Goal: Task Accomplishment & Management: Complete application form

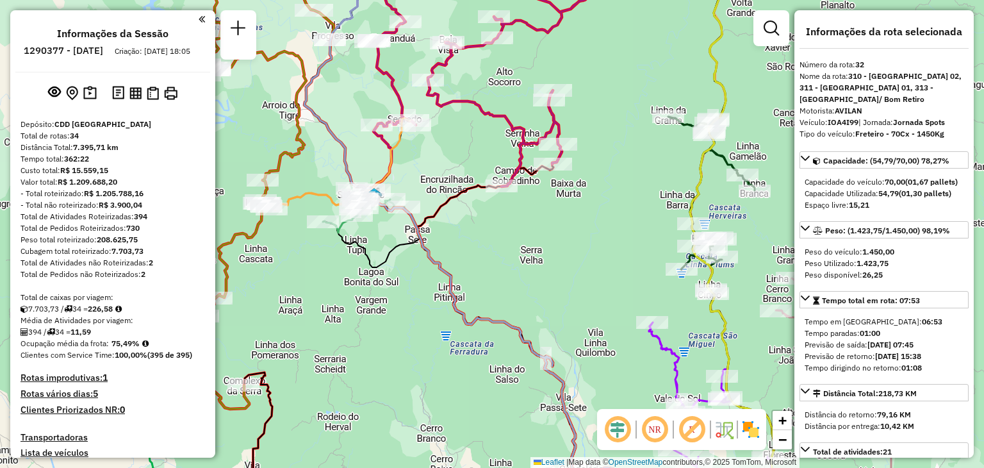
select select "**********"
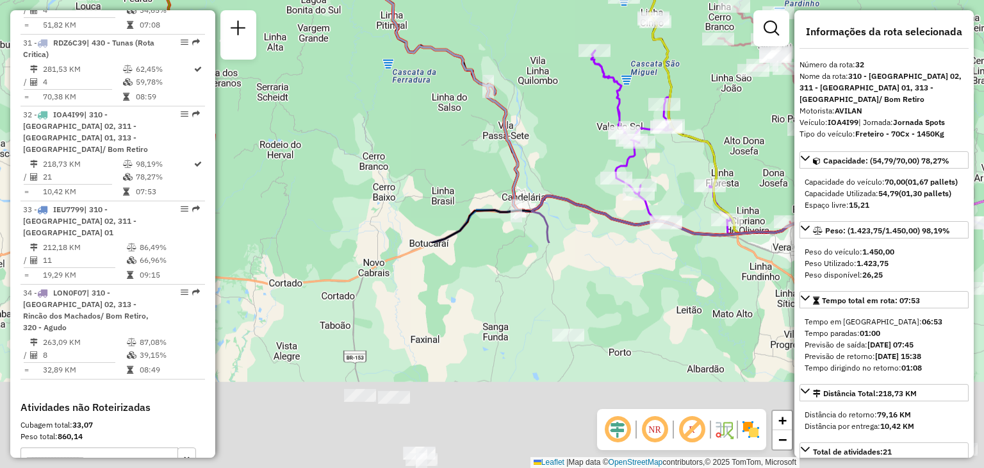
drag, startPoint x: 584, startPoint y: 368, endPoint x: 515, endPoint y: 111, distance: 266.7
click at [525, 100] on div "Janela de atendimento Grade de atendimento Capacidade Transportadoras Veículos …" at bounding box center [492, 234] width 984 height 468
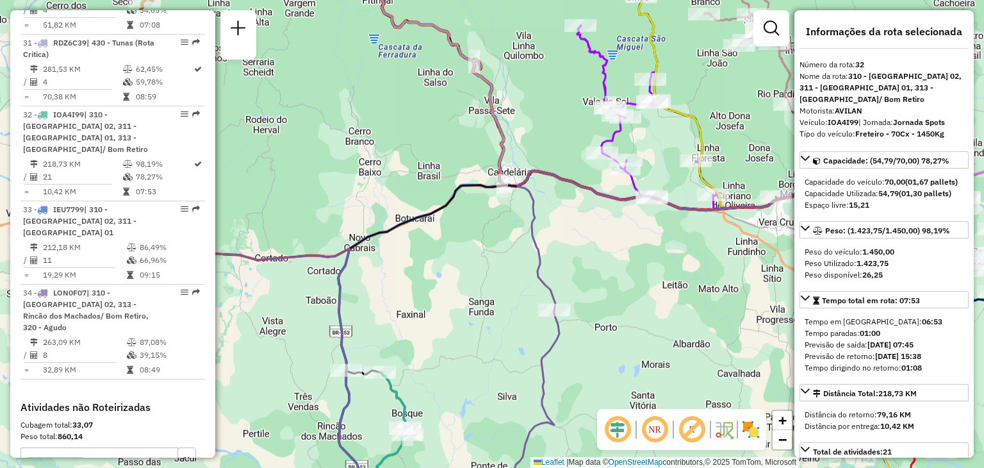
drag, startPoint x: 581, startPoint y: 219, endPoint x: 469, endPoint y: 37, distance: 214.3
click at [472, 16] on div "Janela de atendimento Grade de atendimento Capacidade Transportadoras Veículos …" at bounding box center [492, 234] width 984 height 468
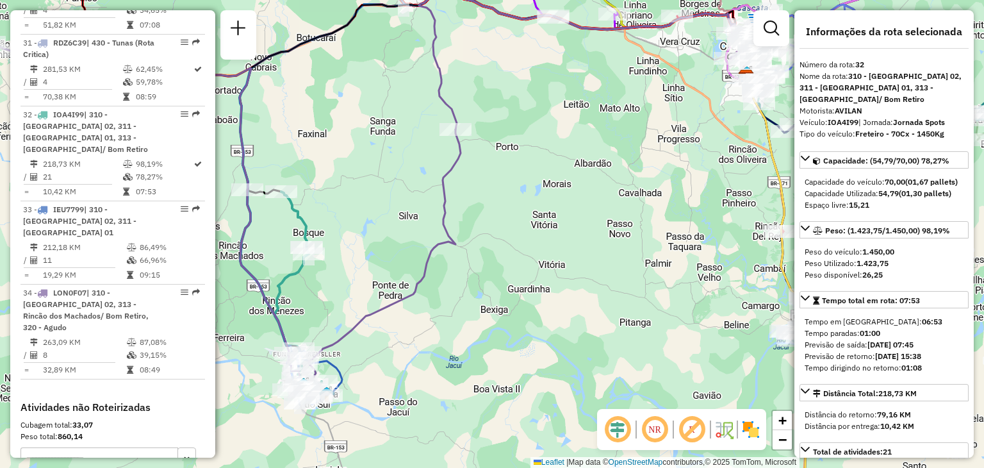
drag, startPoint x: 468, startPoint y: 162, endPoint x: 497, endPoint y: 129, distance: 44.1
click at [499, 123] on div "Janela de atendimento Grade de atendimento Capacidade Transportadoras Veículos …" at bounding box center [492, 234] width 984 height 468
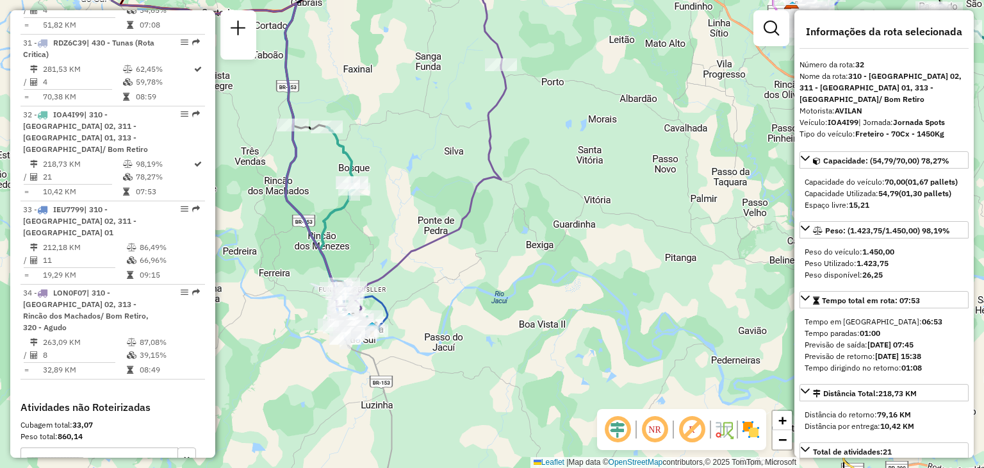
click at [437, 154] on div "Janela de atendimento Grade de atendimento Capacidade Transportadoras Veículos …" at bounding box center [492, 234] width 984 height 468
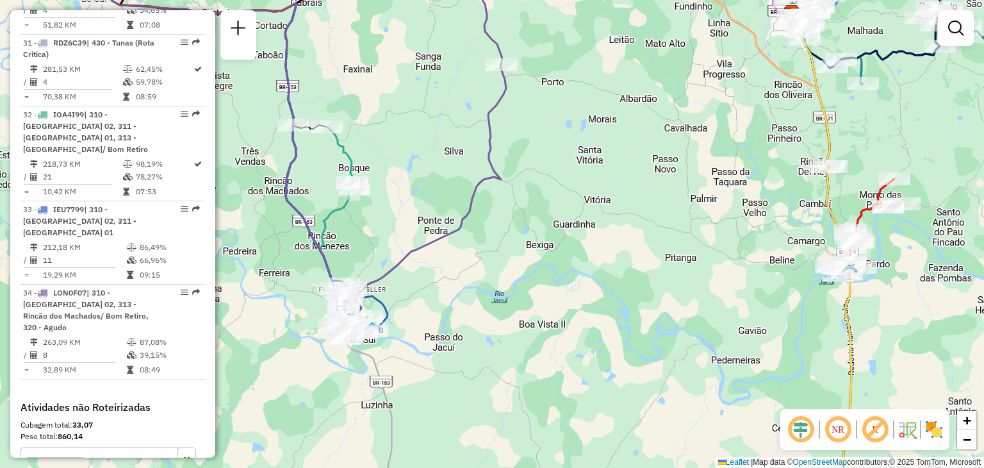
click at [443, 124] on div "Janela de atendimento Grade de atendimento Capacidade Transportadoras Veículos …" at bounding box center [492, 234] width 984 height 468
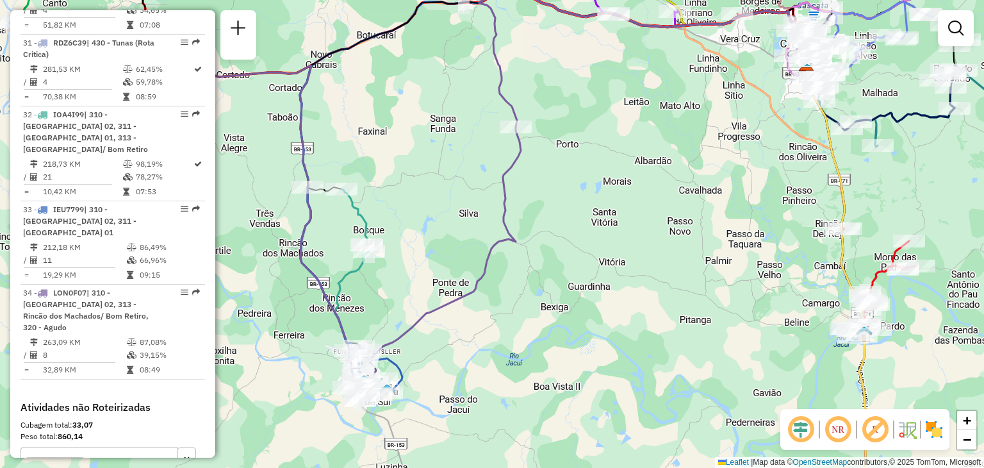
drag, startPoint x: 336, startPoint y: 256, endPoint x: 372, endPoint y: 239, distance: 39.6
click at [370, 240] on div "Janela de atendimento Grade de atendimento Capacidade Transportadoras Veículos …" at bounding box center [492, 234] width 984 height 468
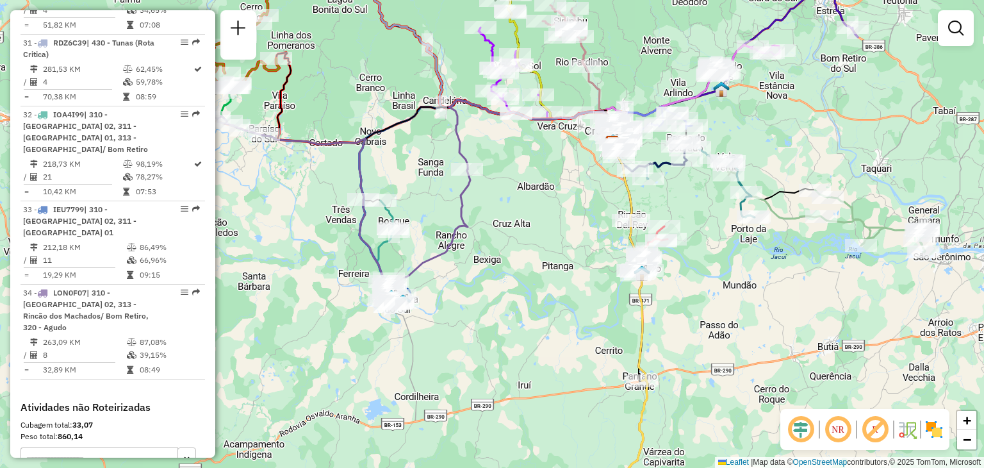
select select "**********"
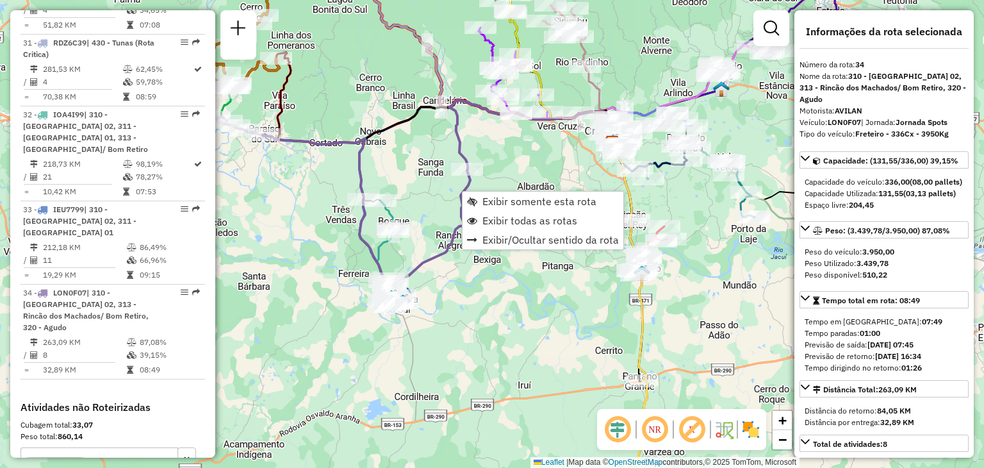
scroll to position [2831, 0]
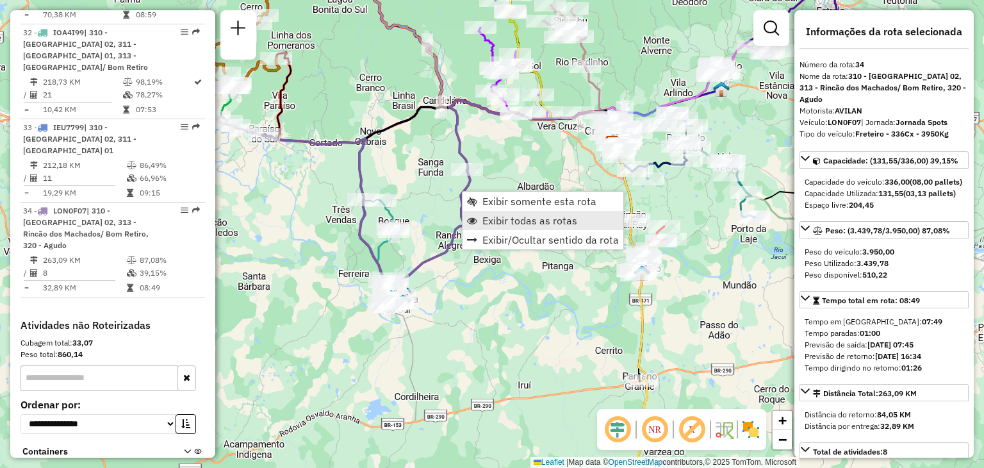
click at [482, 219] on span "Exibir todas as rotas" at bounding box center [529, 220] width 95 height 10
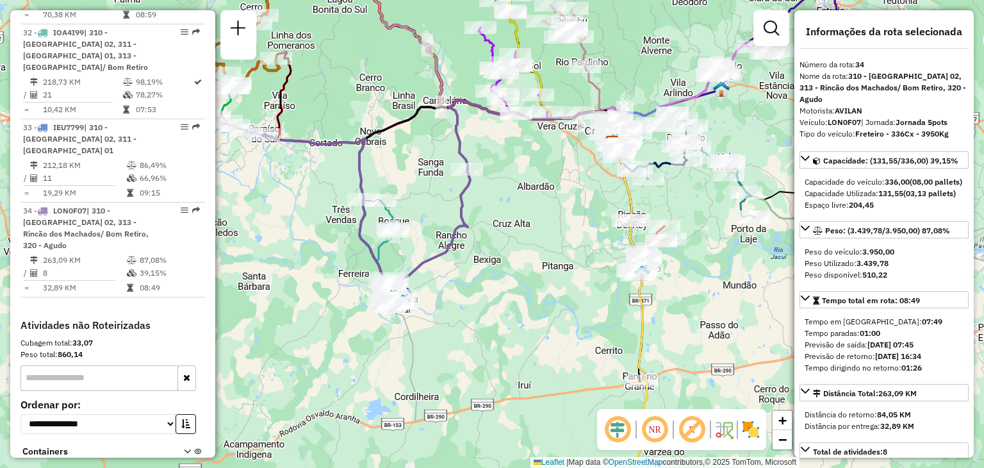
click at [625, 426] on em at bounding box center [617, 429] width 31 height 31
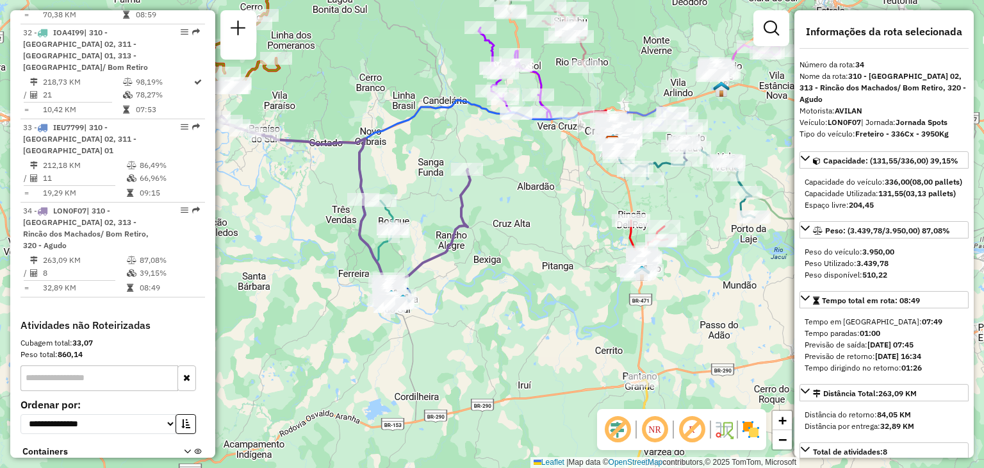
click at [625, 426] on em at bounding box center [617, 429] width 31 height 31
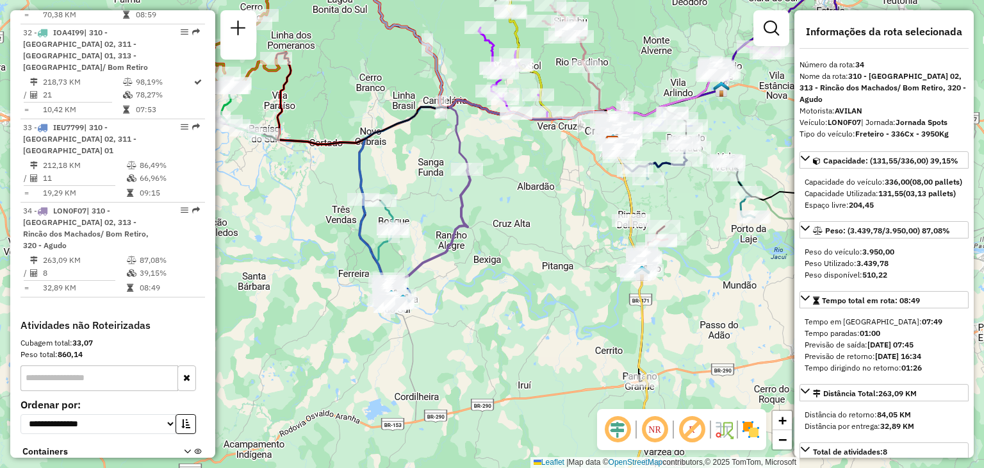
click at [652, 429] on em at bounding box center [654, 429] width 31 height 31
click at [689, 433] on em at bounding box center [692, 429] width 31 height 31
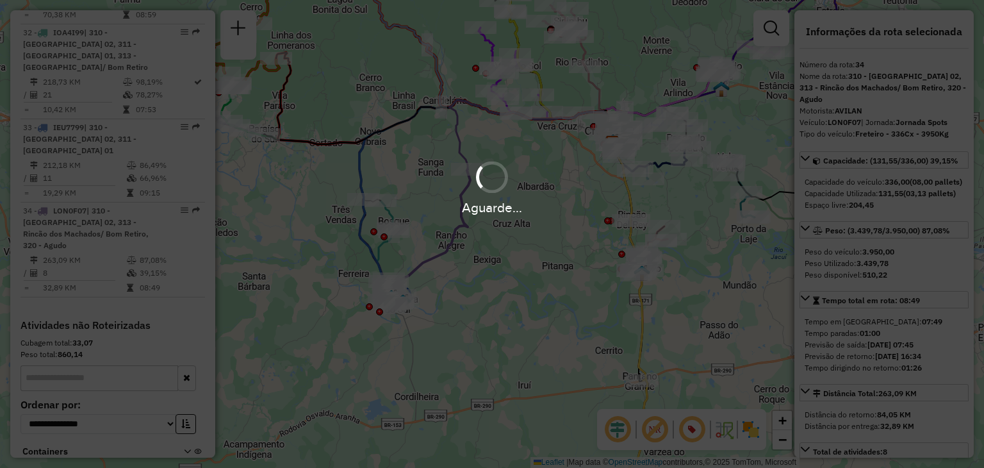
click at [667, 431] on div "Aguarde..." at bounding box center [492, 234] width 984 height 468
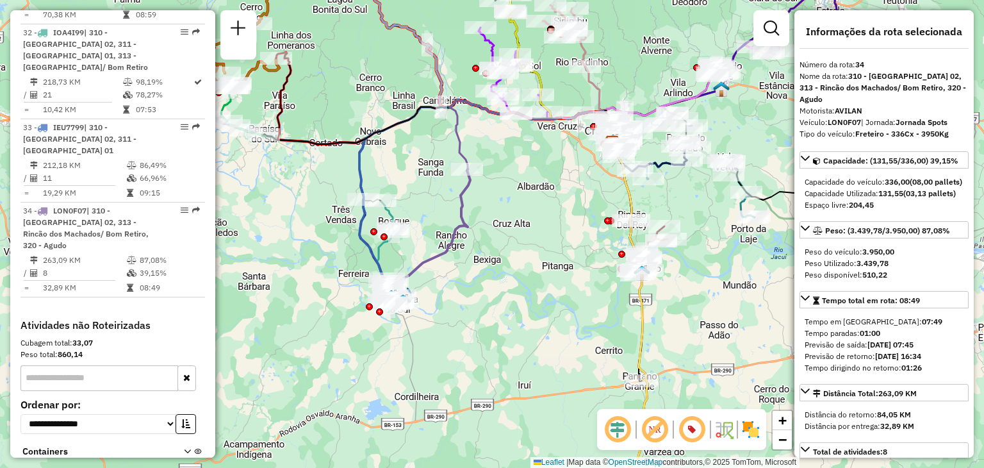
click at [673, 433] on img at bounding box center [673, 429] width 6 height 21
click at [695, 434] on em at bounding box center [692, 429] width 31 height 31
click at [482, 300] on div "Janela de atendimento Grade de atendimento Capacidade Transportadoras Veículos …" at bounding box center [492, 234] width 984 height 468
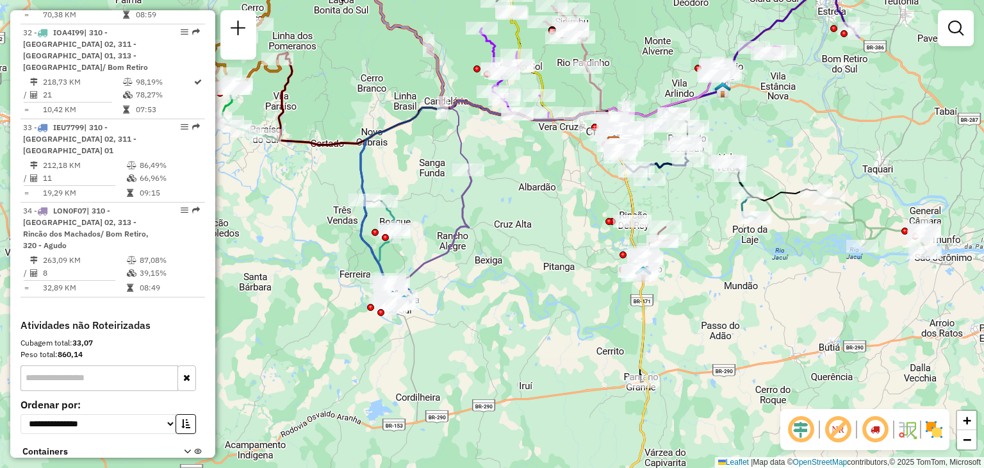
drag, startPoint x: 435, startPoint y: 177, endPoint x: 452, endPoint y: 202, distance: 30.6
click at [452, 202] on div "Janela de atendimento Grade de atendimento Capacidade Transportadoras Veículos …" at bounding box center [492, 234] width 984 height 468
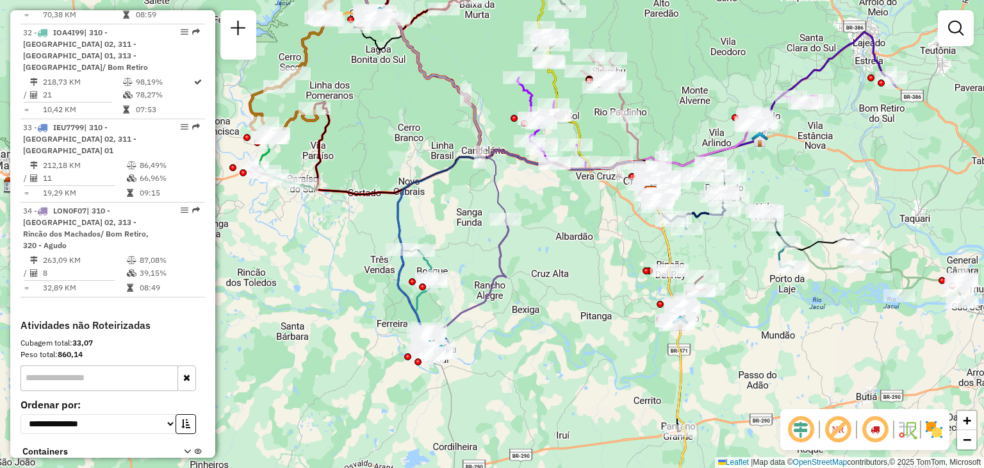
drag, startPoint x: 452, startPoint y: 203, endPoint x: 465, endPoint y: 209, distance: 14.6
click at [465, 209] on div "Janela de atendimento Grade de atendimento Capacidade Transportadoras Veículos …" at bounding box center [492, 234] width 984 height 468
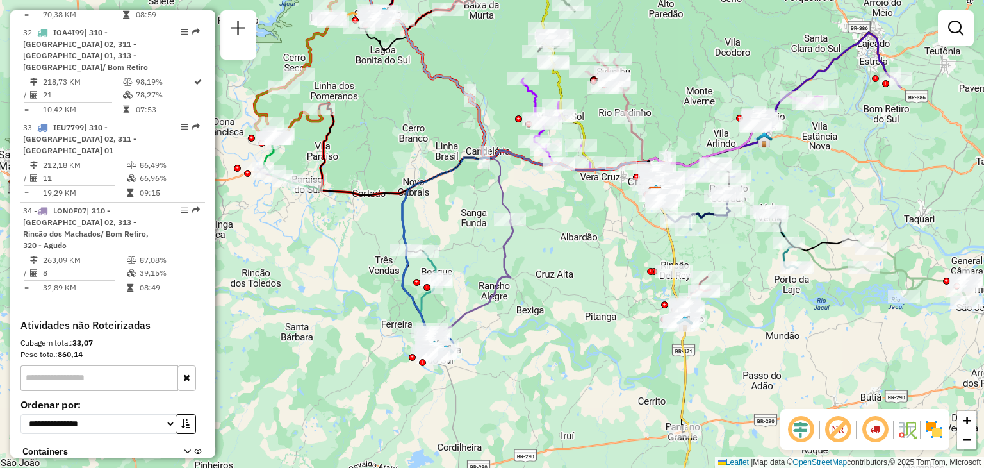
click at [411, 156] on div "Janela de atendimento Grade de atendimento Capacidade Transportadoras Veículos …" at bounding box center [492, 234] width 984 height 468
click at [428, 175] on div "Janela de atendimento Grade de atendimento Capacidade Transportadoras Veículos …" at bounding box center [492, 234] width 984 height 468
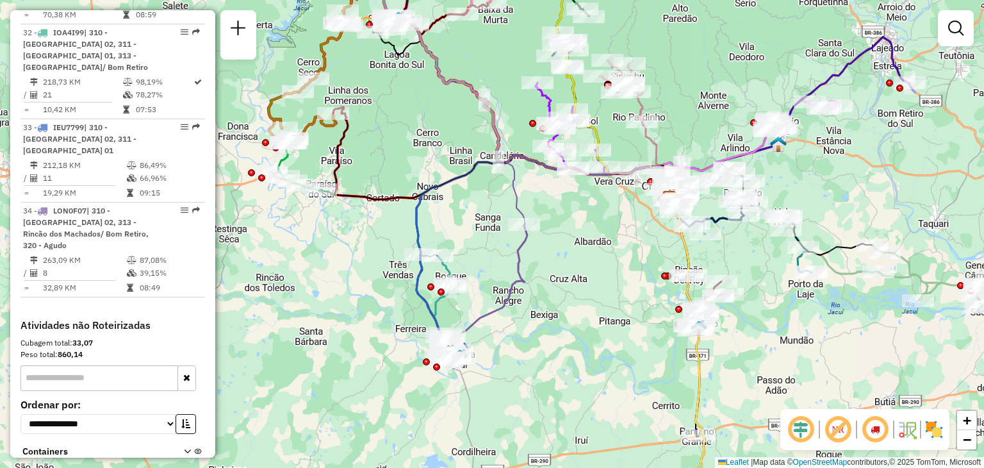
drag, startPoint x: 432, startPoint y: 190, endPoint x: 444, endPoint y: 190, distance: 12.2
click at [444, 190] on icon at bounding box center [496, 177] width 351 height 44
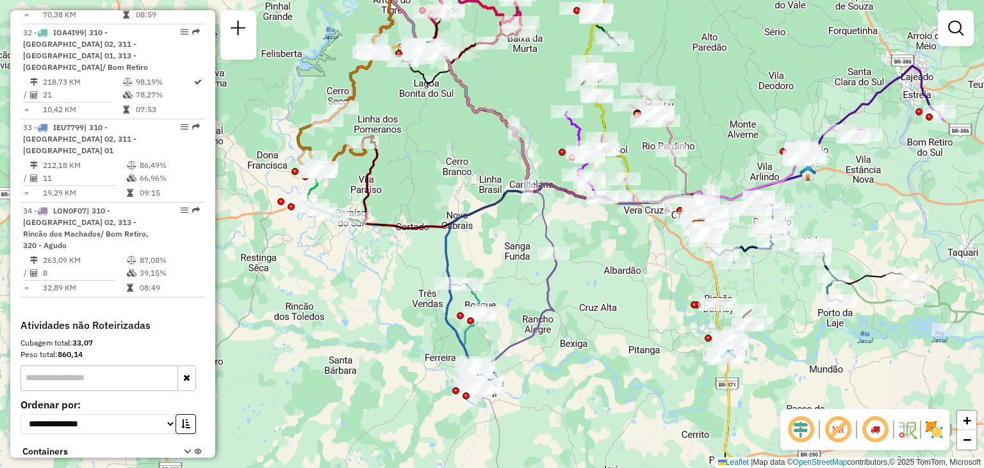
drag, startPoint x: 386, startPoint y: 119, endPoint x: 410, endPoint y: 135, distance: 29.1
click at [410, 135] on div "Janela de atendimento Grade de atendimento Capacidade Transportadoras Veículos …" at bounding box center [492, 234] width 984 height 468
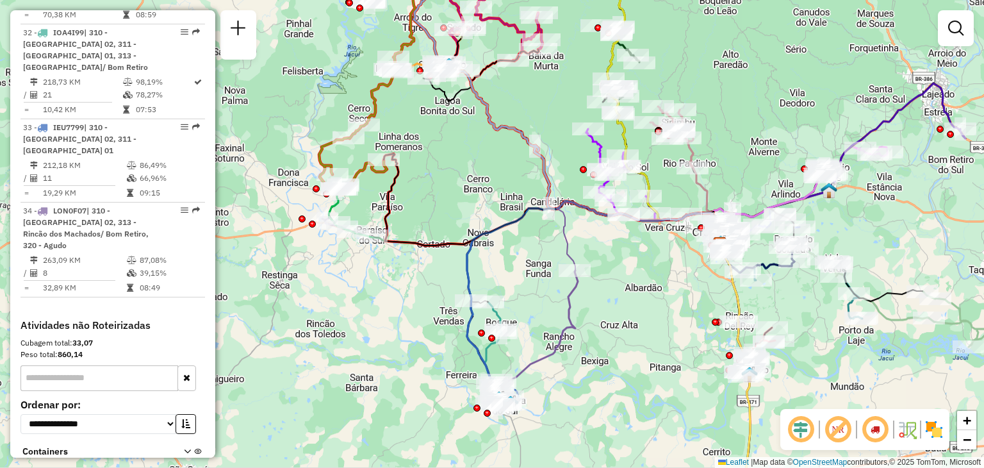
click at [461, 192] on div "Janela de atendimento Grade de atendimento Capacidade Transportadoras Veículos …" at bounding box center [492, 234] width 984 height 468
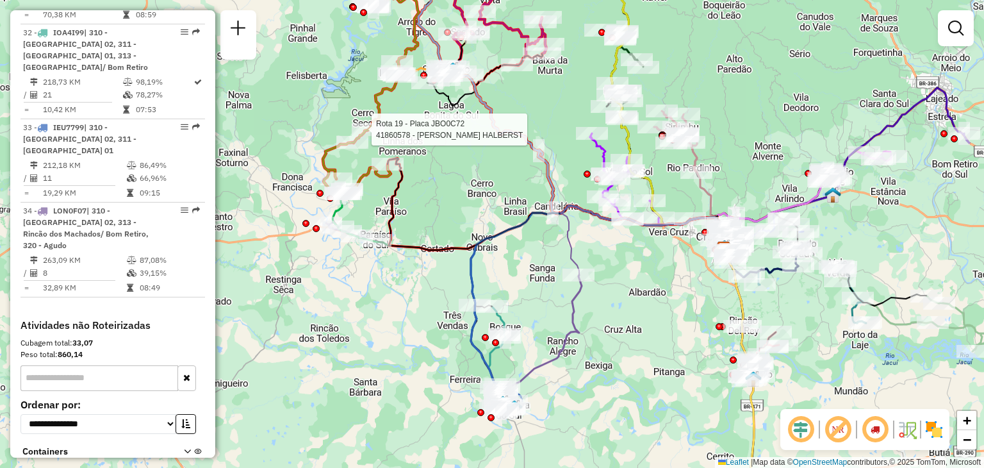
select select "**********"
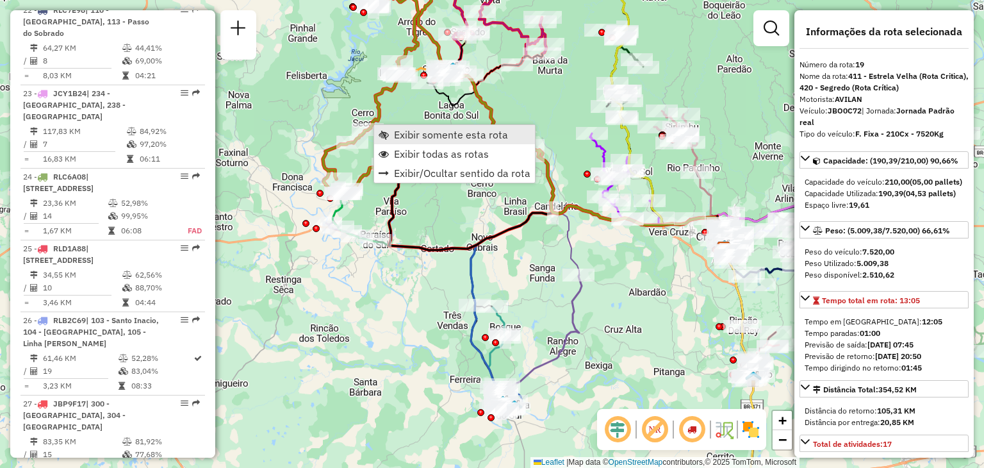
scroll to position [1771, 0]
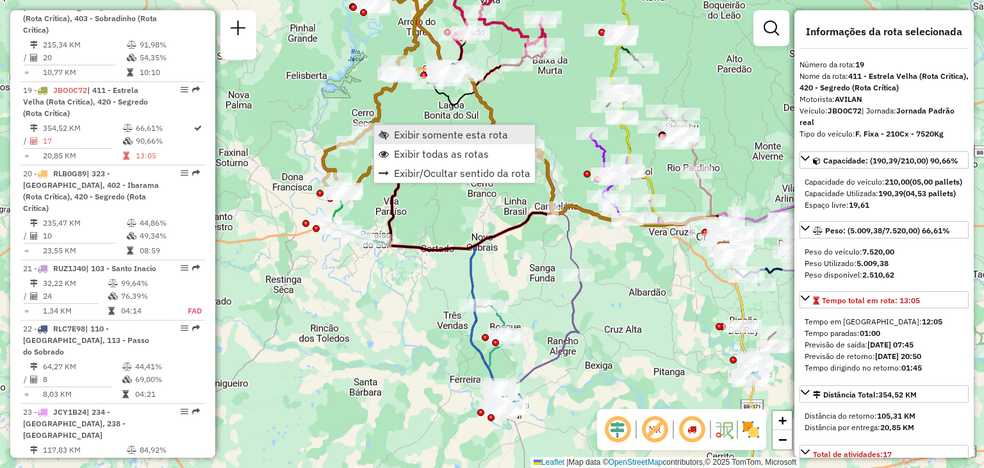
click at [392, 142] on link "Exibir somente esta rota" at bounding box center [454, 134] width 161 height 19
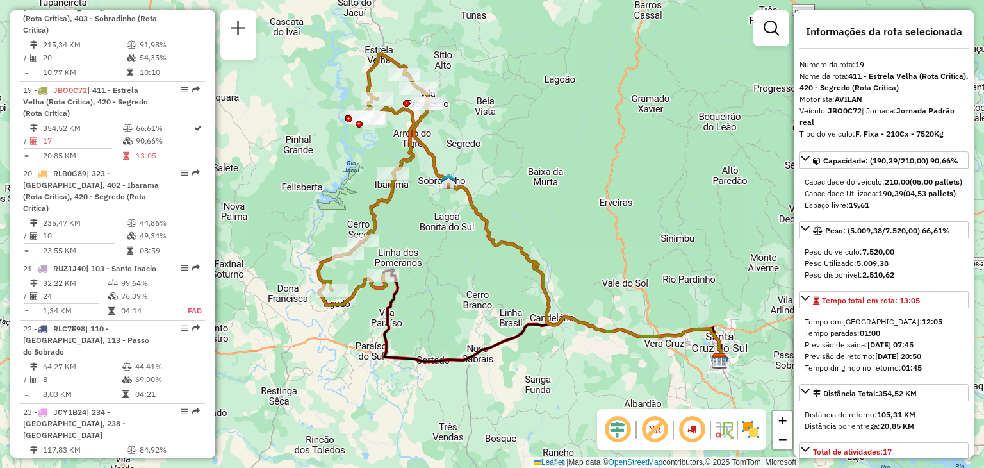
drag, startPoint x: 408, startPoint y: 259, endPoint x: 425, endPoint y: 225, distance: 38.4
click at [436, 235] on div "Janela de atendimento Grade de atendimento Capacidade Transportadoras Veículos …" at bounding box center [492, 234] width 984 height 468
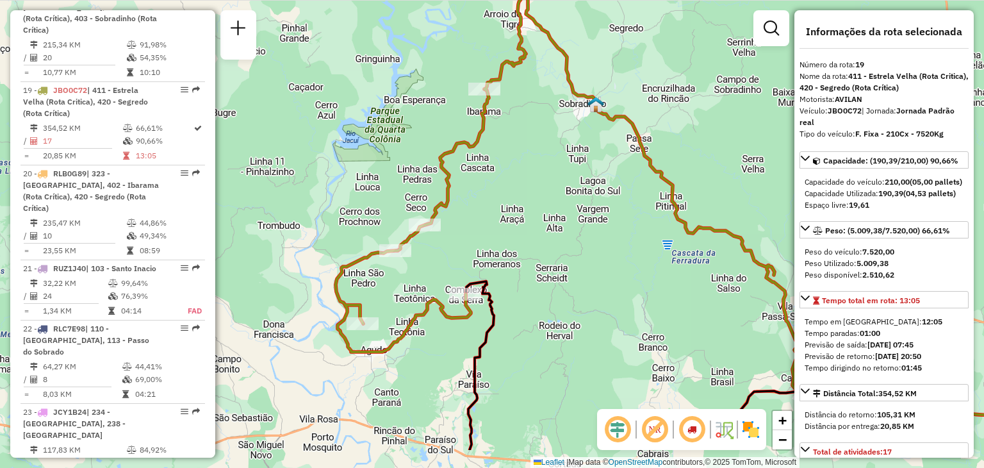
drag, startPoint x: 410, startPoint y: 223, endPoint x: 471, endPoint y: 161, distance: 87.0
click at [471, 161] on div "Janela de atendimento Grade de atendimento Capacidade Transportadoras Veículos …" at bounding box center [492, 234] width 984 height 468
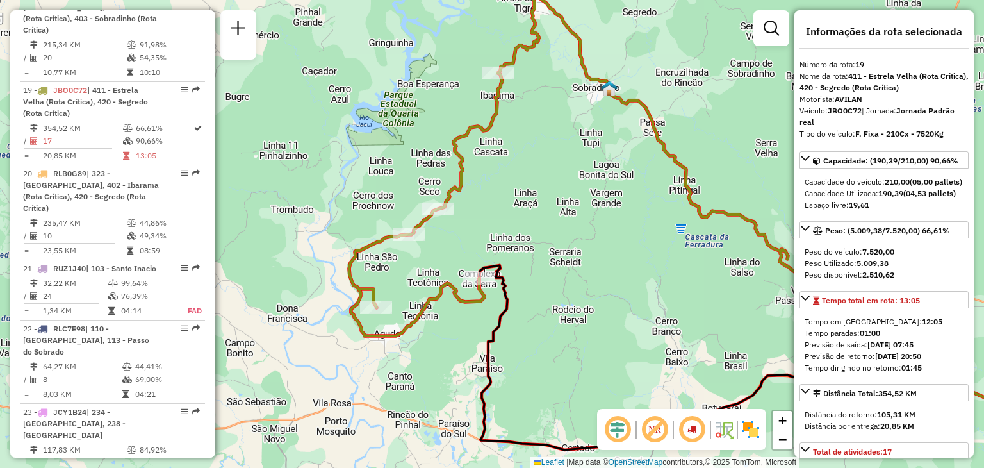
drag, startPoint x: 471, startPoint y: 163, endPoint x: 486, endPoint y: 144, distance: 24.2
click at [486, 144] on div "Janela de atendimento Grade de atendimento Capacidade Transportadoras Veículos …" at bounding box center [492, 234] width 984 height 468
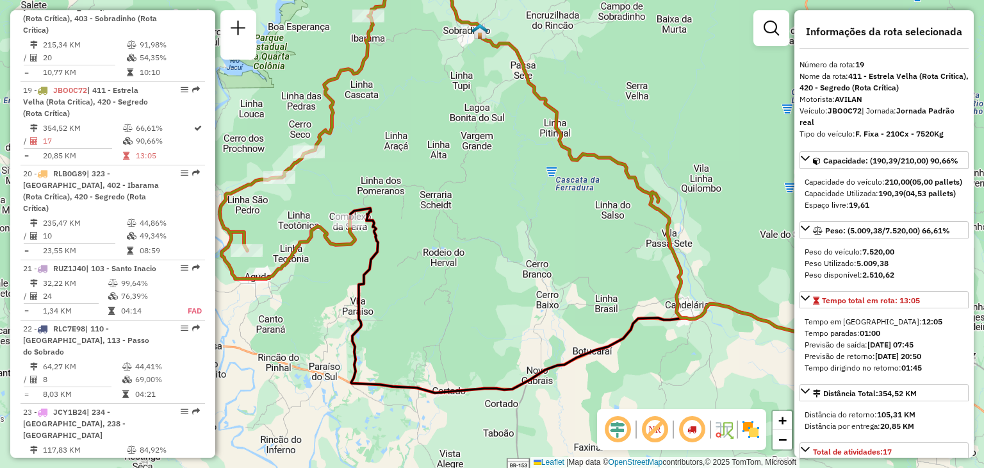
drag, startPoint x: 459, startPoint y: 185, endPoint x: 473, endPoint y: 186, distance: 14.1
click at [361, 151] on div "Janela de atendimento Grade de atendimento Capacidade Transportadoras Veículos …" at bounding box center [492, 234] width 984 height 468
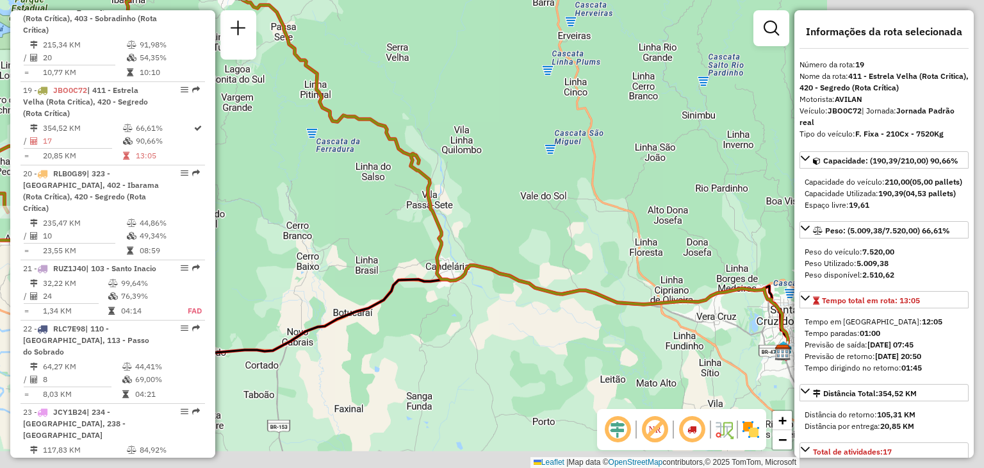
drag, startPoint x: 630, startPoint y: 224, endPoint x: 477, endPoint y: 212, distance: 153.6
click at [461, 210] on div "Janela de atendimento Grade de atendimento Capacidade Transportadoras Veículos …" at bounding box center [492, 234] width 984 height 468
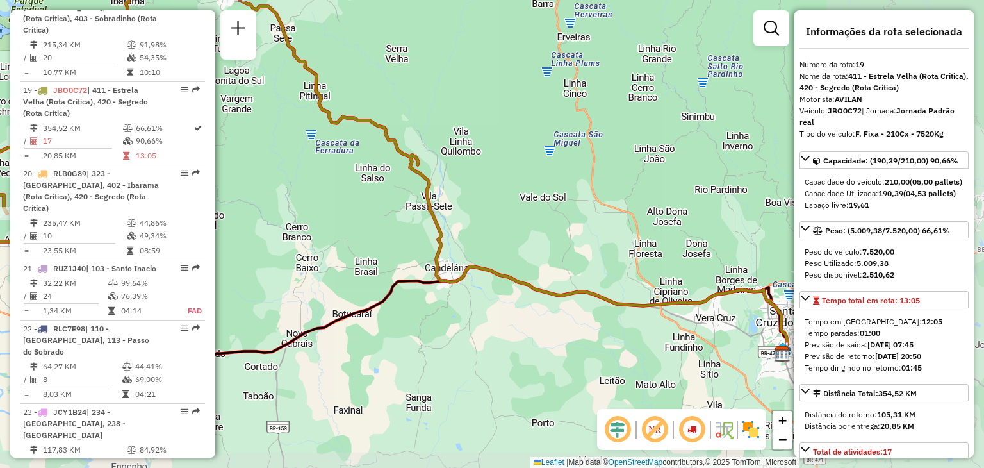
drag, startPoint x: 497, startPoint y: 238, endPoint x: 435, endPoint y: 227, distance: 63.1
click at [436, 227] on div "Janela de atendimento Grade de atendimento Capacidade Transportadoras Veículos …" at bounding box center [492, 234] width 984 height 468
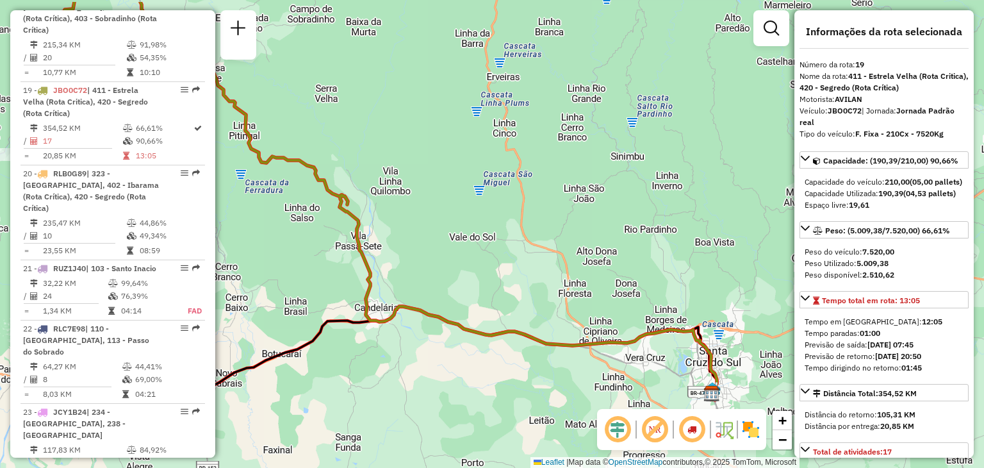
drag, startPoint x: 423, startPoint y: 226, endPoint x: 565, endPoint y: 273, distance: 149.7
click at [565, 273] on div "Janela de atendimento Grade de atendimento Capacidade Transportadoras Veículos …" at bounding box center [492, 234] width 984 height 468
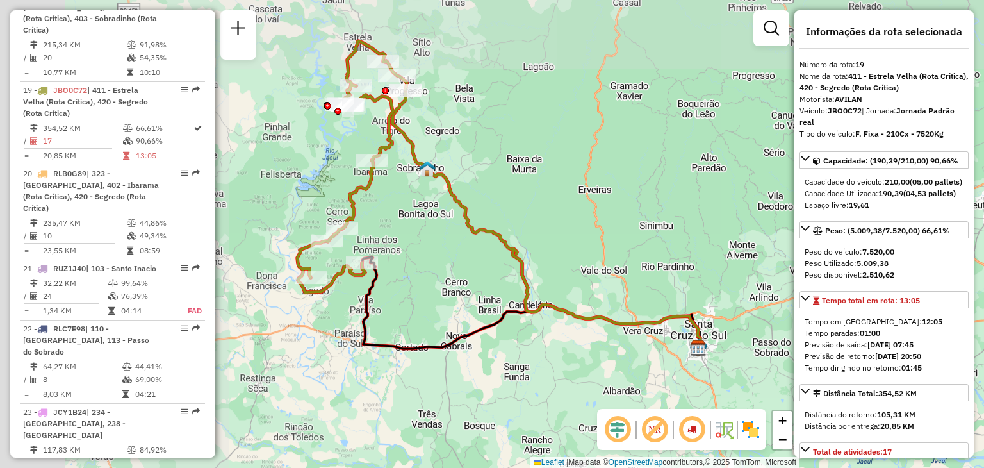
drag, startPoint x: 362, startPoint y: 157, endPoint x: 515, endPoint y: 220, distance: 165.5
click at [547, 226] on div "Janela de atendimento Grade de atendimento Capacidade Transportadoras Veículos …" at bounding box center [492, 234] width 984 height 468
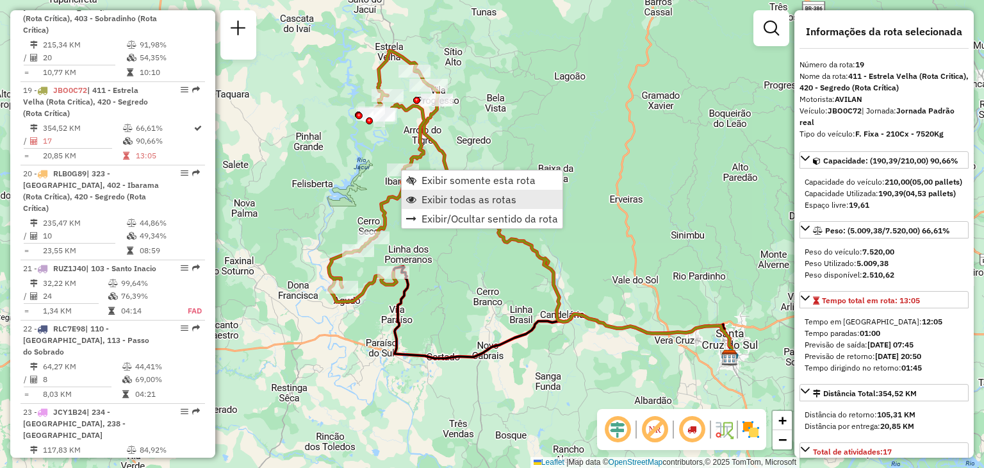
click at [445, 199] on span "Exibir todas as rotas" at bounding box center [469, 199] width 95 height 10
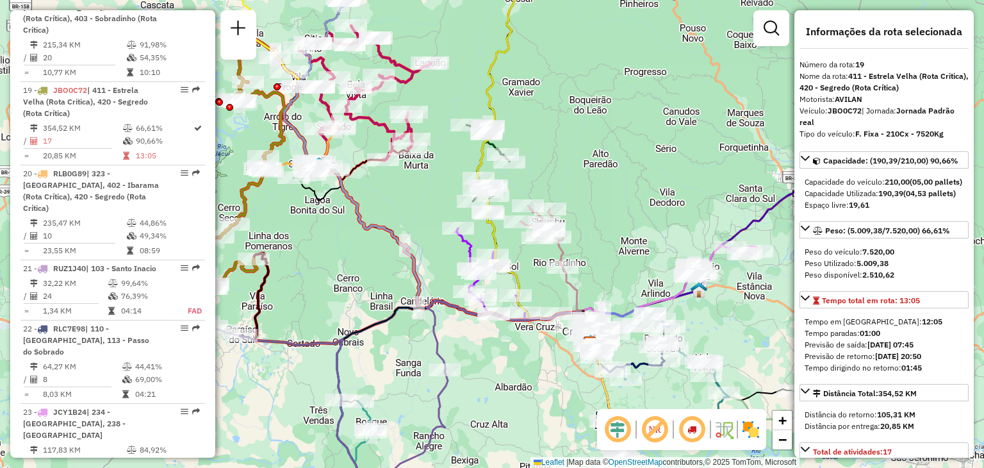
drag, startPoint x: 556, startPoint y: 290, endPoint x: 481, endPoint y: 279, distance: 76.5
click at [478, 283] on div "Rota 3 - Placa RYG1J70 41801352 - MERCADO GABE LTDA Rota 3 - Placa RYG1J70 4180…" at bounding box center [492, 234] width 984 height 468
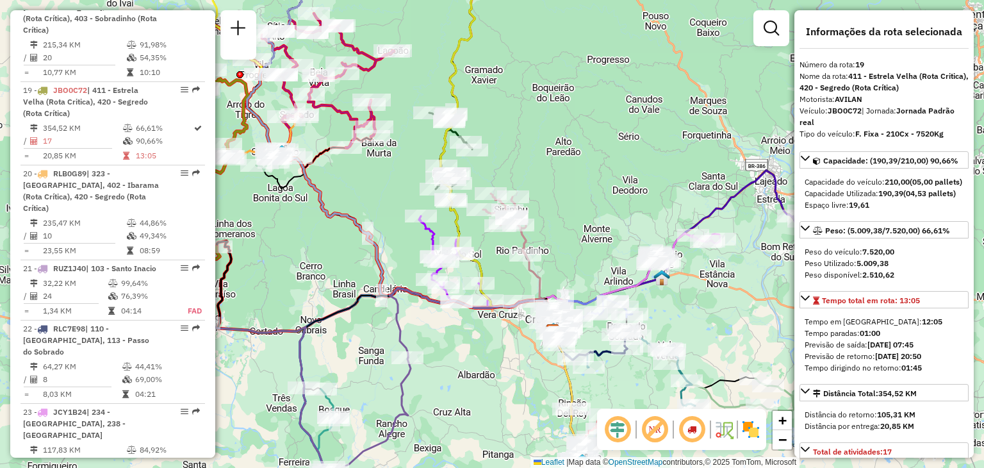
drag, startPoint x: 625, startPoint y: 284, endPoint x: 527, endPoint y: 218, distance: 118.7
click at [543, 261] on icon at bounding box center [600, 298] width 115 height 75
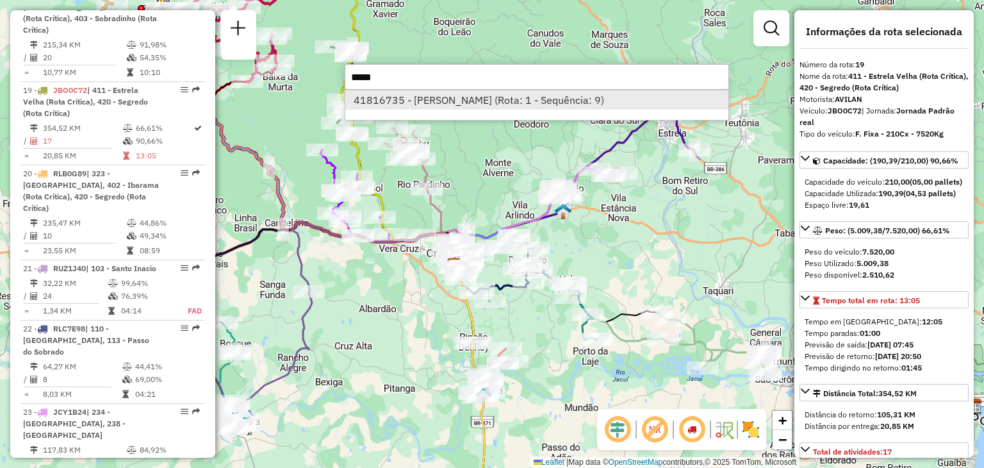
type input "*****"
click at [403, 106] on li "41816735 - JOSIANE WERLE DA SILVA (Rota: 1 - Sequência: 9)" at bounding box center [536, 99] width 383 height 19
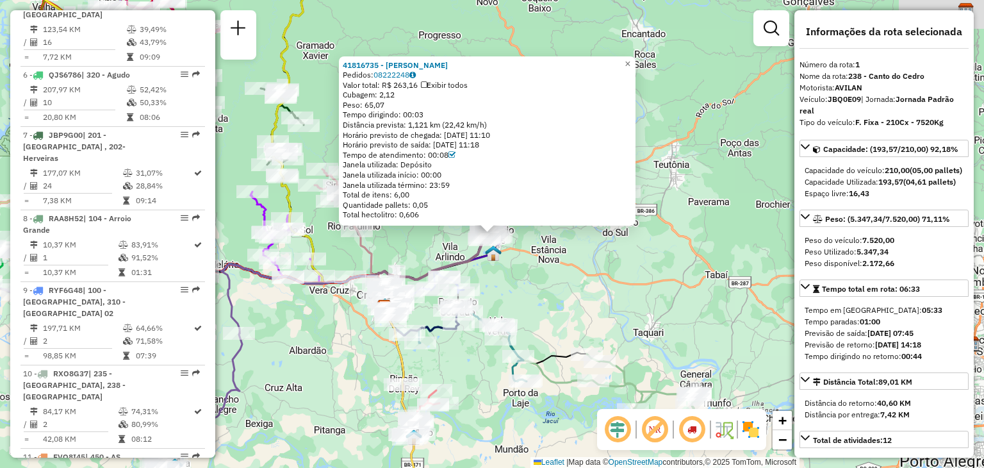
scroll to position [514, 0]
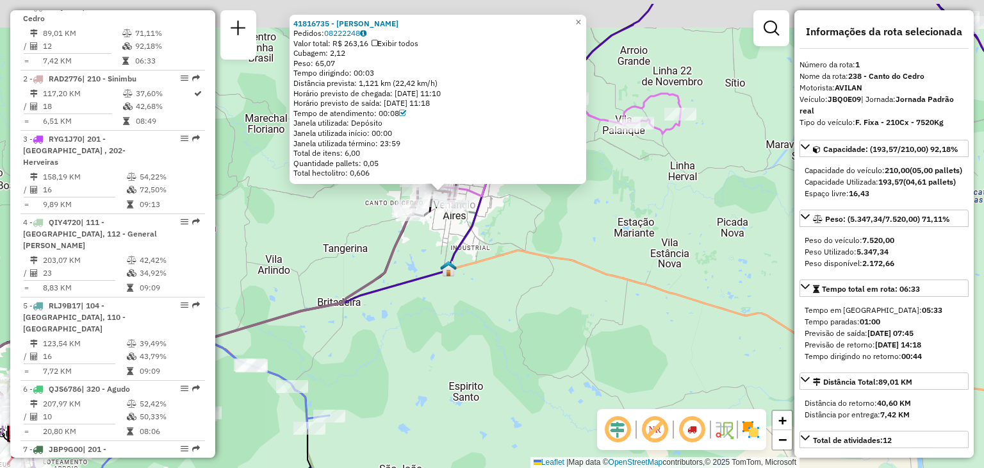
click at [409, 267] on div "41816735 - JOSIANE WERLE DA SILVA Pedidos: 08222248 Valor total: R$ 263,16 Exib…" at bounding box center [492, 234] width 984 height 468
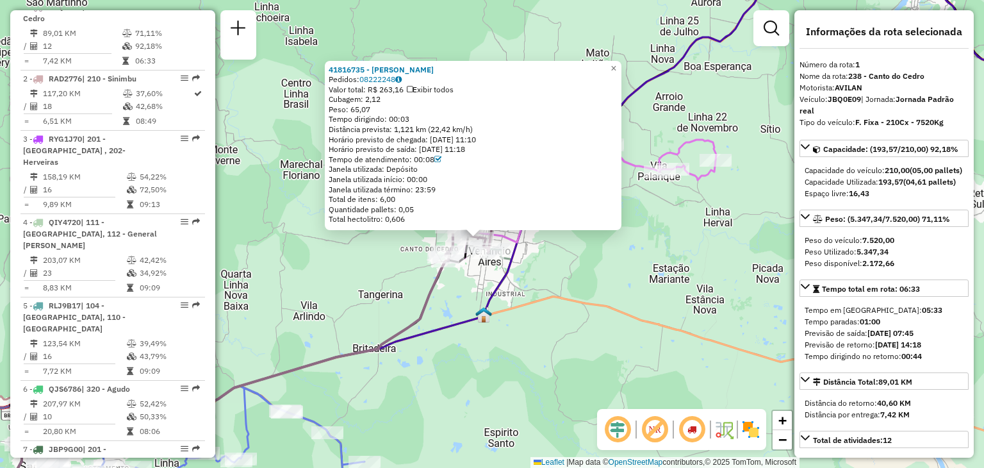
drag, startPoint x: 429, startPoint y: 274, endPoint x: 471, endPoint y: 324, distance: 65.0
click at [471, 324] on div "41816735 - JOSIANE WERLE DA SILVA Pedidos: 08222248 Valor total: R$ 263,16 Exib…" at bounding box center [492, 234] width 984 height 468
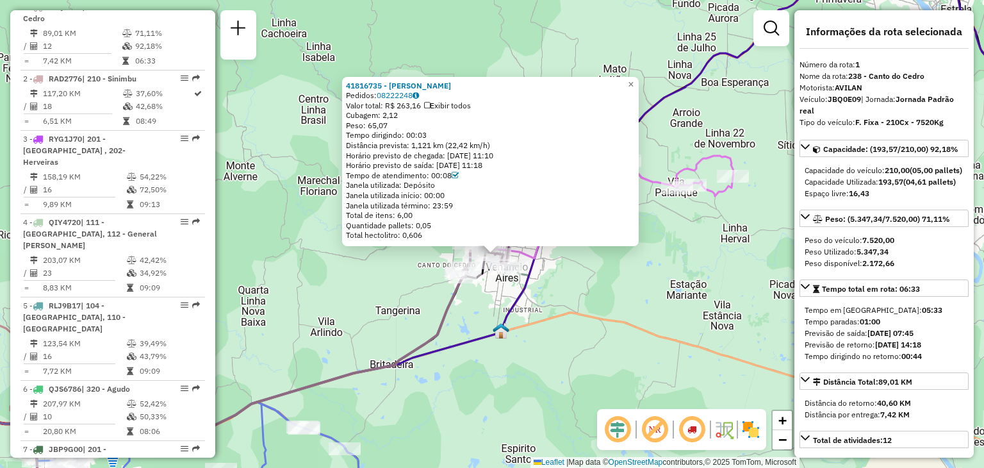
click at [477, 319] on div "41816735 - JOSIANE WERLE DA SILVA Pedidos: 08222248 Valor total: R$ 263,16 Exib…" at bounding box center [492, 234] width 984 height 468
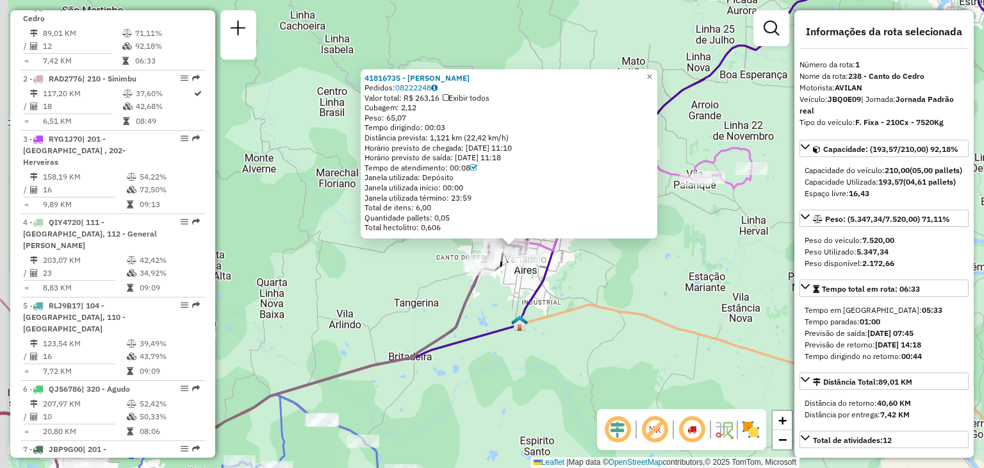
drag, startPoint x: 352, startPoint y: 344, endPoint x: 377, endPoint y: 329, distance: 29.6
click at [376, 333] on div "41816735 - JOSIANE WERLE DA SILVA Pedidos: 08222248 Valor total: R$ 263,16 Exib…" at bounding box center [492, 234] width 984 height 468
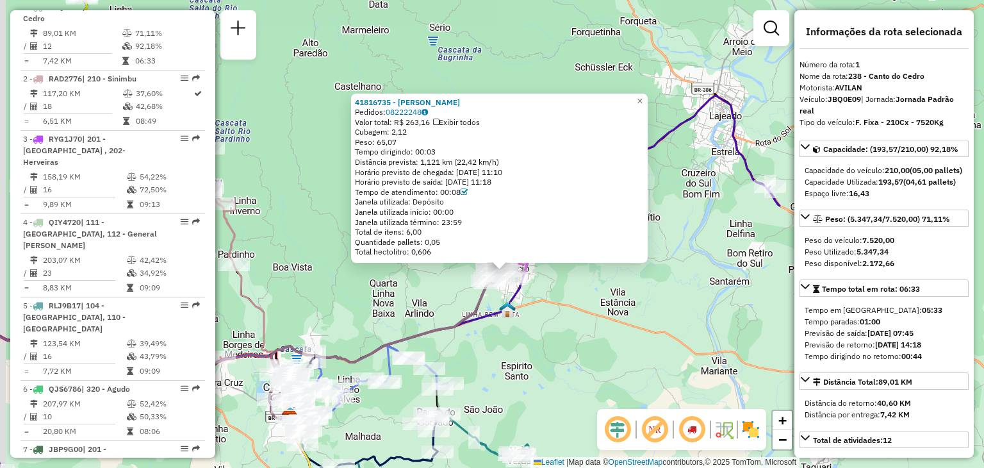
drag, startPoint x: 541, startPoint y: 363, endPoint x: 548, endPoint y: 342, distance: 22.5
click at [570, 353] on div "41816735 - JOSIANE WERLE DA SILVA Pedidos: 08222248 Valor total: R$ 263,16 Exib…" at bounding box center [492, 234] width 984 height 468
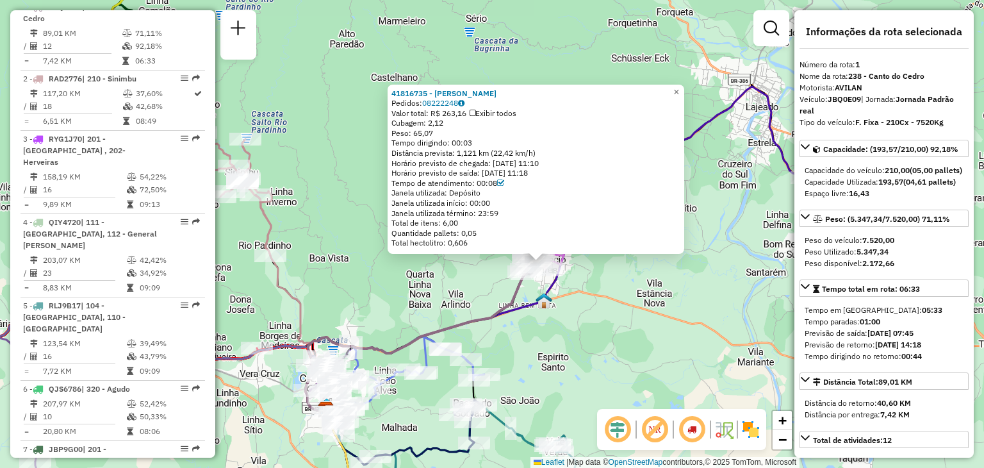
drag, startPoint x: 311, startPoint y: 147, endPoint x: 495, endPoint y: 154, distance: 184.0
click at [495, 154] on div "41816735 - JOSIANE WERLE DA SILVA Pedidos: 08222248 Valor total: R$ 263,16 Exib…" at bounding box center [492, 234] width 984 height 468
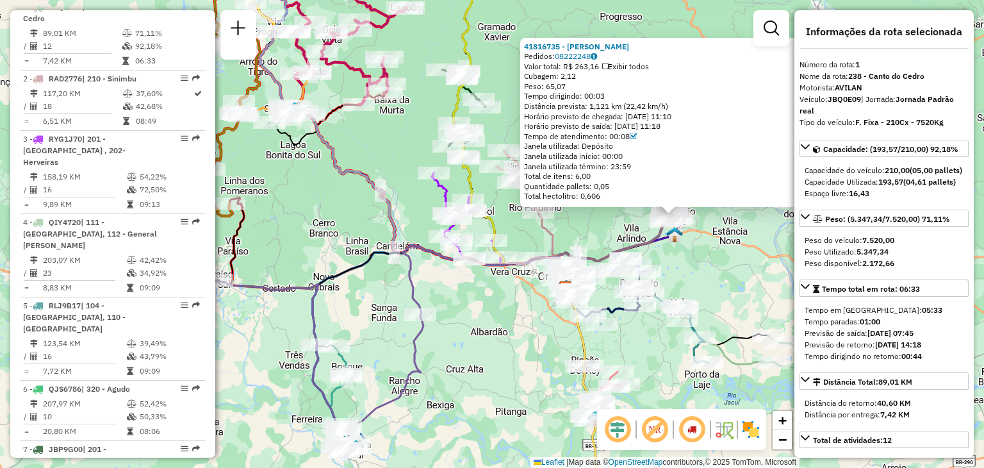
drag, startPoint x: 305, startPoint y: 184, endPoint x: 406, endPoint y: 185, distance: 100.6
click at [406, 185] on div "41816735 - JOSIANE WERLE DA SILVA Pedidos: 08222248 Valor total: R$ 263,16 Exib…" at bounding box center [492, 234] width 984 height 468
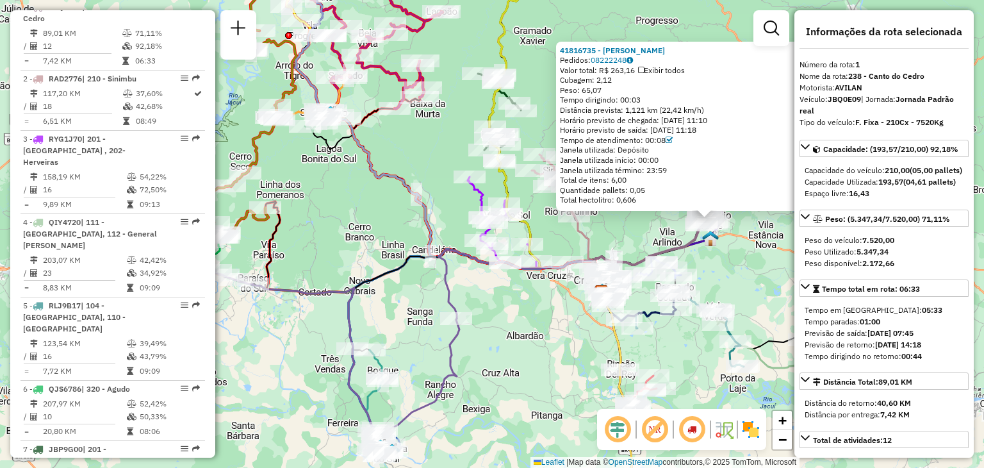
drag, startPoint x: 356, startPoint y: 197, endPoint x: 401, endPoint y: 180, distance: 48.7
click at [406, 178] on div "41816735 - JOSIANE WERLE DA SILVA Pedidos: 08222248 Valor total: R$ 263,16 Exib…" at bounding box center [492, 234] width 984 height 468
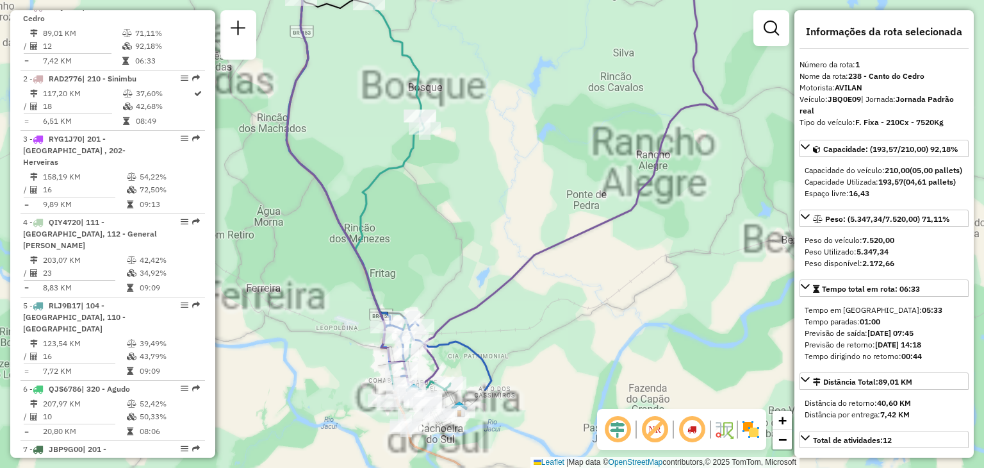
drag, startPoint x: 454, startPoint y: 367, endPoint x: 434, endPoint y: 288, distance: 81.4
click at [458, 255] on div "41816735 - JOSIANE WERLE DA SILVA Pedidos: 08222248 Valor total: R$ 263,16 Exib…" at bounding box center [492, 234] width 984 height 468
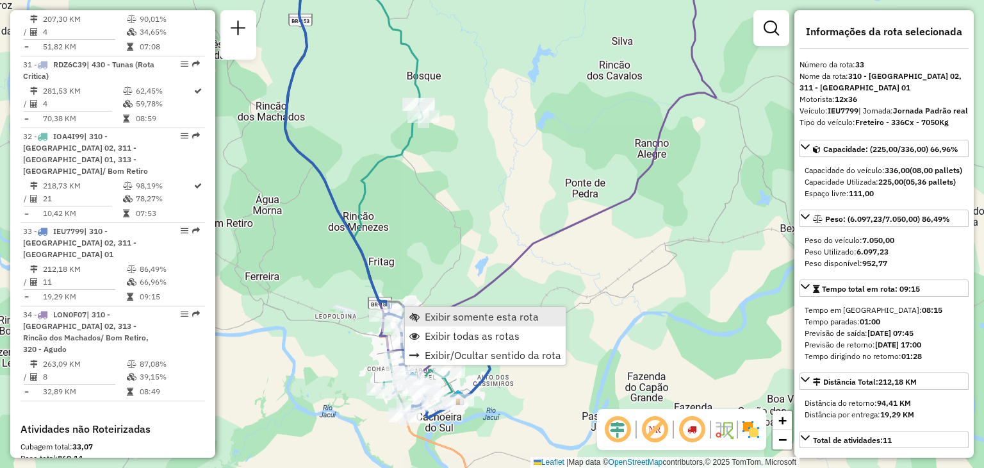
scroll to position [2831, 0]
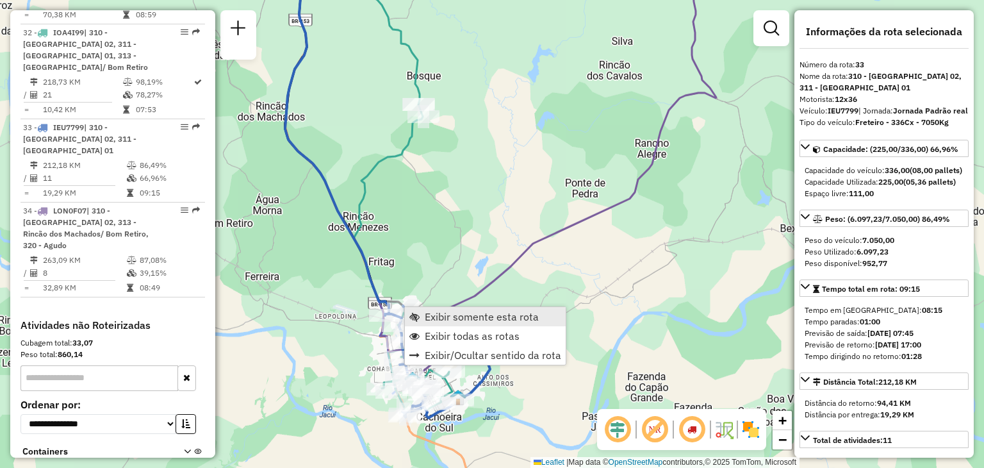
click at [427, 313] on span "Exibir somente esta rota" at bounding box center [482, 316] width 114 height 10
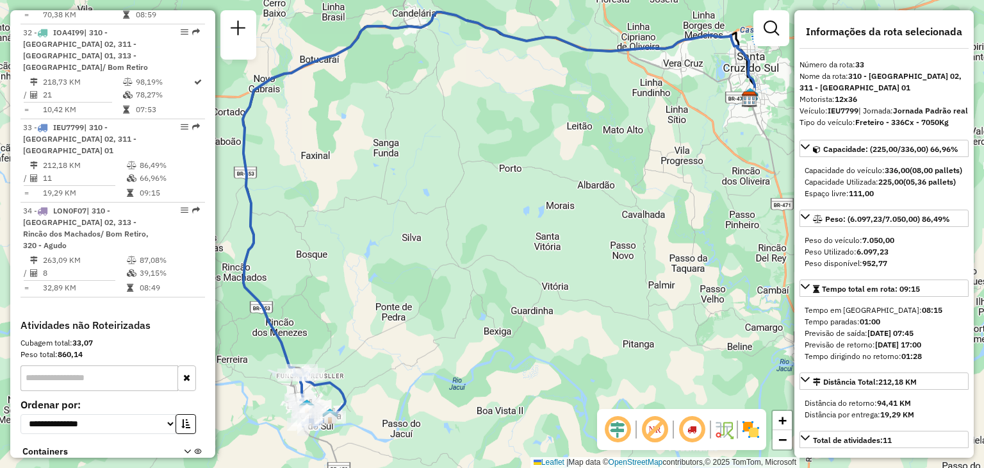
drag, startPoint x: 418, startPoint y: 304, endPoint x: 445, endPoint y: 231, distance: 77.2
click at [445, 231] on div "Janela de atendimento Grade de atendimento Capacidade Transportadoras Veículos …" at bounding box center [492, 234] width 984 height 468
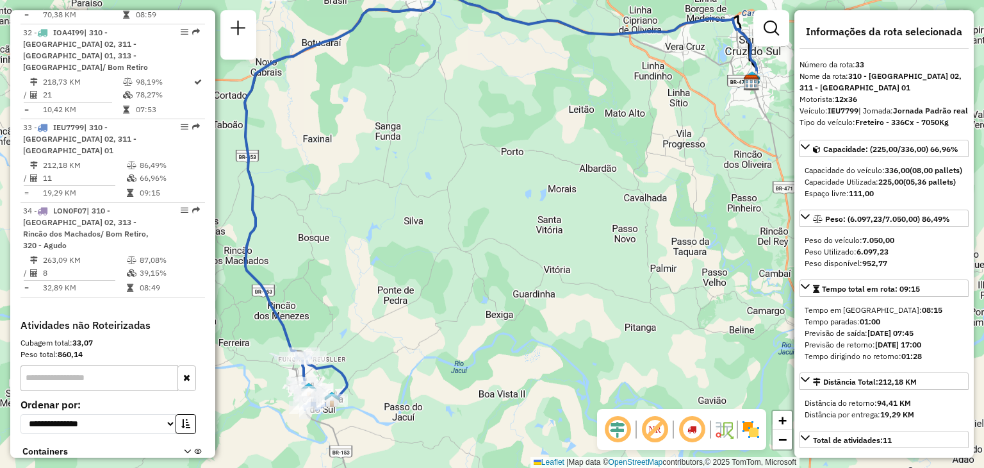
drag, startPoint x: 431, startPoint y: 242, endPoint x: 413, endPoint y: 283, distance: 44.8
click at [413, 283] on div "Janela de atendimento Grade de atendimento Capacidade Transportadoras Veículos …" at bounding box center [492, 234] width 984 height 468
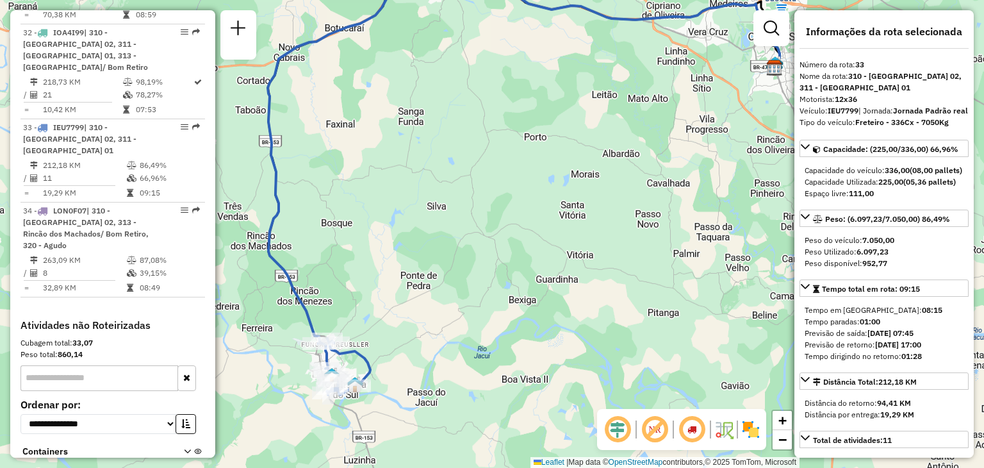
drag, startPoint x: 418, startPoint y: 242, endPoint x: 480, endPoint y: 199, distance: 75.5
click at [480, 199] on div "Janela de atendimento Grade de atendimento Capacidade Transportadoras Veículos …" at bounding box center [492, 234] width 984 height 468
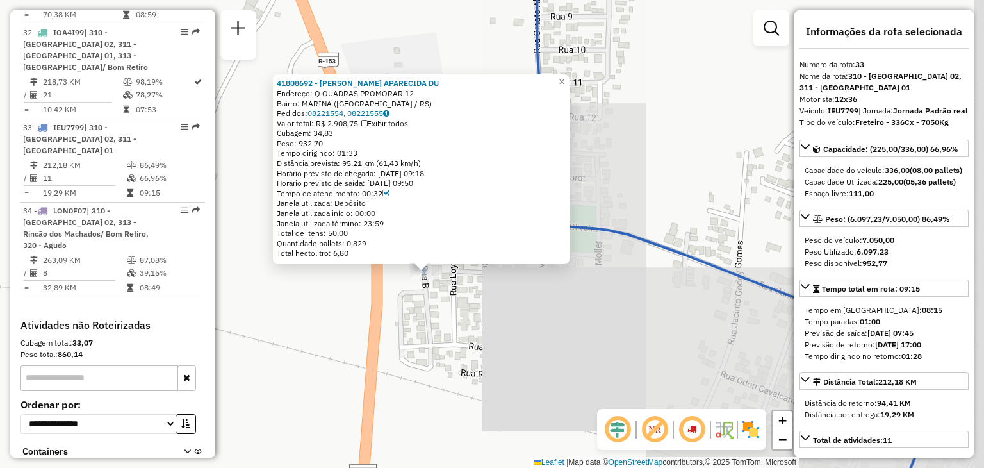
click at [541, 339] on div "41808692 - EVELINE APARECIDA DU Endereço: Q QUADRAS PROMORAR 12 Bairro: MARINA …" at bounding box center [492, 234] width 984 height 468
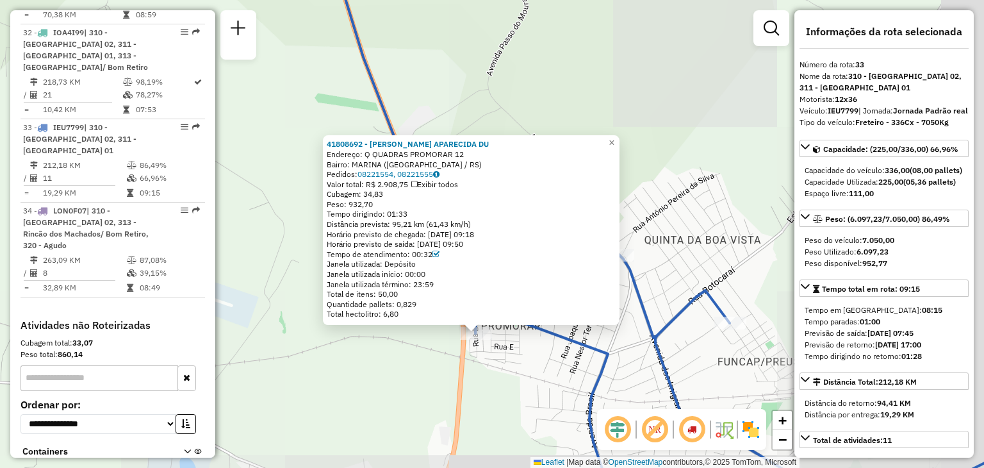
drag, startPoint x: 600, startPoint y: 341, endPoint x: 575, endPoint y: 345, distance: 24.8
click at [577, 347] on icon at bounding box center [756, 395] width 563 height 283
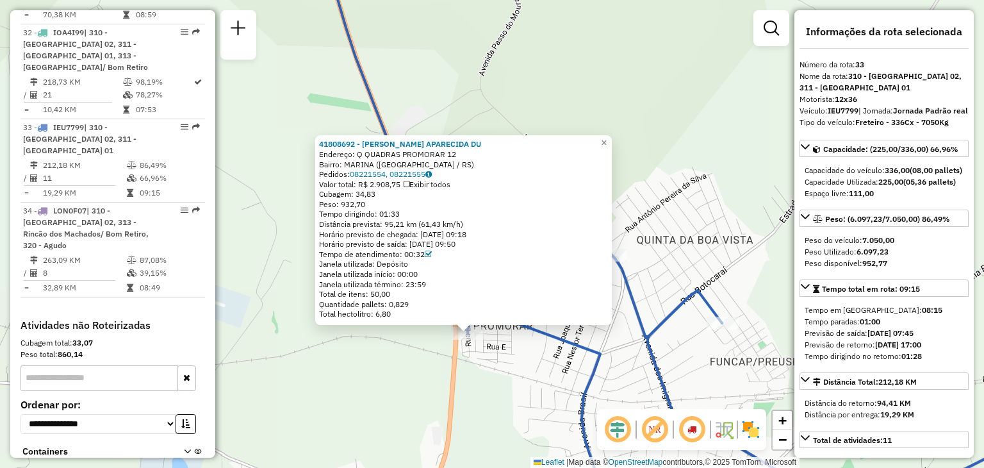
click at [342, 90] on div "41808692 - EVELINE APARECIDA DU Endereço: Q QUADRAS PROMORAR 12 Bairro: MARINA …" at bounding box center [492, 234] width 984 height 468
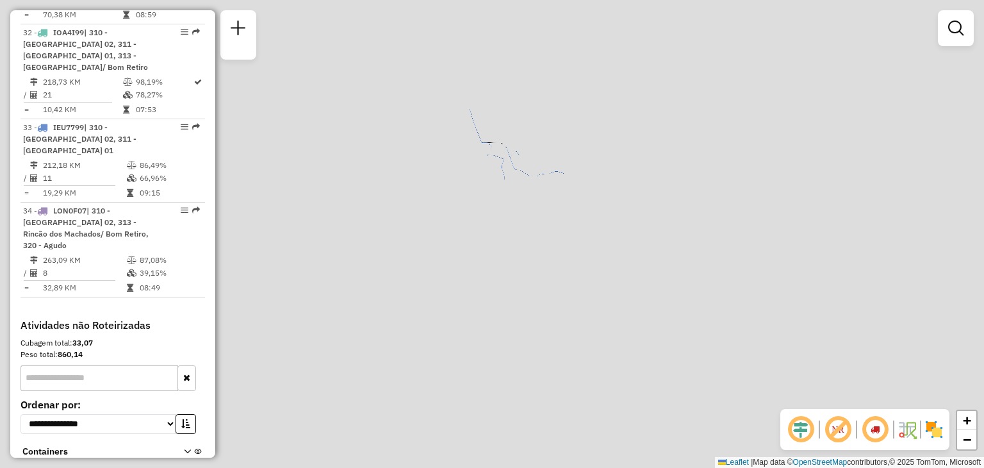
click at [563, 86] on div "Janela de atendimento Grade de atendimento Capacidade Transportadoras Veículos …" at bounding box center [492, 234] width 984 height 468
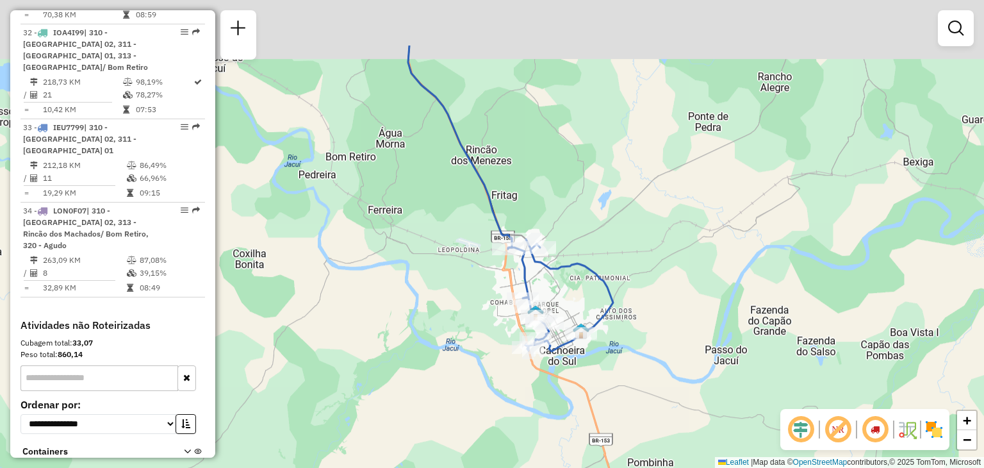
drag, startPoint x: 445, startPoint y: 150, endPoint x: 468, endPoint y: 215, distance: 69.1
click at [466, 220] on div "Janela de atendimento Grade de atendimento Capacidade Transportadoras Veículos …" at bounding box center [492, 234] width 984 height 468
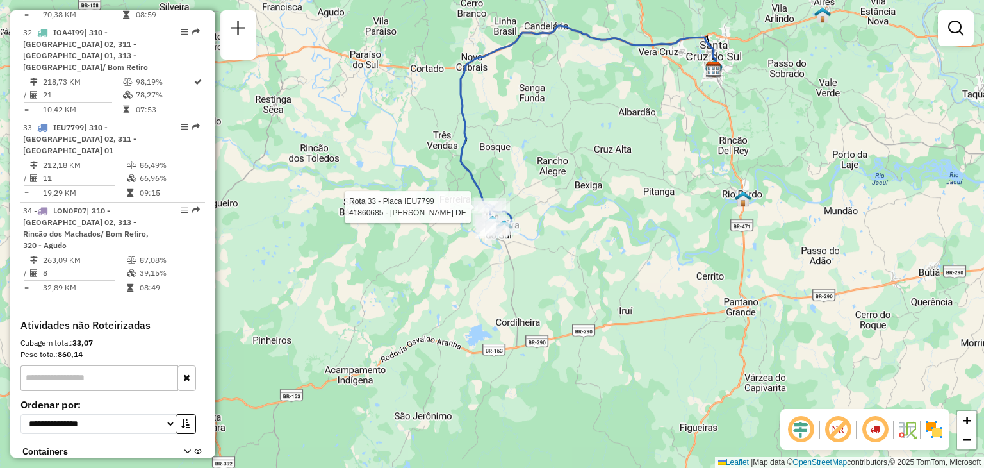
select select "**********"
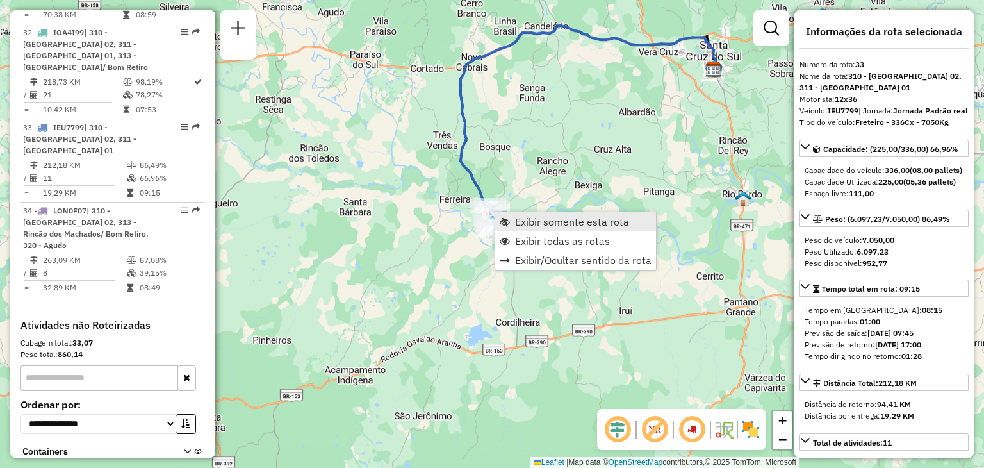
click at [508, 223] on span "Exibir somente esta rota" at bounding box center [505, 222] width 10 height 10
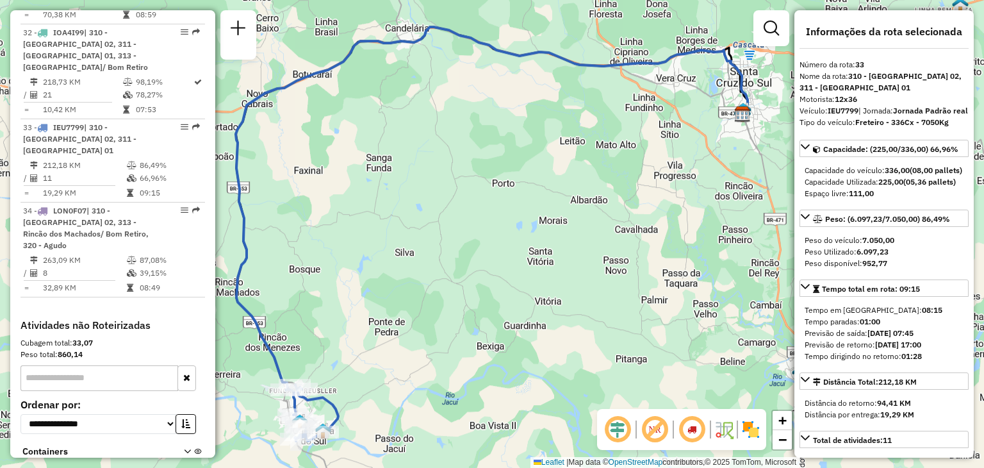
drag, startPoint x: 423, startPoint y: 195, endPoint x: 516, endPoint y: 159, distance: 100.2
click at [523, 151] on div "Janela de atendimento Grade de atendimento Capacidade Transportadoras Veículos …" at bounding box center [492, 234] width 984 height 468
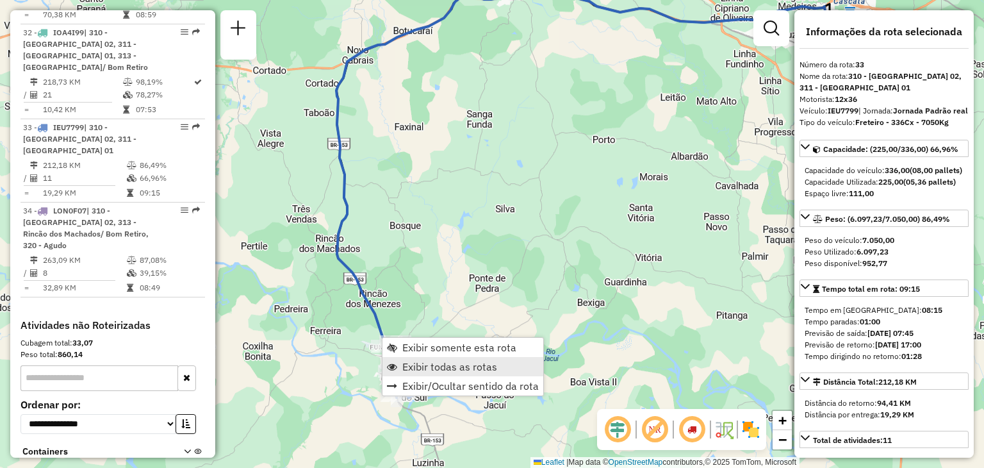
click at [401, 368] on link "Exibir todas as rotas" at bounding box center [463, 366] width 161 height 19
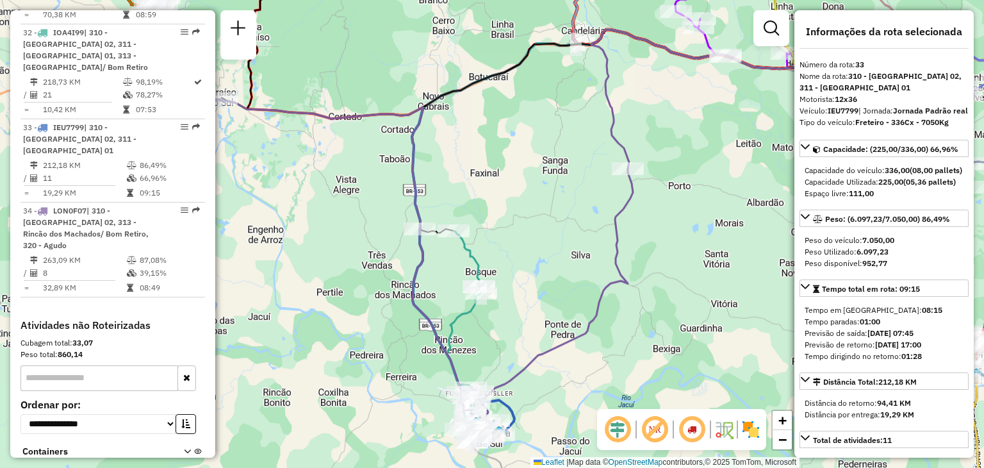
drag, startPoint x: 366, startPoint y: 221, endPoint x: 500, endPoint y: 291, distance: 151.6
click at [500, 291] on div "Janela de atendimento Grade de atendimento Capacidade Transportadoras Veículos …" at bounding box center [492, 234] width 984 height 468
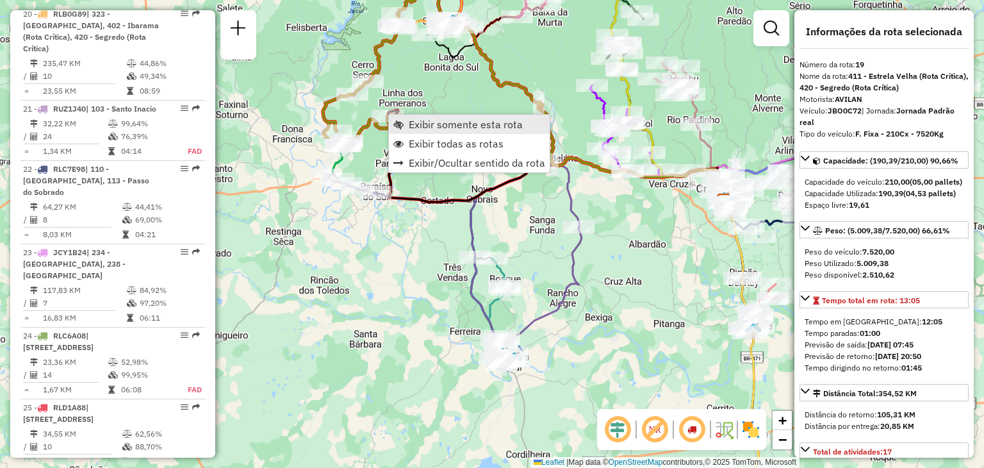
scroll to position [1771, 0]
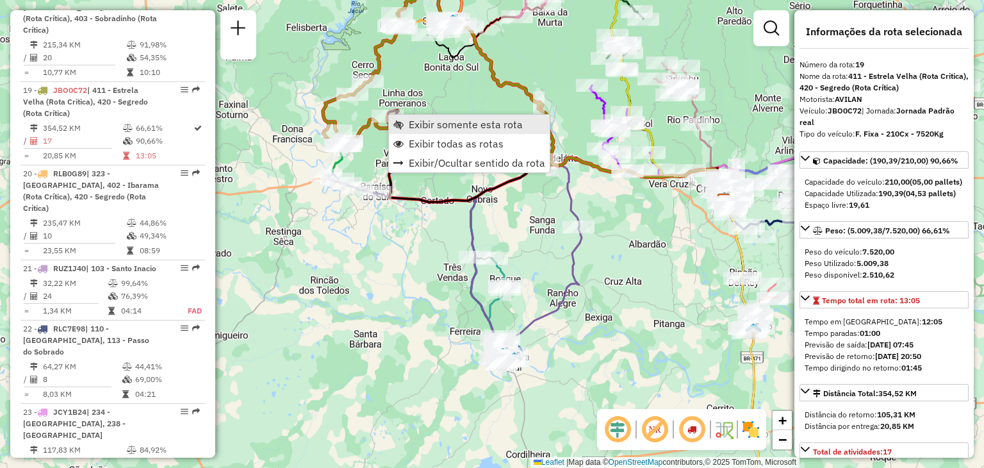
click at [400, 126] on span "Exibir somente esta rota" at bounding box center [398, 124] width 10 height 10
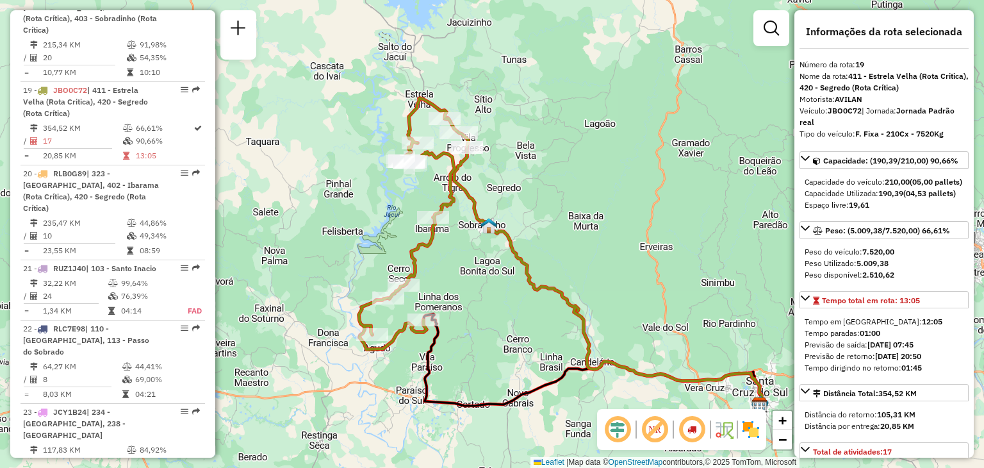
drag, startPoint x: 431, startPoint y: 270, endPoint x: 495, endPoint y: 283, distance: 65.3
click at [495, 283] on div "Janela de atendimento Grade de atendimento Capacidade Transportadoras Veículos …" at bounding box center [492, 234] width 984 height 468
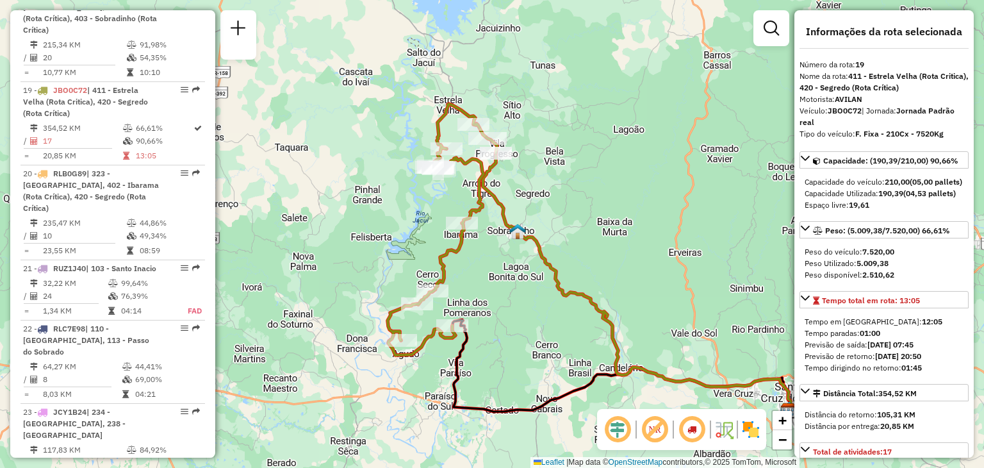
drag, startPoint x: 492, startPoint y: 283, endPoint x: 516, endPoint y: 288, distance: 24.9
click at [516, 288] on div "Janela de atendimento Grade de atendimento Capacidade Transportadoras Veículos …" at bounding box center [492, 234] width 984 height 468
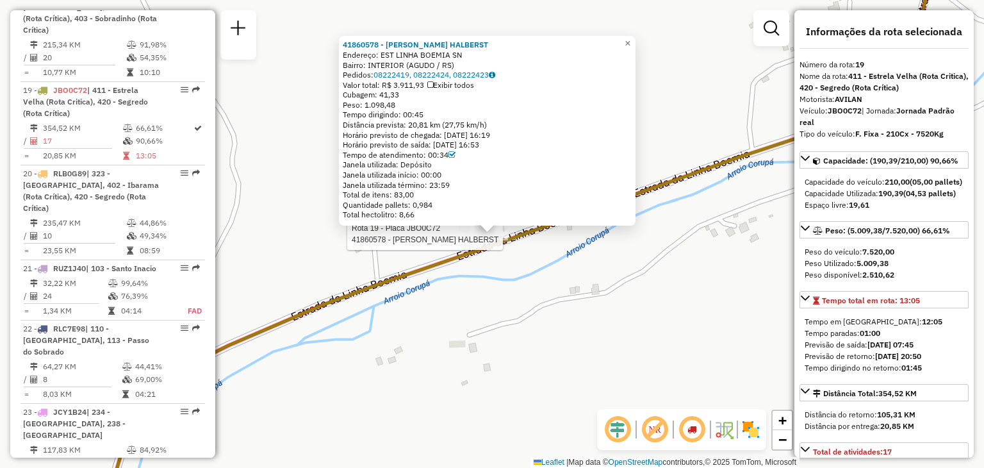
click at [312, 158] on div "Rota 19 - Placa JBO0C72 41860578 - HENRIQUE F. HALBERST 41860578 - HENRIQUE F. …" at bounding box center [492, 234] width 984 height 468
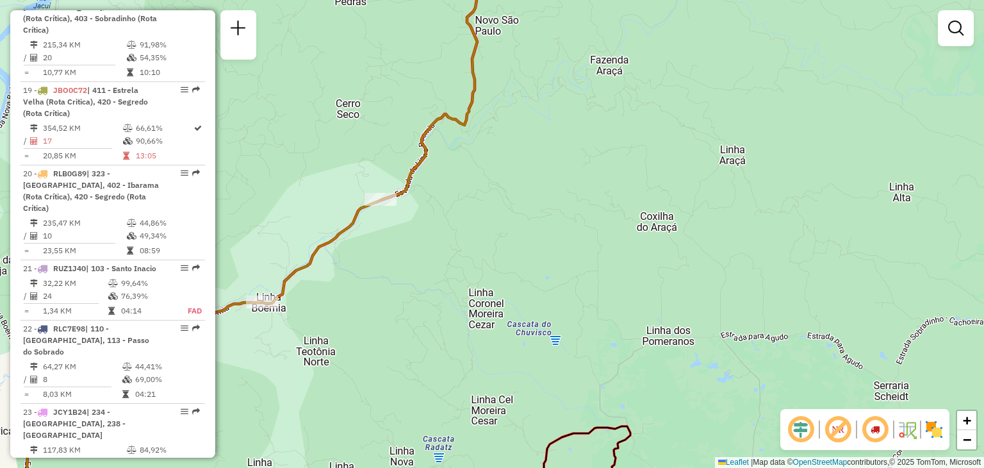
drag, startPoint x: 276, startPoint y: 204, endPoint x: 443, endPoint y: 129, distance: 184.1
click at [443, 129] on div "Rota 19 - Placa JBO0C72 41860578 - HENRIQUE F. HALBERST Janela de atendimento G…" at bounding box center [492, 234] width 984 height 468
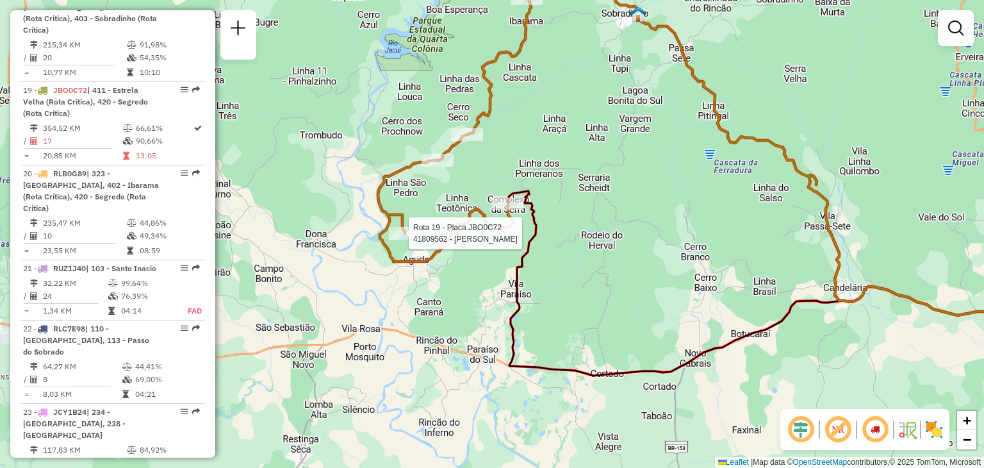
select select "**********"
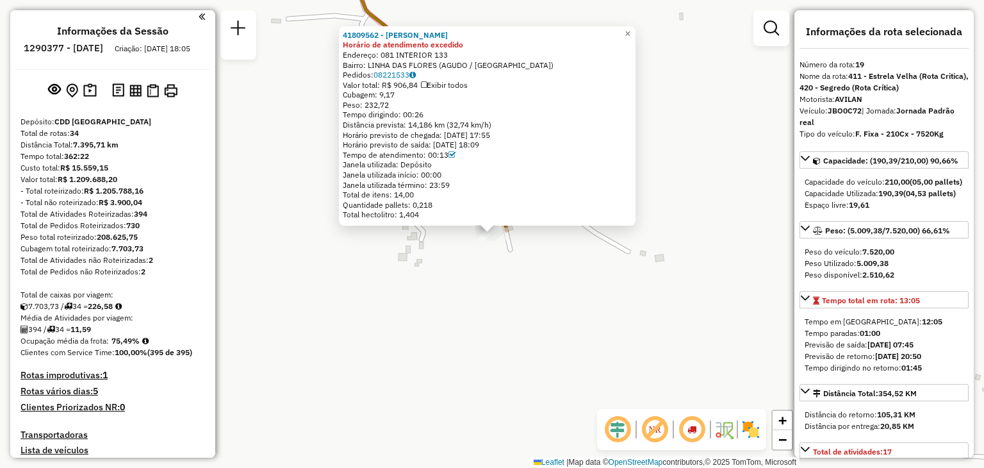
scroll to position [0, 0]
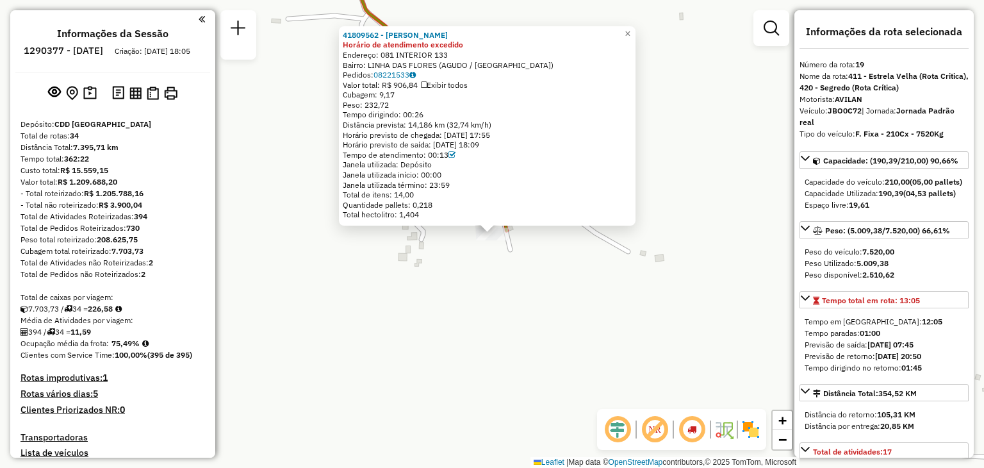
click at [95, 47] on h6 "1290377 - [DATE]" at bounding box center [63, 51] width 79 height 12
copy h6 "1290377 - [DATE]"
click at [151, 153] on div "Distância Total: 7.395,71 km" at bounding box center [113, 148] width 185 height 12
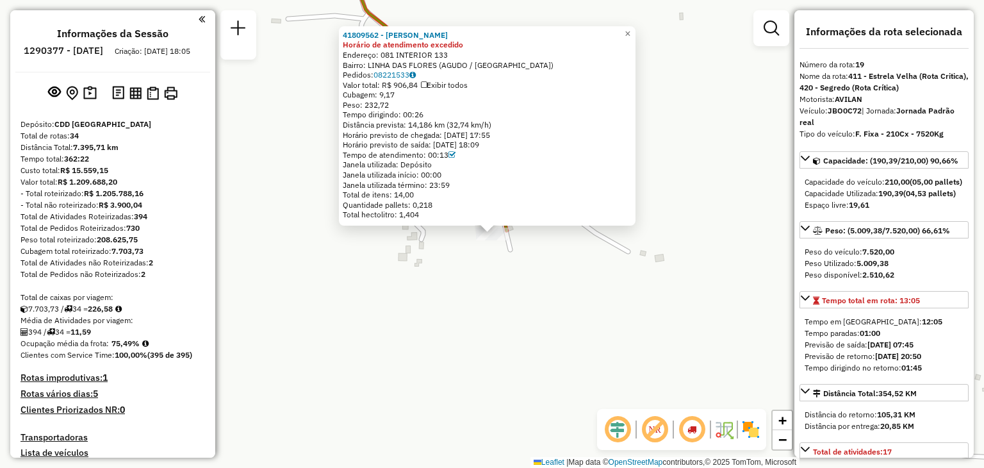
click at [845, 112] on strong "JBO0C72" at bounding box center [845, 111] width 34 height 10
copy div "JBO0C72"
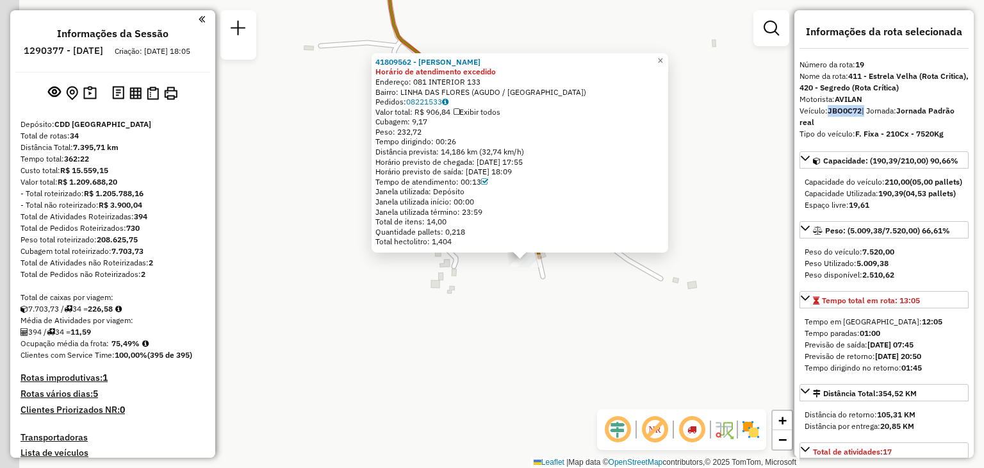
drag, startPoint x: 309, startPoint y: 265, endPoint x: 347, endPoint y: 272, distance: 38.5
click at [347, 284] on div "41809562 - JAIRO MULLER Horário de atendimento excedido Endereço: 081 INTERIOR …" at bounding box center [492, 234] width 984 height 468
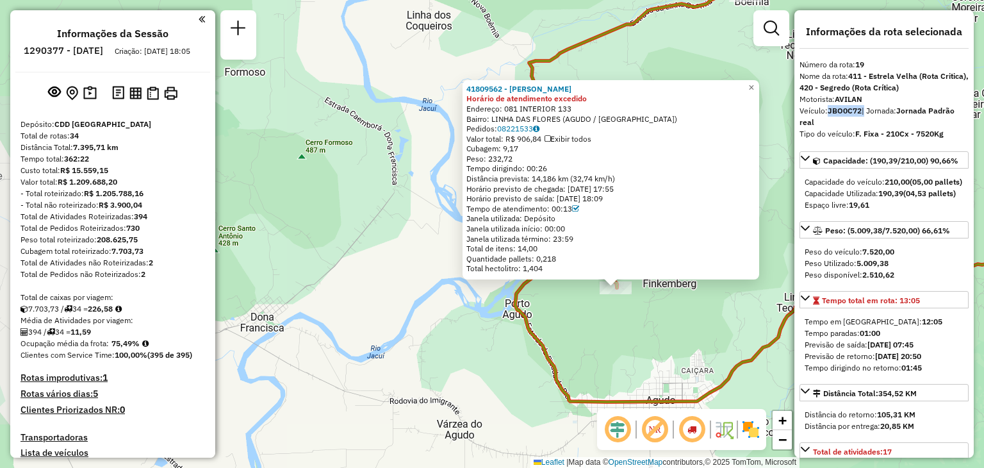
drag, startPoint x: 577, startPoint y: 352, endPoint x: 448, endPoint y: 316, distance: 133.7
click at [449, 313] on div "41809562 - JAIRO MULLER Horário de atendimento excedido Endereço: 081 INTERIOR …" at bounding box center [492, 234] width 984 height 468
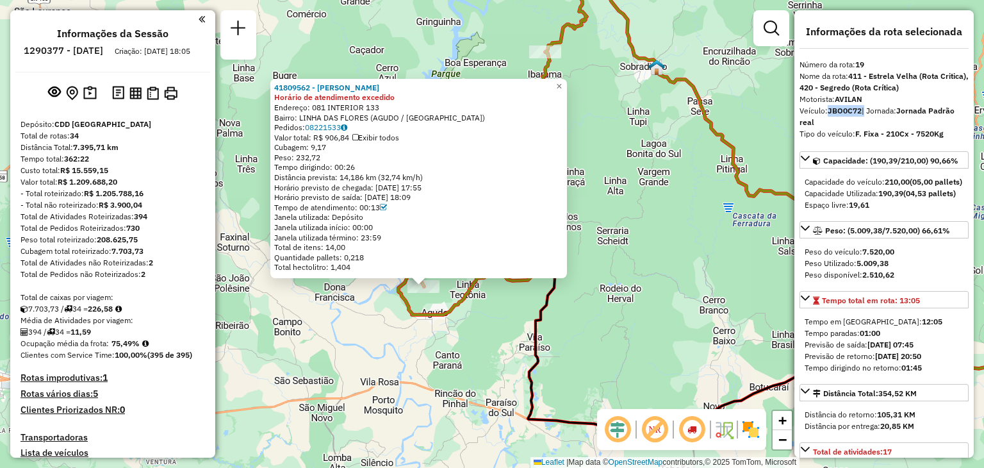
drag, startPoint x: 574, startPoint y: 345, endPoint x: 481, endPoint y: 328, distance: 94.5
click at [527, 328] on icon at bounding box center [787, 336] width 521 height 185
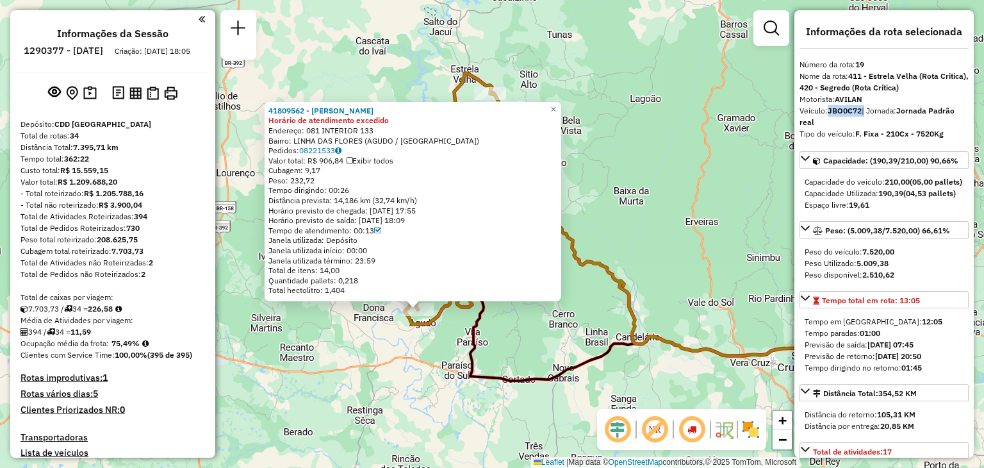
drag, startPoint x: 579, startPoint y: 311, endPoint x: 564, endPoint y: 266, distance: 47.6
click at [573, 313] on div "41809562 - JAIRO MULLER Horário de atendimento excedido Endereço: 081 INTERIOR …" at bounding box center [492, 234] width 984 height 468
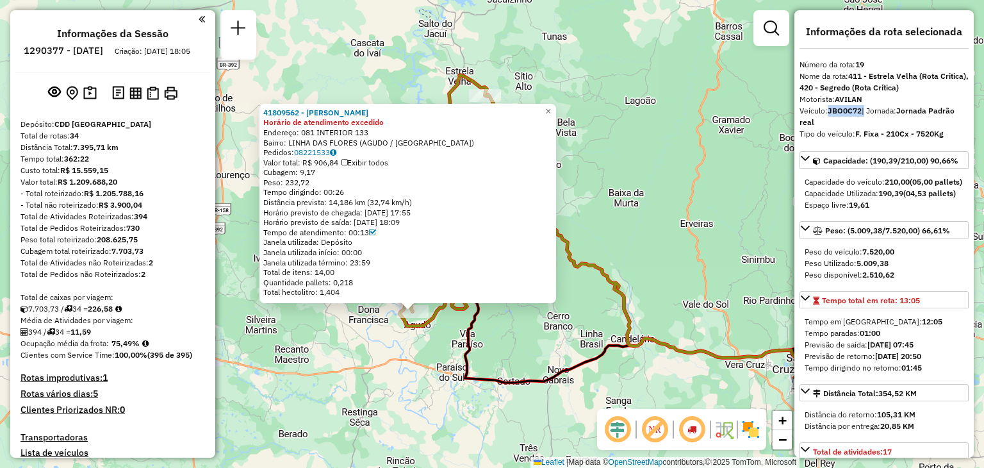
click at [605, 121] on div "41809562 - JAIRO MULLER Horário de atendimento excedido Endereço: 081 INTERIOR …" at bounding box center [492, 234] width 984 height 468
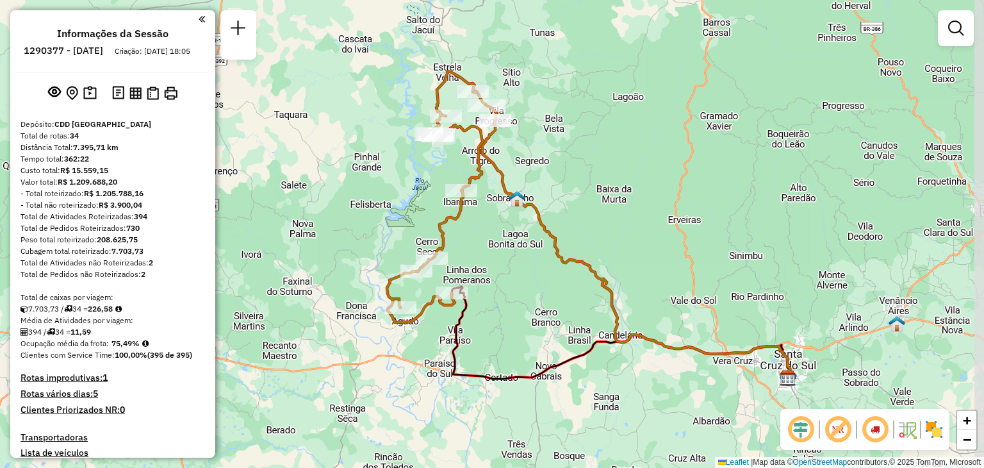
drag, startPoint x: 577, startPoint y: 220, endPoint x: 559, endPoint y: 214, distance: 19.5
click at [559, 214] on div "Janela de atendimento Grade de atendimento Capacidade Transportadoras Veículos …" at bounding box center [492, 234] width 984 height 468
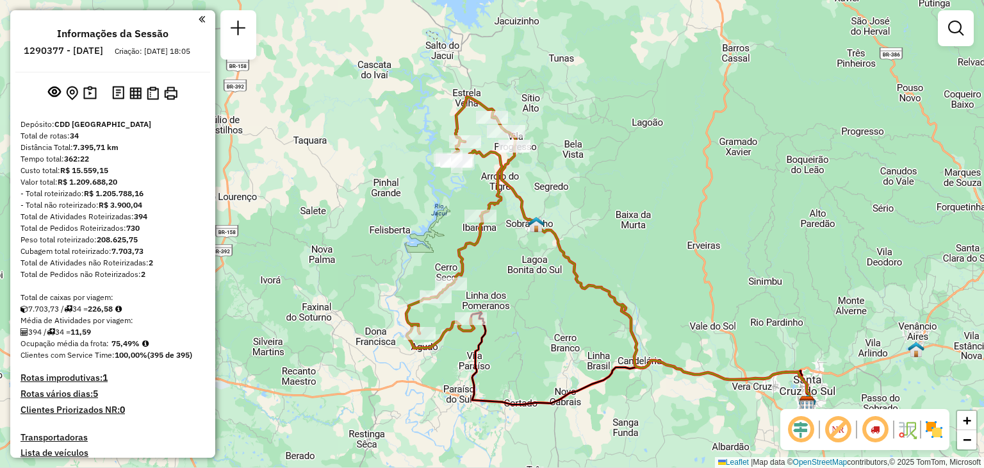
drag, startPoint x: 554, startPoint y: 190, endPoint x: 568, endPoint y: 208, distance: 22.7
click at [589, 218] on div "Janela de atendimento Grade de atendimento Capacidade Transportadoras Veículos …" at bounding box center [492, 234] width 984 height 468
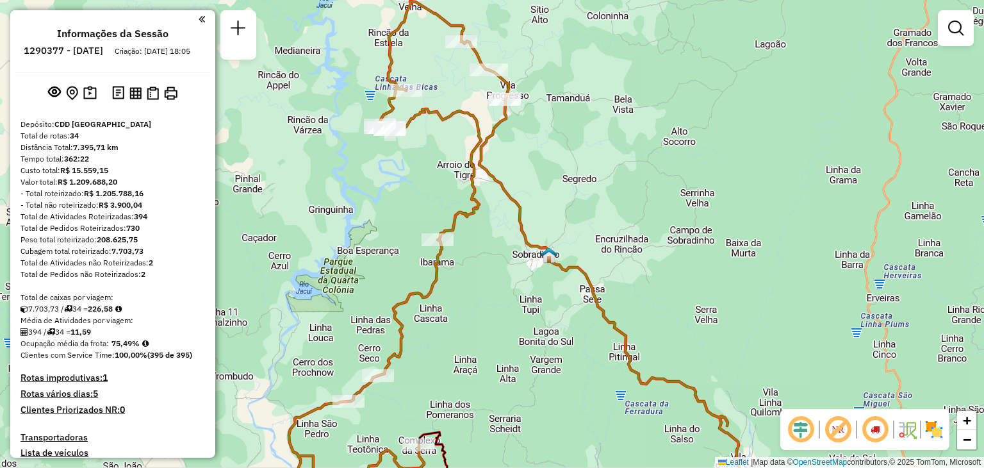
drag, startPoint x: 611, startPoint y: 202, endPoint x: 666, endPoint y: 188, distance: 57.7
click at [666, 188] on div "Janela de atendimento Grade de atendimento Capacidade Transportadoras Veículos …" at bounding box center [492, 234] width 984 height 468
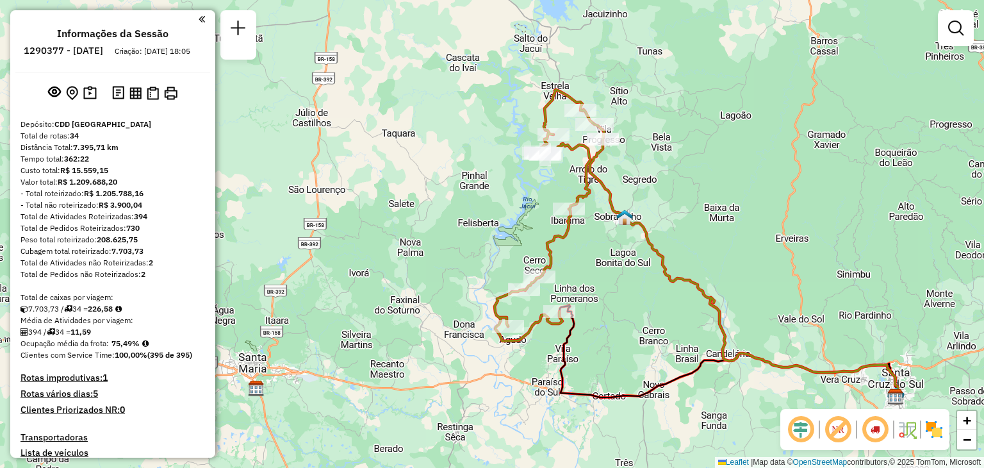
drag, startPoint x: 662, startPoint y: 238, endPoint x: 651, endPoint y: 238, distance: 10.9
click at [651, 237] on icon at bounding box center [744, 269] width 308 height 260
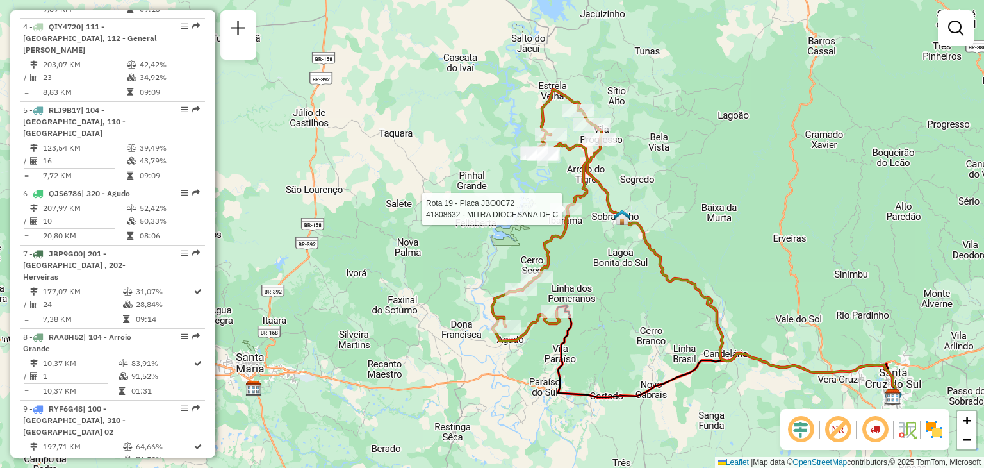
select select "**********"
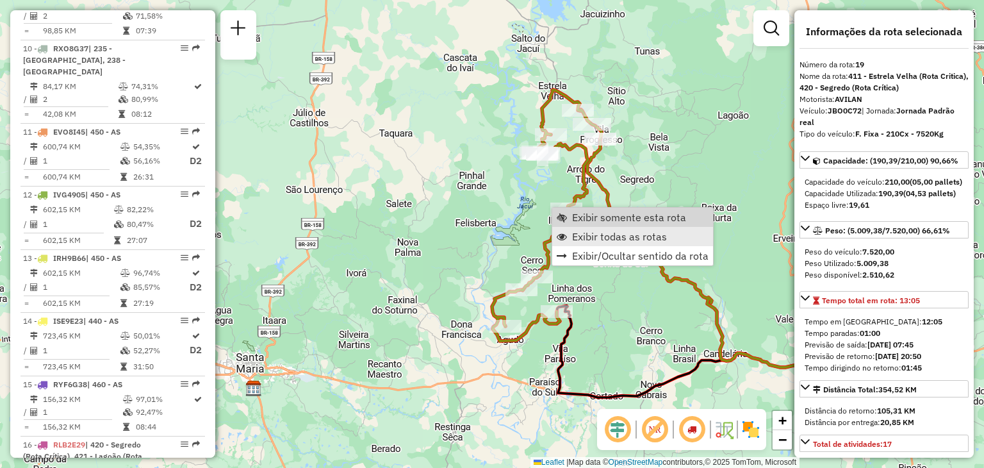
scroll to position [1771, 0]
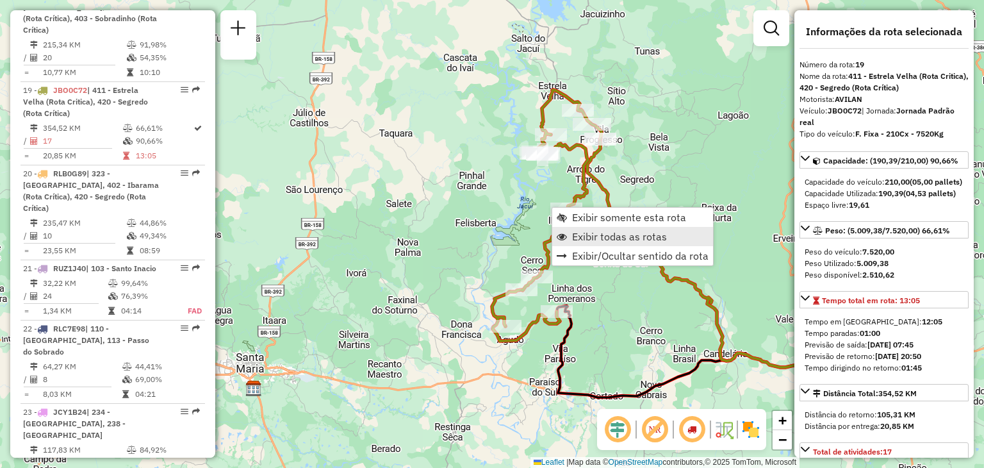
click at [579, 233] on span "Exibir todas as rotas" at bounding box center [619, 236] width 95 height 10
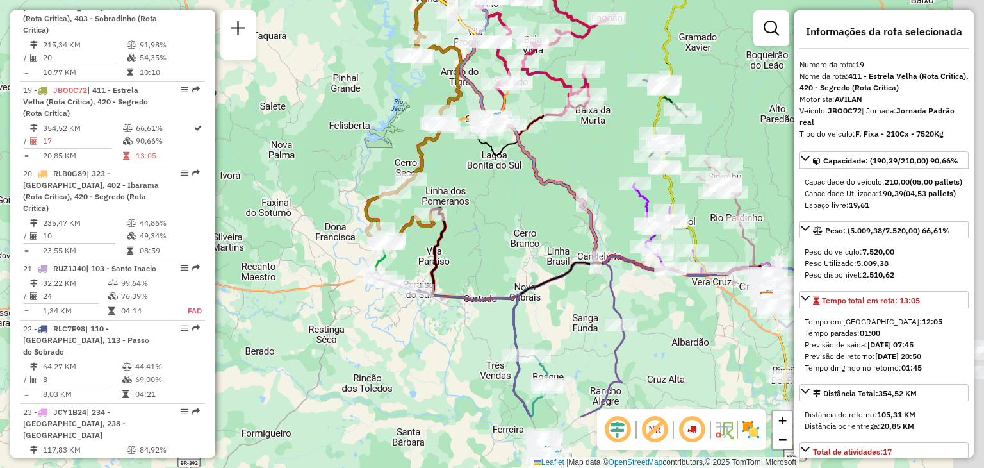
drag, startPoint x: 648, startPoint y: 327, endPoint x: 532, endPoint y: 236, distance: 147.9
click at [487, 203] on div "Janela de atendimento Grade de atendimento Capacidade Transportadoras Veículos …" at bounding box center [492, 234] width 984 height 468
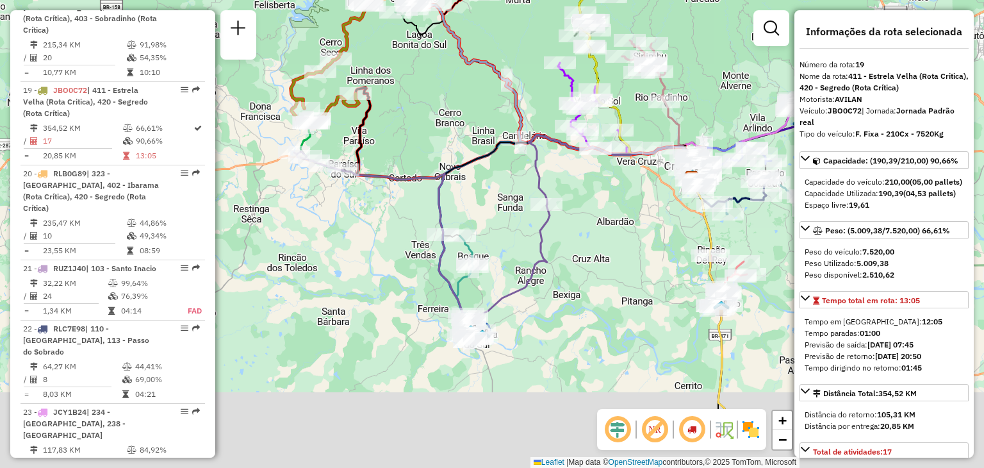
drag, startPoint x: 564, startPoint y: 259, endPoint x: 529, endPoint y: 168, distance: 98.2
click at [529, 168] on icon at bounding box center [612, 169] width 166 height 69
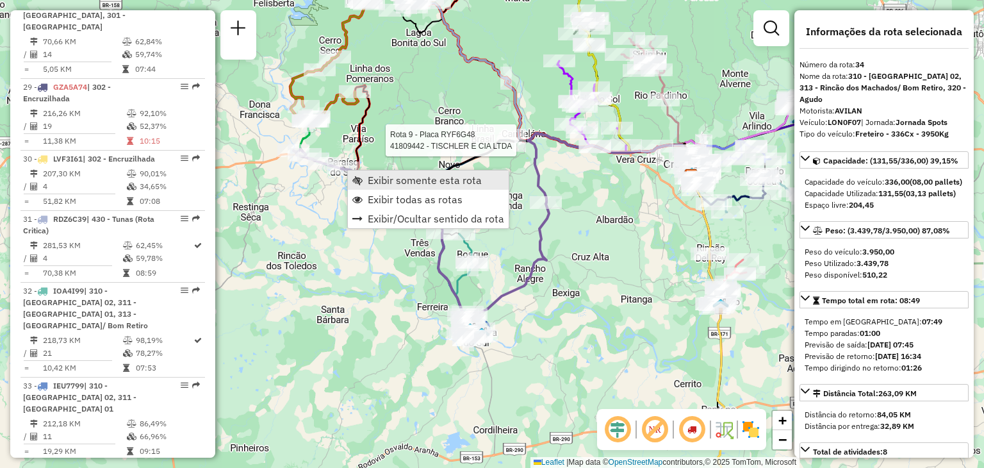
scroll to position [2831, 0]
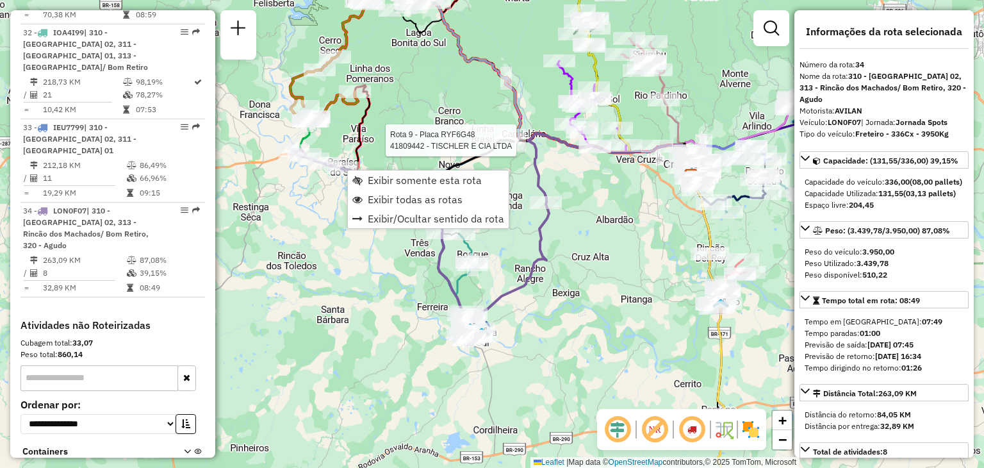
click at [319, 188] on div "Rota 9 - Placa RYF6G48 41809442 - TISCHLER E CIA LTDA Janela de atendimento Gra…" at bounding box center [492, 234] width 984 height 468
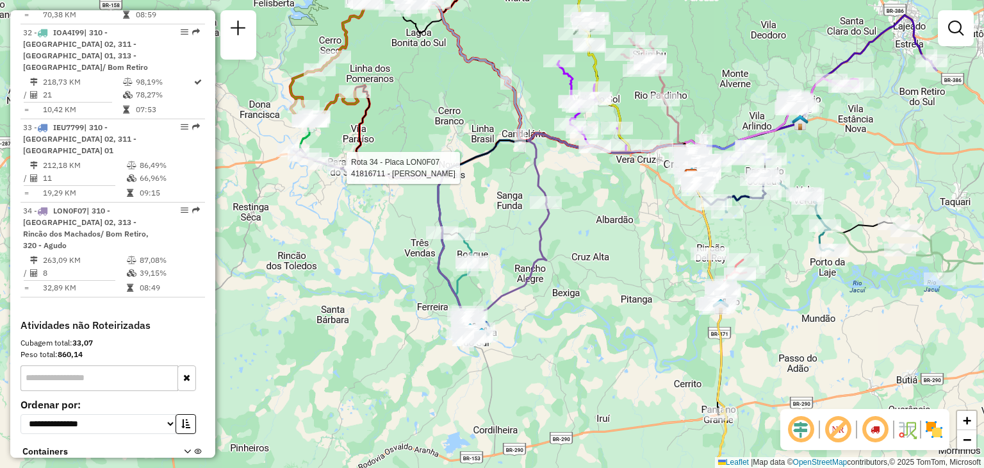
select select "**********"
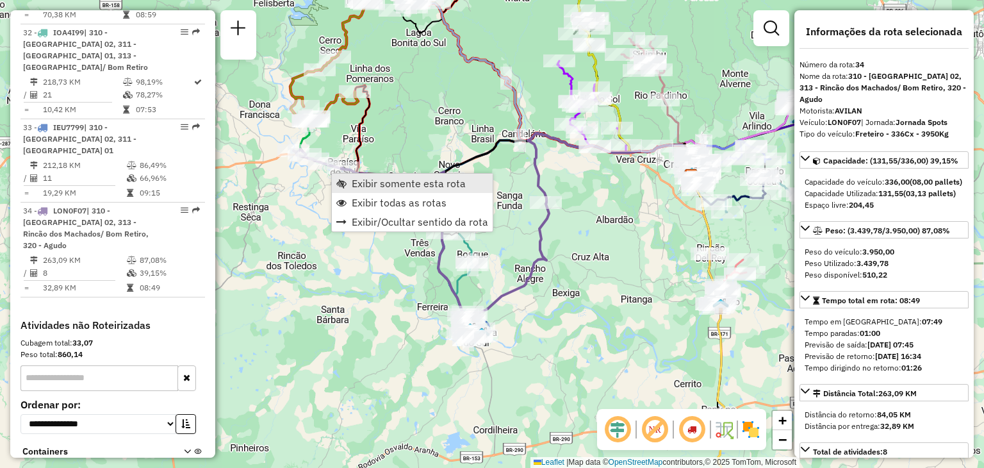
click at [352, 179] on span "Exibir somente esta rota" at bounding box center [409, 183] width 114 height 10
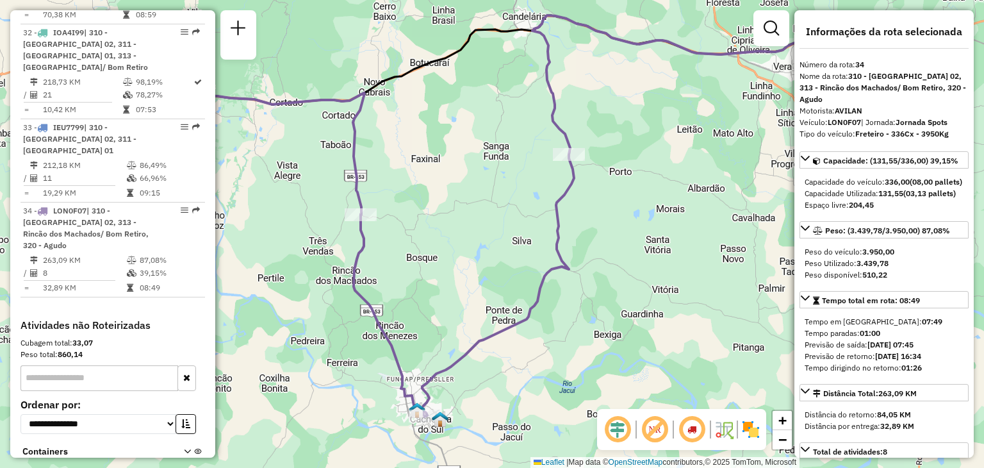
drag, startPoint x: 522, startPoint y: 240, endPoint x: 421, endPoint y: 162, distance: 127.0
click at [421, 162] on div "Janela de atendimento Grade de atendimento Capacidade Transportadoras Veículos …" at bounding box center [492, 234] width 984 height 468
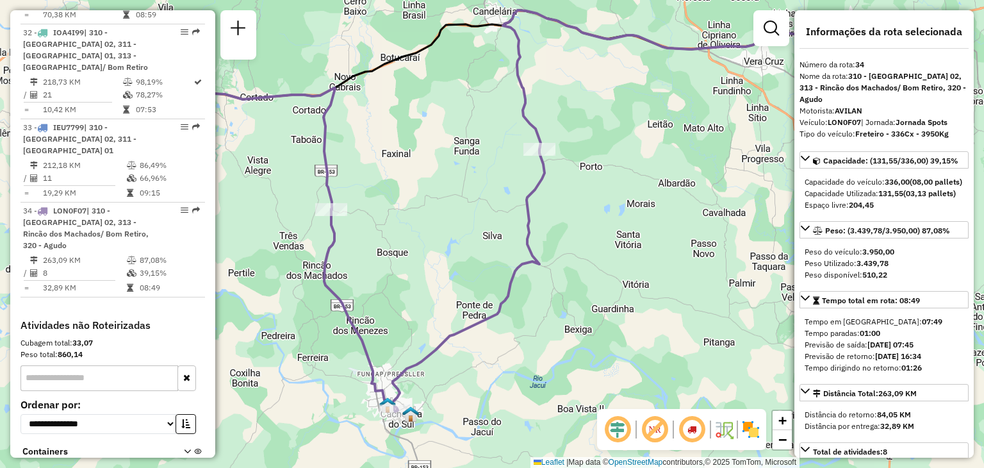
drag, startPoint x: 405, startPoint y: 183, endPoint x: 432, endPoint y: 213, distance: 40.8
click at [432, 213] on div "Janela de atendimento Grade de atendimento Capacidade Transportadoras Veículos …" at bounding box center [492, 234] width 984 height 468
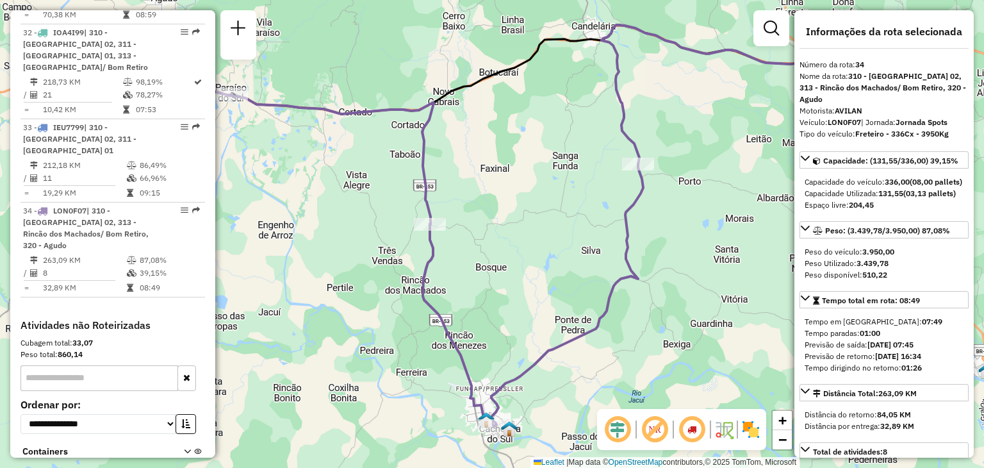
drag, startPoint x: 536, startPoint y: 213, endPoint x: 568, endPoint y: 217, distance: 31.6
click at [568, 218] on div "Janela de atendimento Grade de atendimento Capacidade Transportadoras Veículos …" at bounding box center [492, 234] width 984 height 468
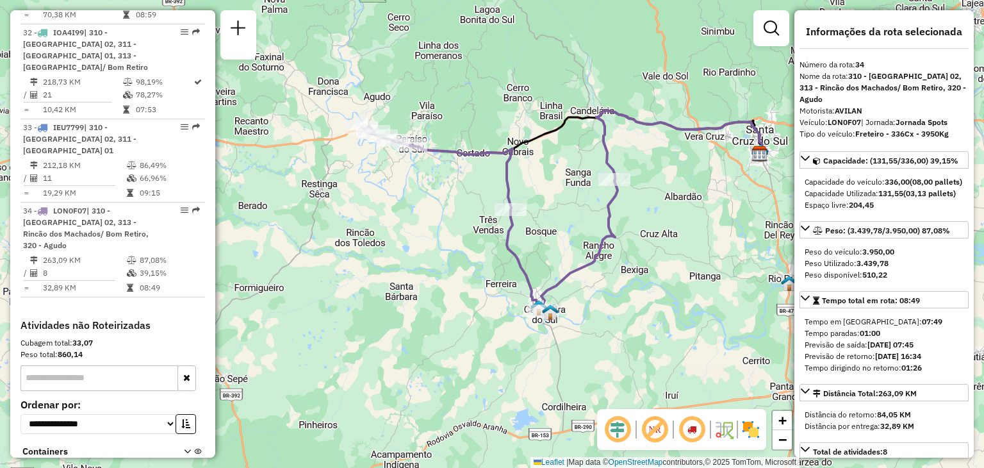
drag, startPoint x: 564, startPoint y: 211, endPoint x: 561, endPoint y: 200, distance: 11.4
click at [561, 200] on div "Janela de atendimento Grade de atendimento Capacidade Transportadoras Veículos …" at bounding box center [492, 234] width 984 height 468
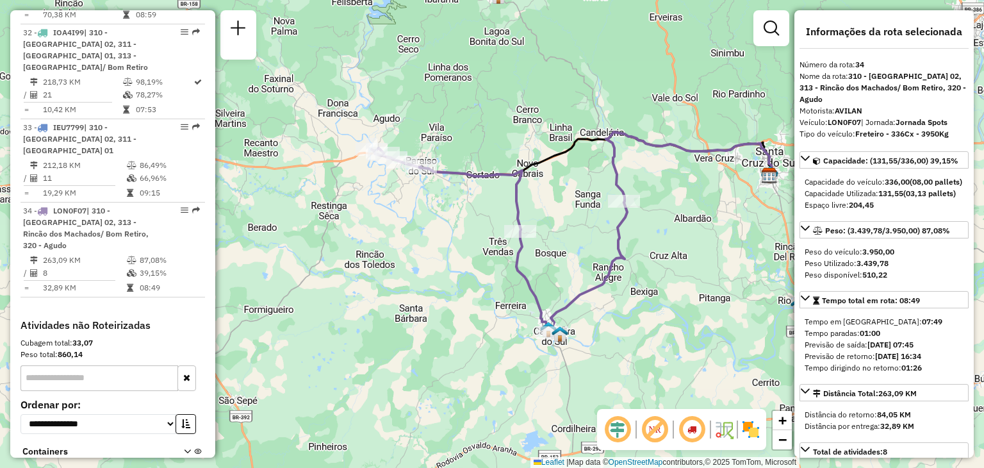
drag, startPoint x: 561, startPoint y: 210, endPoint x: 570, endPoint y: 224, distance: 16.5
click at [570, 224] on div "Janela de atendimento Grade de atendimento Capacidade Transportadoras Veículos …" at bounding box center [492, 234] width 984 height 468
click at [384, 238] on div "Janela de atendimento Grade de atendimento Capacidade Transportadoras Veículos …" at bounding box center [492, 234] width 984 height 468
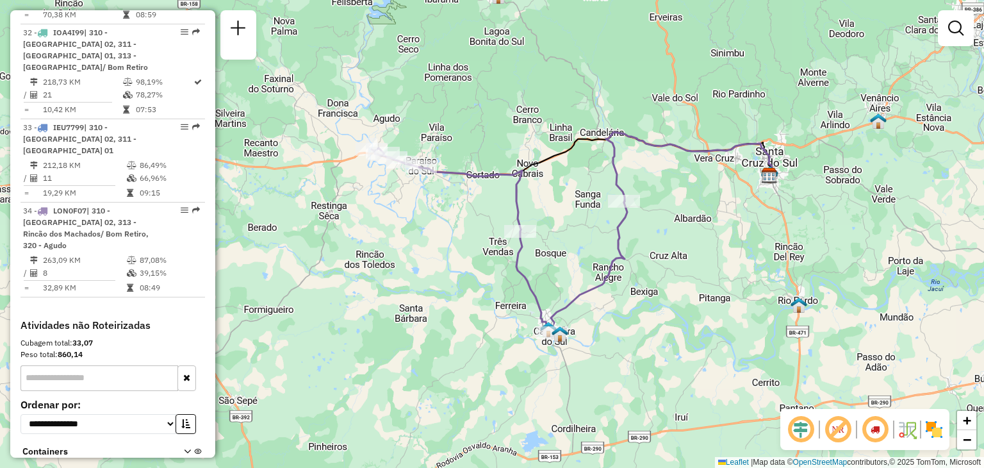
click at [398, 236] on div "Janela de atendimento Grade de atendimento Capacidade Transportadoras Veículos …" at bounding box center [492, 234] width 984 height 468
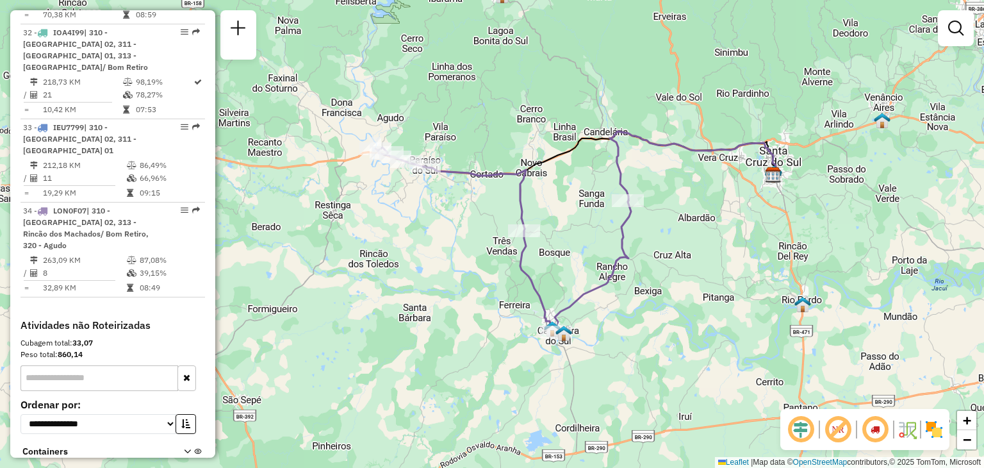
click at [398, 235] on div "Janela de atendimento Grade de atendimento Capacidade Transportadoras Veículos …" at bounding box center [492, 234] width 984 height 468
click at [429, 172] on div at bounding box center [425, 166] width 32 height 13
select select "**********"
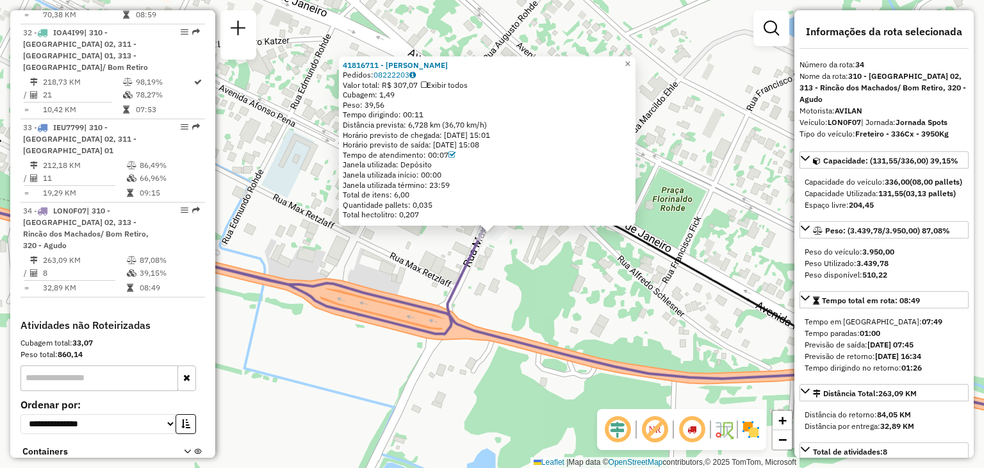
click at [846, 126] on strong "LON0F07" at bounding box center [844, 122] width 33 height 10
click at [845, 126] on strong "LON0F07" at bounding box center [844, 122] width 33 height 10
click at [843, 124] on strong "LON0F07" at bounding box center [844, 122] width 33 height 10
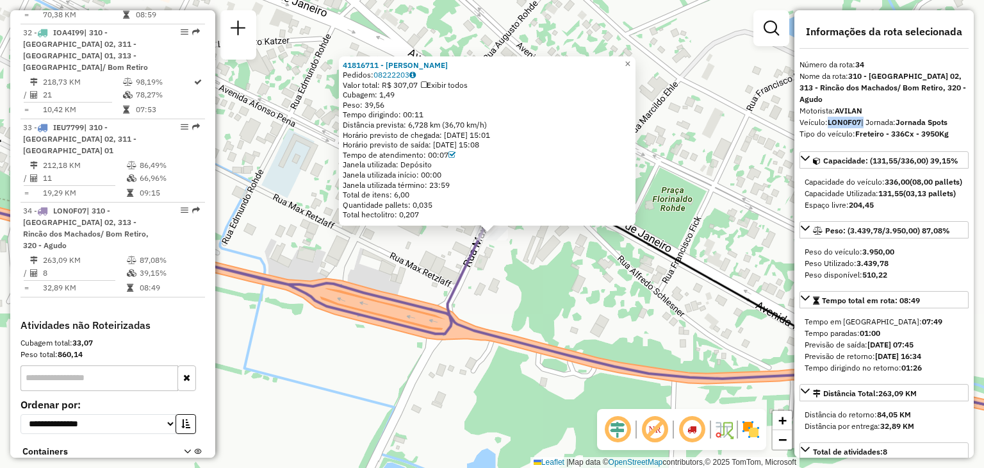
click at [843, 124] on strong "LON0F07" at bounding box center [844, 122] width 33 height 10
click at [302, 121] on div "41816711 - DJONATAS DUMKE Pedidos: 08222203 Valor total: R$ 307,07 Exibir todos…" at bounding box center [492, 234] width 984 height 468
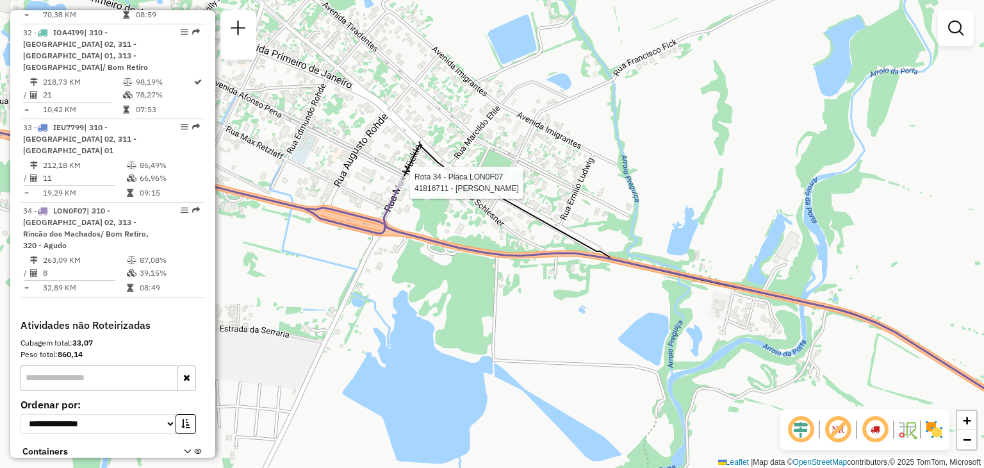
select select "**********"
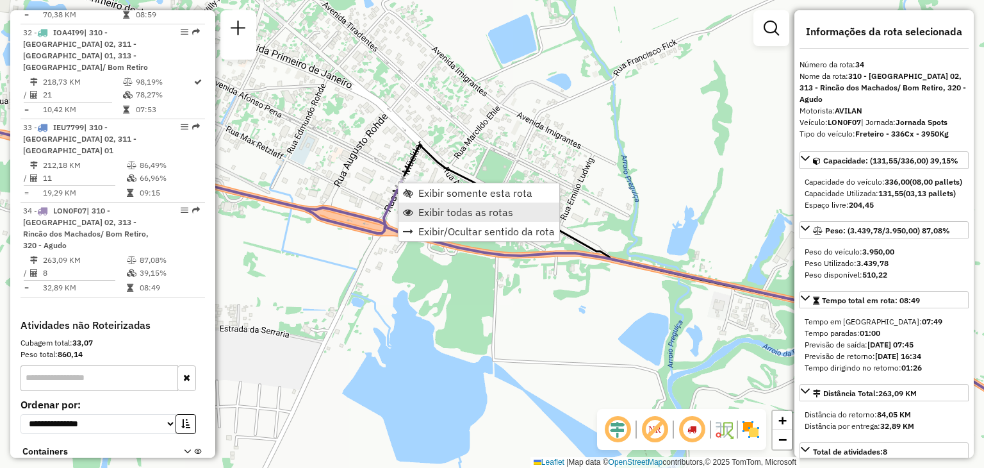
click at [459, 213] on span "Exibir todas as rotas" at bounding box center [465, 212] width 95 height 10
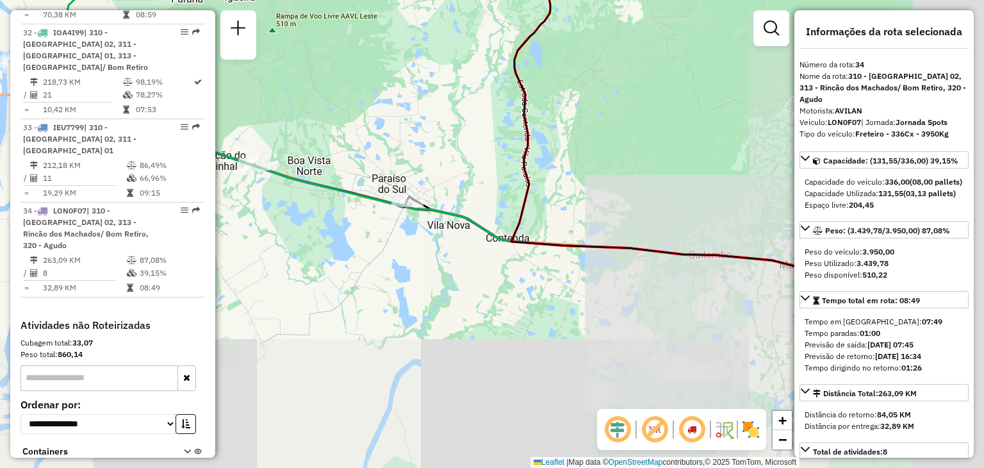
drag, startPoint x: 598, startPoint y: 272, endPoint x: 451, endPoint y: 234, distance: 152.1
click at [451, 236] on div "Janela de atendimento Grade de atendimento Capacidade Transportadoras Veículos …" at bounding box center [492, 234] width 984 height 468
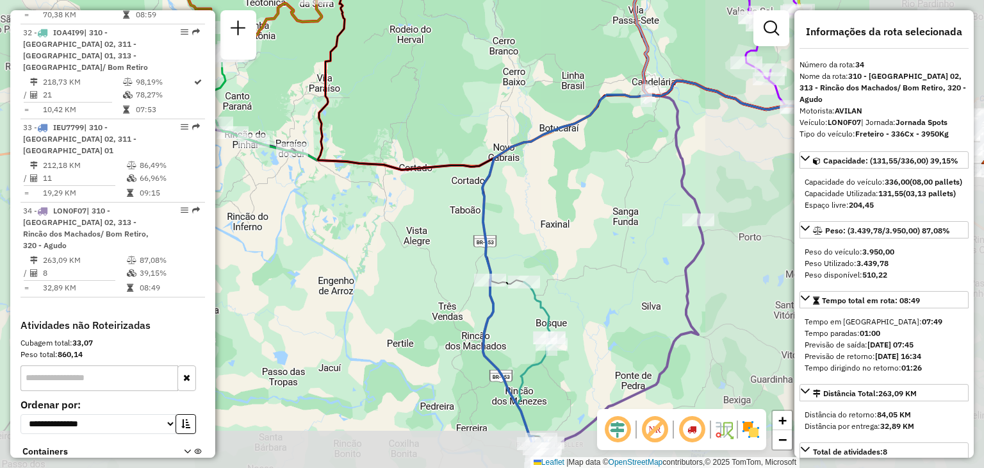
drag, startPoint x: 594, startPoint y: 263, endPoint x: 454, endPoint y: 192, distance: 157.0
click at [425, 184] on div "Janela de atendimento Grade de atendimento Capacidade Transportadoras Veículos …" at bounding box center [492, 234] width 984 height 468
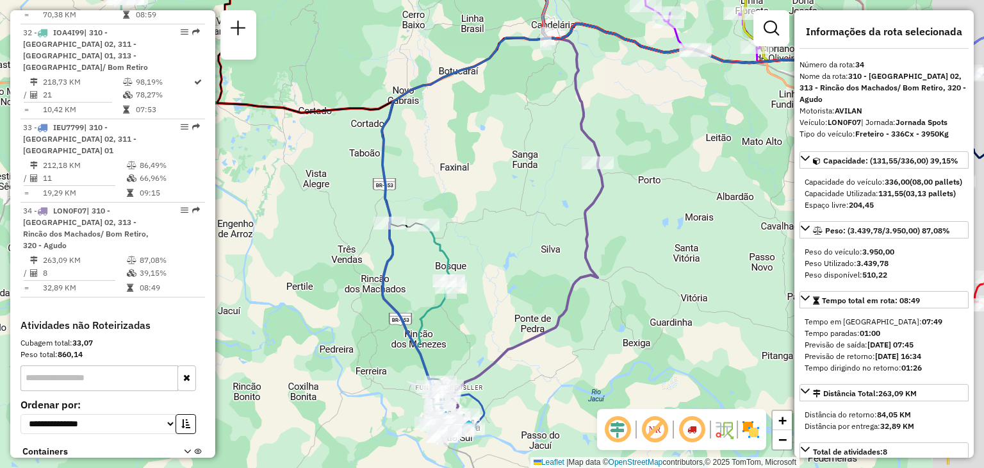
drag, startPoint x: 551, startPoint y: 232, endPoint x: 593, endPoint y: 200, distance: 52.5
click at [456, 183] on div "Janela de atendimento Grade de atendimento Capacidade Transportadoras Veículos …" at bounding box center [492, 234] width 984 height 468
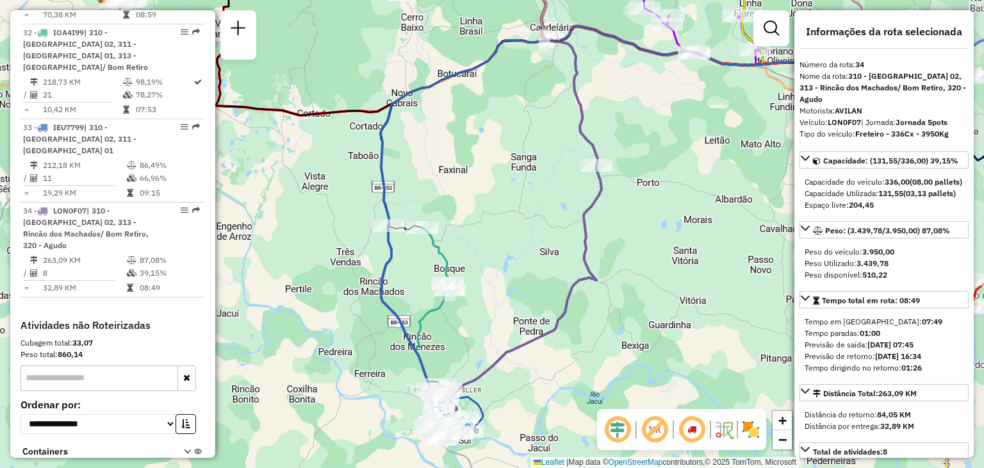
drag, startPoint x: 613, startPoint y: 208, endPoint x: 451, endPoint y: 247, distance: 166.0
click at [450, 247] on div "Janela de atendimento Grade de atendimento Capacidade Transportadoras Veículos …" at bounding box center [492, 234] width 984 height 468
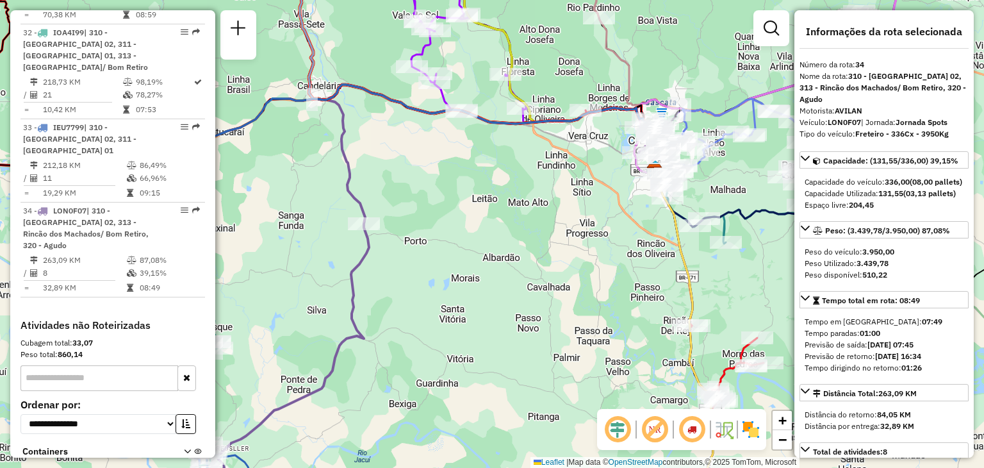
drag, startPoint x: 605, startPoint y: 179, endPoint x: 501, endPoint y: 187, distance: 104.7
click at [501, 187] on div "Janela de atendimento Grade de atendimento Capacidade Transportadoras Veículos …" at bounding box center [492, 234] width 984 height 468
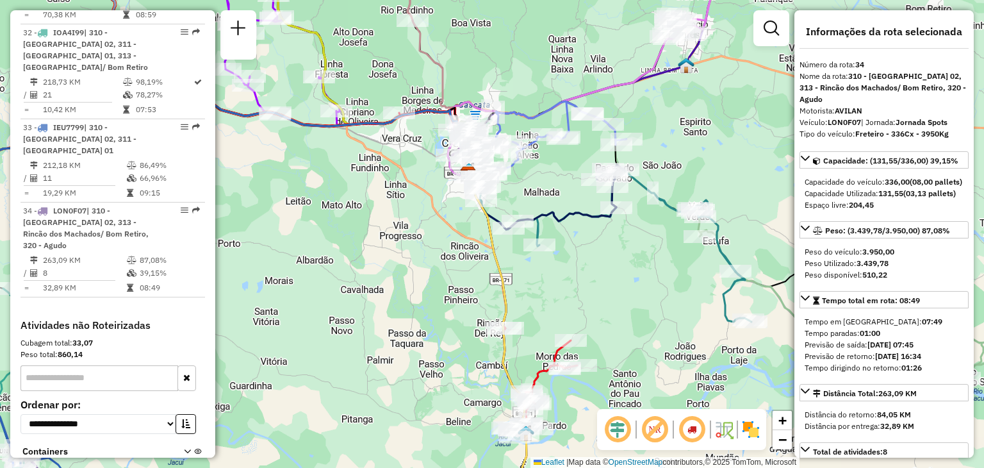
drag, startPoint x: 646, startPoint y: 246, endPoint x: 413, endPoint y: 232, distance: 233.0
click at [411, 233] on div "Janela de atendimento Grade de atendimento Capacidade Transportadoras Veículos …" at bounding box center [492, 234] width 984 height 468
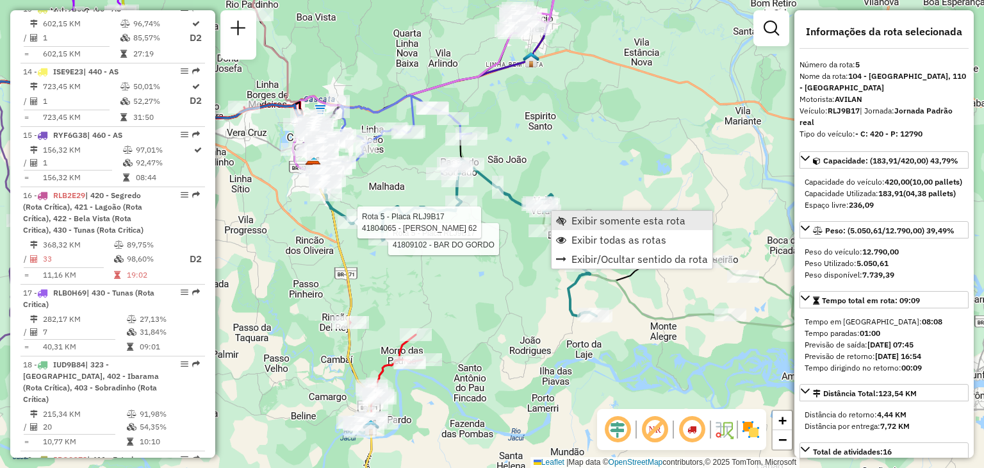
scroll to position [789, 0]
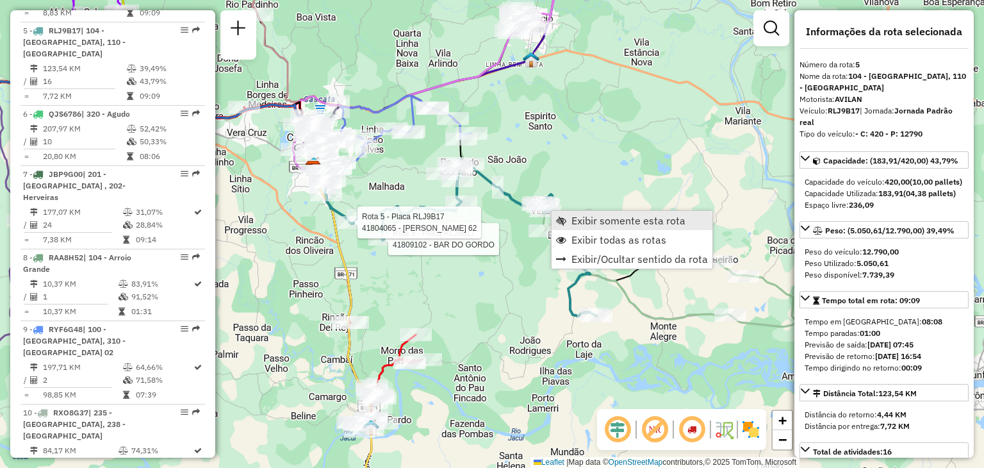
click at [569, 223] on link "Exibir somente esta rota" at bounding box center [632, 220] width 161 height 19
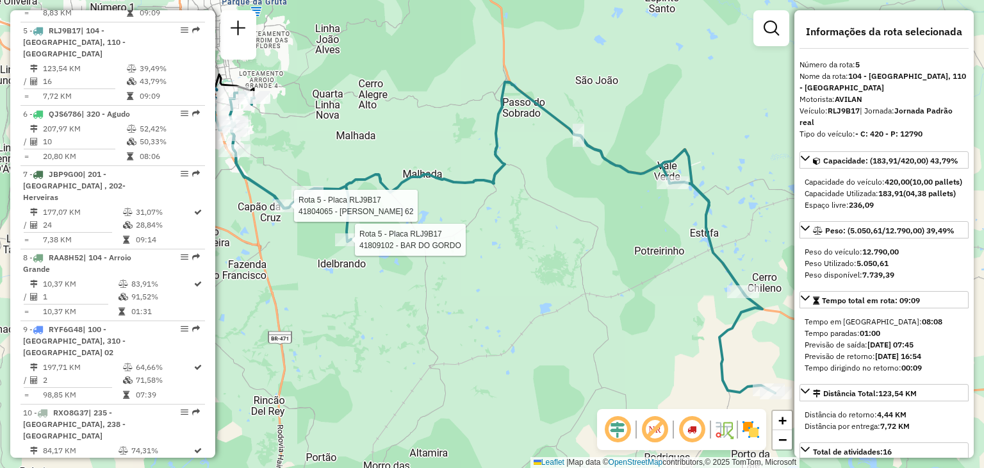
click at [547, 225] on div "Rota 5 - Placa RLJ9B17 41809102 - BAR DO GORDO Rota 5 - Placa RLJ9B17 41804065 …" at bounding box center [492, 234] width 984 height 468
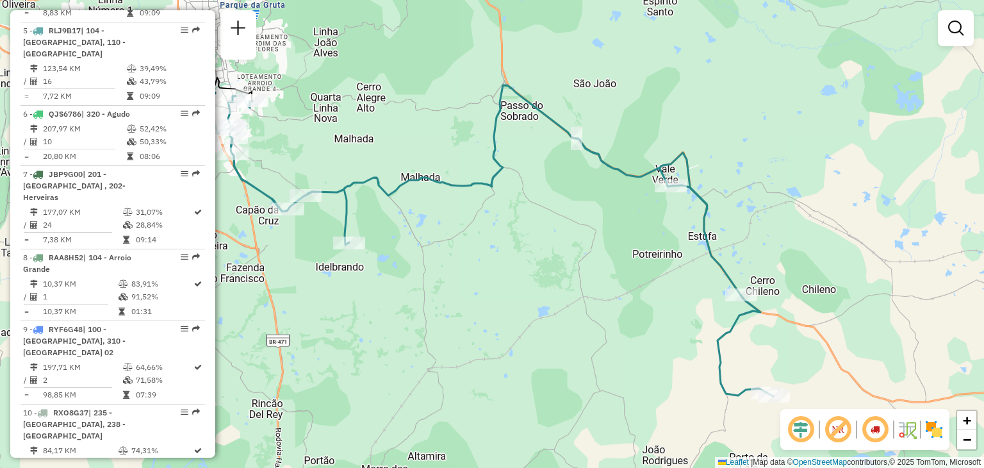
drag, startPoint x: 531, startPoint y: 217, endPoint x: 518, endPoint y: 231, distance: 19.5
click at [517, 234] on div "Janela de atendimento Grade de atendimento Capacidade Transportadoras Veículos …" at bounding box center [492, 234] width 984 height 468
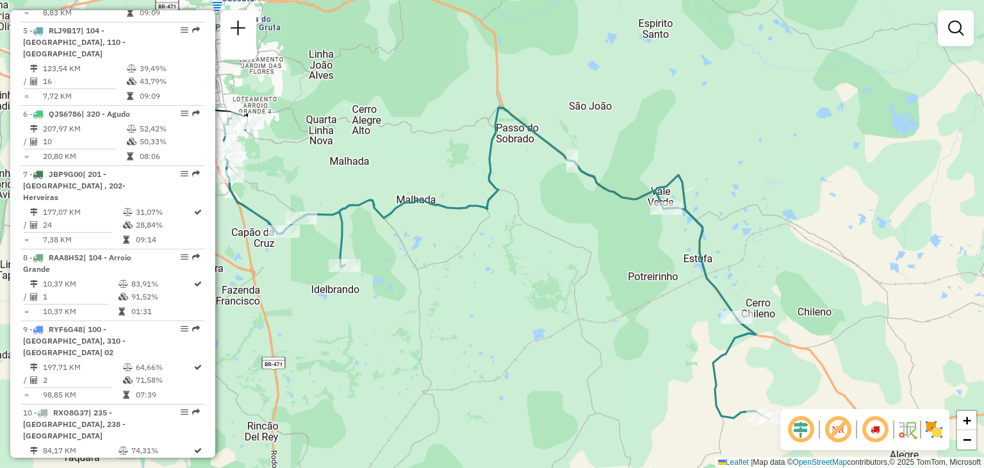
drag, startPoint x: 393, startPoint y: 258, endPoint x: 411, endPoint y: 264, distance: 18.8
click at [410, 262] on div "Rota 5 - Placa RLJ9B17 41809102 - BAR DO GORDO Janela de atendimento Grade de a…" at bounding box center [492, 234] width 984 height 468
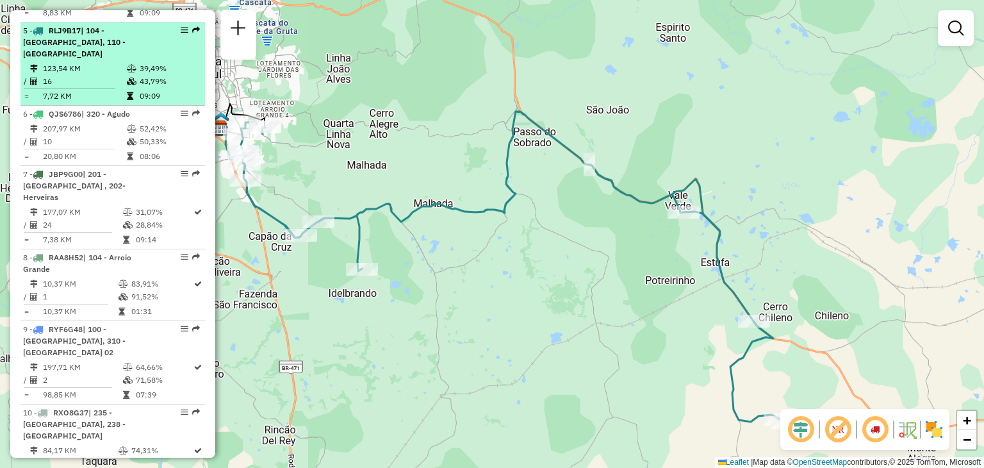
drag, startPoint x: 318, startPoint y: 149, endPoint x: 193, endPoint y: 63, distance: 151.6
click at [300, 133] on div "Janela de atendimento Grade de atendimento Capacidade Transportadoras Veículos …" at bounding box center [492, 234] width 984 height 468
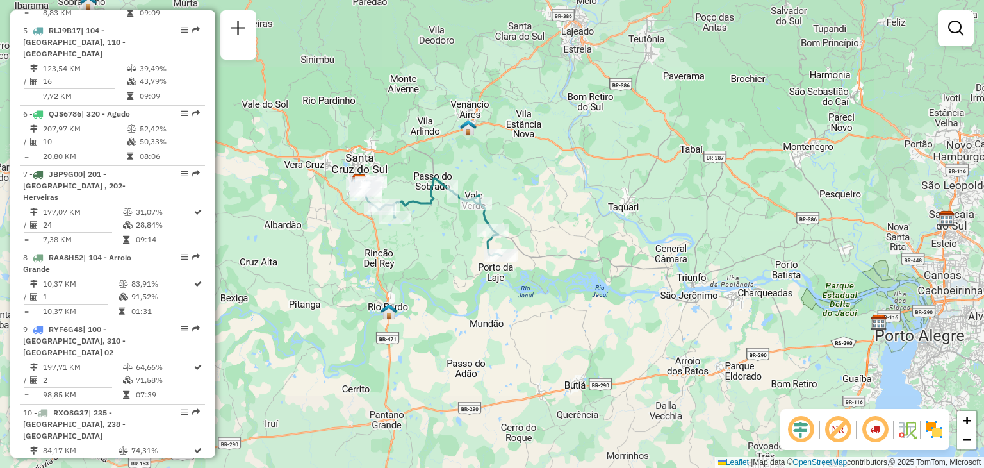
drag, startPoint x: 432, startPoint y: 279, endPoint x: 499, endPoint y: 297, distance: 69.8
click at [499, 313] on div "Janela de atendimento Grade de atendimento Capacidade Transportadoras Veículos …" at bounding box center [492, 234] width 984 height 468
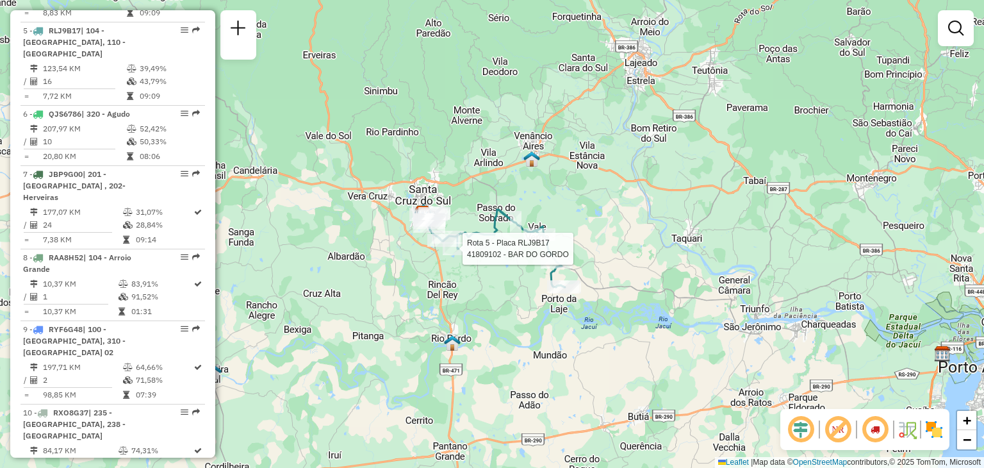
select select "**********"
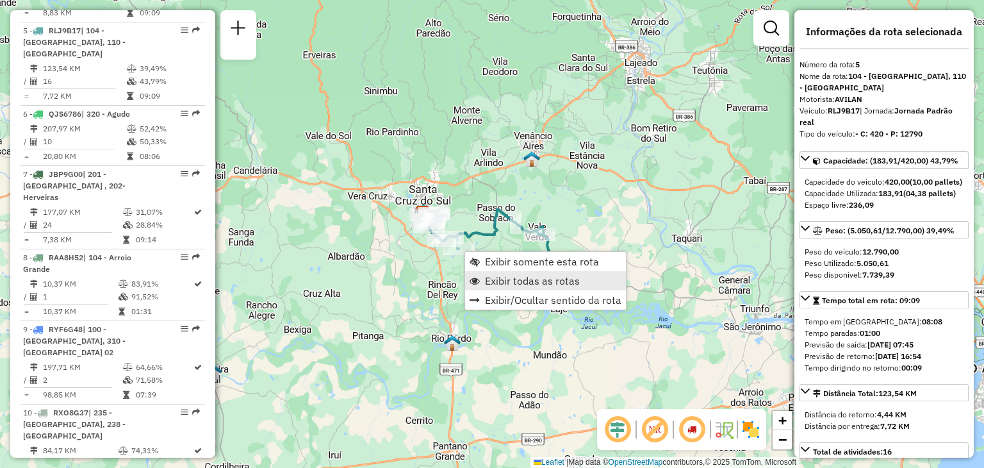
click at [487, 271] on link "Exibir todas as rotas" at bounding box center [545, 280] width 161 height 19
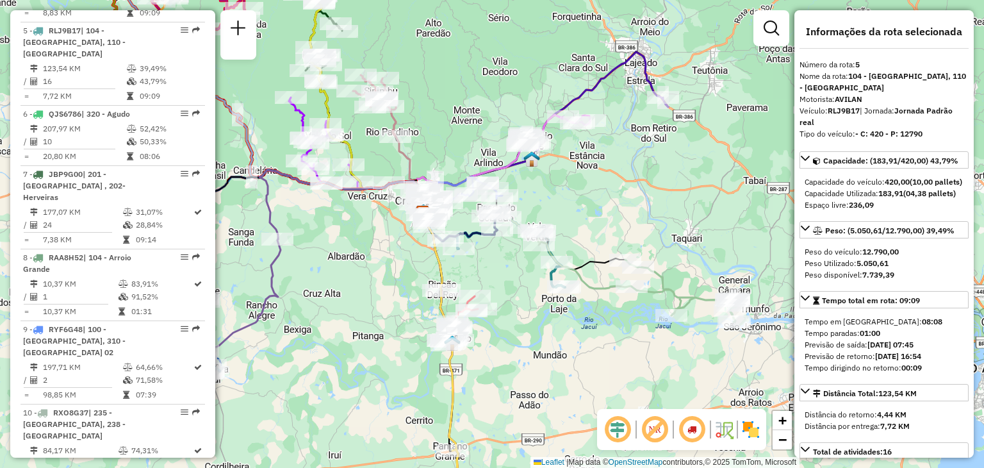
click at [482, 262] on div "Janela de atendimento Grade de atendimento Capacidade Transportadoras Veículos …" at bounding box center [492, 234] width 984 height 468
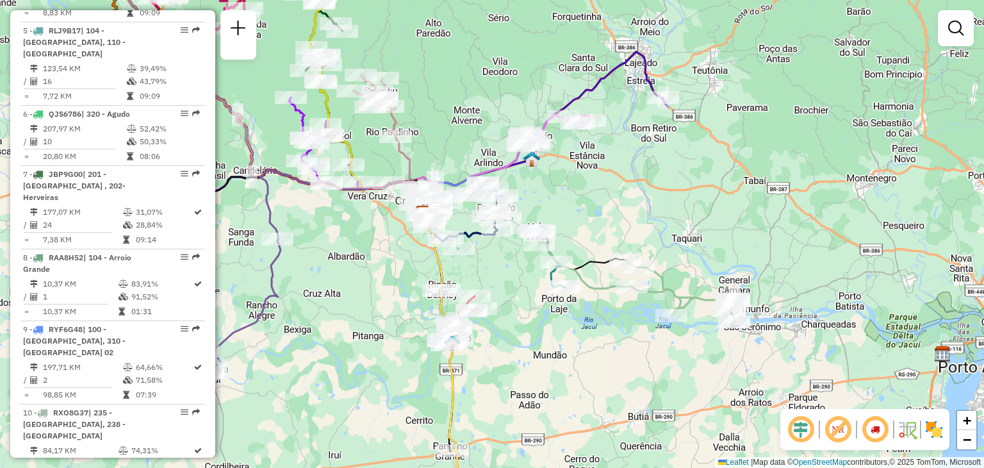
drag, startPoint x: 363, startPoint y: 250, endPoint x: 477, endPoint y: 273, distance: 116.4
click at [507, 271] on div "Janela de atendimento Grade de atendimento Capacidade Transportadoras Veículos …" at bounding box center [492, 234] width 984 height 468
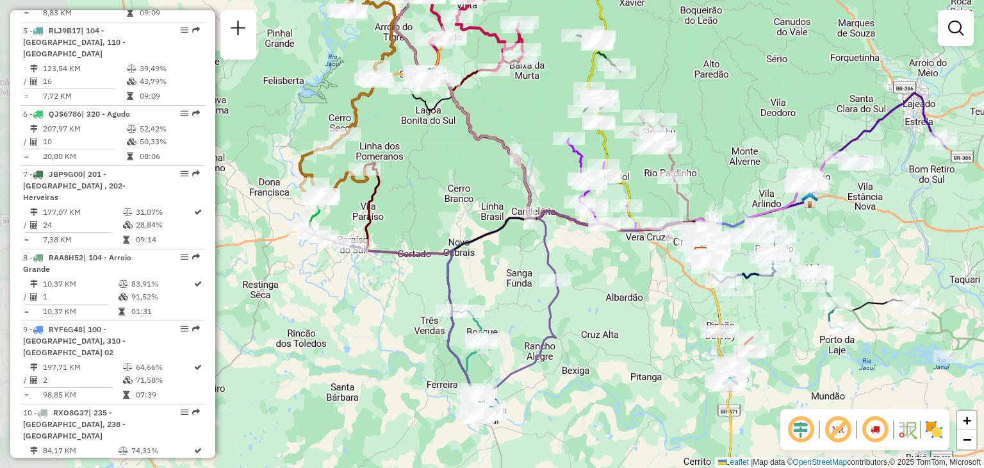
drag, startPoint x: 397, startPoint y: 273, endPoint x: 484, endPoint y: 287, distance: 88.3
click at [484, 287] on div "Janela de atendimento Grade de atendimento Capacidade Transportadoras Veículos …" at bounding box center [492, 234] width 984 height 468
click at [436, 266] on div "Janela de atendimento Grade de atendimento Capacidade Transportadoras Veículos …" at bounding box center [492, 234] width 984 height 468
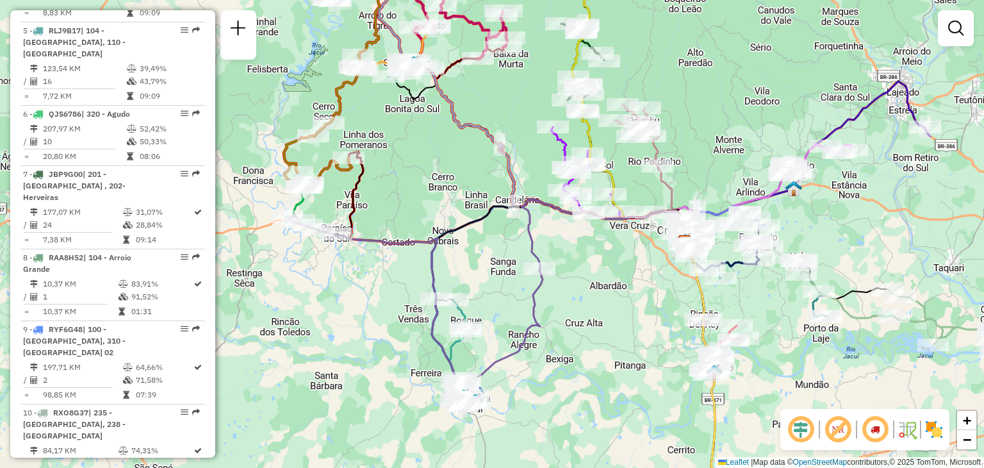
drag, startPoint x: 412, startPoint y: 244, endPoint x: 395, endPoint y: 231, distance: 21.5
click at [395, 232] on div "Janela de atendimento Grade de atendimento Capacidade Transportadoras Veículos …" at bounding box center [492, 234] width 984 height 468
click at [397, 162] on div "Janela de atendimento Grade de atendimento Capacidade Transportadoras Veículos …" at bounding box center [492, 234] width 984 height 468
drag, startPoint x: 397, startPoint y: 176, endPoint x: 398, endPoint y: 191, distance: 15.4
click at [398, 191] on div "Janela de atendimento Grade de atendimento Capacidade Transportadoras Veículos …" at bounding box center [492, 234] width 984 height 468
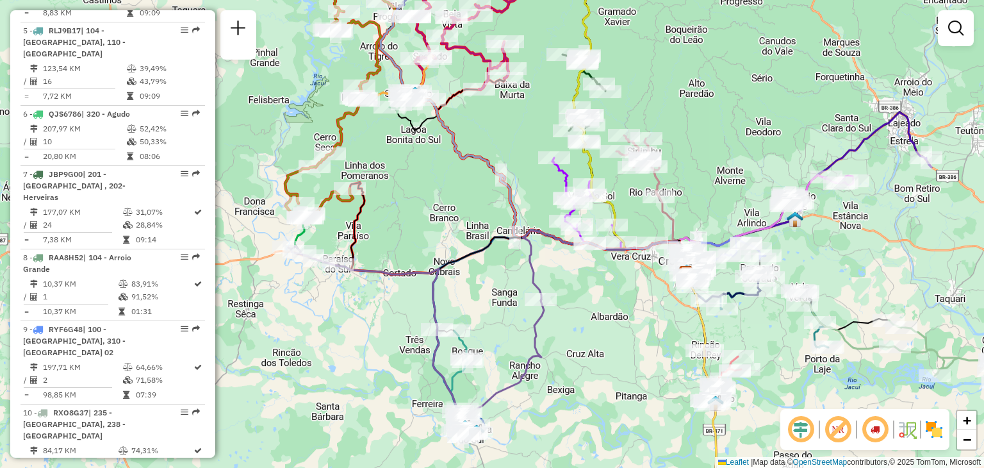
drag, startPoint x: 401, startPoint y: 191, endPoint x: 401, endPoint y: 204, distance: 13.5
click at [401, 204] on div "Janela de atendimento Grade de atendimento Capacidade Transportadoras Veículos …" at bounding box center [492, 234] width 984 height 468
click at [401, 203] on div "Janela de atendimento Grade de atendimento Capacidade Transportadoras Veículos …" at bounding box center [492, 234] width 984 height 468
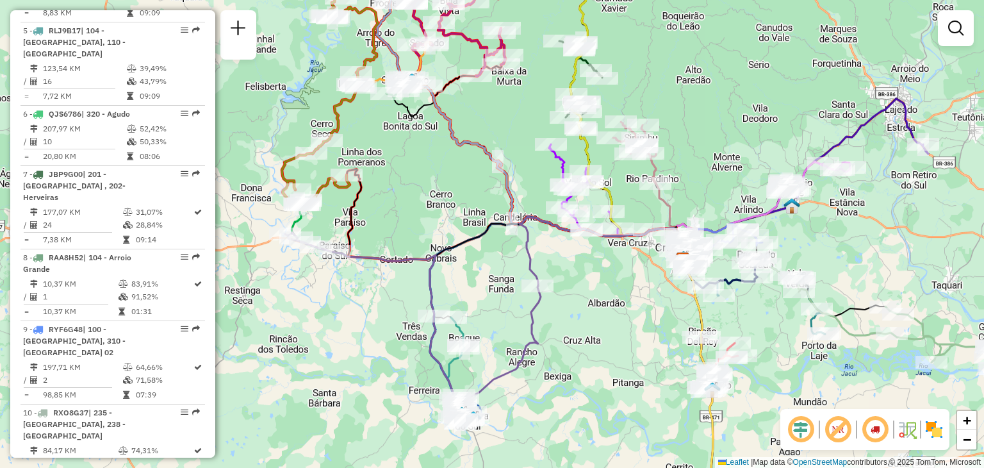
drag, startPoint x: 424, startPoint y: 263, endPoint x: 423, endPoint y: 254, distance: 8.4
click at [424, 255] on icon at bounding box center [413, 325] width 256 height 185
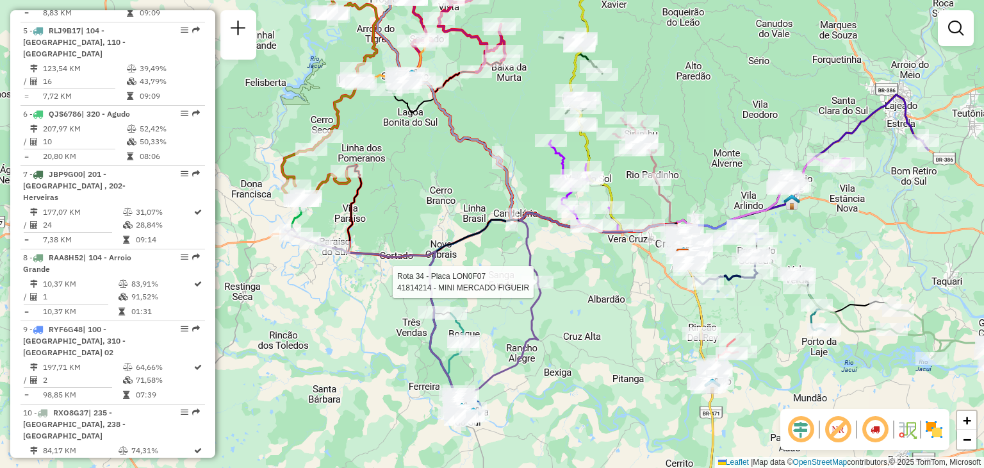
select select "**********"
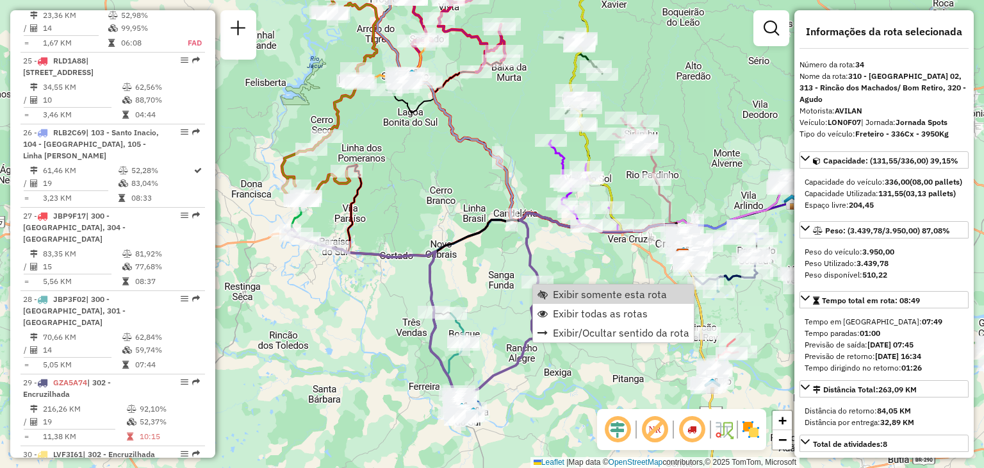
scroll to position [2831, 0]
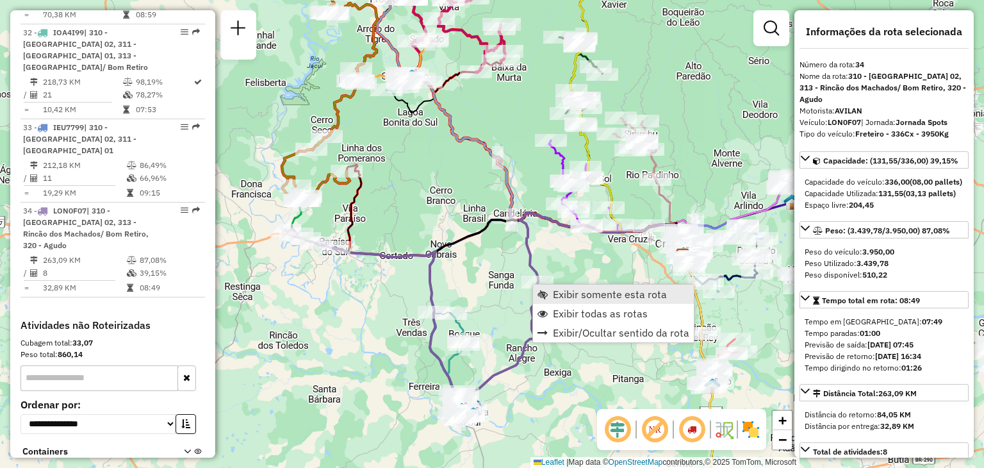
click at [565, 297] on span "Exibir somente esta rota" at bounding box center [610, 294] width 114 height 10
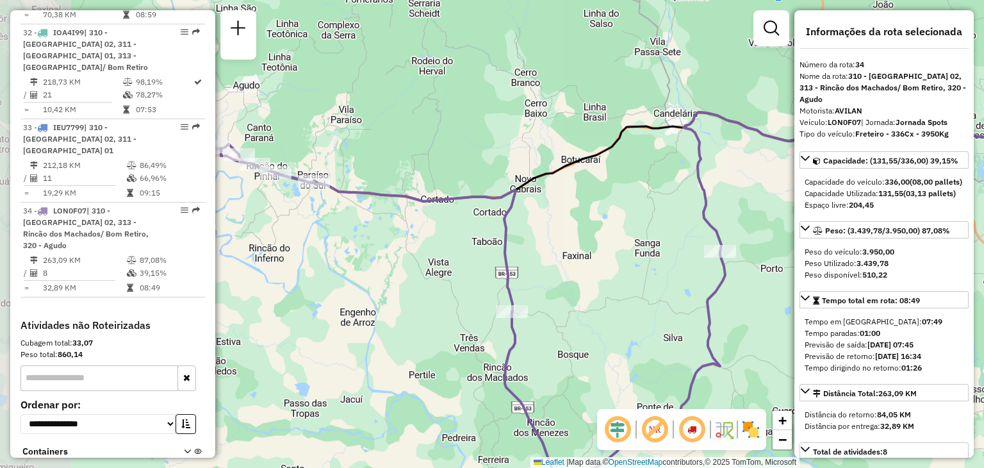
drag, startPoint x: 456, startPoint y: 197, endPoint x: 572, endPoint y: 242, distance: 124.3
click at [579, 272] on div "Janela de atendimento Grade de atendimento Capacidade Transportadoras Veículos …" at bounding box center [492, 234] width 984 height 468
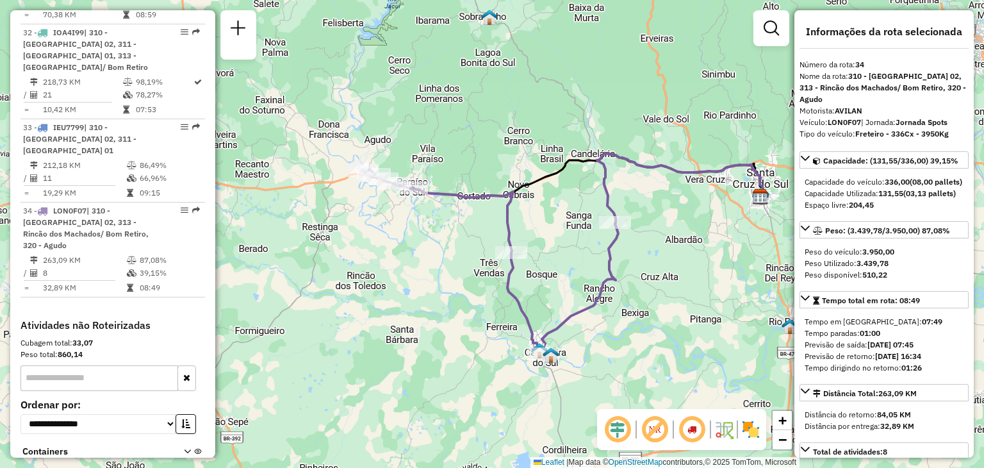
drag, startPoint x: 583, startPoint y: 251, endPoint x: 554, endPoint y: 231, distance: 35.5
click at [554, 231] on div "Janela de atendimento Grade de atendimento Capacidade Transportadoras Veículos …" at bounding box center [492, 234] width 984 height 468
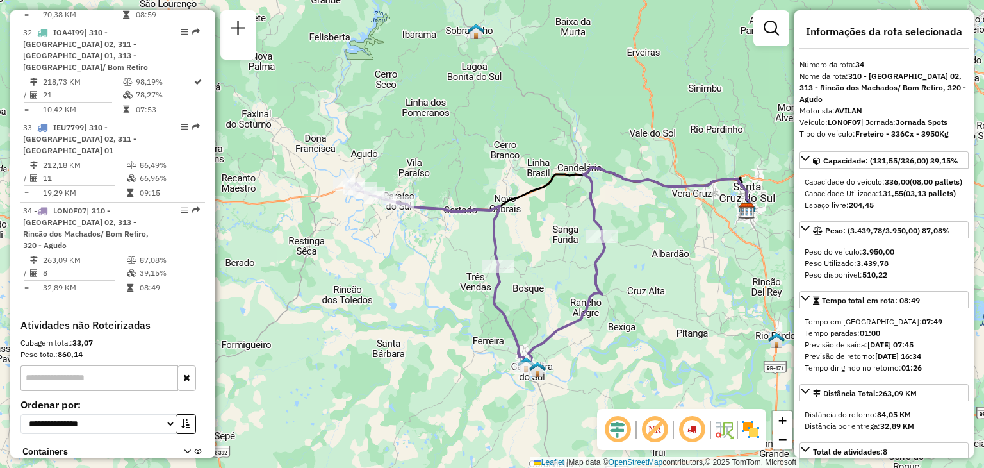
drag, startPoint x: 574, startPoint y: 220, endPoint x: 561, endPoint y: 234, distance: 19.5
click at [561, 234] on div "Janela de atendimento Grade de atendimento Capacidade Transportadoras Veículos …" at bounding box center [492, 234] width 984 height 468
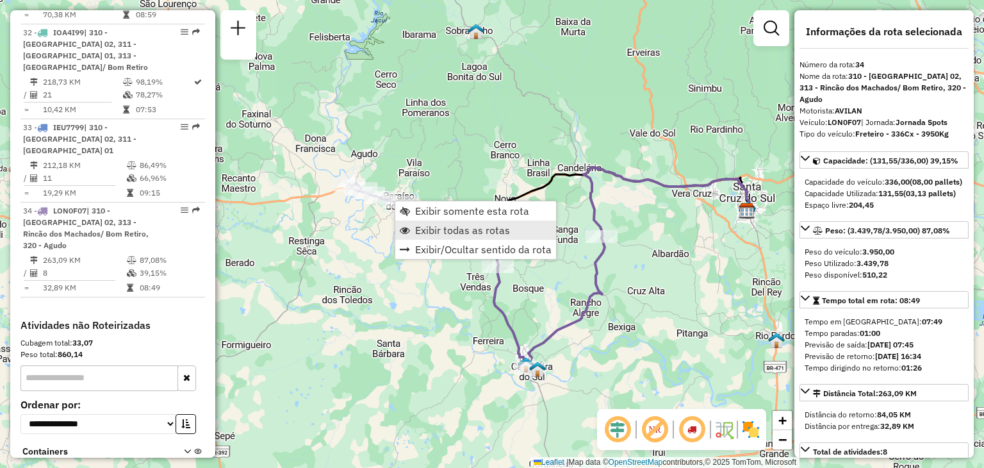
click at [427, 226] on span "Exibir todas as rotas" at bounding box center [462, 230] width 95 height 10
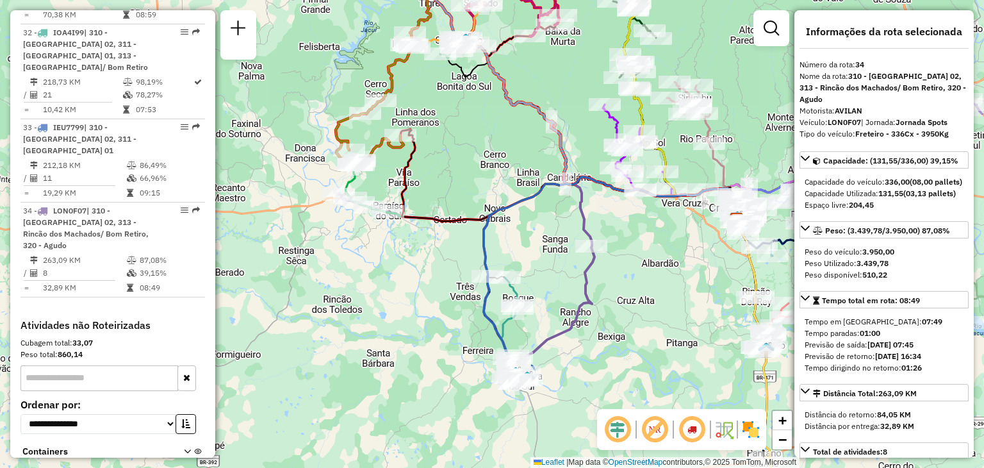
drag, startPoint x: 459, startPoint y: 195, endPoint x: 448, endPoint y: 206, distance: 15.0
click at [448, 206] on div "Janela de atendimento Grade de atendimento Capacidade Transportadoras Veículos …" at bounding box center [492, 234] width 984 height 468
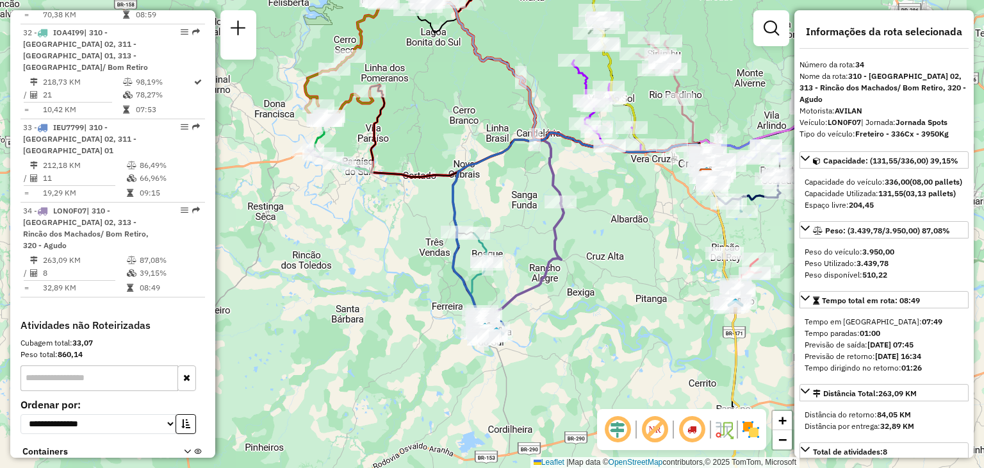
drag, startPoint x: 495, startPoint y: 231, endPoint x: 454, endPoint y: 172, distance: 71.3
click at [451, 172] on div "Janela de atendimento Grade de atendimento Capacidade Transportadoras Veículos …" at bounding box center [492, 234] width 984 height 468
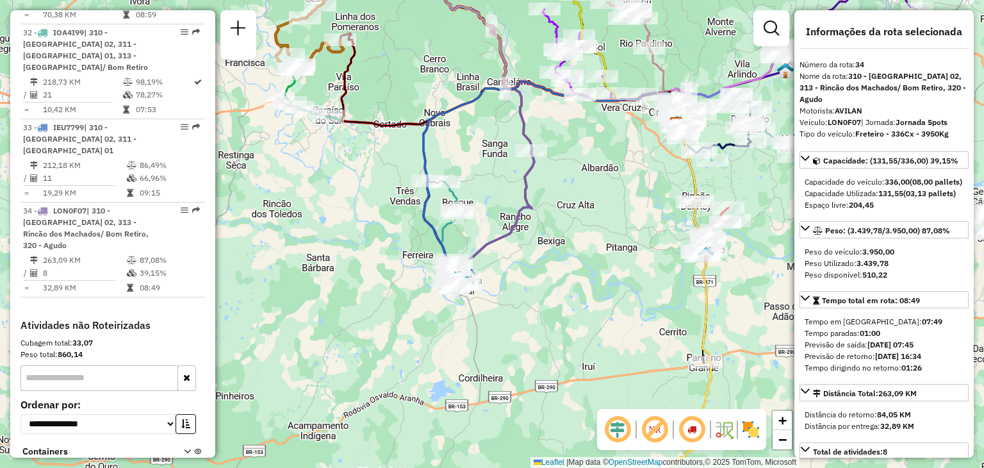
drag, startPoint x: 541, startPoint y: 236, endPoint x: 523, endPoint y: 194, distance: 46.2
click at [523, 194] on icon at bounding box center [407, 189] width 256 height 185
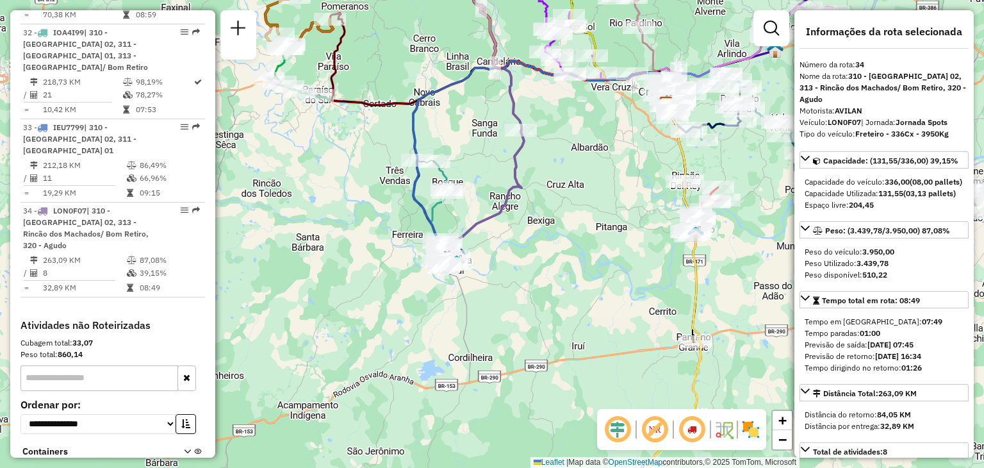
drag, startPoint x: 541, startPoint y: 228, endPoint x: 515, endPoint y: 155, distance: 77.4
click at [515, 156] on div "Janela de atendimento Grade de atendimento Capacidade Transportadoras Veículos …" at bounding box center [492, 234] width 984 height 468
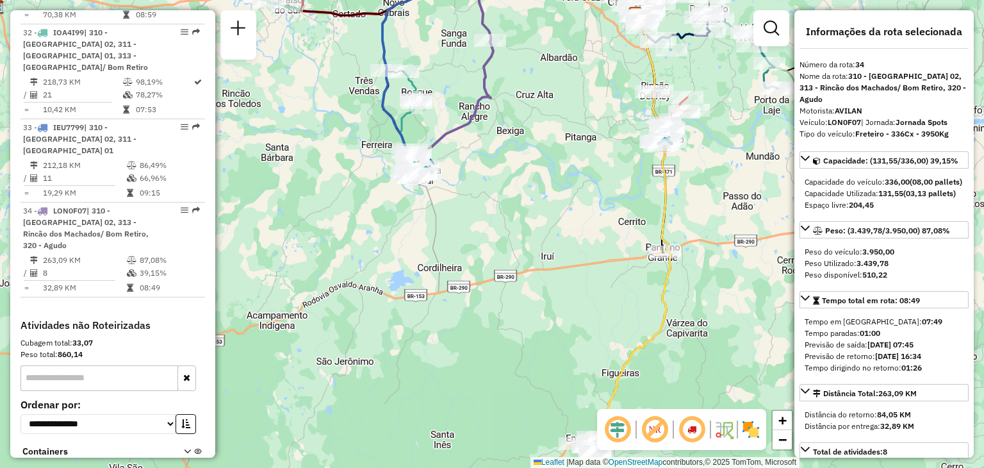
drag, startPoint x: 525, startPoint y: 201, endPoint x: 518, endPoint y: 336, distance: 134.7
click at [520, 346] on div "Janela de atendimento Grade de atendimento Capacidade Transportadoras Veículos …" at bounding box center [492, 234] width 984 height 468
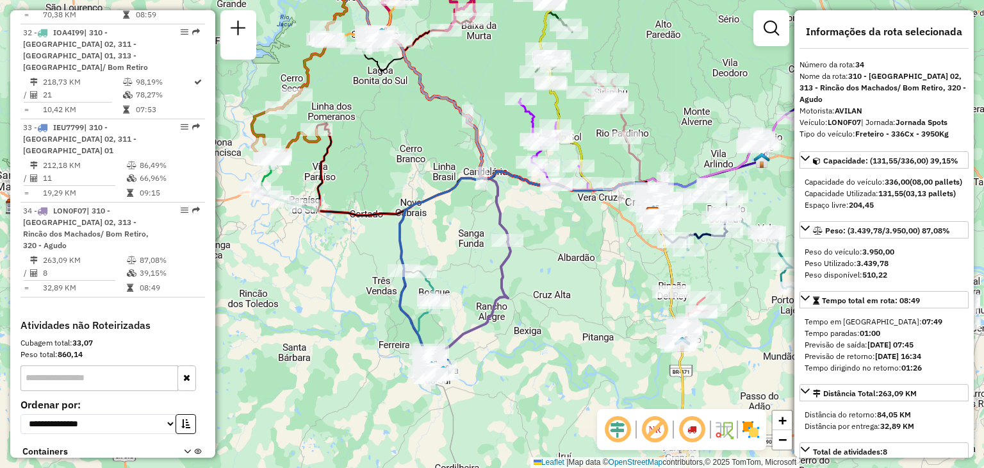
drag, startPoint x: 507, startPoint y: 268, endPoint x: 556, endPoint y: 342, distance: 88.0
click at [556, 342] on div "Janela de atendimento Grade de atendimento Capacidade Transportadoras Veículos …" at bounding box center [492, 234] width 984 height 468
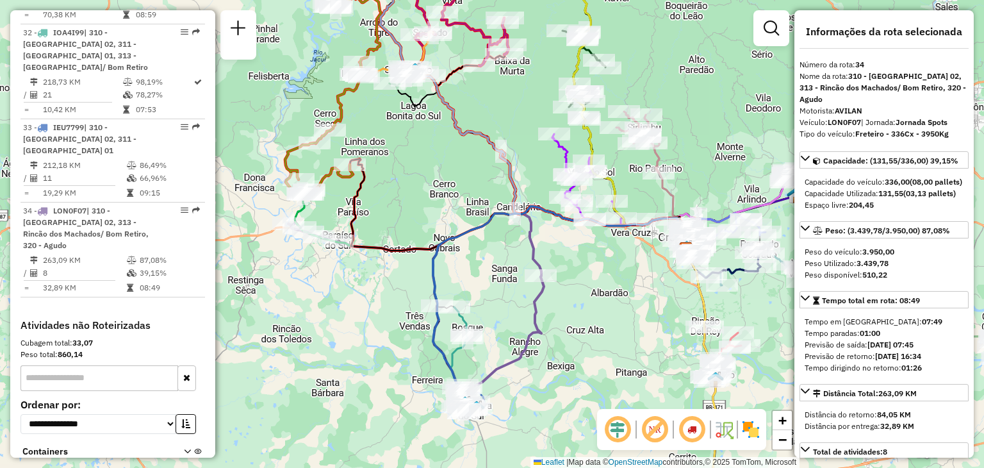
drag, startPoint x: 436, startPoint y: 203, endPoint x: 505, endPoint y: 290, distance: 110.8
click at [505, 291] on div "Janela de atendimento Grade de atendimento Capacidade Transportadoras Veículos …" at bounding box center [492, 234] width 984 height 468
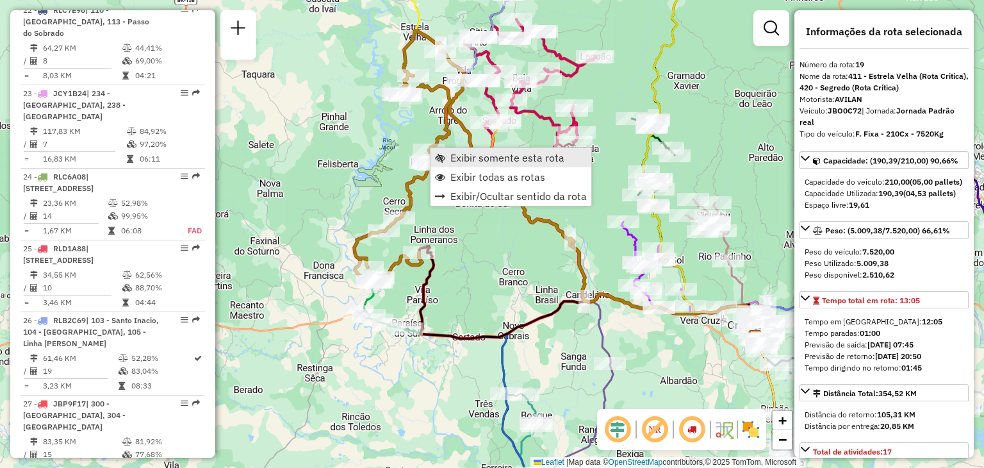
scroll to position [1771, 0]
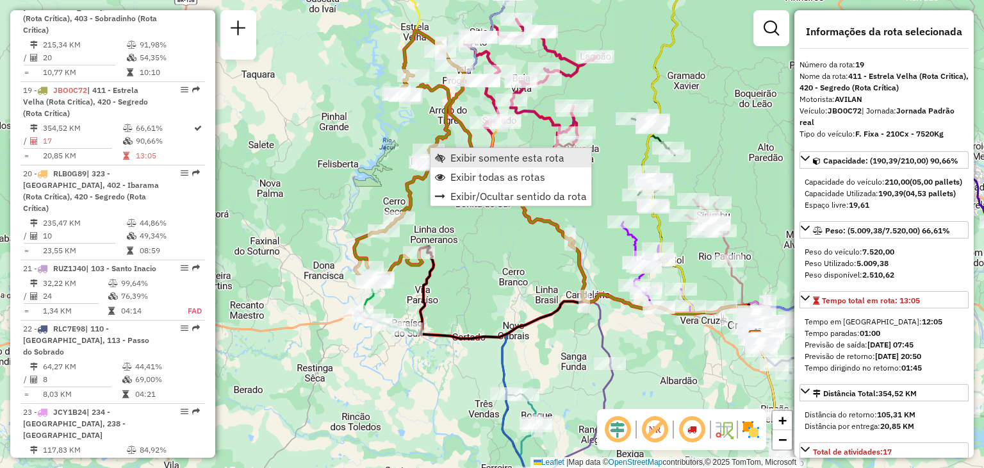
click at [450, 160] on link "Exibir somente esta rota" at bounding box center [511, 157] width 161 height 19
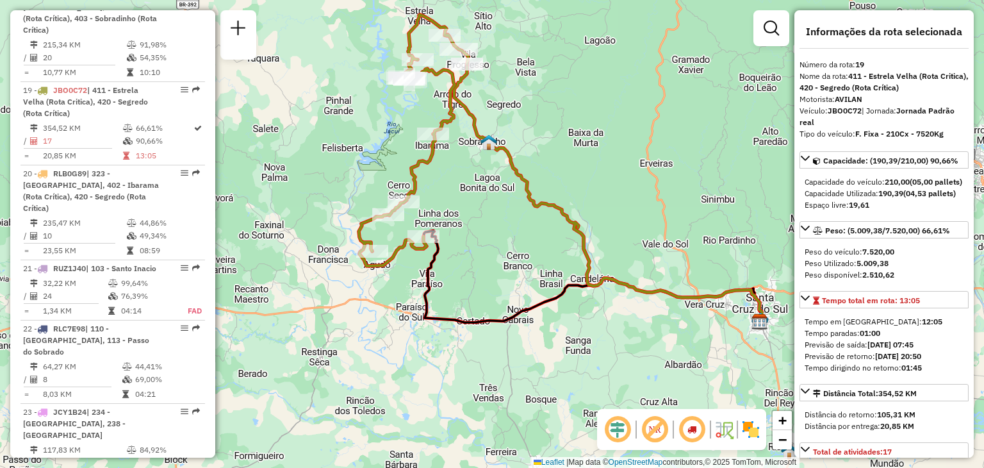
drag, startPoint x: 464, startPoint y: 263, endPoint x: 481, endPoint y: 249, distance: 22.3
click at [482, 249] on div "Janela de atendimento Grade de atendimento Capacidade Transportadoras Veículos …" at bounding box center [492, 234] width 984 height 468
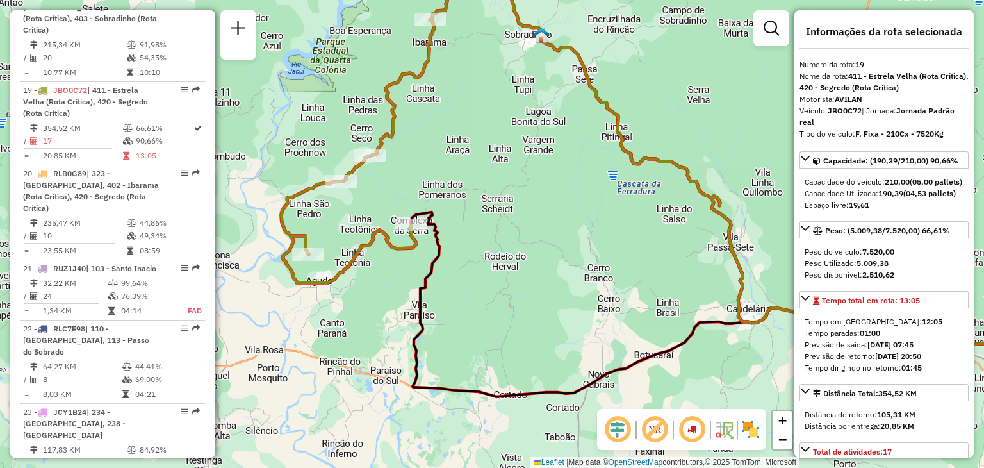
drag, startPoint x: 440, startPoint y: 251, endPoint x: 459, endPoint y: 223, distance: 33.2
click at [459, 223] on div "Janela de atendimento Grade de atendimento Capacidade Transportadoras Veículos …" at bounding box center [492, 234] width 984 height 468
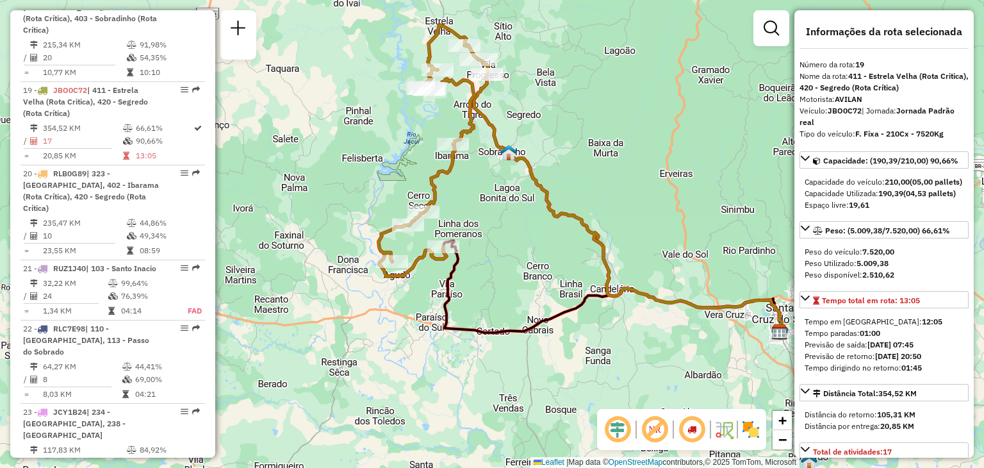
drag, startPoint x: 469, startPoint y: 244, endPoint x: 479, endPoint y: 260, distance: 18.7
click at [479, 260] on div "Janela de atendimento Grade de atendimento Capacidade Transportadoras Veículos …" at bounding box center [492, 234] width 984 height 468
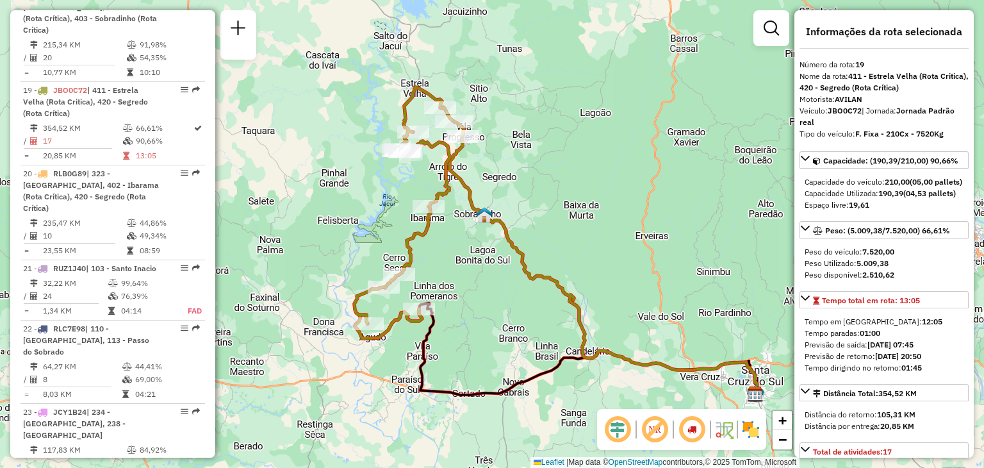
drag, startPoint x: 526, startPoint y: 169, endPoint x: 450, endPoint y: 154, distance: 77.2
click at [498, 231] on icon at bounding box center [604, 266] width 308 height 260
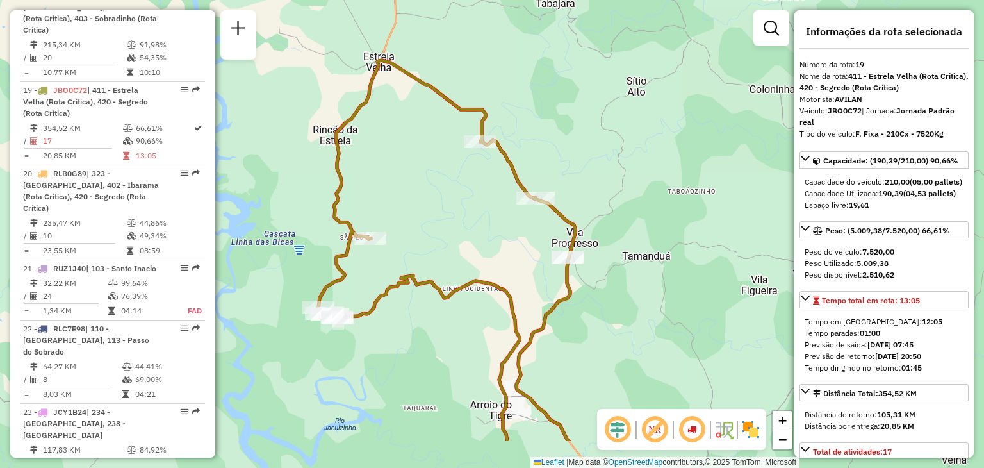
drag, startPoint x: 495, startPoint y: 95, endPoint x: 495, endPoint y: 86, distance: 9.0
click at [495, 86] on div "Janela de atendimento Grade de atendimento Capacidade Transportadoras Veículos …" at bounding box center [492, 234] width 984 height 468
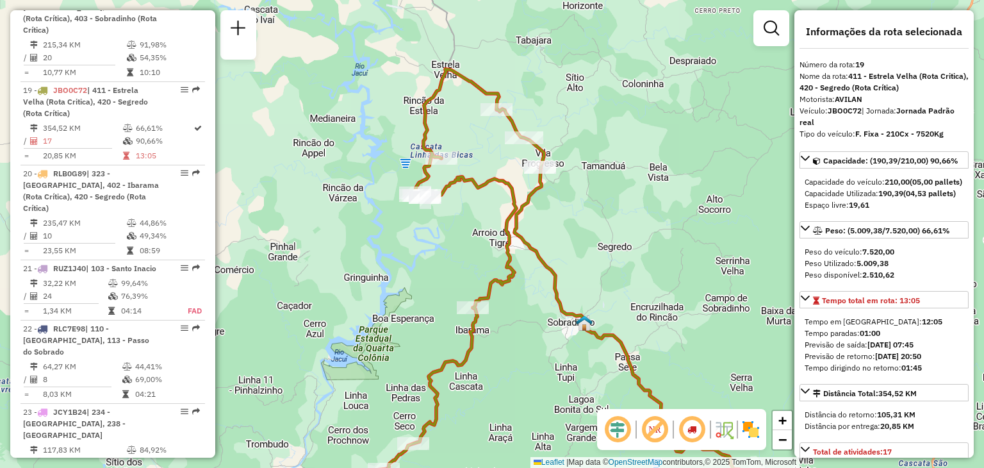
drag, startPoint x: 575, startPoint y: 281, endPoint x: 584, endPoint y: 281, distance: 9.0
click at [584, 281] on div "Janela de atendimento Grade de atendimento Capacidade Transportadoras Veículos …" at bounding box center [492, 234] width 984 height 468
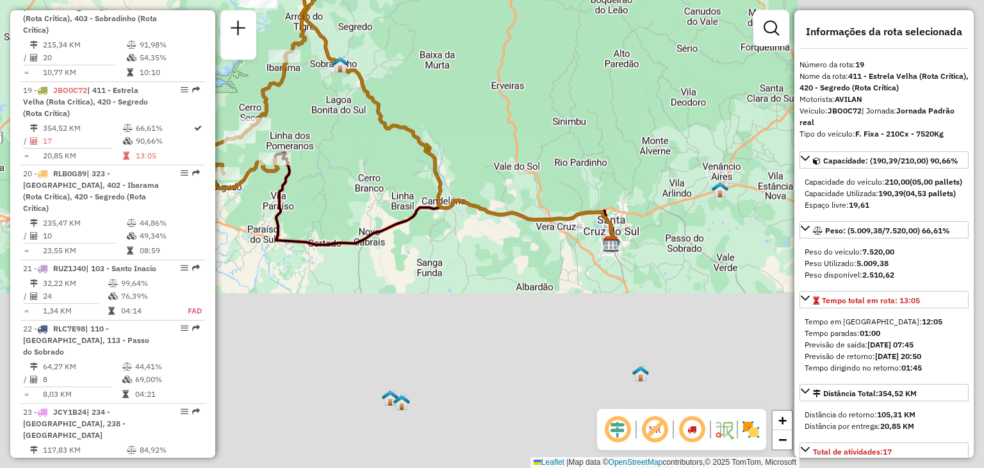
drag, startPoint x: 580, startPoint y: 299, endPoint x: 362, endPoint y: 79, distance: 309.4
click at [362, 79] on icon at bounding box center [460, 117] width 308 height 260
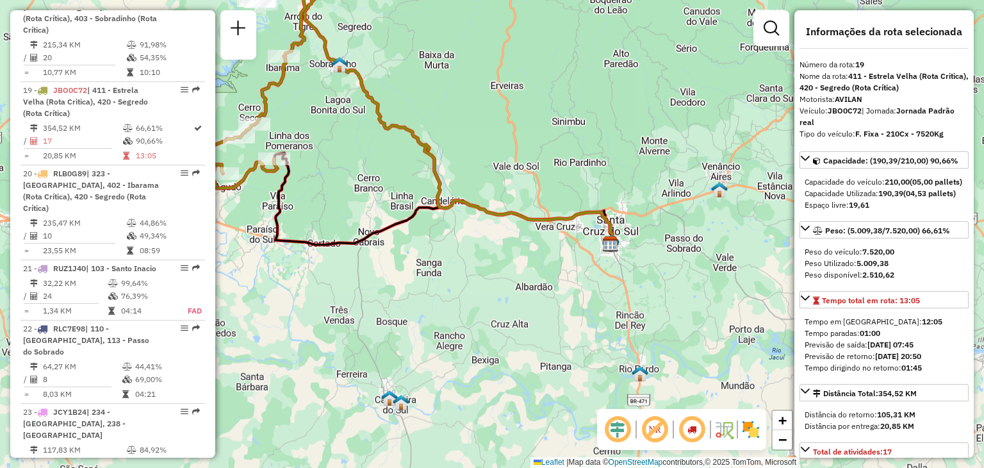
drag, startPoint x: 512, startPoint y: 245, endPoint x: 438, endPoint y: 172, distance: 103.3
click at [435, 172] on div "Janela de atendimento Grade de atendimento Capacidade Transportadoras Veículos …" at bounding box center [492, 234] width 984 height 468
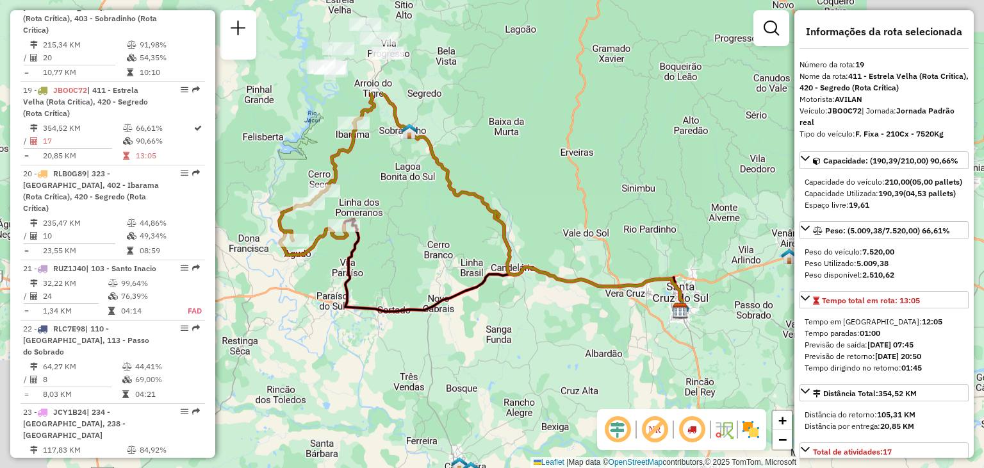
drag, startPoint x: 362, startPoint y: 134, endPoint x: 598, endPoint y: 333, distance: 308.7
click at [602, 313] on icon at bounding box center [532, 203] width 301 height 220
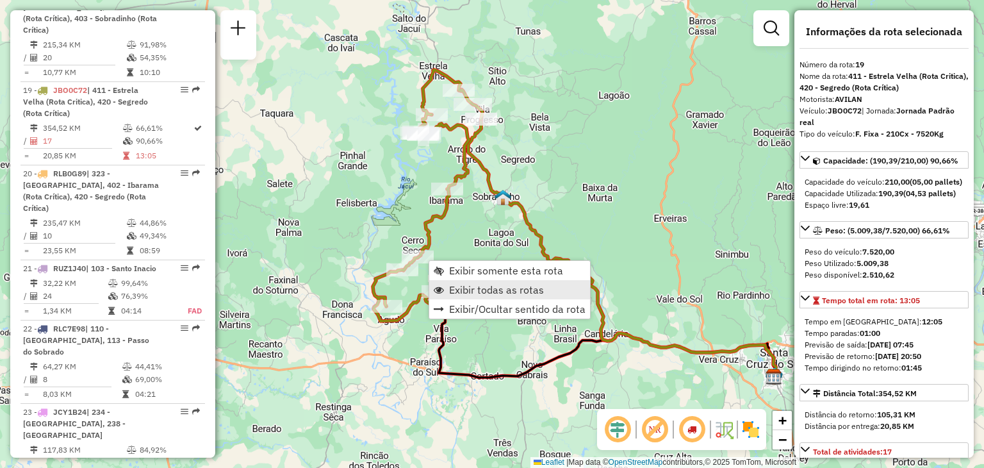
click at [469, 290] on span "Exibir todas as rotas" at bounding box center [496, 289] width 95 height 10
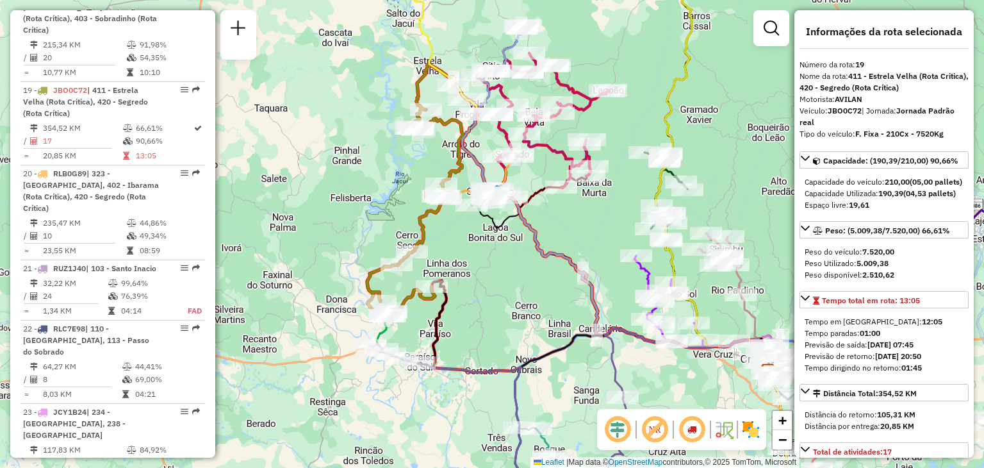
drag, startPoint x: 580, startPoint y: 229, endPoint x: 543, endPoint y: 195, distance: 49.9
click at [543, 195] on div "Janela de atendimento Grade de atendimento Capacidade Transportadoras Veículos …" at bounding box center [492, 234] width 984 height 468
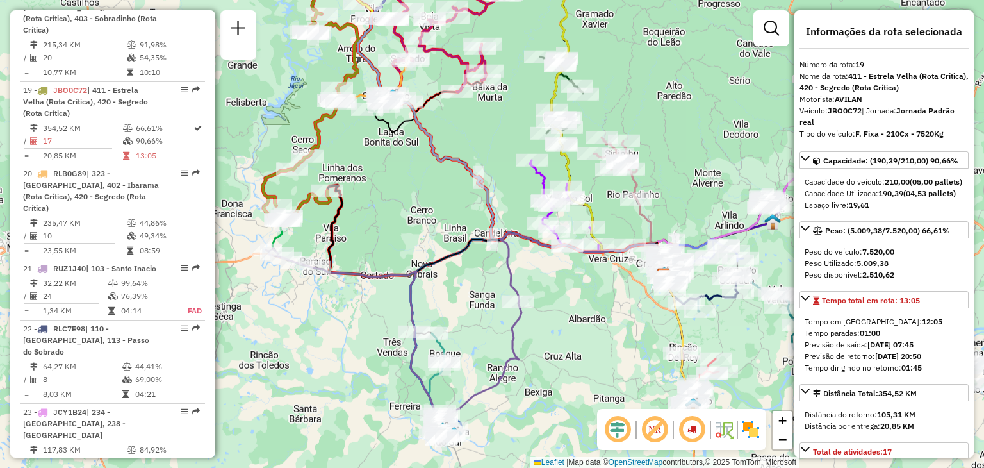
drag, startPoint x: 552, startPoint y: 254, endPoint x: 481, endPoint y: 196, distance: 92.5
click at [482, 192] on icon at bounding box center [512, 106] width 308 height 346
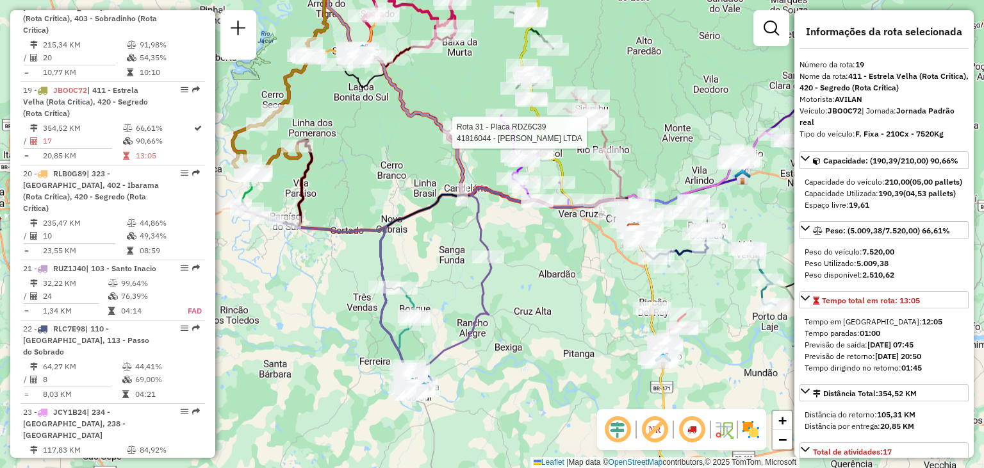
drag, startPoint x: 474, startPoint y: 241, endPoint x: 445, endPoint y: 196, distance: 53.3
click at [445, 196] on icon at bounding box center [460, 210] width 351 height 44
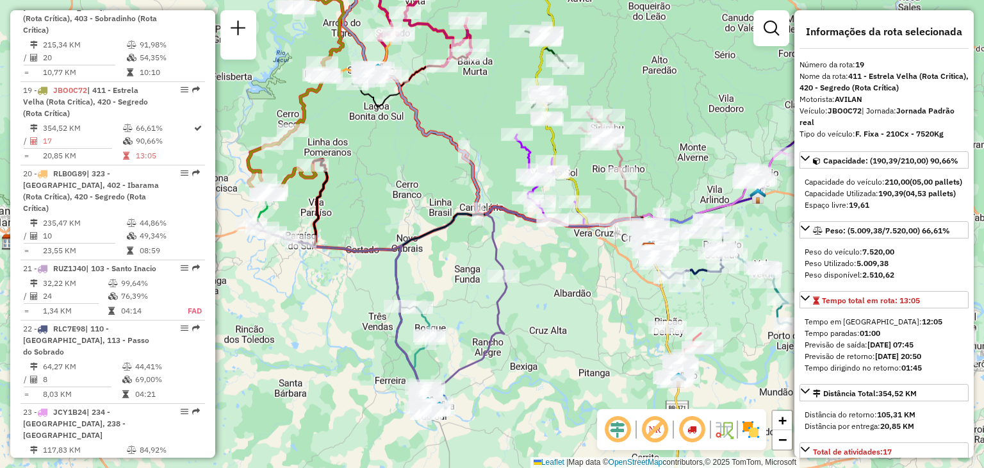
drag, startPoint x: 375, startPoint y: 195, endPoint x: 338, endPoint y: 162, distance: 49.0
click at [385, 211] on div "Janela de atendimento Grade de atendimento Capacidade Transportadoras Veículos …" at bounding box center [492, 234] width 984 height 468
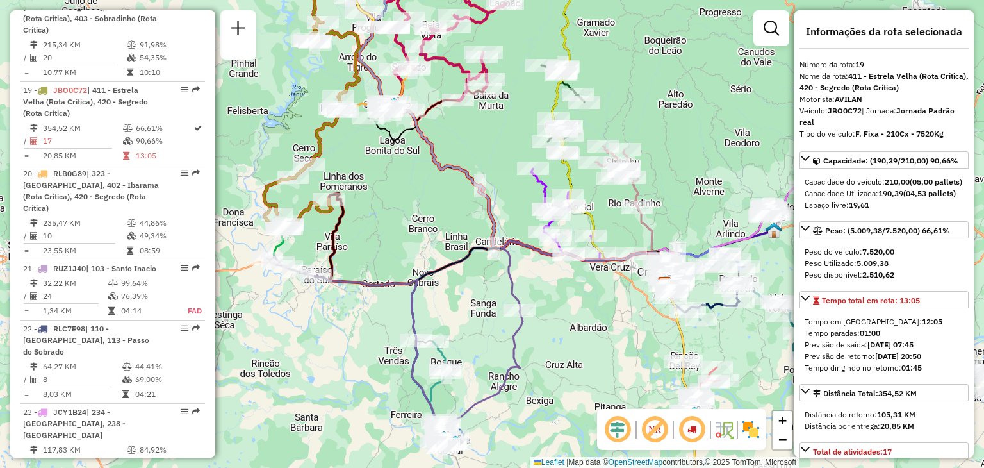
drag, startPoint x: 367, startPoint y: 142, endPoint x: 373, endPoint y: 156, distance: 15.2
click at [373, 156] on div "Janela de atendimento Grade de atendimento Capacidade Transportadoras Veículos …" at bounding box center [492, 234] width 984 height 468
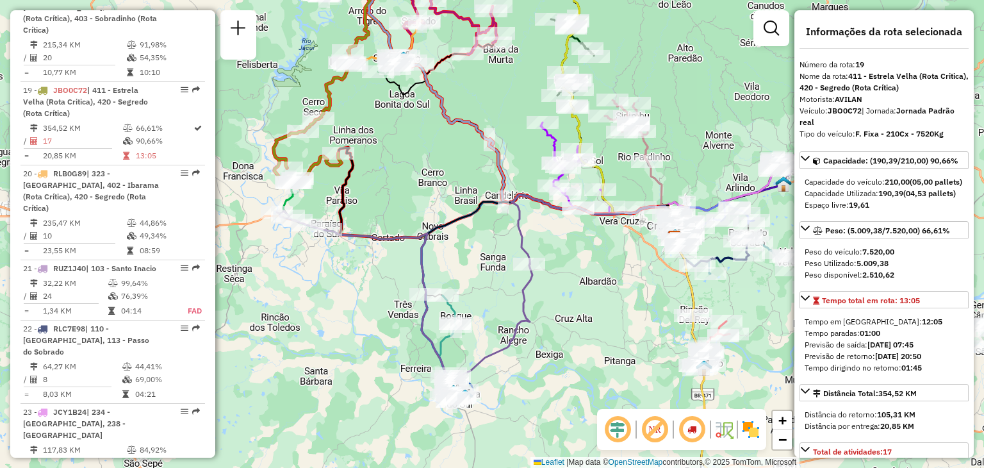
drag, startPoint x: 344, startPoint y: 229, endPoint x: 313, endPoint y: 207, distance: 38.2
click at [354, 183] on div "Janela de atendimento Grade de atendimento Capacidade Transportadoras Veículos …" at bounding box center [492, 234] width 984 height 468
drag, startPoint x: 398, startPoint y: 235, endPoint x: 379, endPoint y: 175, distance: 62.4
click at [379, 211] on icon at bounding box center [405, 303] width 256 height 185
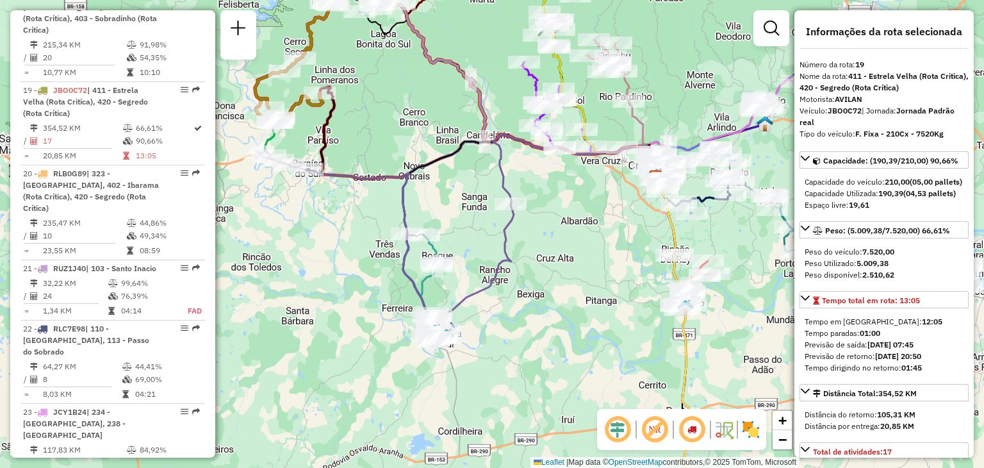
drag, startPoint x: 508, startPoint y: 271, endPoint x: 402, endPoint y: 226, distance: 115.7
click at [393, 221] on div "Janela de atendimento Grade de atendimento Capacidade Transportadoras Veículos …" at bounding box center [492, 234] width 984 height 468
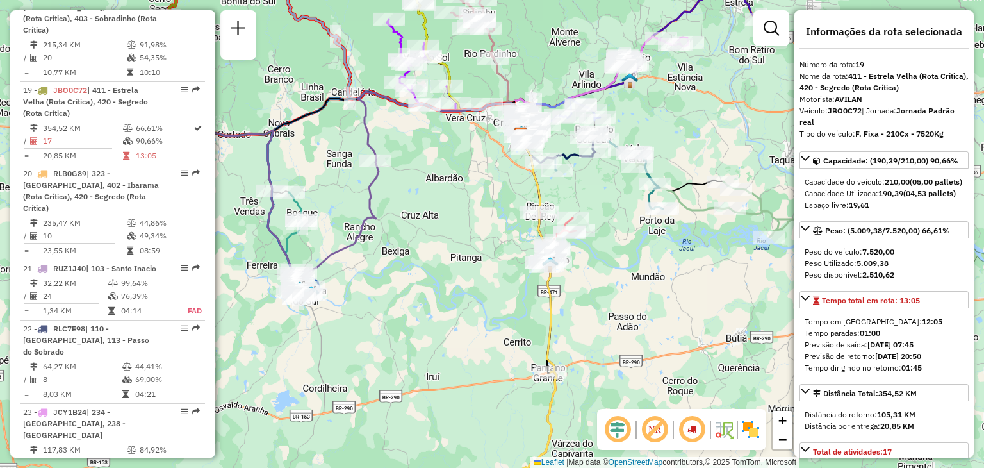
drag, startPoint x: 498, startPoint y: 259, endPoint x: 425, endPoint y: 266, distance: 73.3
click at [384, 275] on div "Janela de atendimento Grade de atendimento Capacidade Transportadoras Veículos …" at bounding box center [492, 234] width 984 height 468
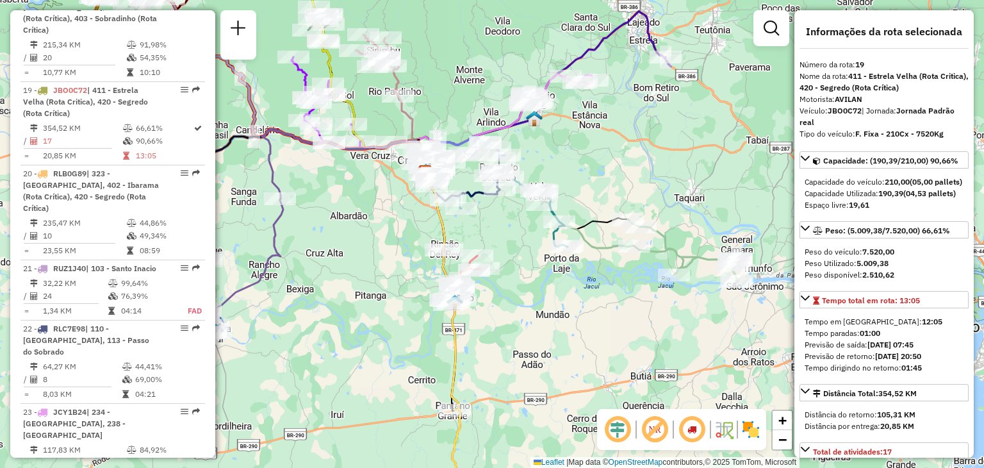
drag, startPoint x: 604, startPoint y: 111, endPoint x: 604, endPoint y: 139, distance: 28.2
click at [604, 139] on div "Janela de atendimento Grade de atendimento Capacidade Transportadoras Veículos …" at bounding box center [492, 234] width 984 height 468
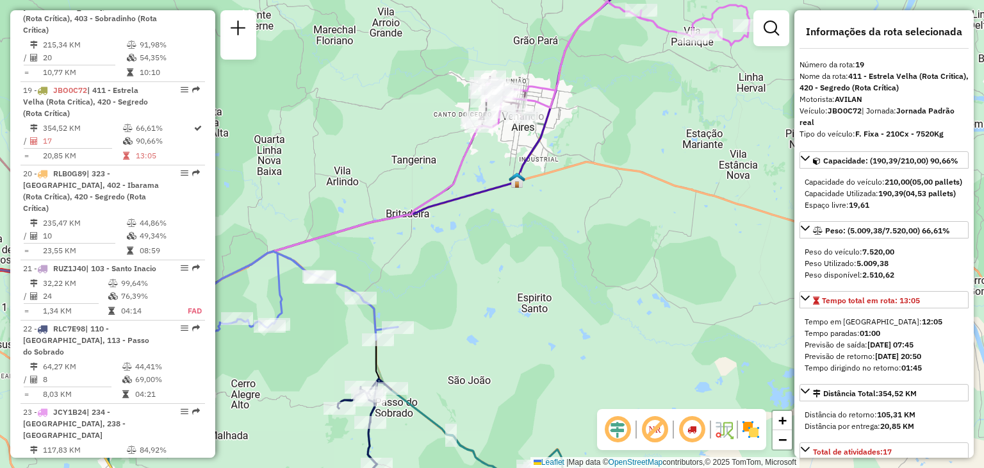
drag, startPoint x: 605, startPoint y: 160, endPoint x: 550, endPoint y: 219, distance: 81.2
click at [550, 219] on div "Janela de atendimento Grade de atendimento Capacidade Transportadoras Veículos …" at bounding box center [492, 234] width 984 height 468
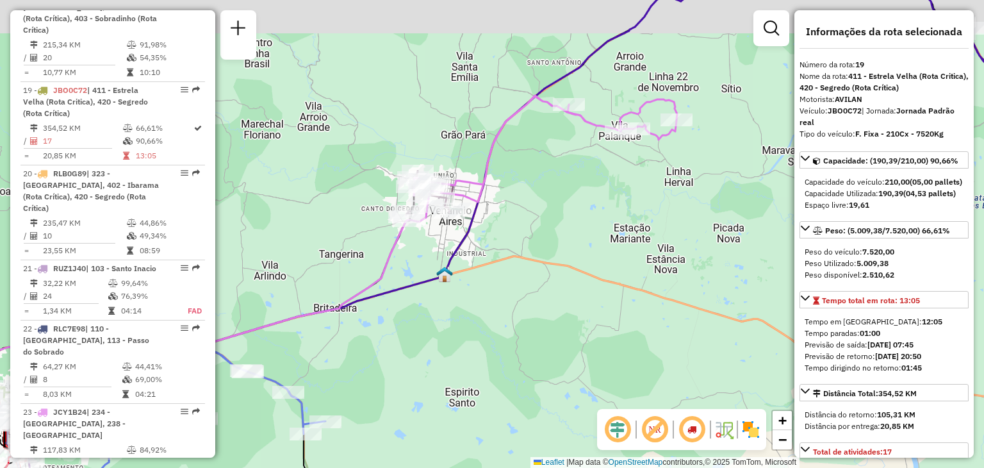
drag, startPoint x: 701, startPoint y: 142, endPoint x: 661, endPoint y: 193, distance: 65.4
click at [661, 193] on div "Janela de atendimento Grade de atendimento Capacidade Transportadoras Veículos …" at bounding box center [492, 234] width 984 height 468
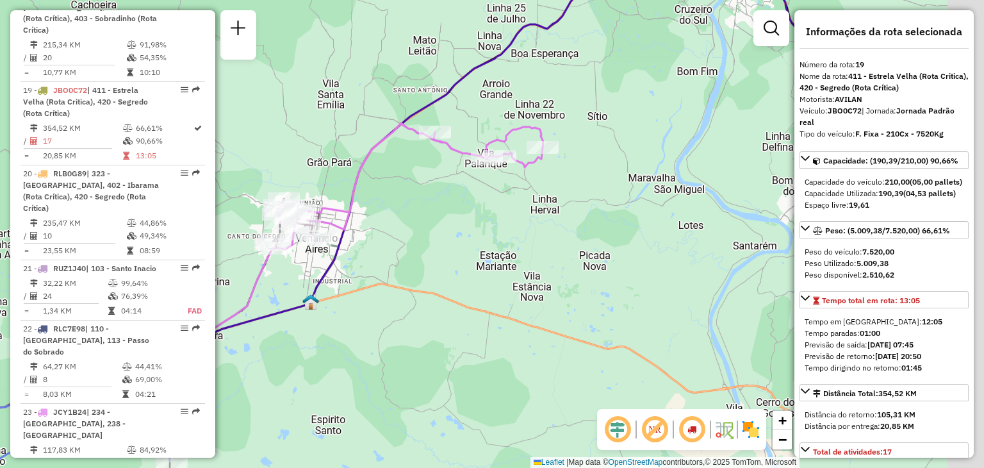
drag, startPoint x: 768, startPoint y: 229, endPoint x: 643, endPoint y: 222, distance: 124.5
click at [643, 222] on div "Janela de atendimento Grade de atendimento Capacidade Transportadoras Veículos …" at bounding box center [492, 234] width 984 height 468
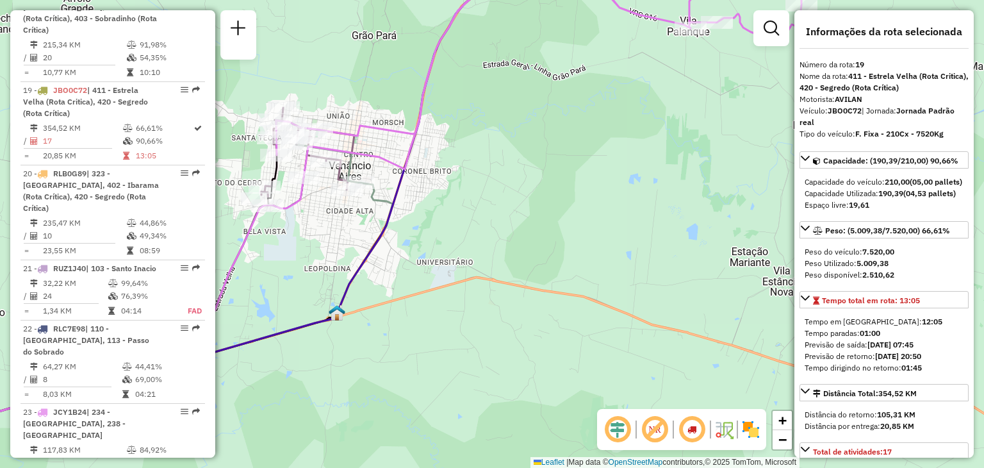
drag, startPoint x: 411, startPoint y: 308, endPoint x: 446, endPoint y: 239, distance: 77.7
click at [446, 239] on div "Janela de atendimento Grade de atendimento Capacidade Transportadoras Veículos …" at bounding box center [492, 234] width 984 height 468
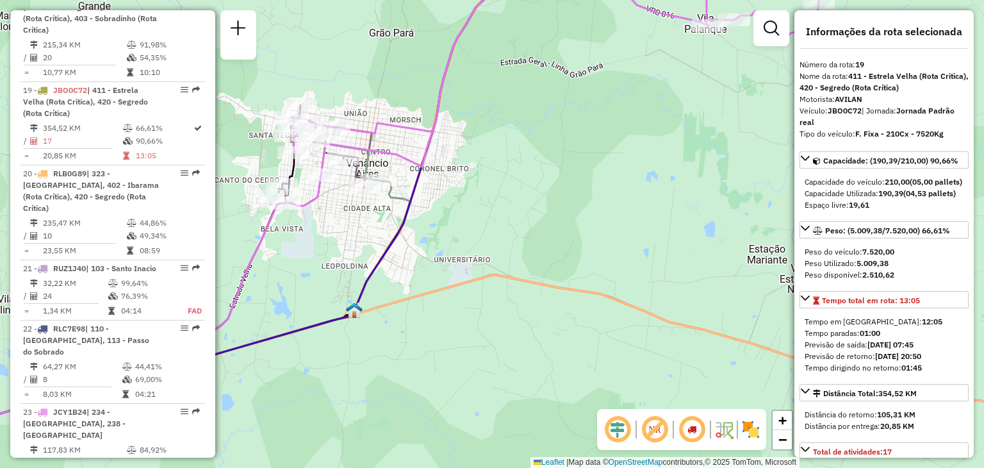
drag, startPoint x: 450, startPoint y: 256, endPoint x: 485, endPoint y: 242, distance: 38.0
click at [485, 242] on div "Rota 1 - Placa JBQ0E09 41816735 - JOSIANE WERLE DA SILVA Rota 10 - Placa RXO8G3…" at bounding box center [492, 234] width 984 height 468
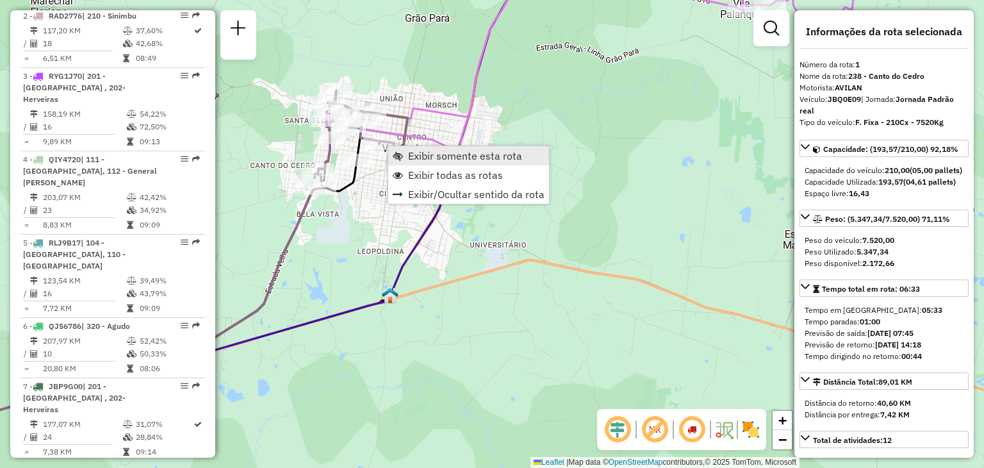
scroll to position [514, 0]
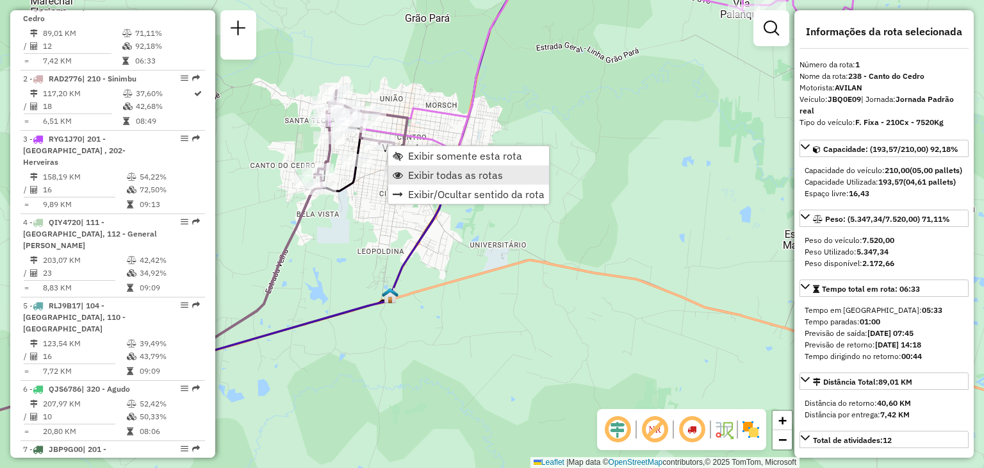
click at [414, 175] on span "Exibir todas as rotas" at bounding box center [455, 175] width 95 height 10
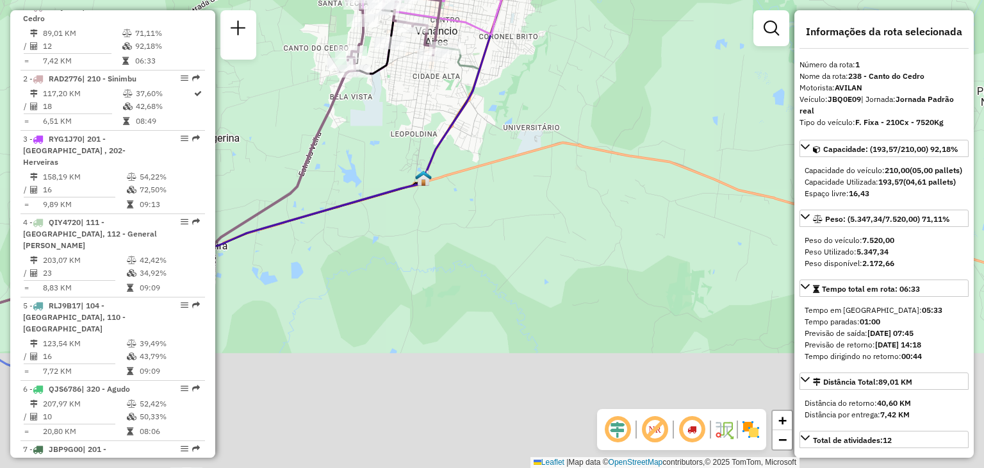
drag, startPoint x: 533, startPoint y: 231, endPoint x: 563, endPoint y: 135, distance: 101.1
click at [563, 133] on div "Janela de atendimento Grade de atendimento Capacidade Transportadoras Veículos …" at bounding box center [492, 234] width 984 height 468
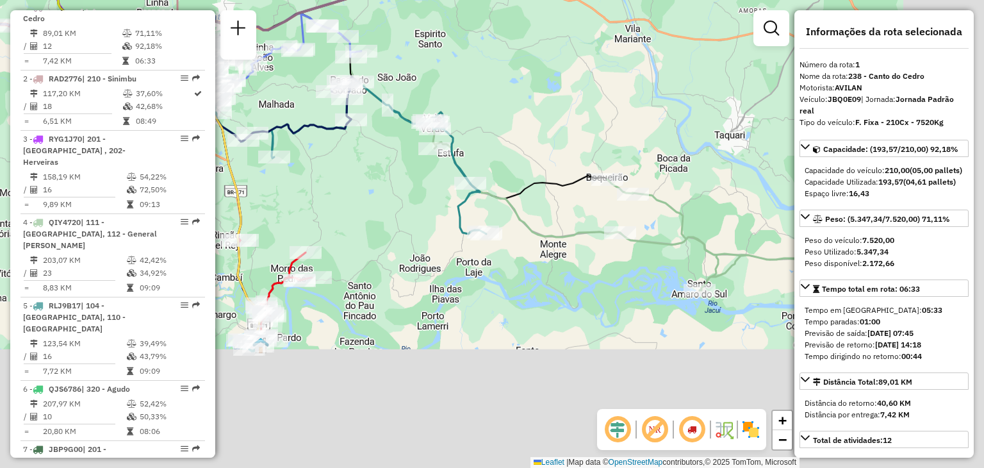
drag, startPoint x: 536, startPoint y: 131, endPoint x: 519, endPoint y: 116, distance: 22.2
click at [519, 116] on div "Janela de atendimento Grade de atendimento Capacidade Transportadoras Veículos …" at bounding box center [492, 234] width 984 height 468
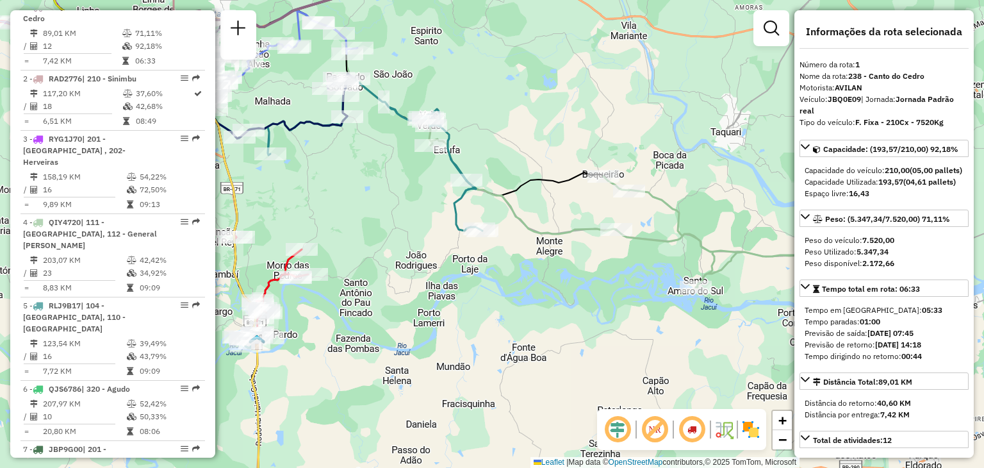
drag, startPoint x: 543, startPoint y: 156, endPoint x: 556, endPoint y: 175, distance: 22.6
click at [556, 174] on div "Janela de atendimento Grade de atendimento Capacidade Transportadoras Veículos …" at bounding box center [492, 234] width 984 height 468
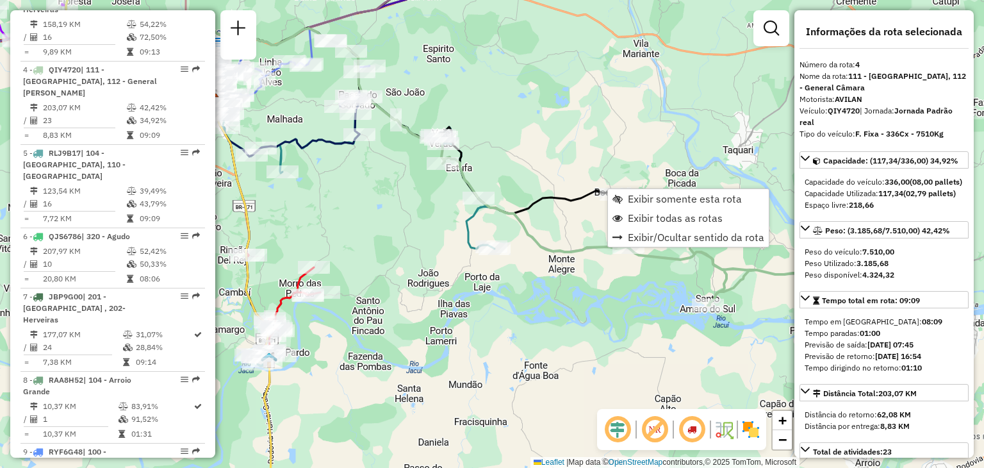
scroll to position [717, 0]
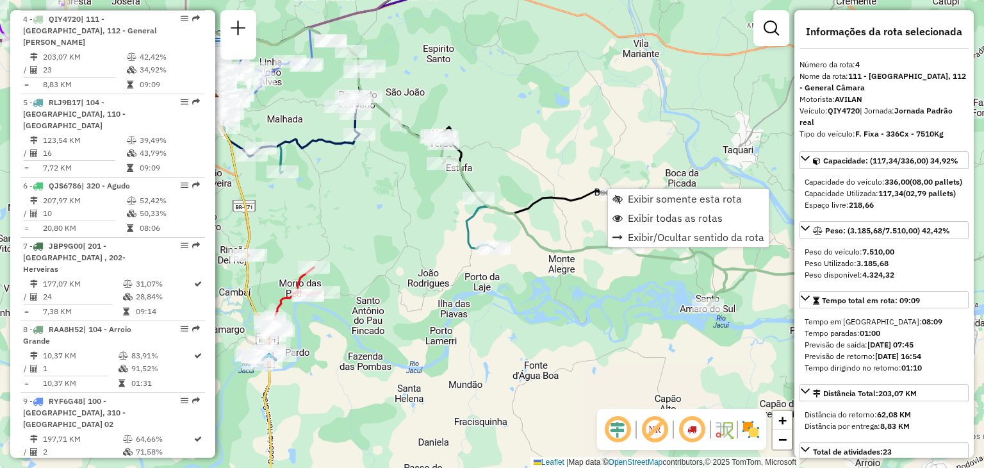
drag, startPoint x: 437, startPoint y: 249, endPoint x: 441, endPoint y: 243, distance: 6.9
click at [436, 249] on div "Rota 5 - Placa RLJ9B17 41813864 - MINI MERCADO SANTOS Janela de atendimento Gra…" at bounding box center [492, 234] width 984 height 468
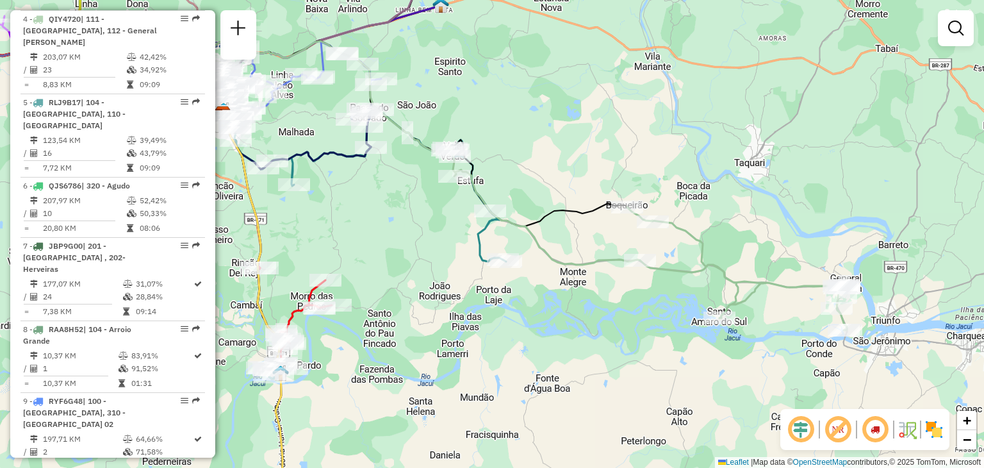
drag, startPoint x: 568, startPoint y: 331, endPoint x: 579, endPoint y: 342, distance: 15.4
click at [579, 342] on div "Janela de atendimento Grade de atendimento Capacidade Transportadoras Veículos …" at bounding box center [492, 234] width 984 height 468
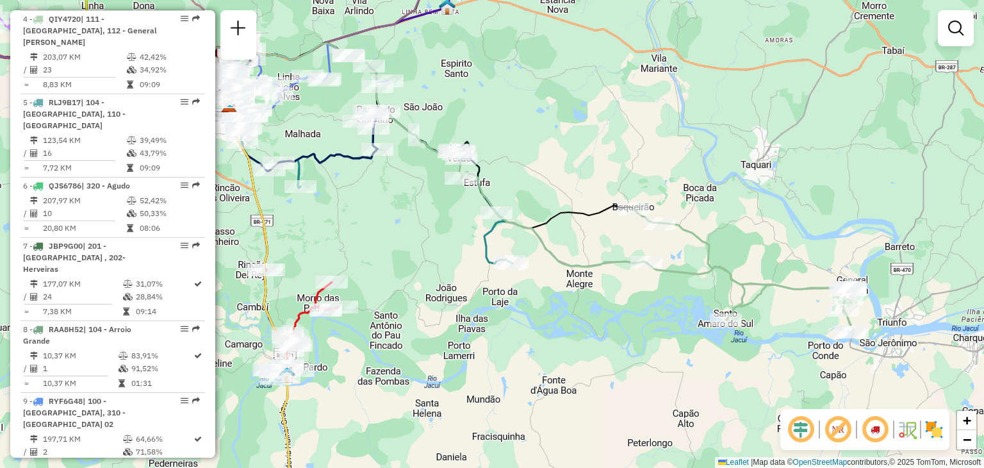
drag, startPoint x: 589, startPoint y: 338, endPoint x: 607, endPoint y: 342, distance: 18.5
click at [607, 342] on div "Janela de atendimento Grade de atendimento Capacidade Transportadoras Veículos …" at bounding box center [492, 234] width 984 height 468
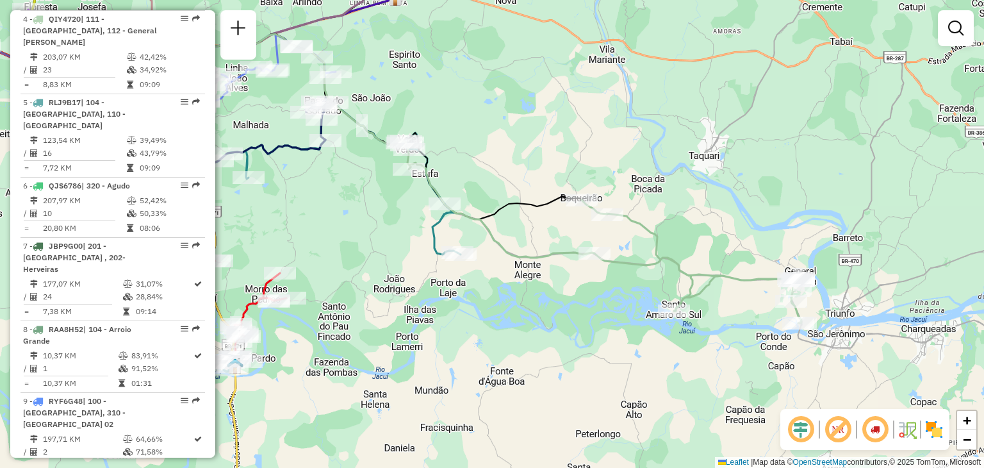
drag, startPoint x: 669, startPoint y: 326, endPoint x: 612, endPoint y: 309, distance: 59.6
click at [612, 309] on div "Janela de atendimento Grade de atendimento Capacidade Transportadoras Veículos …" at bounding box center [492, 234] width 984 height 468
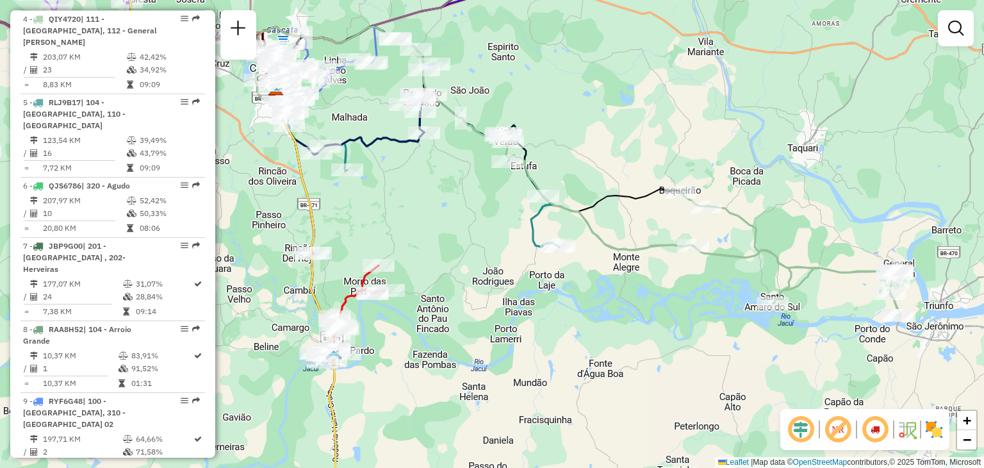
drag, startPoint x: 393, startPoint y: 251, endPoint x: 492, endPoint y: 243, distance: 99.0
click at [492, 243] on div "Janela de atendimento Grade de atendimento Capacidade Transportadoras Veículos …" at bounding box center [492, 234] width 984 height 468
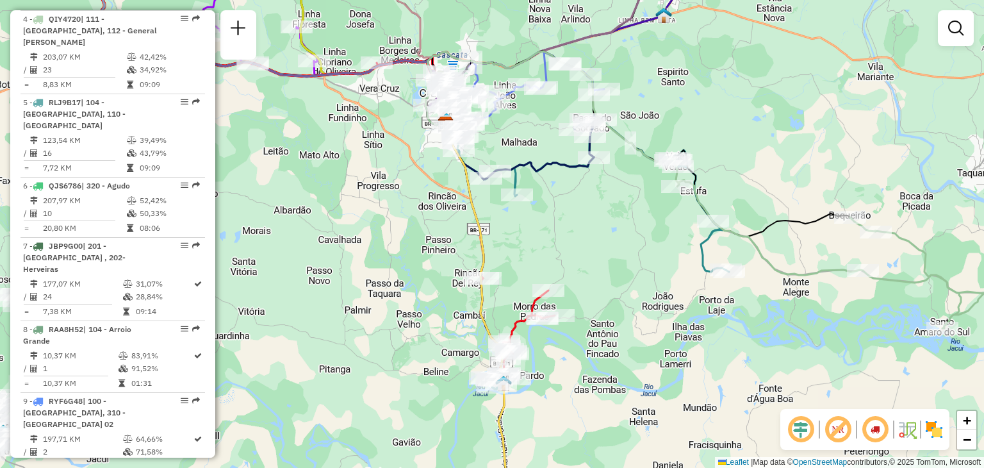
drag, startPoint x: 377, startPoint y: 285, endPoint x: 409, endPoint y: 213, distance: 78.6
click at [555, 331] on icon at bounding box center [518, 326] width 74 height 97
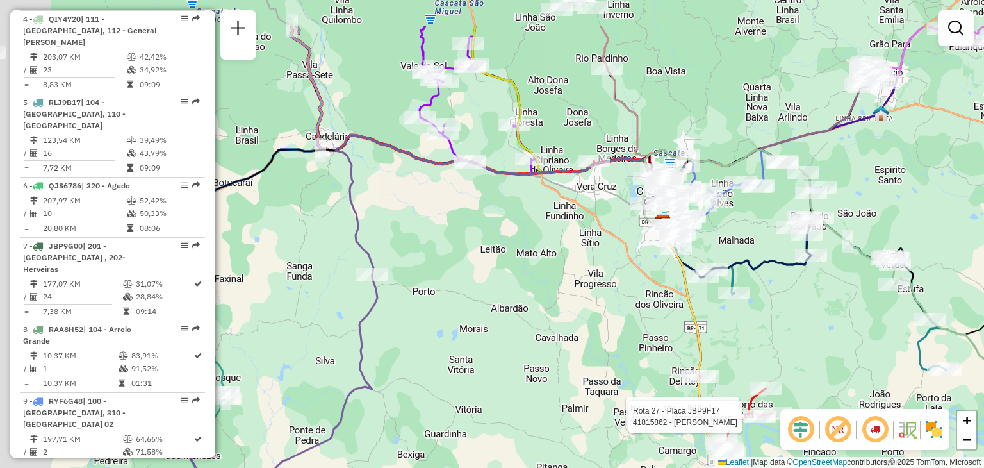
drag, startPoint x: 400, startPoint y: 207, endPoint x: 714, endPoint y: 334, distance: 339.4
click at [714, 334] on div "Rota 27 - Placa JBP9F17 41807844 - MAIRA RAQUEL FERREIR Rota 27 - Placa JBP9F17…" at bounding box center [492, 234] width 984 height 468
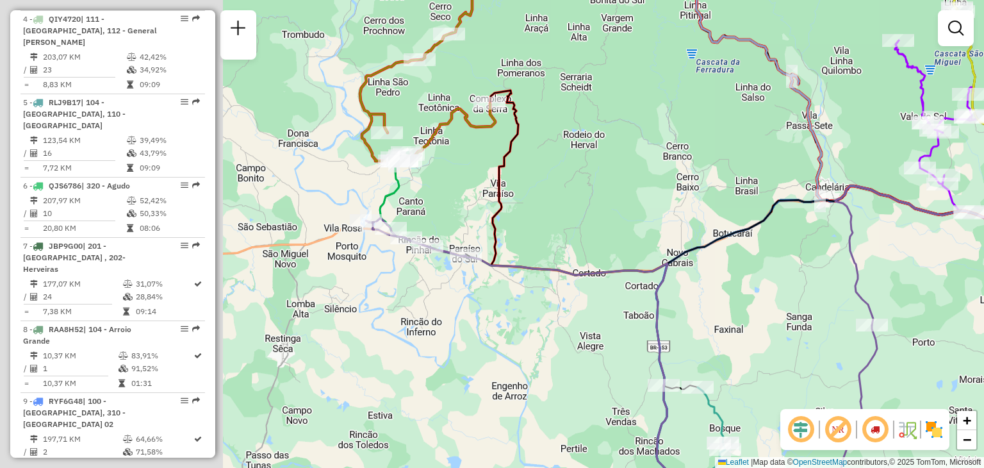
drag, startPoint x: 489, startPoint y: 304, endPoint x: 773, endPoint y: 293, distance: 284.0
click at [782, 298] on div "Rota 27 - Placa JBP9F17 41807844 - MAIRA RAQUEL FERREIR Rota 27 - Placa JBP9F17…" at bounding box center [492, 234] width 984 height 468
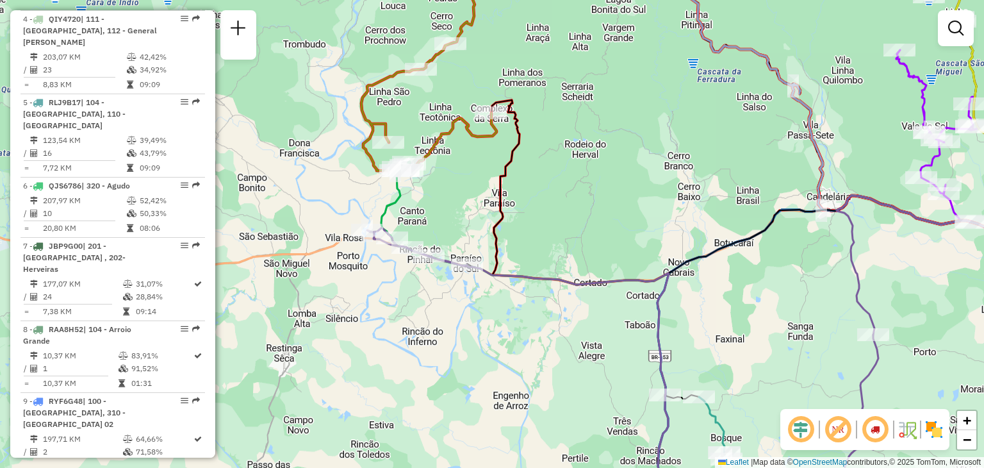
drag, startPoint x: 486, startPoint y: 201, endPoint x: 483, endPoint y: 249, distance: 48.8
click at [483, 249] on div "Rota 27 - Placa JBP9F17 41807844 - MAIRA RAQUEL FERREIR Rota 27 - Placa JBP9F17…" at bounding box center [492, 234] width 984 height 468
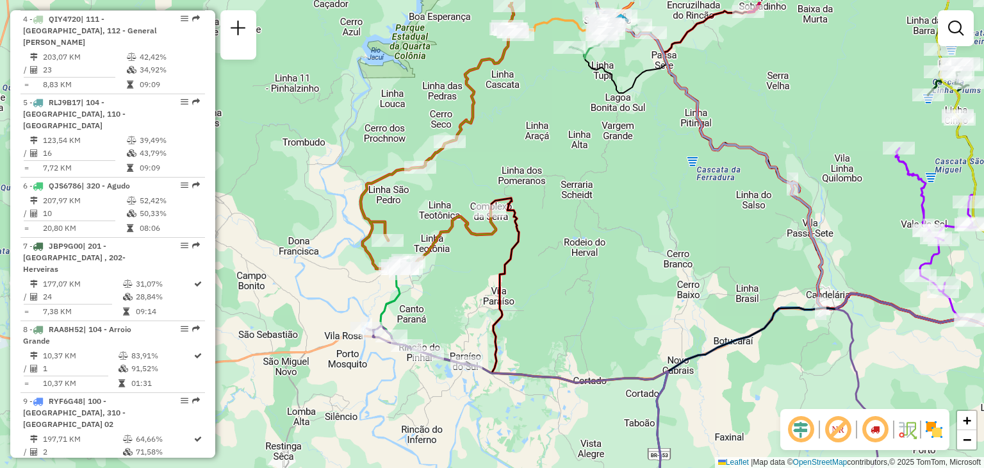
drag, startPoint x: 502, startPoint y: 280, endPoint x: 503, endPoint y: 304, distance: 23.7
click at [500, 308] on icon at bounding box center [788, 290] width 594 height 185
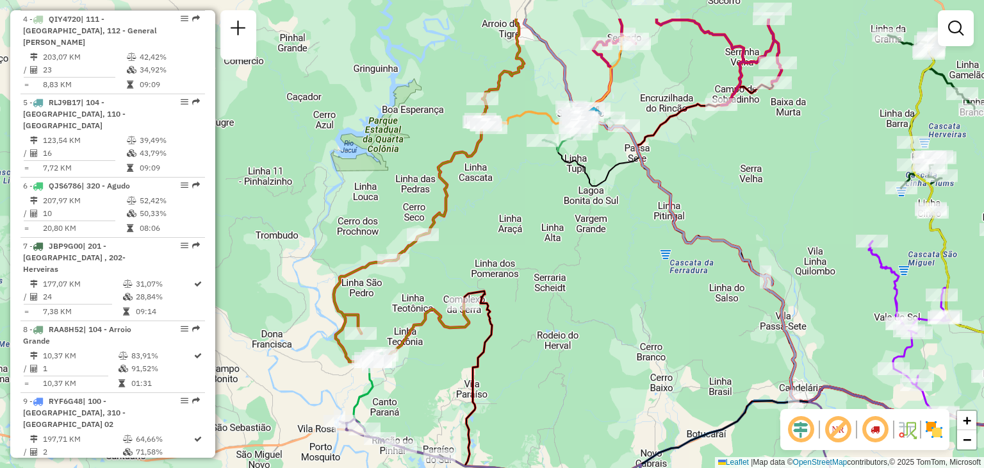
drag, startPoint x: 623, startPoint y: 149, endPoint x: 603, endPoint y: 211, distance: 64.6
click at [603, 211] on div "Rota 27 - Placa JBP9F17 41807844 - MAIRA RAQUEL FERREIR Rota 27 - Placa JBP9F17…" at bounding box center [492, 234] width 984 height 468
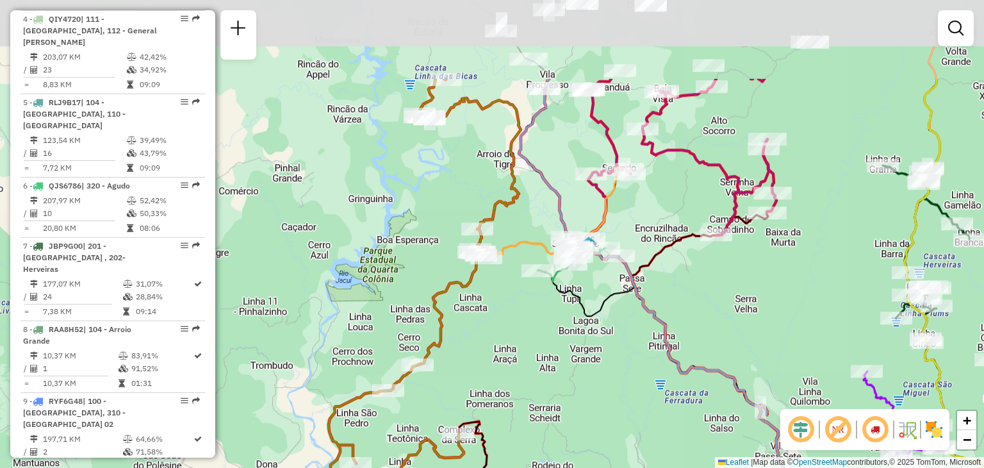
drag, startPoint x: 495, startPoint y: 166, endPoint x: 490, endPoint y: 292, distance: 125.7
click at [490, 292] on div "Rota 27 - Placa JBP9F17 41807844 - MAIRA RAQUEL FERREIR Rota 27 - Placa JBP9F17…" at bounding box center [492, 234] width 984 height 468
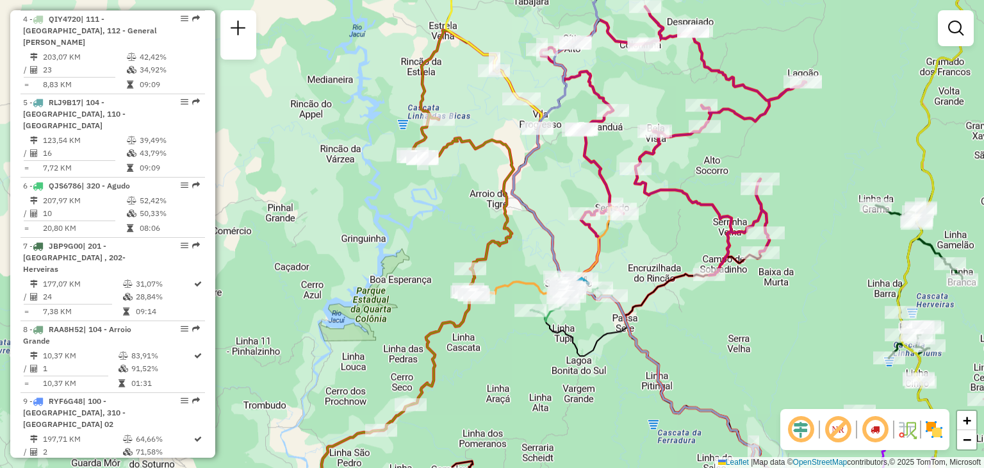
drag, startPoint x: 490, startPoint y: 215, endPoint x: 477, endPoint y: 269, distance: 55.3
click at [477, 269] on div "Rota 27 - Placa JBP9F17 41807844 - MAIRA RAQUEL FERREIR Rota 27 - Placa JBP9F17…" at bounding box center [492, 234] width 984 height 468
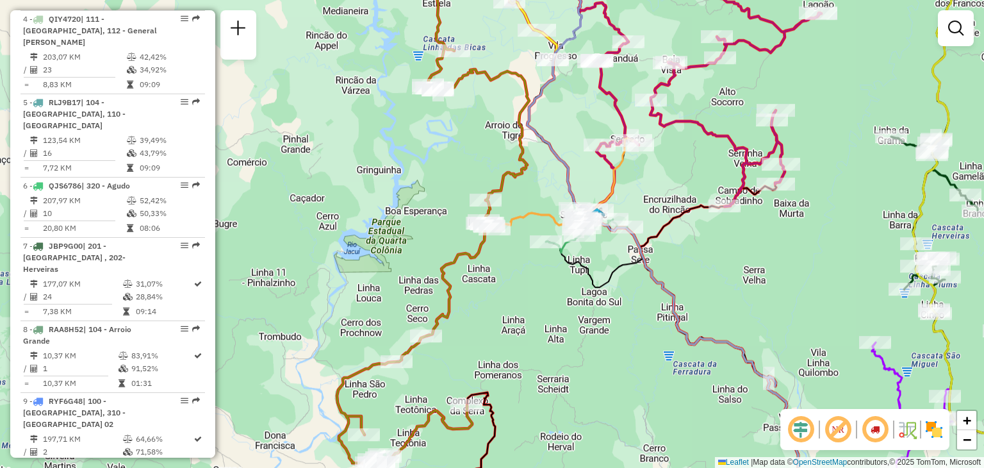
drag, startPoint x: 584, startPoint y: 354, endPoint x: 545, endPoint y: 296, distance: 70.6
click at [545, 296] on div "Rota 27 - Placa JBP9F17 41807844 - MAIRA RAQUEL FERREIR Rota 27 - Placa JBP9F17…" at bounding box center [492, 234] width 984 height 468
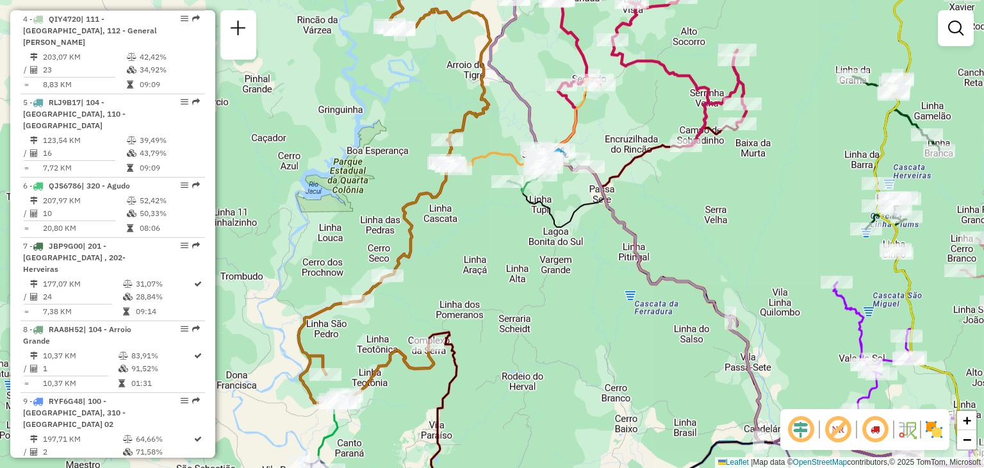
drag, startPoint x: 552, startPoint y: 365, endPoint x: 520, endPoint y: 282, distance: 88.9
click at [520, 282] on div "Rota 27 - Placa JBP9F17 41807844 - MAIRA RAQUEL FERREIR Rota 27 - Placa JBP9F17…" at bounding box center [492, 234] width 984 height 468
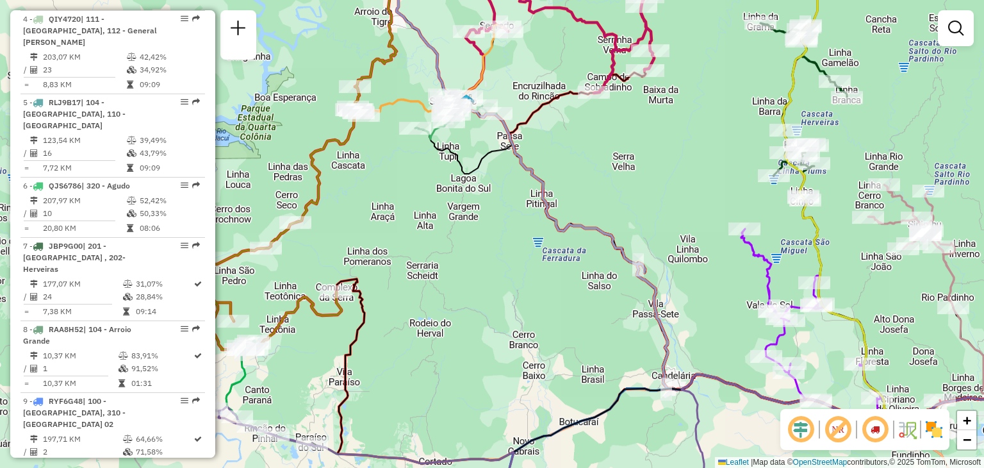
drag, startPoint x: 472, startPoint y: 301, endPoint x: 412, endPoint y: 331, distance: 66.5
click at [412, 331] on div "Rota 27 - Placa JBP9F17 41807844 - MAIRA RAQUEL FERREIR Rota 27 - Placa JBP9F17…" at bounding box center [492, 234] width 984 height 468
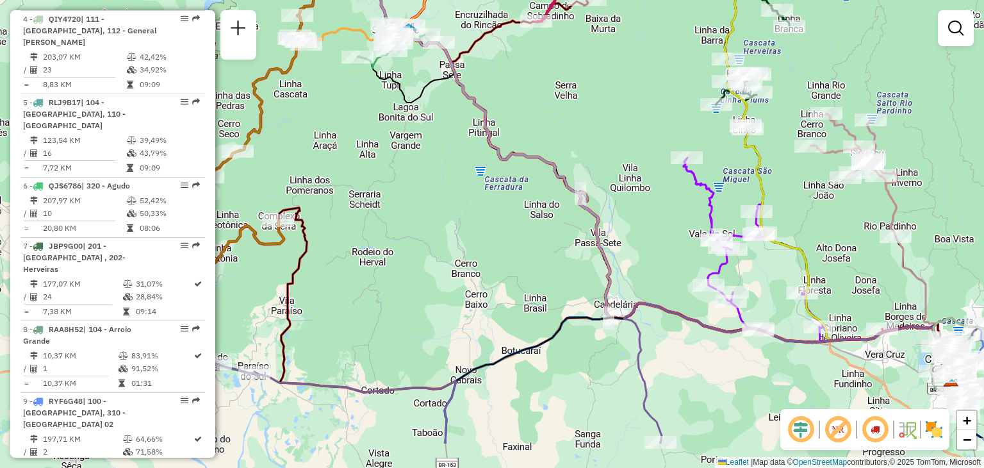
drag, startPoint x: 541, startPoint y: 336, endPoint x: 515, endPoint y: 300, distance: 44.6
click at [516, 303] on div "Rota 27 - Placa JBP9F17 41807844 - MAIRA RAQUEL FERREIR Rota 27 - Placa JBP9F17…" at bounding box center [492, 234] width 984 height 468
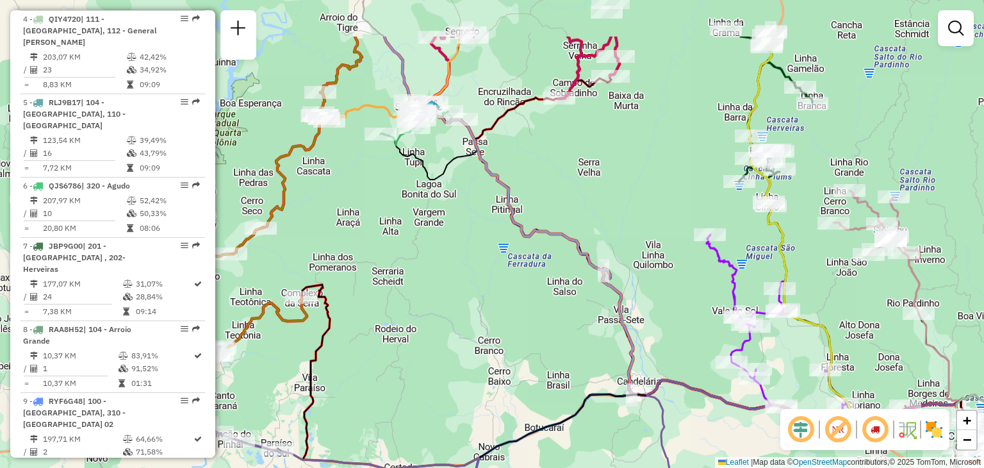
drag, startPoint x: 554, startPoint y: 344, endPoint x: 519, endPoint y: 329, distance: 37.9
click at [579, 427] on div "Rota 27 - Placa JBP9F17 41807844 - MAIRA RAQUEL FERREIR Rota 27 - Placa JBP9F17…" at bounding box center [492, 234] width 984 height 468
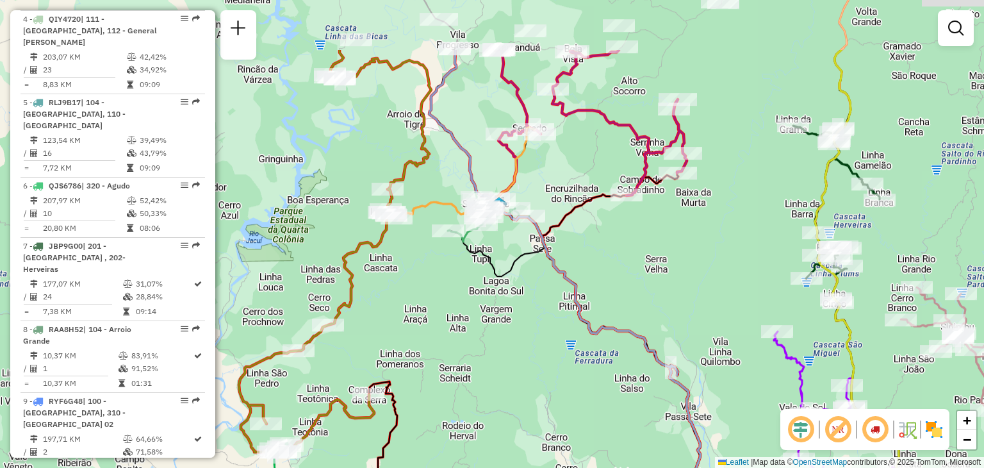
drag, startPoint x: 508, startPoint y: 281, endPoint x: 573, endPoint y: 375, distance: 115.2
click at [577, 379] on div "Rota 27 - Placa JBP9F17 41807844 - MAIRA RAQUEL FERREIR Rota 27 - Placa JBP9F17…" at bounding box center [492, 234] width 984 height 468
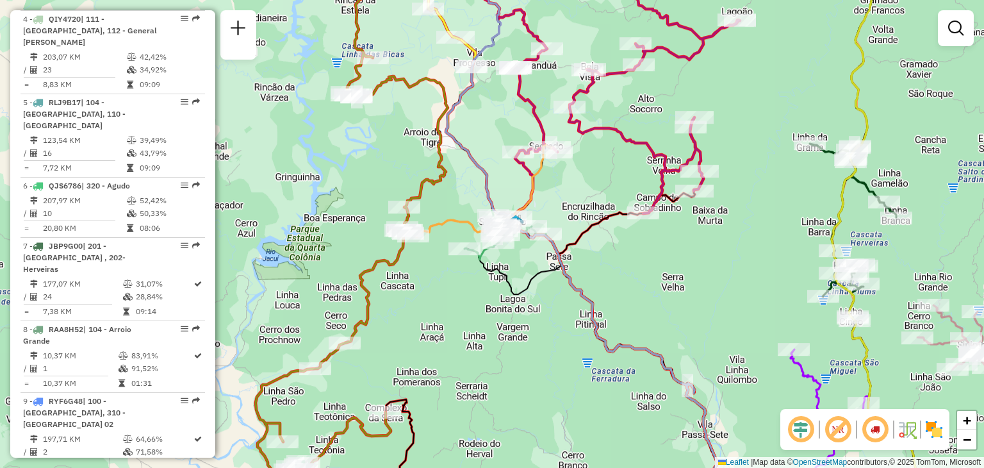
drag, startPoint x: 523, startPoint y: 326, endPoint x: 531, endPoint y: 334, distance: 11.3
click at [531, 334] on div "Rota 27 - Placa JBP9F17 41807844 - MAIRA RAQUEL FERREIR Rota 27 - Placa JBP9F17…" at bounding box center [492, 234] width 984 height 468
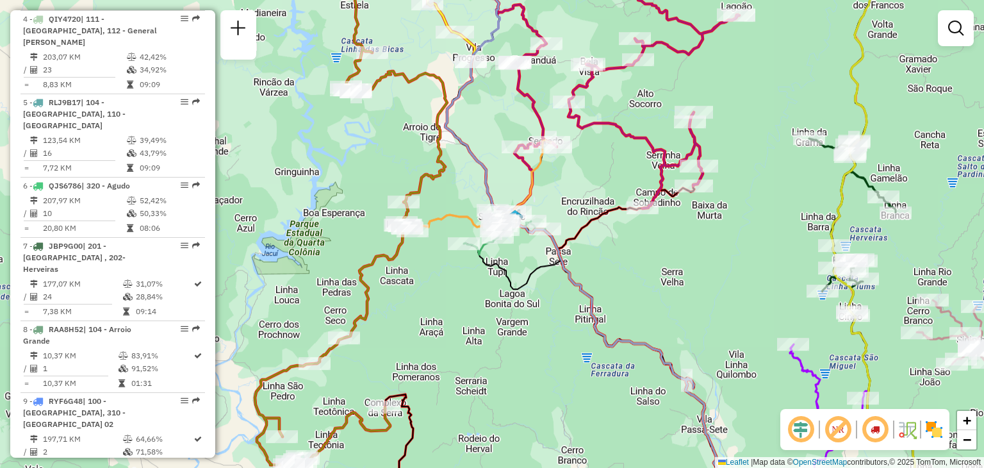
drag, startPoint x: 387, startPoint y: 391, endPoint x: 397, endPoint y: 302, distance: 89.0
click at [397, 302] on div "Rota 27 - Placa JBP9F17 41807844 - MAIRA RAQUEL FERREIR Rota 27 - Placa JBP9F17…" at bounding box center [492, 234] width 984 height 468
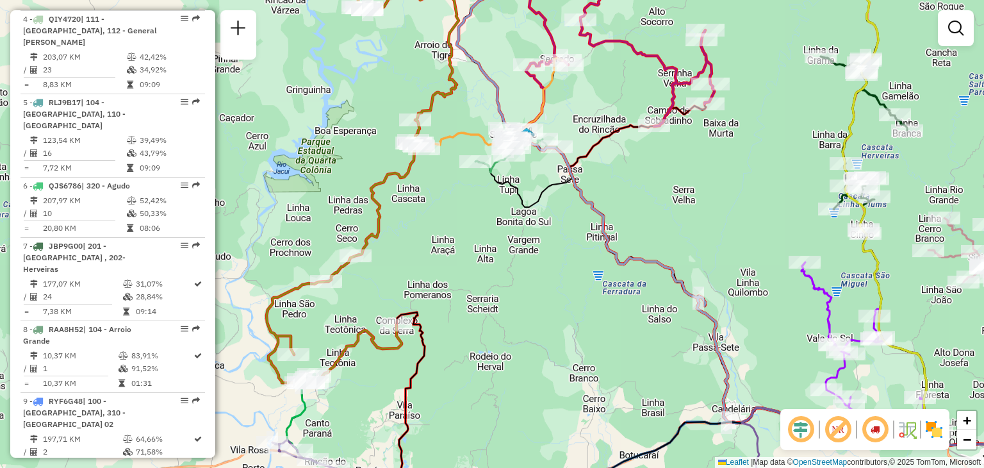
drag, startPoint x: 353, startPoint y: 357, endPoint x: 372, endPoint y: 316, distance: 45.3
click at [372, 315] on icon at bounding box center [377, 167] width 220 height 429
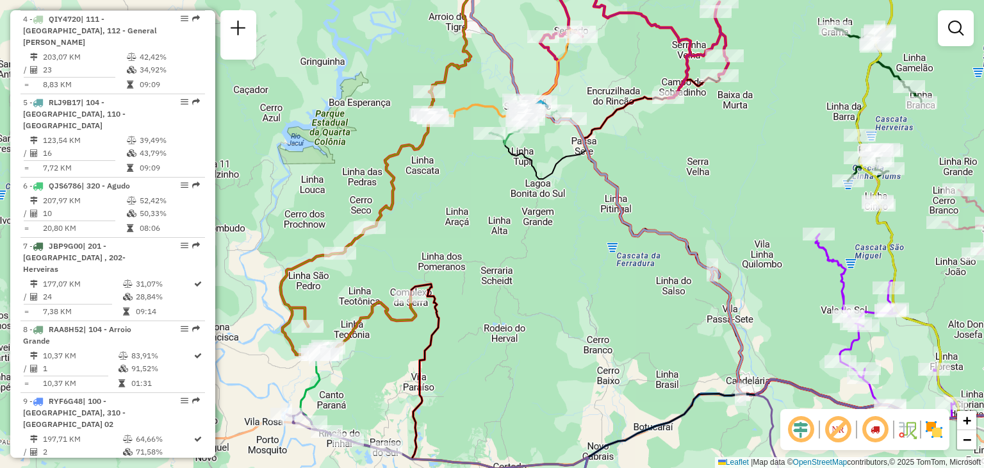
click at [620, 304] on div "Rota 27 - Placa JBP9F17 41807844 - MAIRA RAQUEL FERREIR Rota 27 - Placa JBP9F17…" at bounding box center [492, 234] width 984 height 468
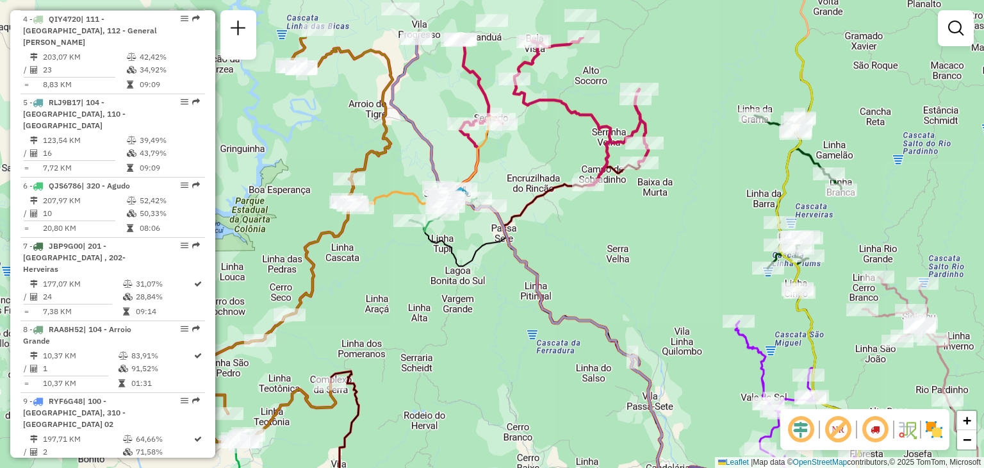
drag, startPoint x: 564, startPoint y: 333, endPoint x: 499, endPoint y: 354, distance: 68.1
click at [509, 372] on div "Rota 27 - Placa JBP9F17 41807844 - MAIRA RAQUEL FERREIR Rota 27 - Placa JBP9F17…" at bounding box center [492, 234] width 984 height 468
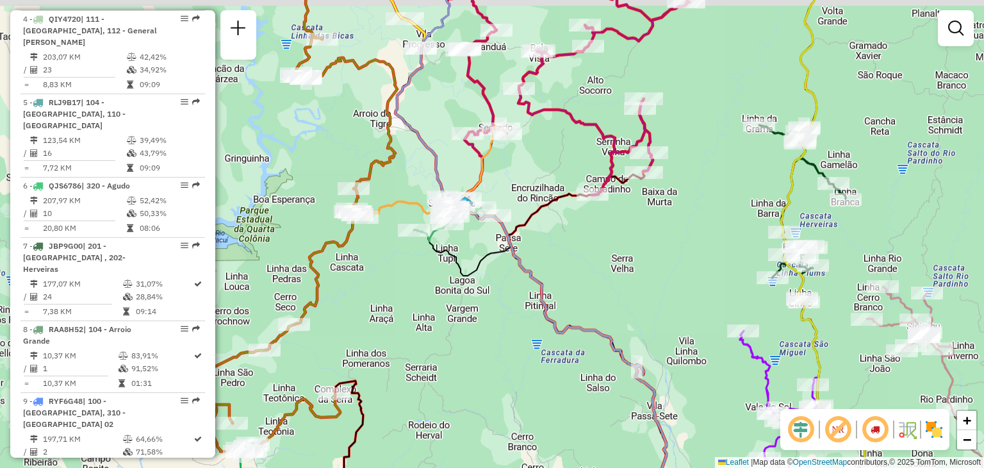
drag, startPoint x: 367, startPoint y: 149, endPoint x: 377, endPoint y: 170, distance: 22.9
click at [377, 170] on icon at bounding box center [315, 207] width 220 height 488
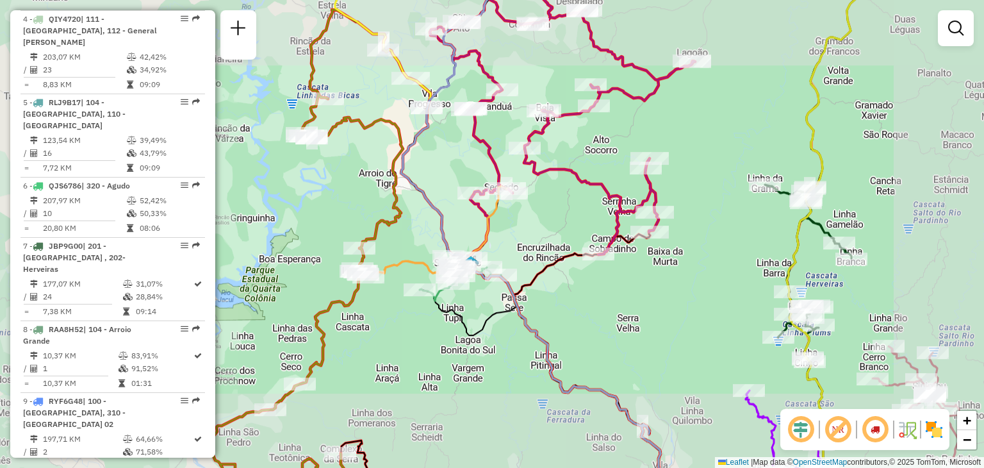
drag, startPoint x: 405, startPoint y: 203, endPoint x: 406, endPoint y: 245, distance: 41.7
click at [406, 245] on div "Rota 27 - Placa JBP9F17 41807844 - MAIRA RAQUEL FERREIR Rota 27 - Placa JBP9F17…" at bounding box center [492, 234] width 984 height 468
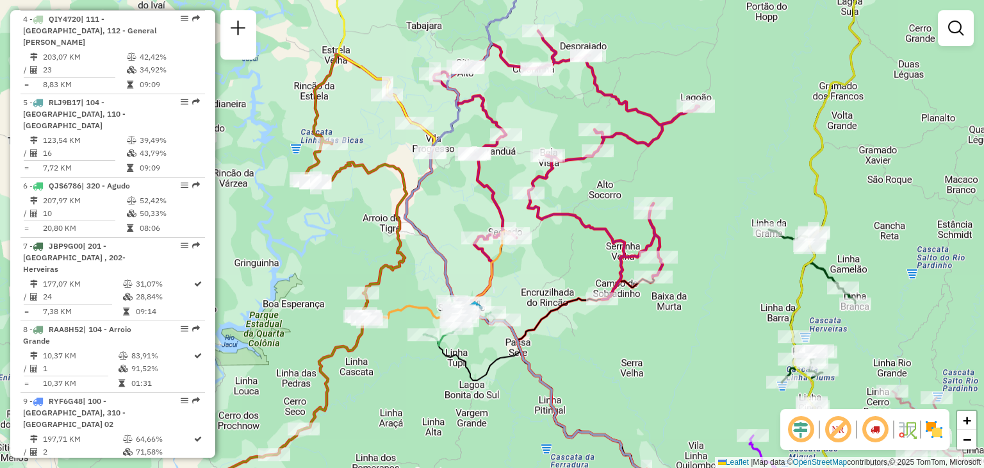
drag, startPoint x: 372, startPoint y: 213, endPoint x: 382, endPoint y: 224, distance: 15.4
click at [382, 224] on div "Rota 27 - Placa JBP9F17 41807844 - MAIRA RAQUEL FERREIR Rota 27 - Placa JBP9F17…" at bounding box center [492, 234] width 984 height 468
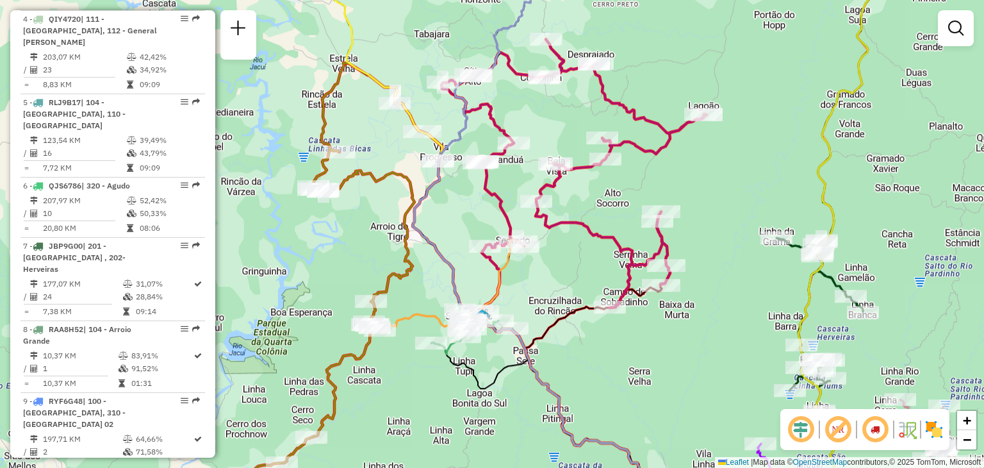
drag, startPoint x: 436, startPoint y: 254, endPoint x: 368, endPoint y: 190, distance: 93.4
click at [413, 190] on icon at bounding box center [542, 252] width 259 height 525
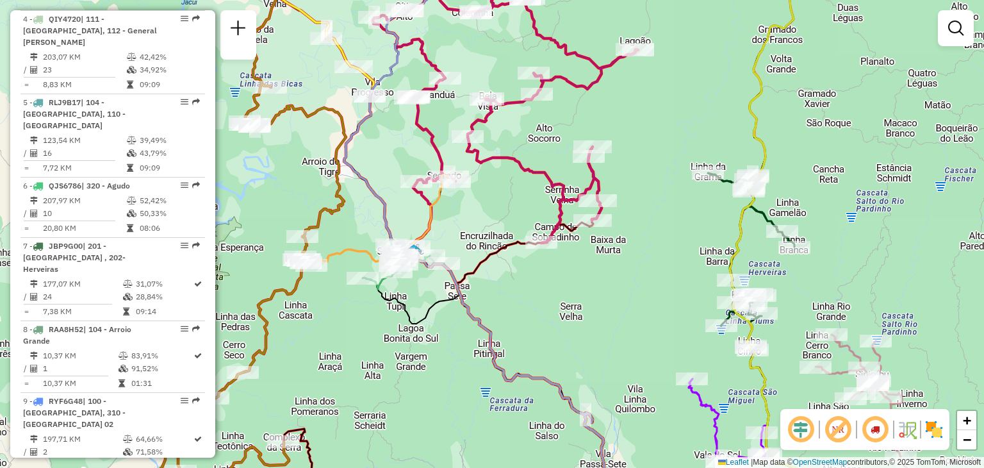
drag, startPoint x: 591, startPoint y: 306, endPoint x: 582, endPoint y: 167, distance: 140.0
click at [582, 169] on div "Rota 27 - Placa JBP9F17 41807844 - MAIRA RAQUEL FERREIR Rota 27 - Placa JBP9F17…" at bounding box center [492, 234] width 984 height 468
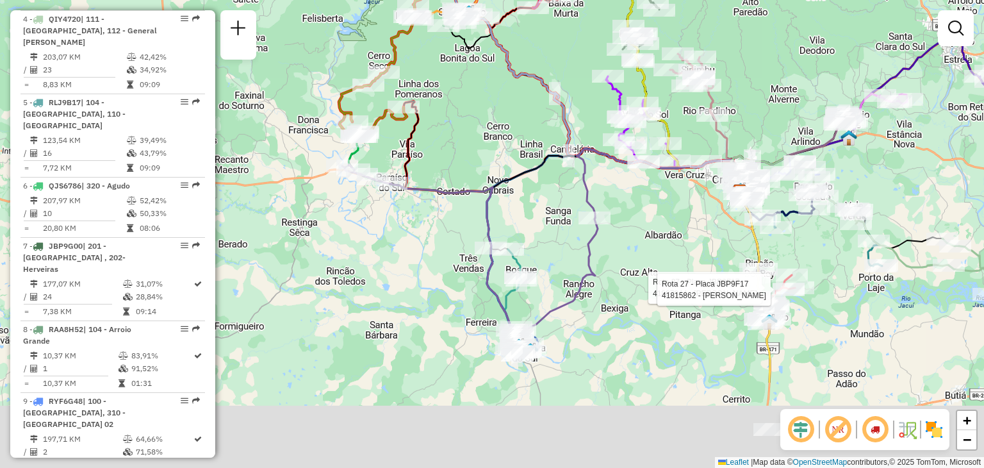
drag, startPoint x: 572, startPoint y: 288, endPoint x: 551, endPoint y: 153, distance: 136.2
click at [552, 154] on icon at bounding box center [566, 171] width 351 height 44
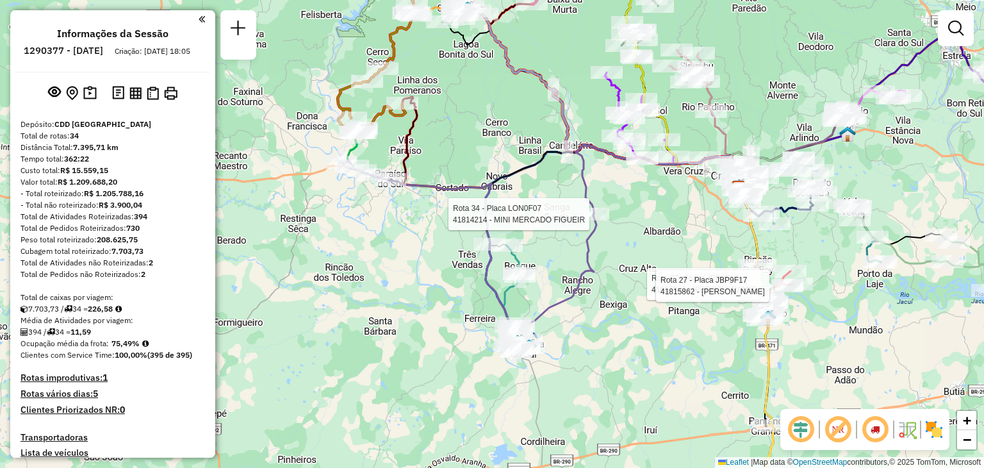
scroll to position [717, 0]
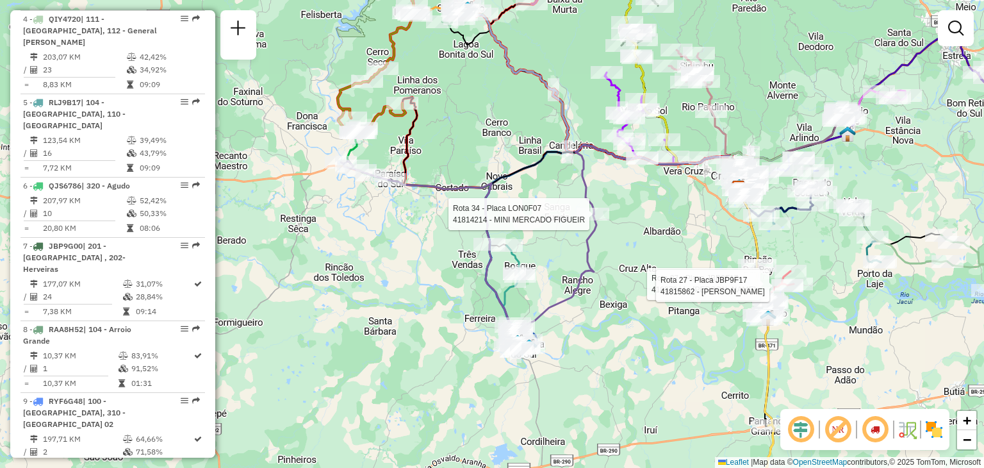
select select "**********"
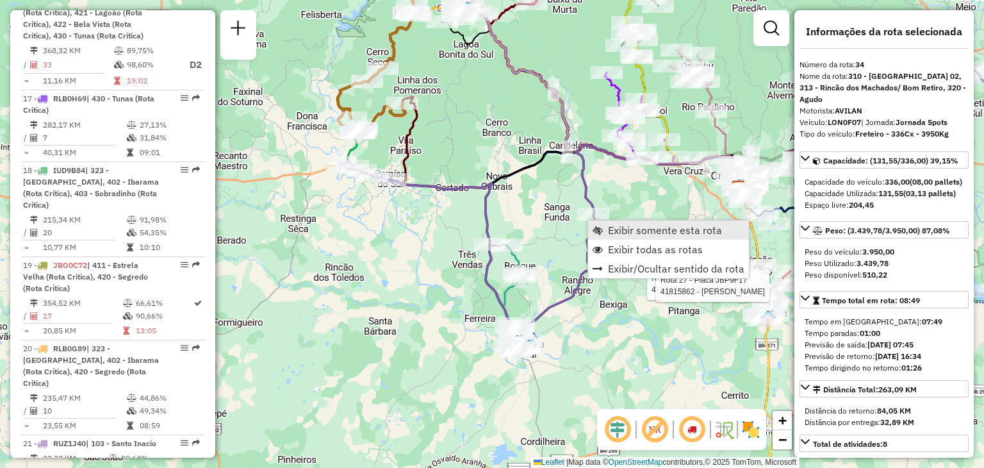
scroll to position [2831, 0]
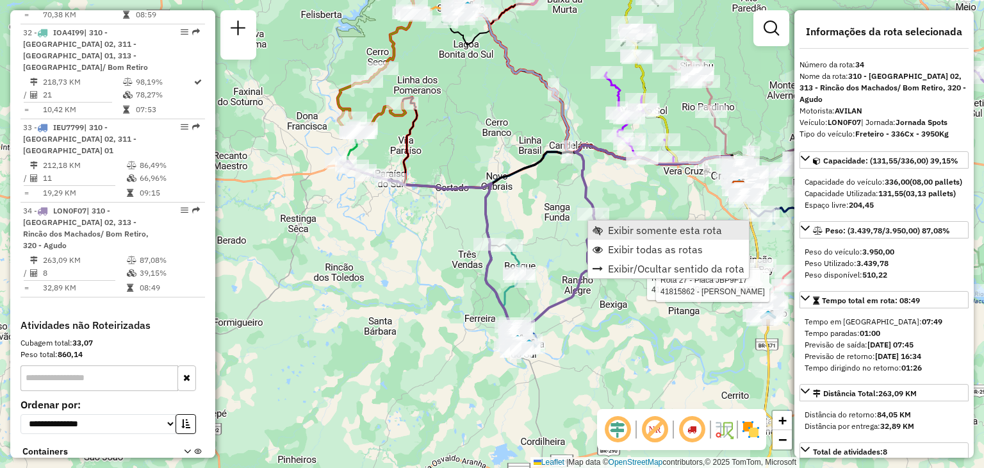
click at [605, 232] on link "Exibir somente esta rota" at bounding box center [668, 229] width 161 height 19
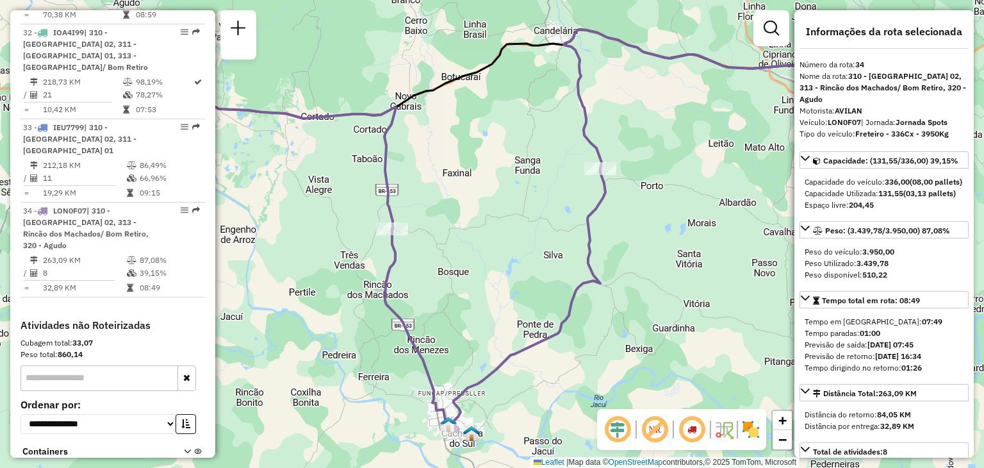
click at [541, 381] on div "Janela de atendimento Grade de atendimento Capacidade Transportadoras Veículos …" at bounding box center [492, 234] width 984 height 468
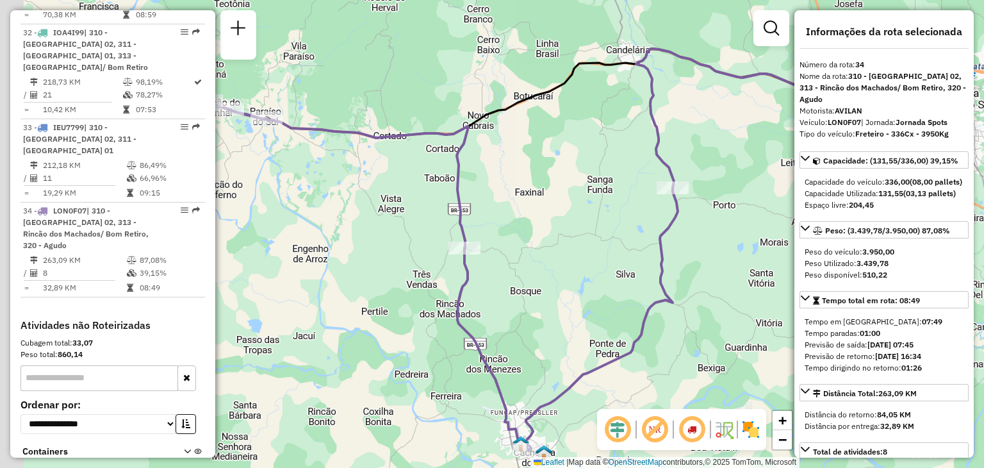
drag, startPoint x: 466, startPoint y: 313, endPoint x: 539, endPoint y: 332, distance: 74.7
click at [539, 332] on div "Janela de atendimento Grade de atendimento Capacidade Transportadoras Veículos …" at bounding box center [492, 234] width 984 height 468
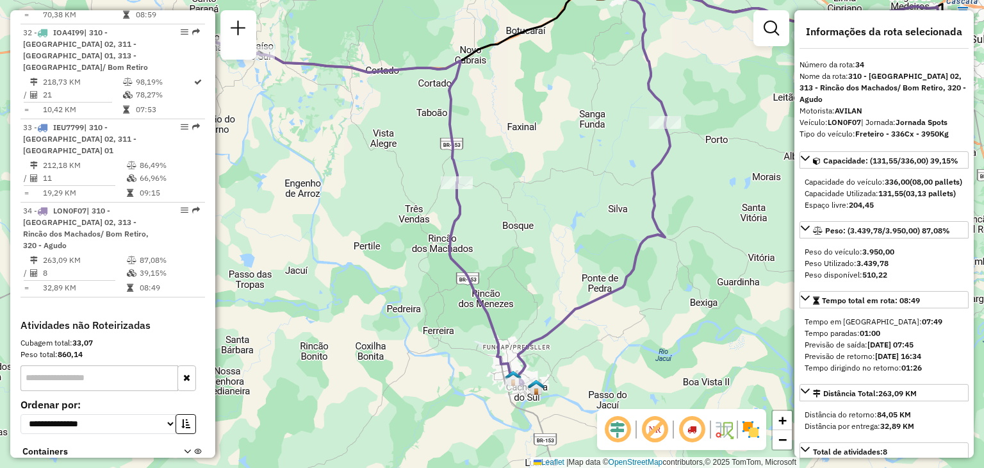
drag, startPoint x: 554, startPoint y: 398, endPoint x: 546, endPoint y: 333, distance: 65.2
click at [546, 333] on icon at bounding box center [414, 199] width 511 height 369
click at [613, 198] on div "Janela de atendimento Grade de atendimento Capacidade Transportadoras Veículos …" at bounding box center [492, 234] width 984 height 468
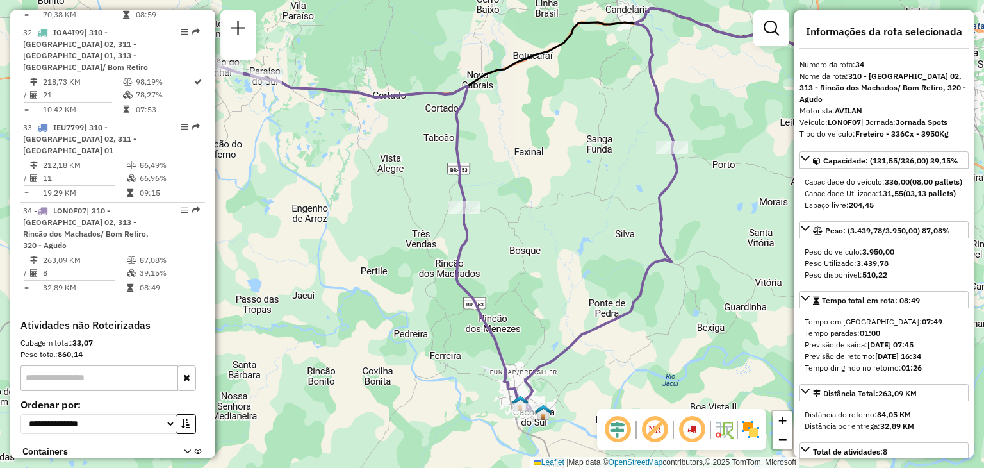
drag, startPoint x: 538, startPoint y: 281, endPoint x: 539, endPoint y: 308, distance: 26.9
click at [539, 308] on div "Janela de atendimento Grade de atendimento Capacidade Transportadoras Veículos …" at bounding box center [492, 234] width 984 height 468
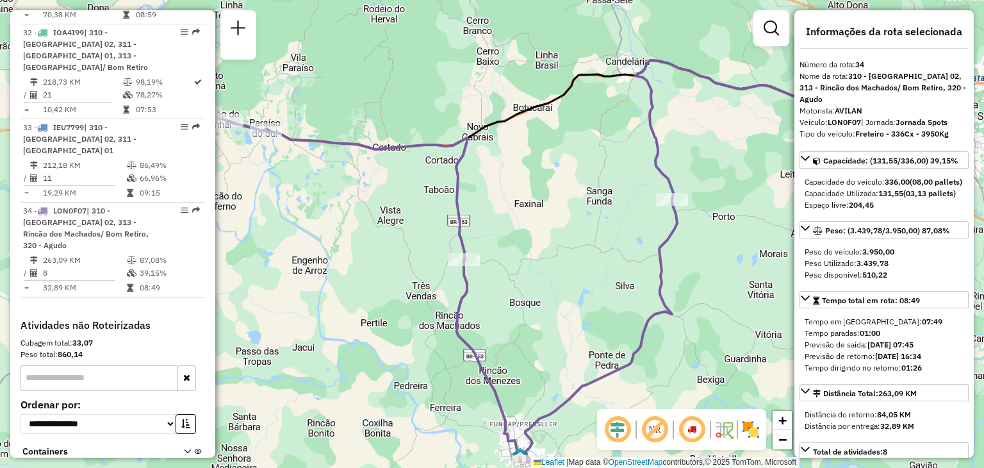
drag, startPoint x: 525, startPoint y: 131, endPoint x: 521, endPoint y: 151, distance: 20.4
click at [510, 160] on div "Janela de atendimento Grade de atendimento Capacidade Transportadoras Veículos …" at bounding box center [492, 234] width 984 height 468
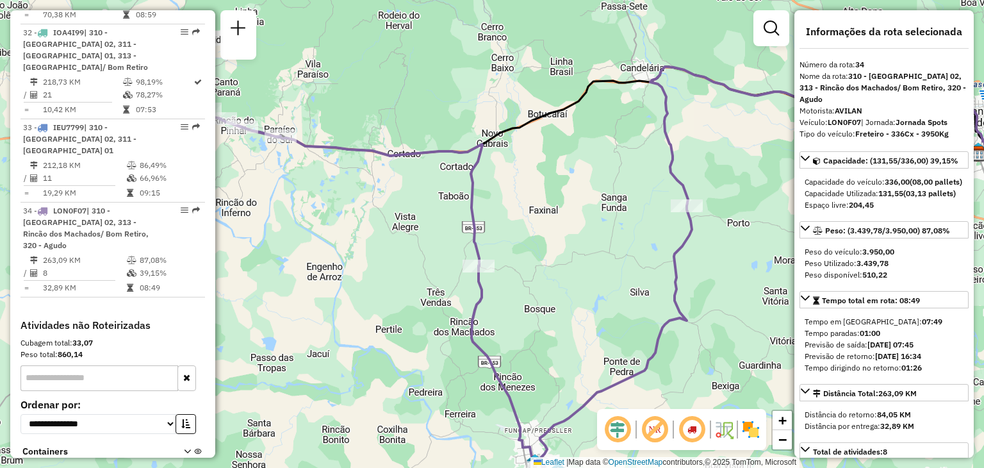
drag, startPoint x: 513, startPoint y: 277, endPoint x: 567, endPoint y: 268, distance: 54.6
click at [567, 268] on div "Janela de atendimento Grade de atendimento Capacidade Transportadoras Veículos …" at bounding box center [492, 234] width 984 height 468
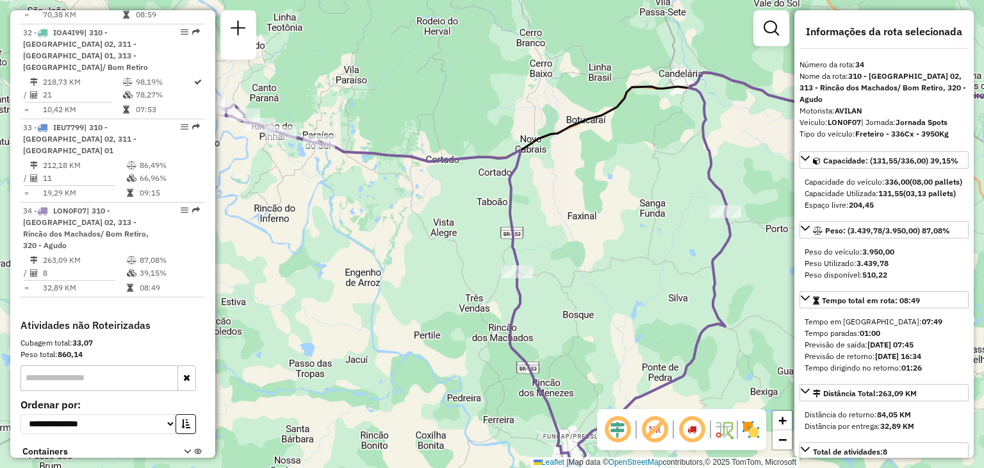
drag, startPoint x: 447, startPoint y: 192, endPoint x: 477, endPoint y: 217, distance: 39.2
click at [477, 217] on div "Janela de atendimento Grade de atendimento Capacidade Transportadoras Veículos …" at bounding box center [492, 234] width 984 height 468
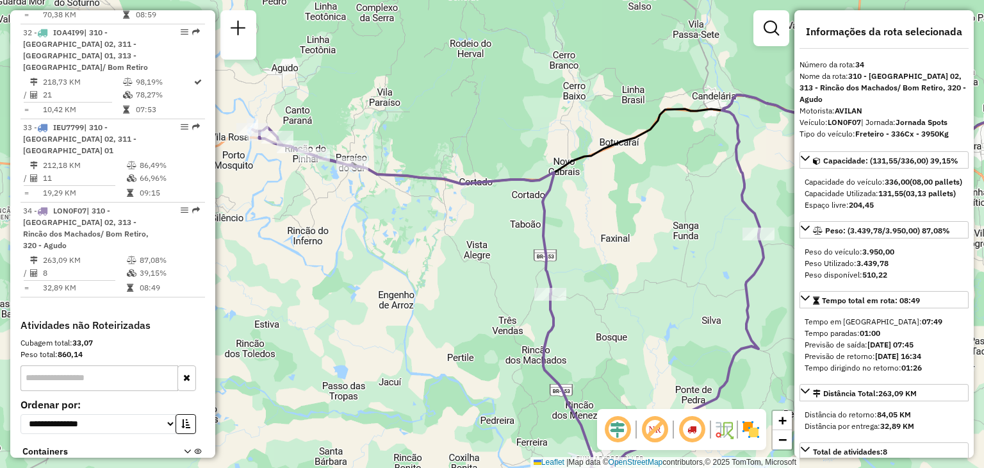
drag, startPoint x: 432, startPoint y: 201, endPoint x: 468, endPoint y: 220, distance: 40.4
click at [468, 220] on div "Janela de atendimento Grade de atendimento Capacidade Transportadoras Veículos …" at bounding box center [492, 234] width 984 height 468
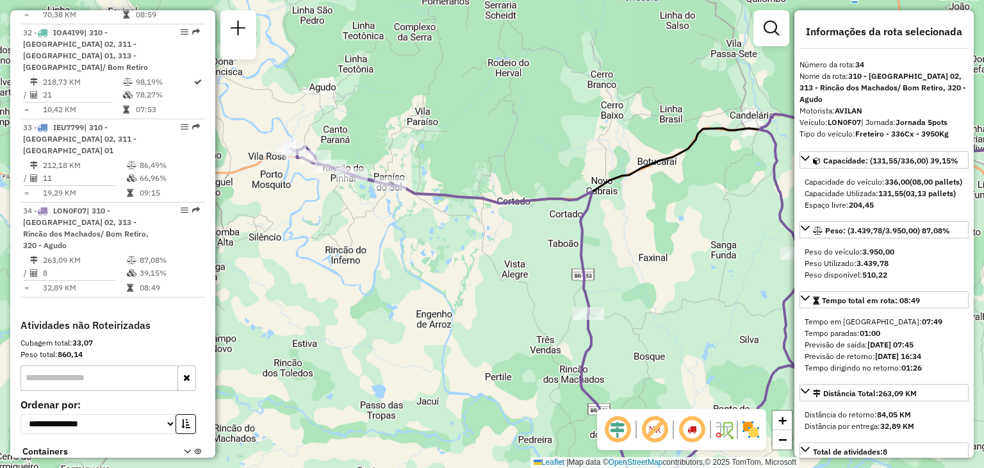
drag, startPoint x: 651, startPoint y: 300, endPoint x: 620, endPoint y: 159, distance: 144.9
click at [620, 159] on div "Janela de atendimento Grade de atendimento Capacidade Transportadoras Veículos …" at bounding box center [492, 234] width 984 height 468
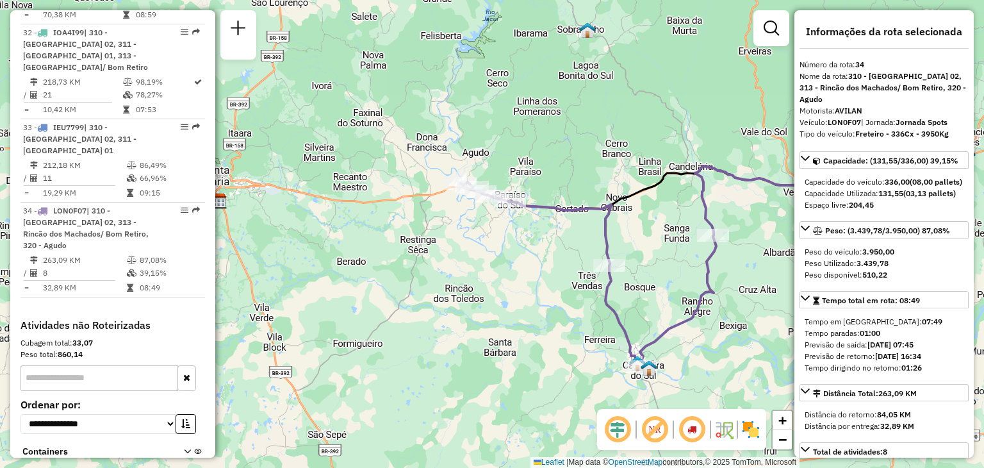
drag, startPoint x: 665, startPoint y: 208, endPoint x: 572, endPoint y: 233, distance: 96.4
click at [573, 233] on div "Janela de atendimento Grade de atendimento Capacidade Transportadoras Veículos …" at bounding box center [492, 234] width 984 height 468
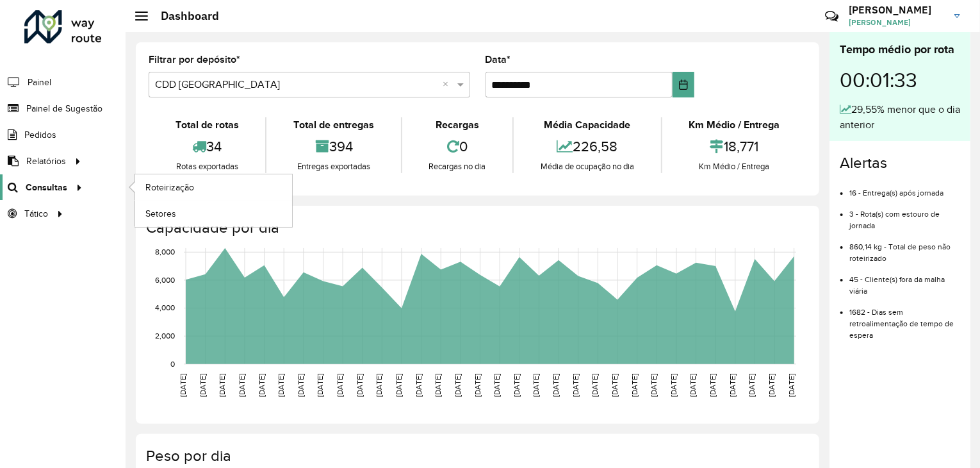
click at [67, 183] on div at bounding box center [76, 187] width 19 height 13
click at [79, 111] on span "Painel de Sugestão" at bounding box center [66, 108] width 80 height 13
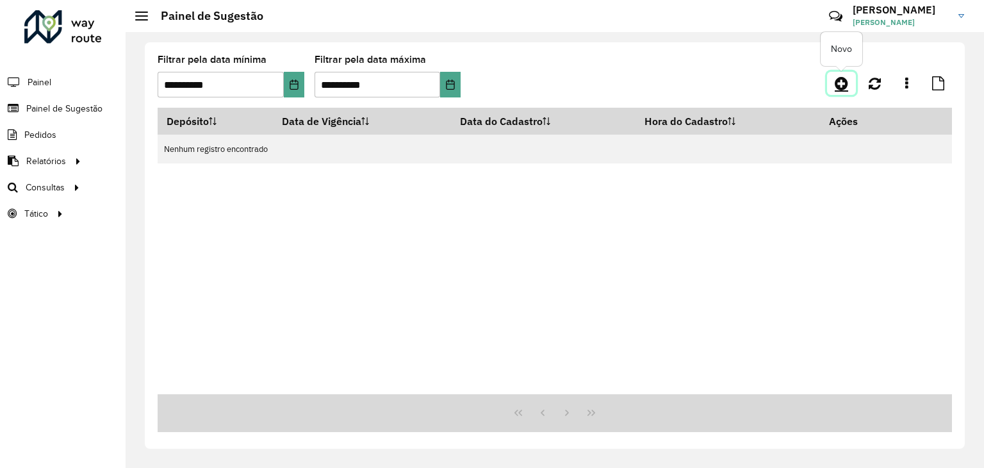
click at [842, 86] on icon at bounding box center [841, 83] width 13 height 15
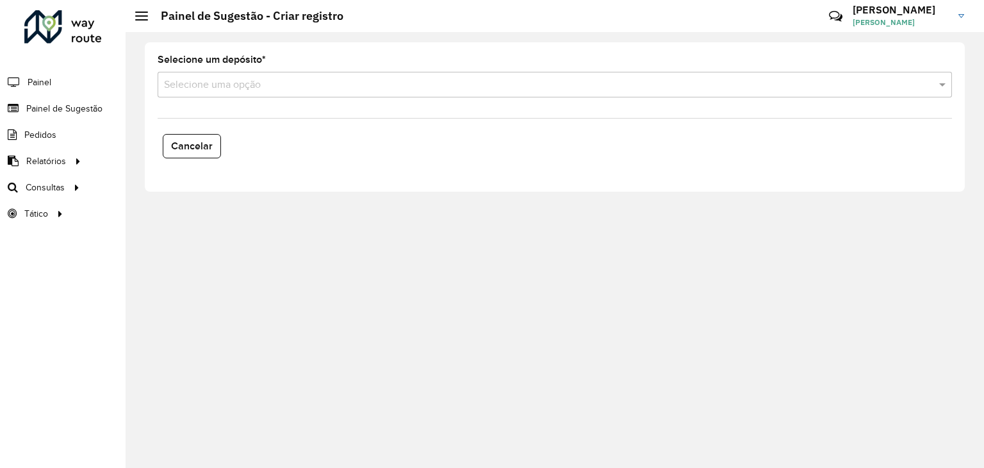
click at [305, 83] on input "text" at bounding box center [542, 85] width 756 height 15
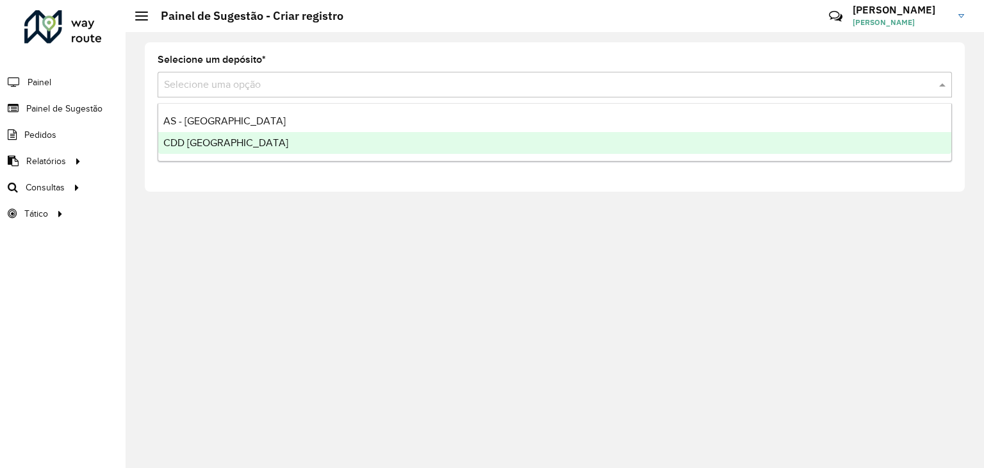
click at [248, 144] on span "CDD [GEOGRAPHIC_DATA]" at bounding box center [225, 142] width 125 height 11
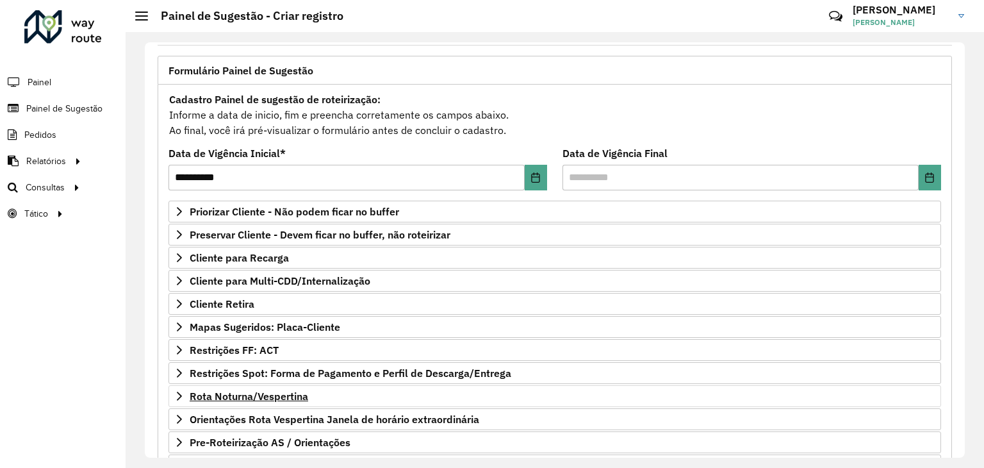
scroll to position [128, 0]
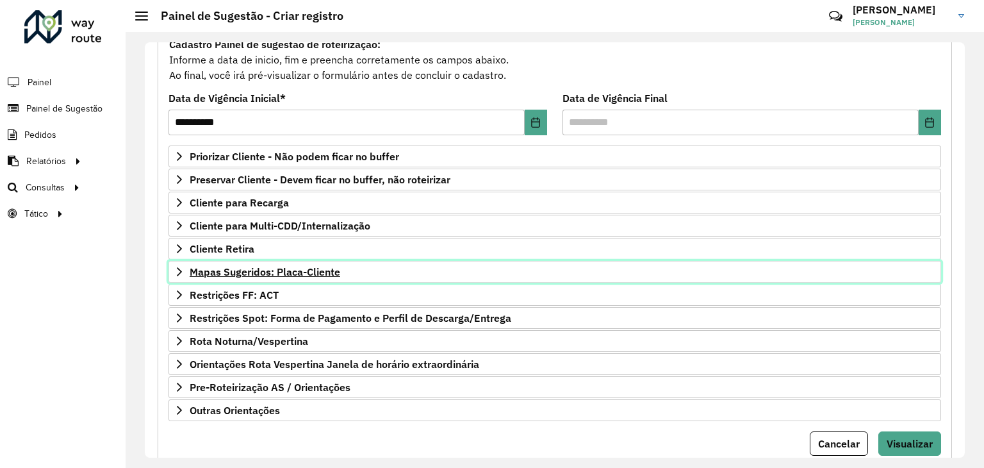
click at [277, 268] on span "Mapas Sugeridos: Placa-Cliente" at bounding box center [265, 272] width 151 height 10
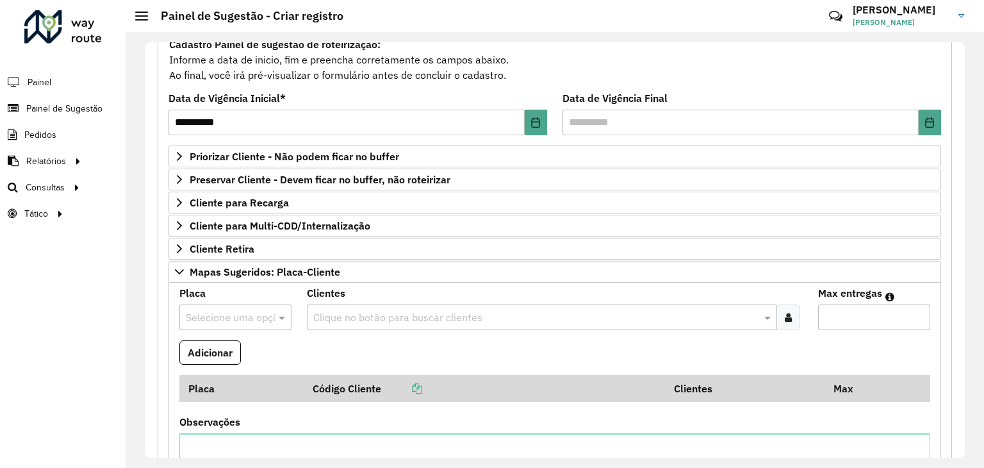
click at [254, 322] on input "text" at bounding box center [223, 317] width 74 height 15
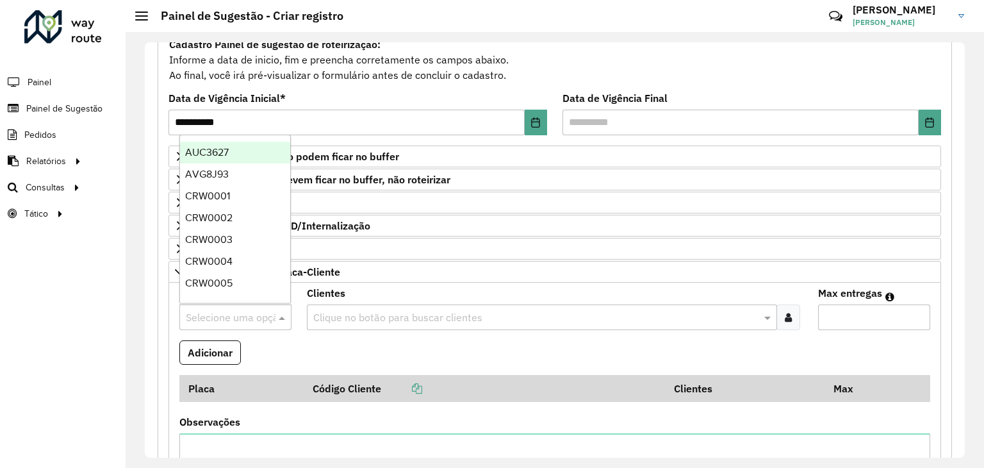
click at [208, 317] on input "text" at bounding box center [223, 317] width 74 height 15
type input "***"
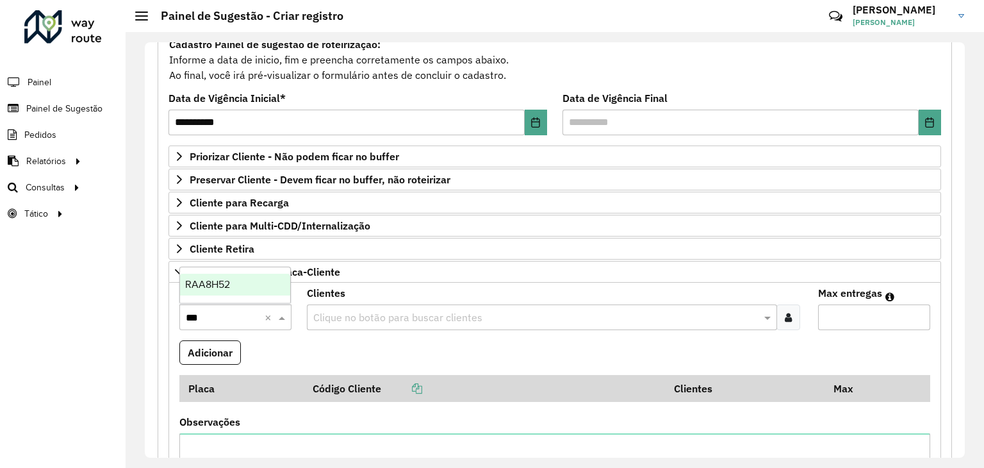
drag, startPoint x: 226, startPoint y: 283, endPoint x: 238, endPoint y: 286, distance: 12.0
click at [227, 283] on span "RAA8H52" at bounding box center [207, 284] width 45 height 11
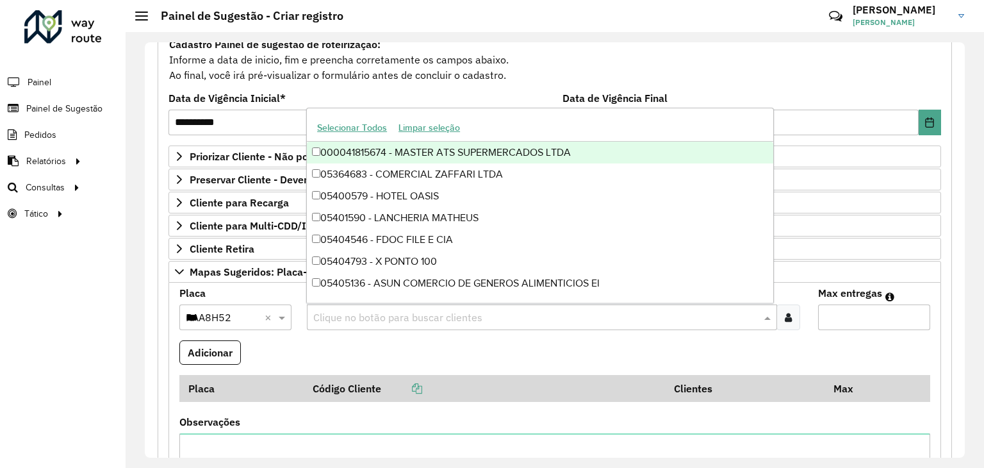
click at [365, 315] on input "text" at bounding box center [535, 317] width 450 height 15
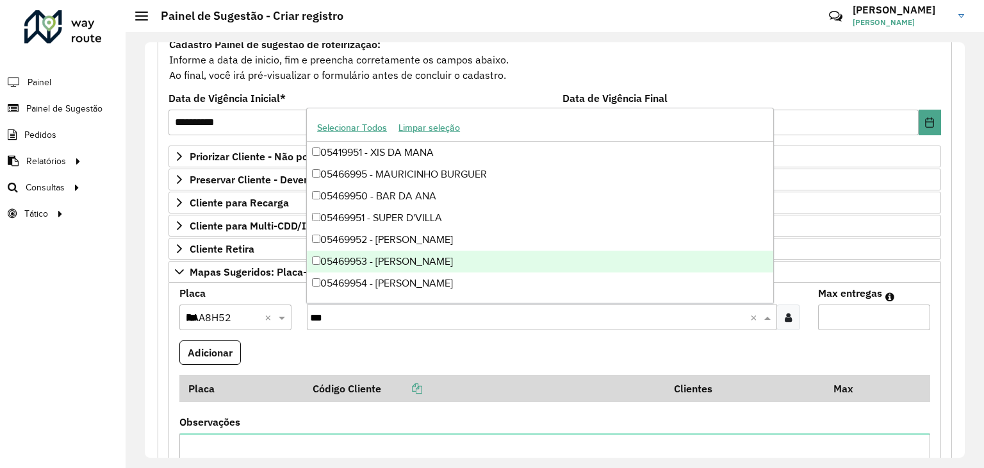
type input "****"
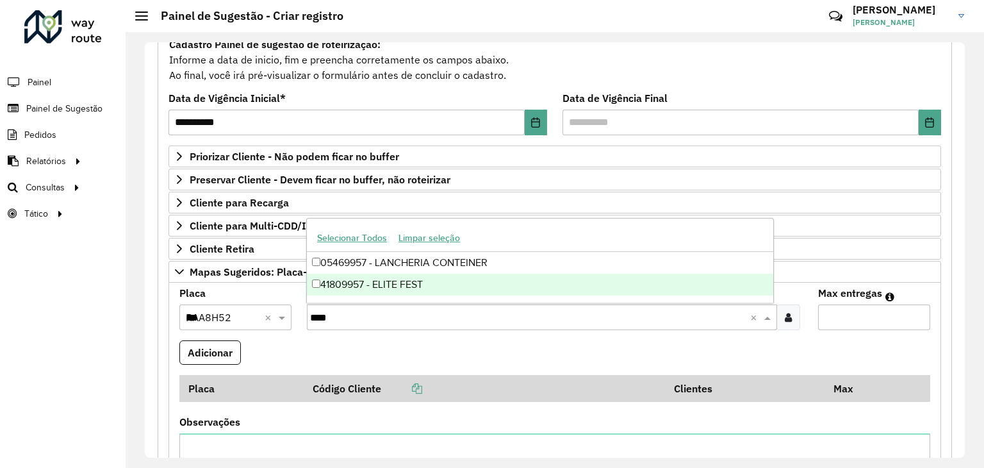
click at [368, 283] on div "41809957 - ELITE FEST" at bounding box center [540, 285] width 466 height 22
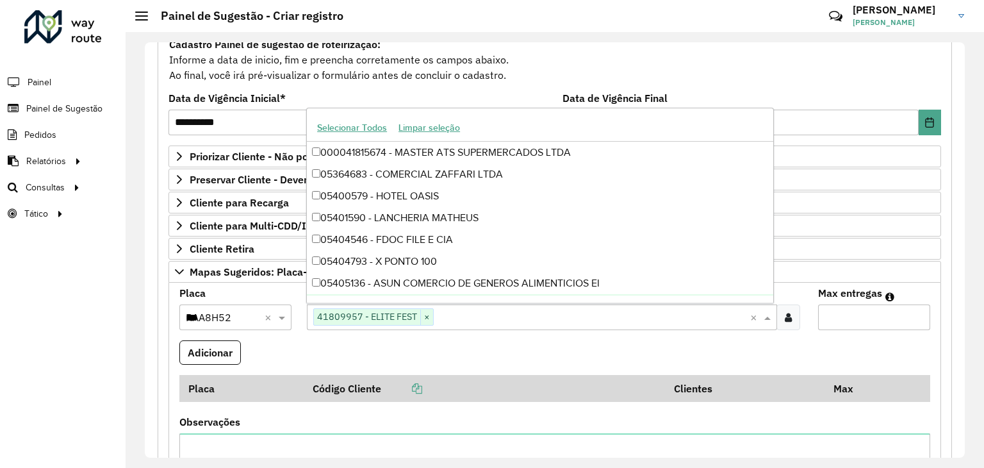
click at [837, 314] on input "Max entregas" at bounding box center [874, 317] width 112 height 26
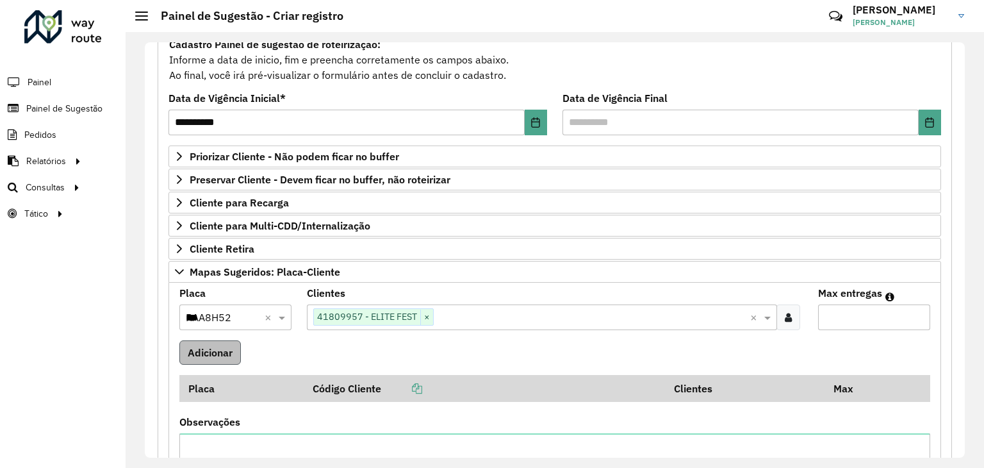
type input "*"
click at [220, 354] on button "Adicionar" at bounding box center [210, 352] width 62 height 24
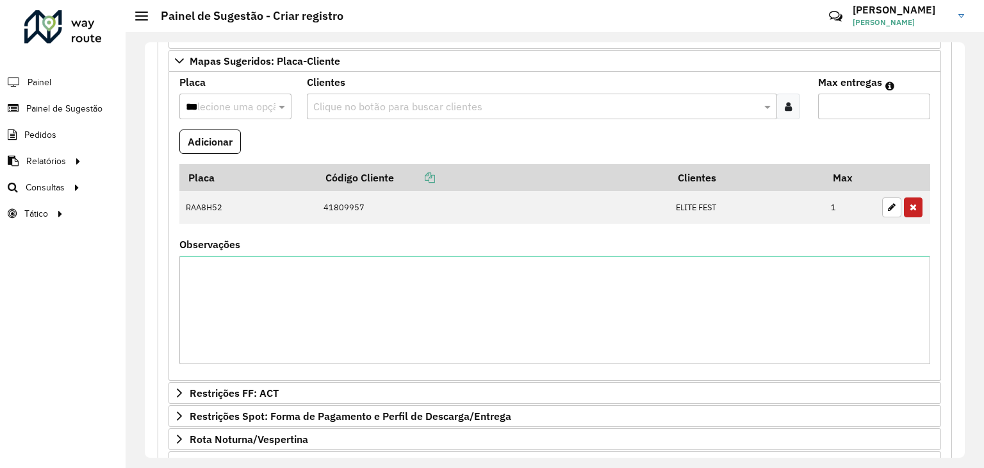
scroll to position [299, 0]
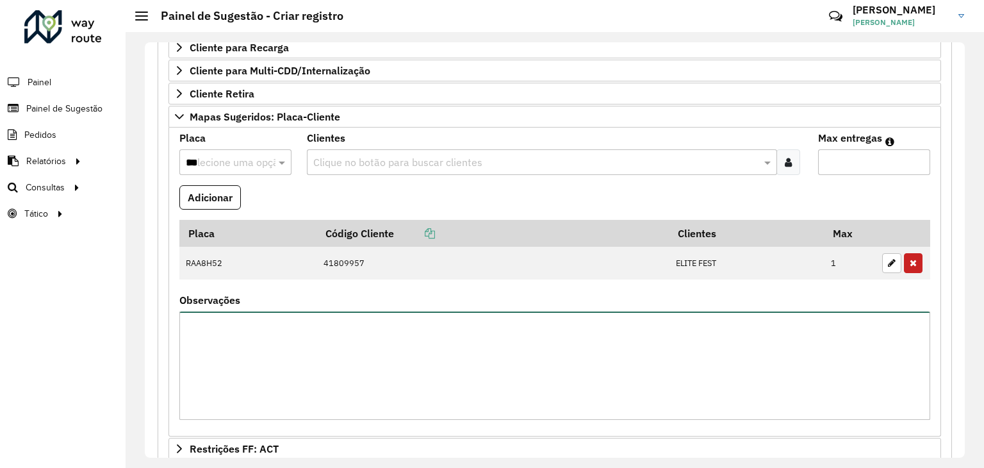
click at [290, 346] on textarea "Observações" at bounding box center [554, 365] width 751 height 108
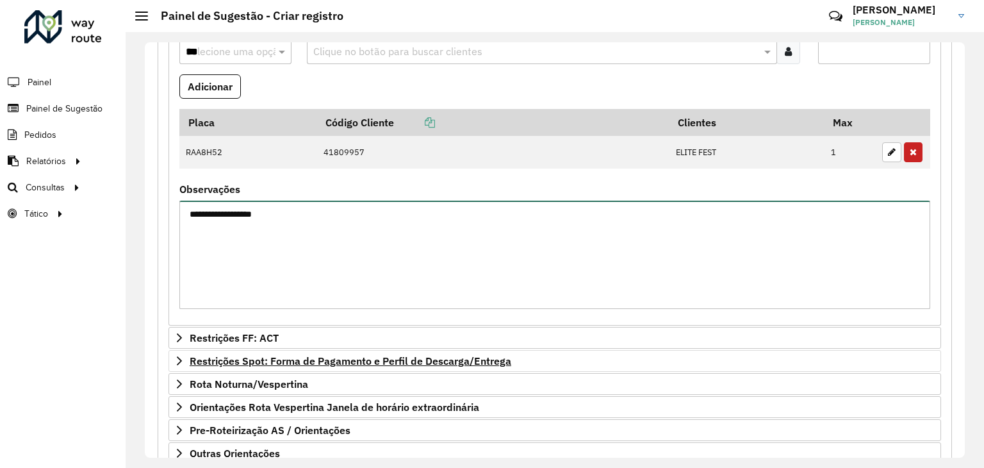
scroll to position [491, 0]
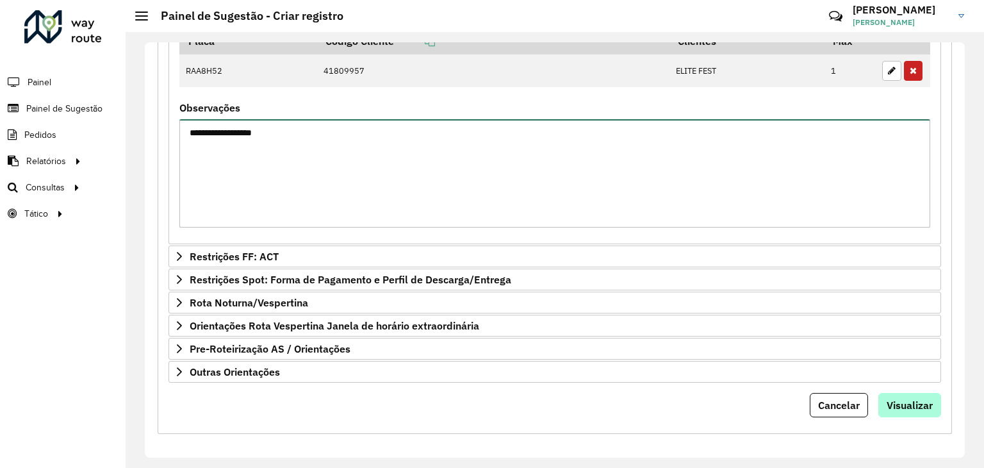
type textarea "**********"
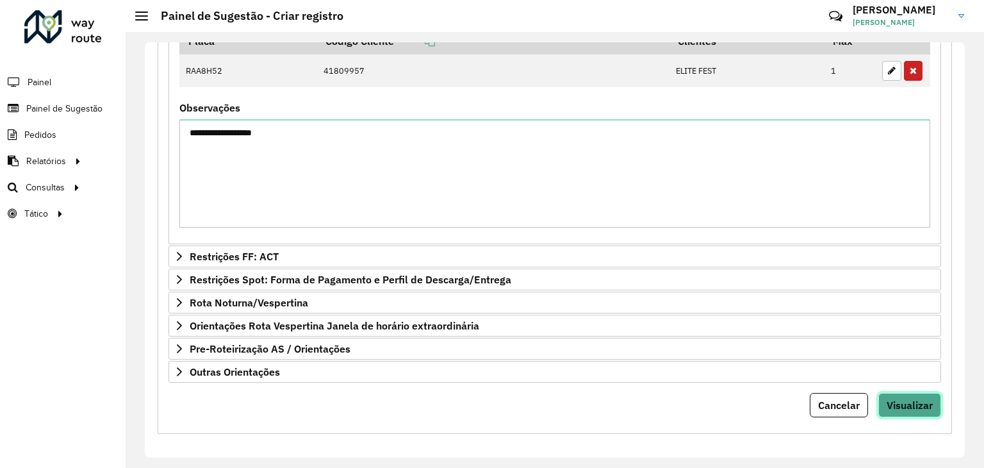
click at [896, 406] on span "Visualizar" at bounding box center [910, 405] width 46 height 13
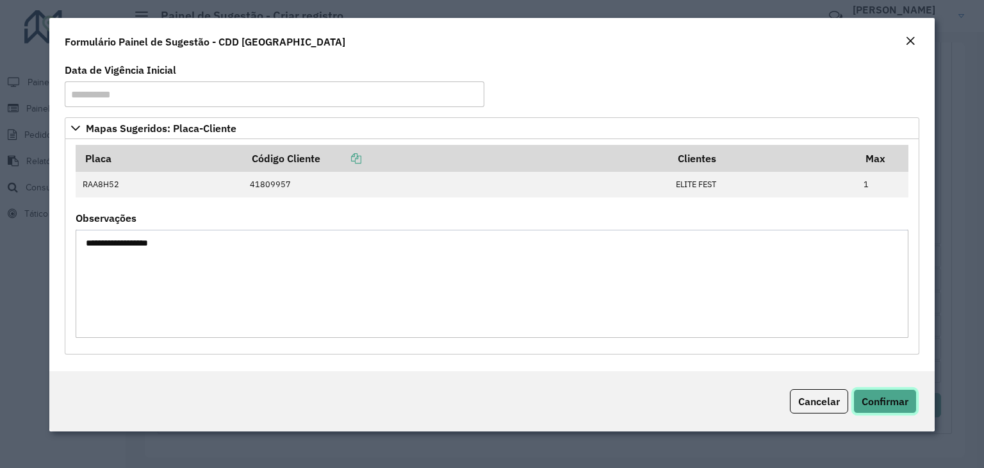
drag, startPoint x: 892, startPoint y: 405, endPoint x: 882, endPoint y: 397, distance: 12.8
click at [887, 400] on span "Confirmar" at bounding box center [885, 401] width 47 height 13
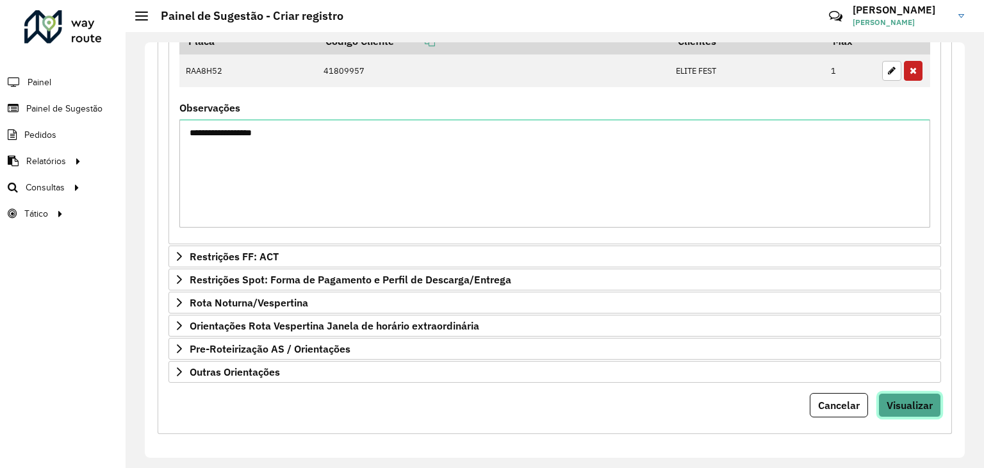
scroll to position [363, 0]
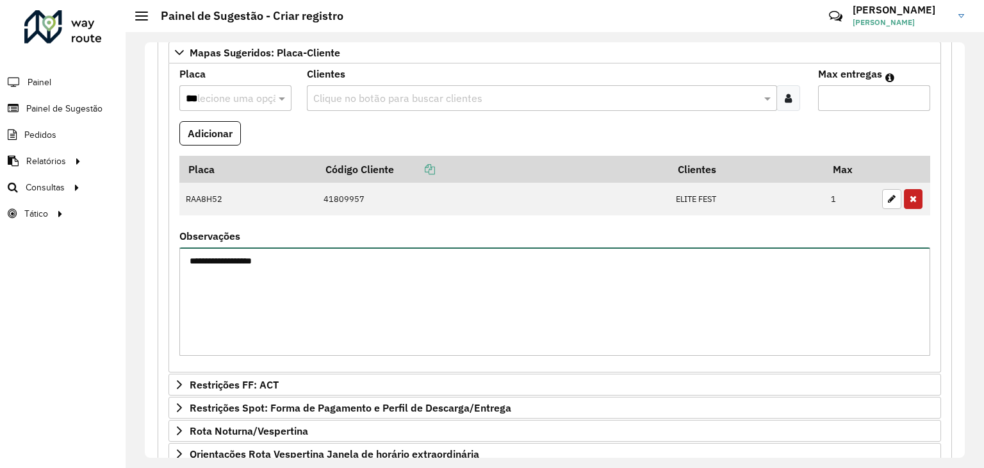
click at [378, 266] on textarea "**********" at bounding box center [554, 301] width 751 height 108
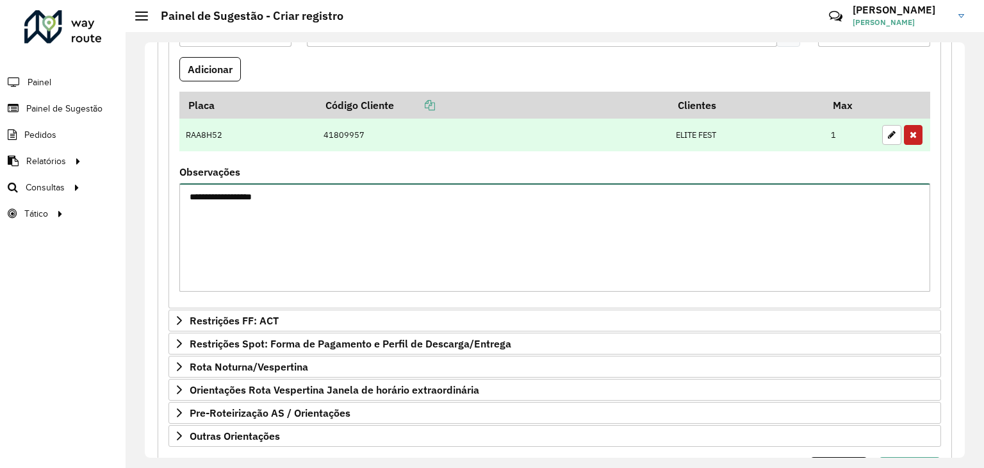
scroll to position [299, 0]
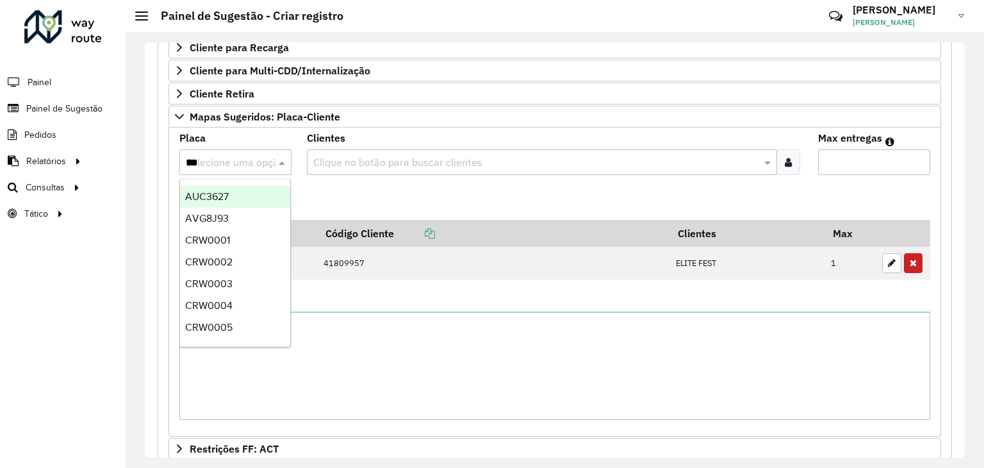
click at [256, 161] on input "***" at bounding box center [223, 162] width 74 height 15
click at [379, 187] on formly-field "Adicionar" at bounding box center [555, 202] width 766 height 35
click at [257, 157] on input "***" at bounding box center [223, 162] width 74 height 15
type input "***"
click at [236, 163] on input "***" at bounding box center [223, 162] width 74 height 15
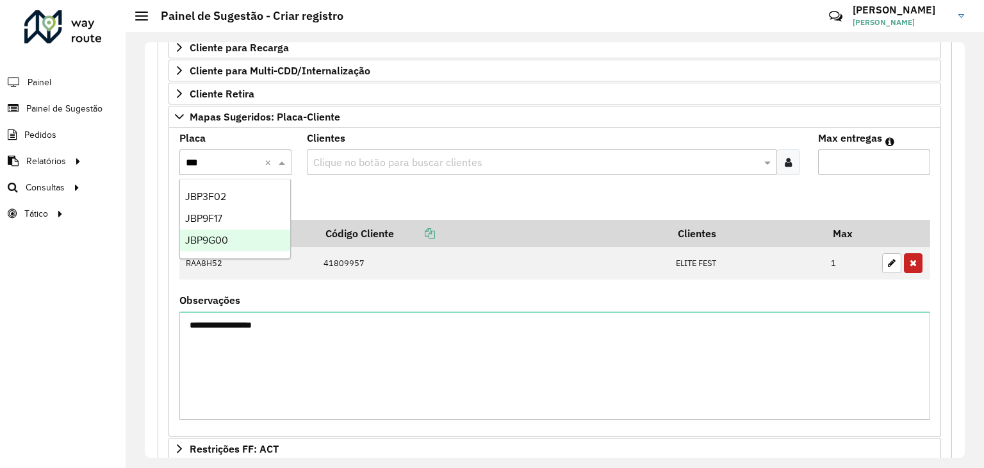
drag, startPoint x: 231, startPoint y: 236, endPoint x: 312, endPoint y: 188, distance: 94.3
click at [232, 236] on div "JBP9G00" at bounding box center [235, 240] width 111 height 22
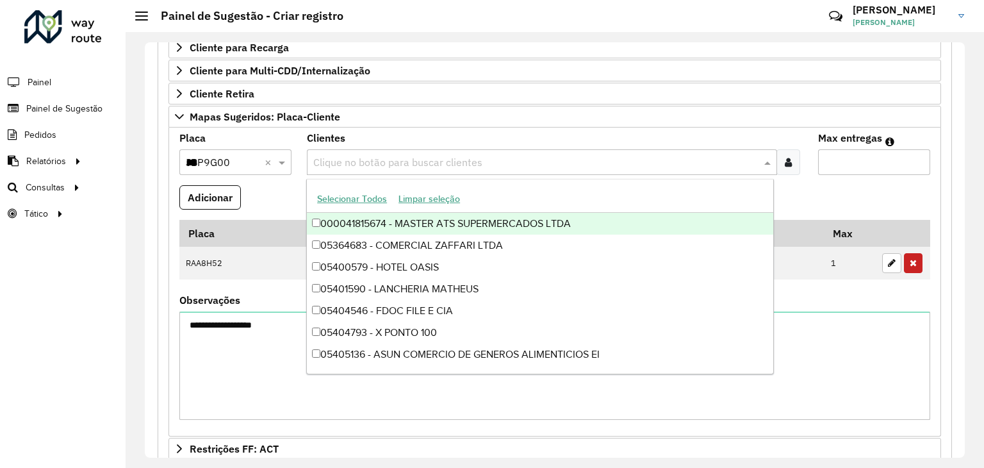
click at [354, 160] on input "text" at bounding box center [535, 162] width 450 height 15
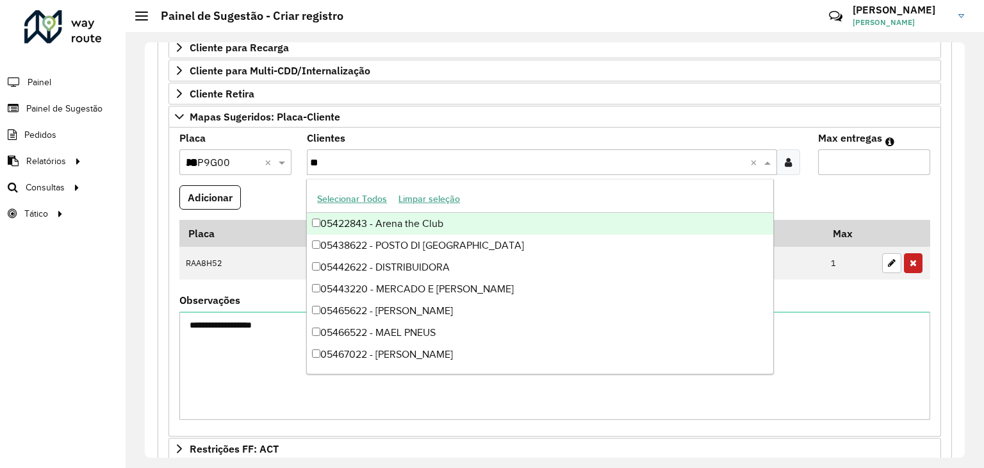
type input "***"
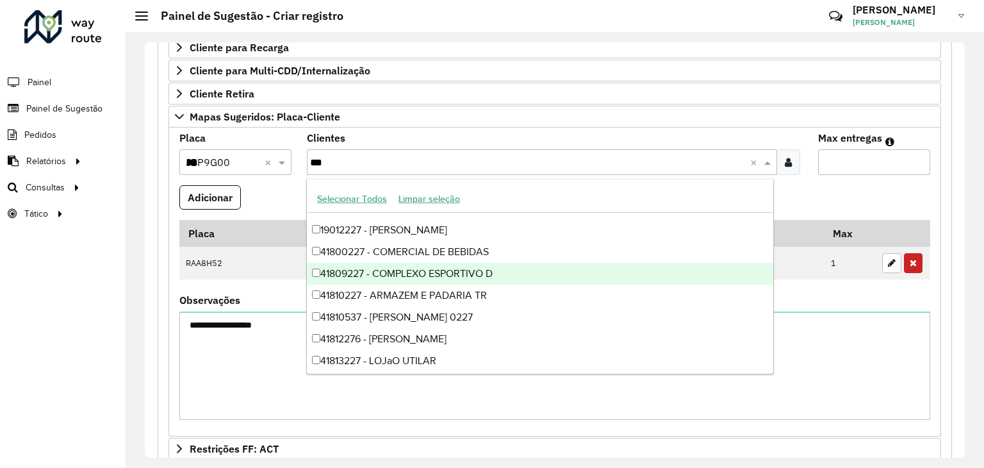
scroll to position [0, 0]
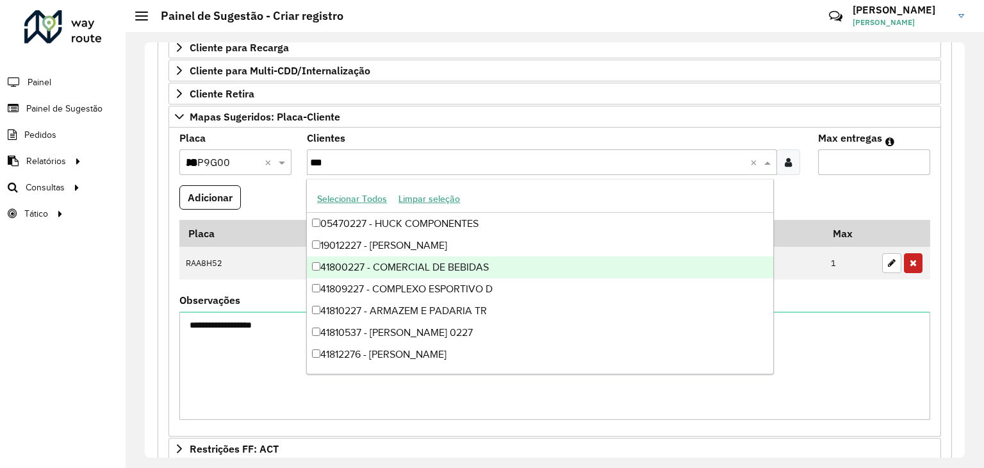
click at [443, 270] on div "41800227 - COMERCIAL DE BEBIDAS" at bounding box center [540, 267] width 466 height 22
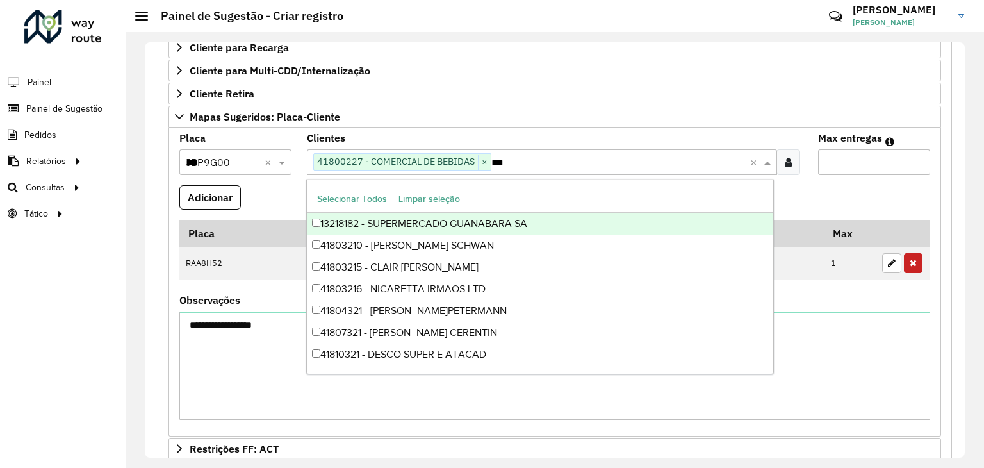
type input "****"
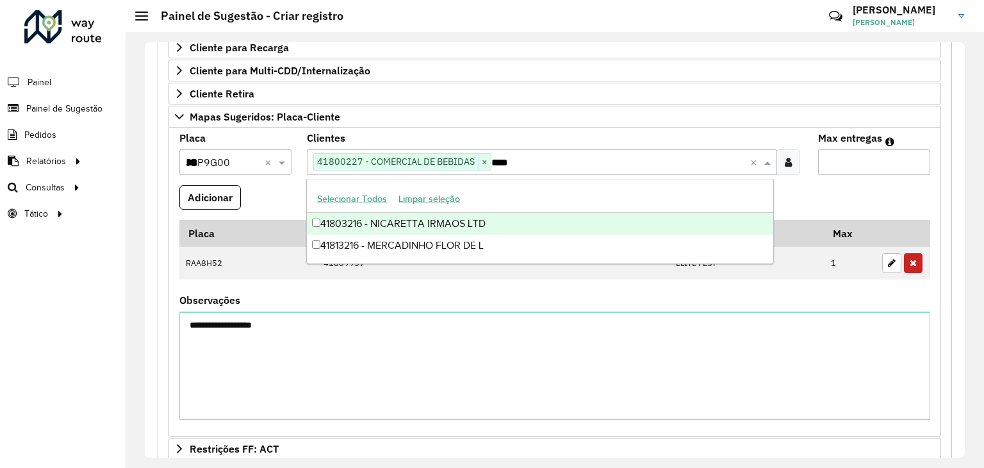
click at [458, 226] on div "41803216 - NICARETTA IRMAOS LTD" at bounding box center [540, 224] width 466 height 22
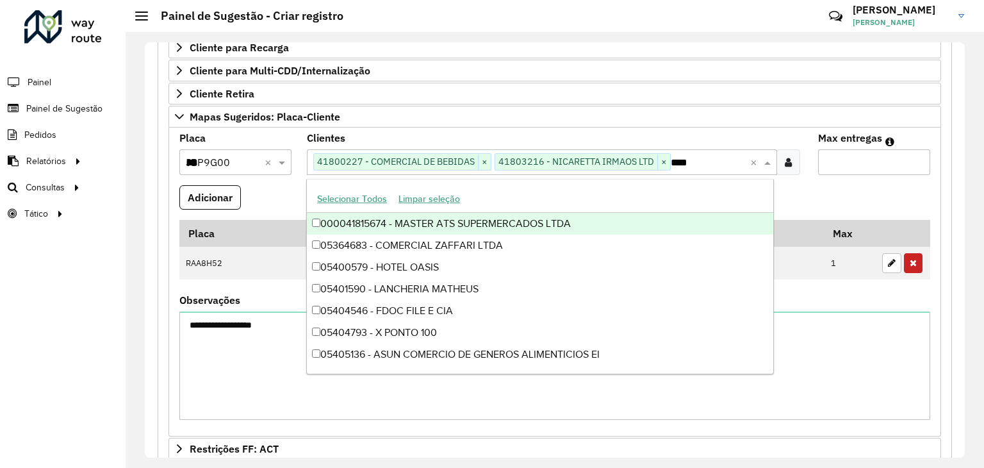
click at [687, 155] on input "****" at bounding box center [710, 162] width 79 height 15
click at [691, 160] on input "text" at bounding box center [710, 162] width 79 height 15
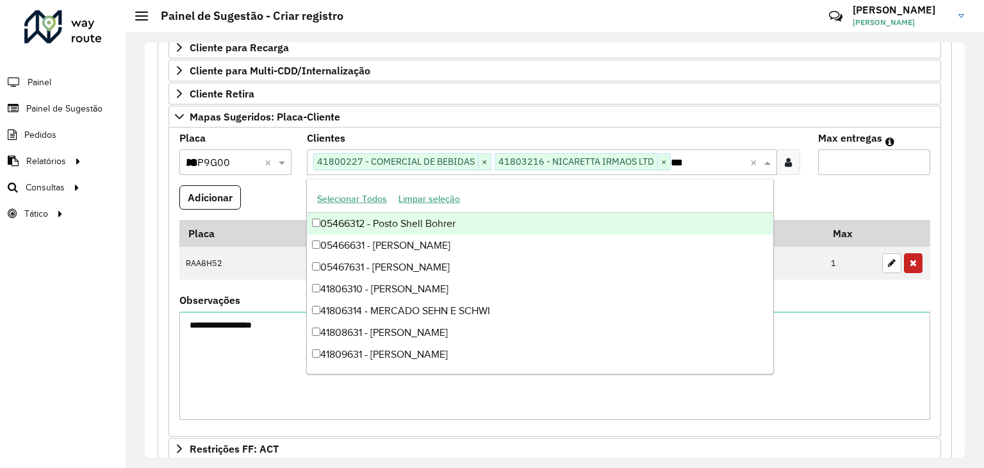
type input "****"
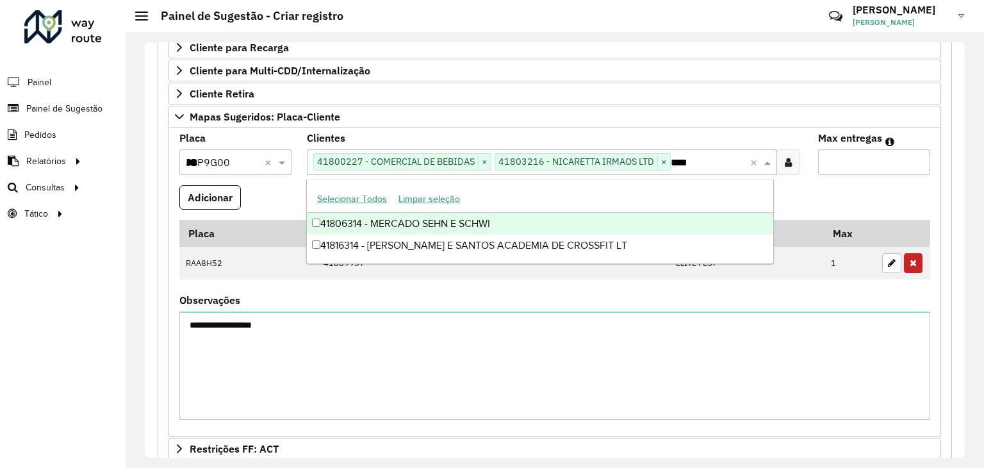
click at [566, 221] on div "41806314 - MERCADO SEHN E SCHWI" at bounding box center [540, 224] width 466 height 22
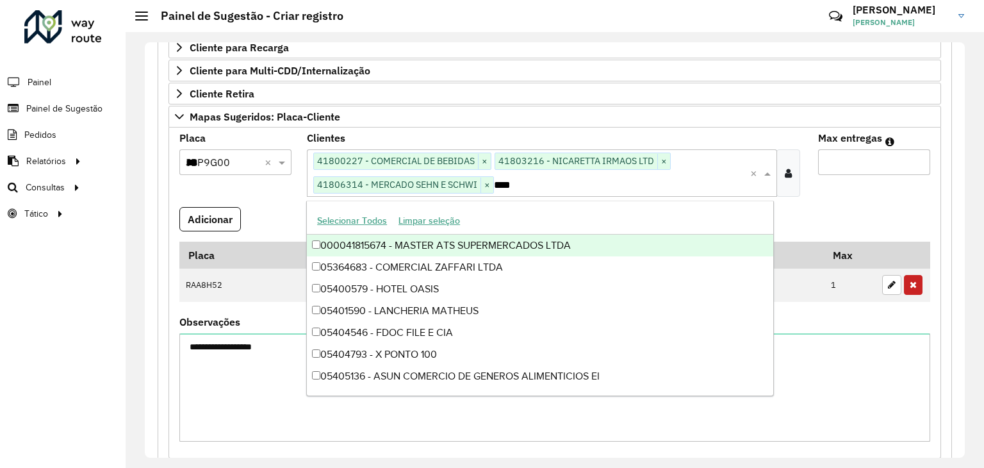
click at [843, 157] on input "*" at bounding box center [874, 162] width 112 height 26
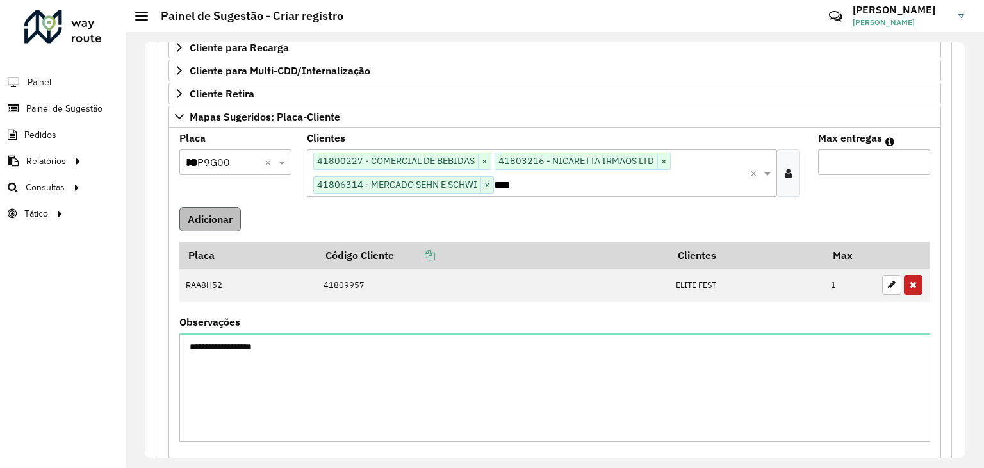
type input "*"
click at [227, 212] on button "Adicionar" at bounding box center [210, 219] width 62 height 24
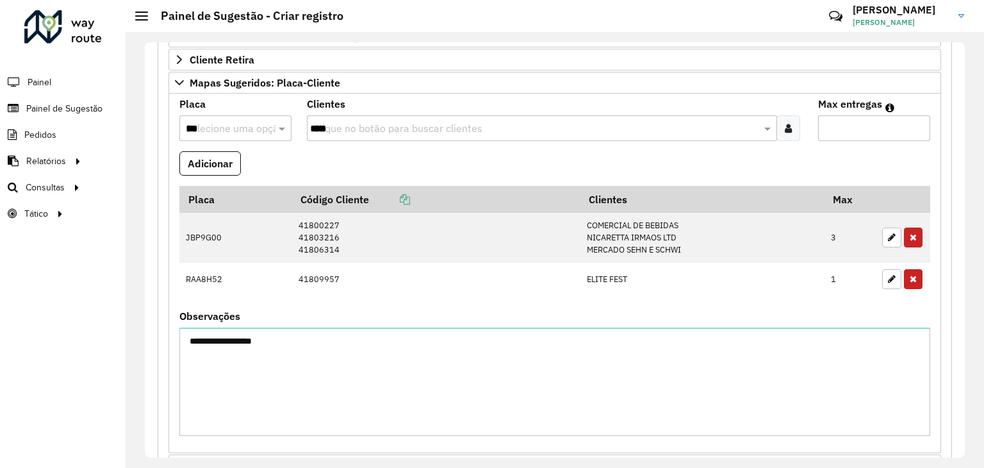
scroll to position [363, 0]
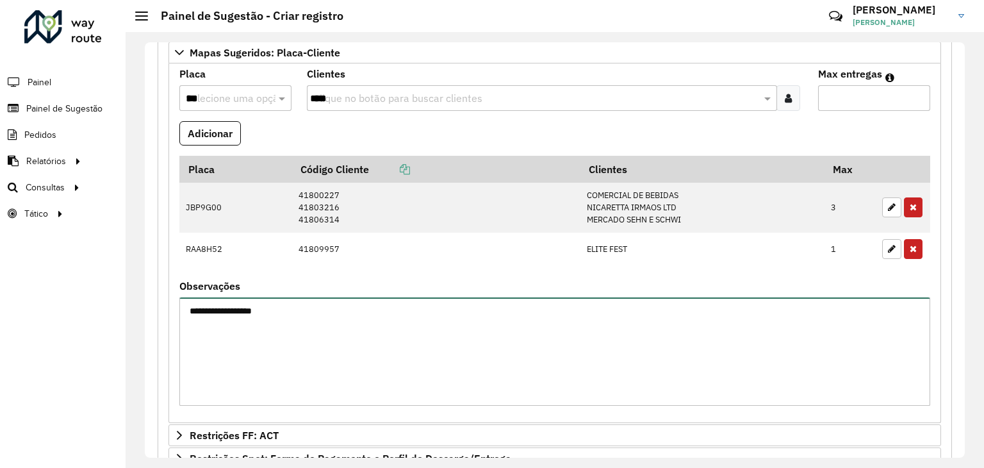
click at [387, 343] on textarea "**********" at bounding box center [554, 351] width 751 height 108
click at [237, 308] on textarea "**********" at bounding box center [554, 351] width 751 height 108
click at [239, 309] on textarea "**********" at bounding box center [554, 351] width 751 height 108
click at [299, 306] on textarea "**********" at bounding box center [554, 351] width 751 height 108
click at [243, 309] on textarea "**********" at bounding box center [554, 351] width 751 height 108
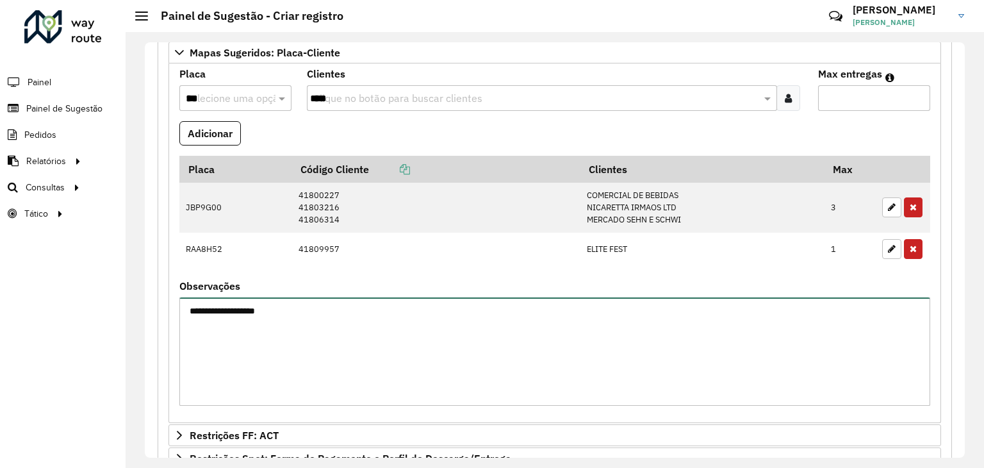
click at [283, 304] on textarea "**********" at bounding box center [554, 351] width 751 height 108
type textarea "**********"
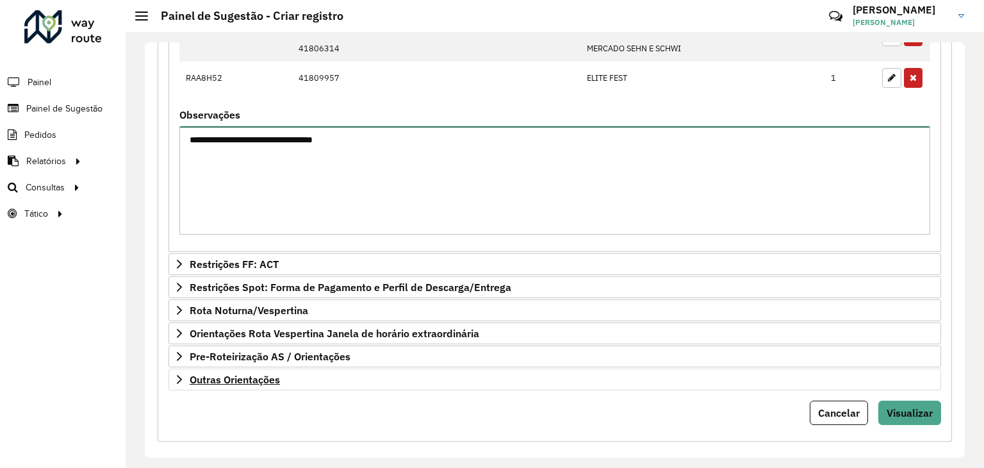
scroll to position [541, 0]
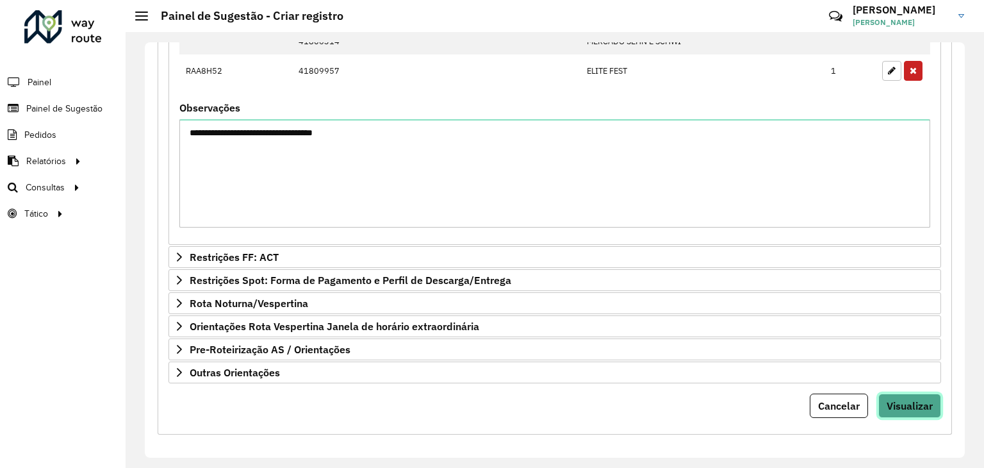
click at [910, 403] on span "Visualizar" at bounding box center [910, 405] width 46 height 13
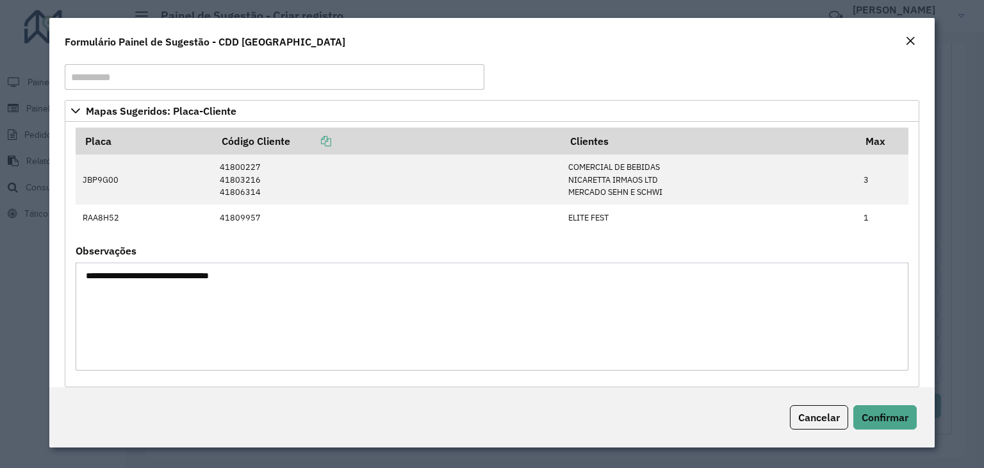
scroll to position [33, 0]
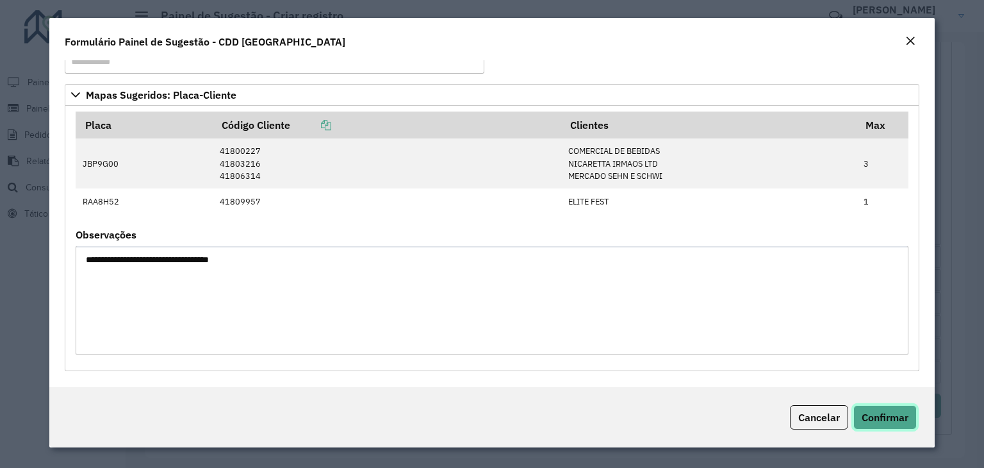
click at [882, 411] on span "Confirmar" at bounding box center [885, 417] width 47 height 13
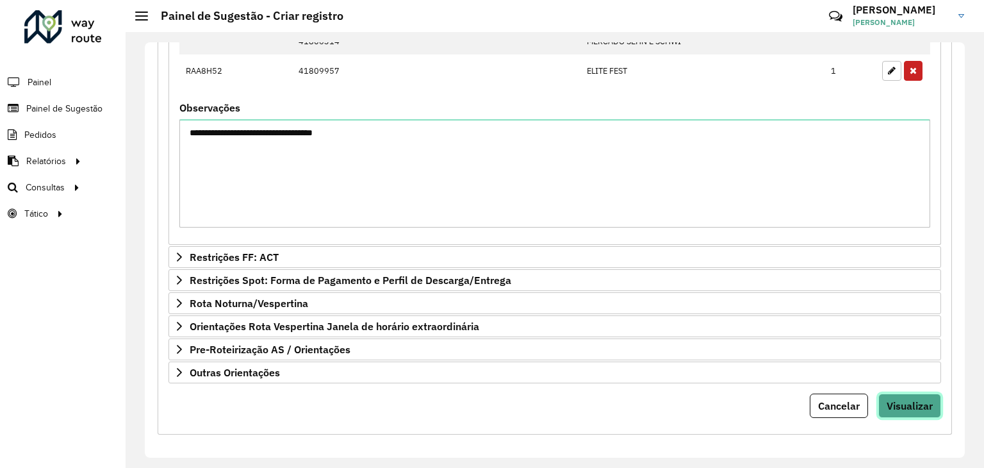
click at [889, 399] on span "Visualizar" at bounding box center [910, 405] width 46 height 13
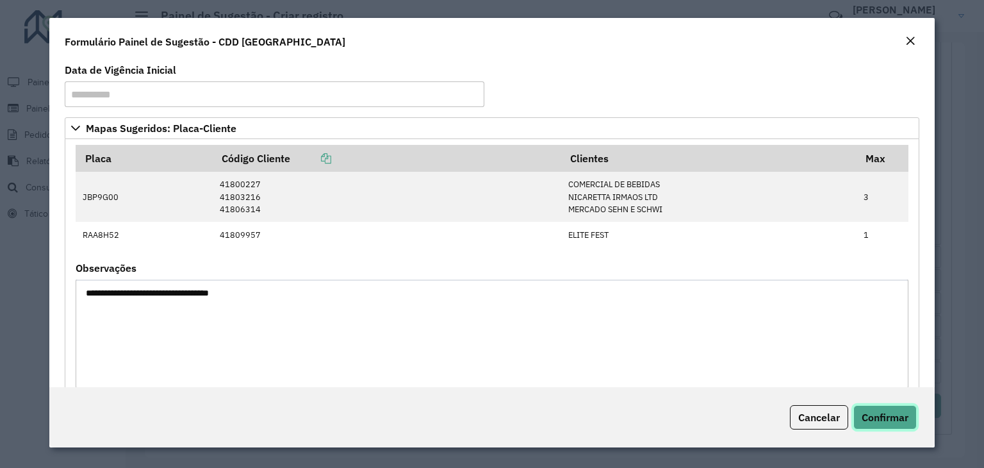
click at [897, 413] on span "Confirmar" at bounding box center [885, 417] width 47 height 13
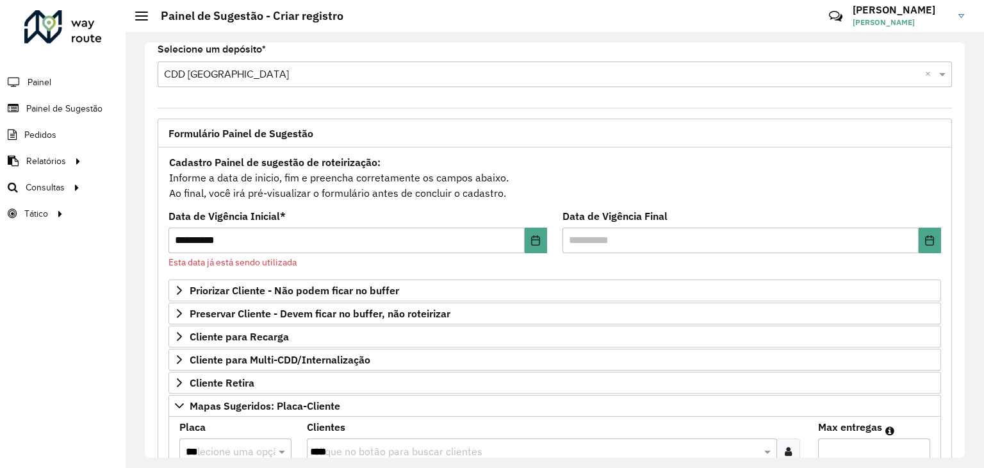
scroll to position [0, 0]
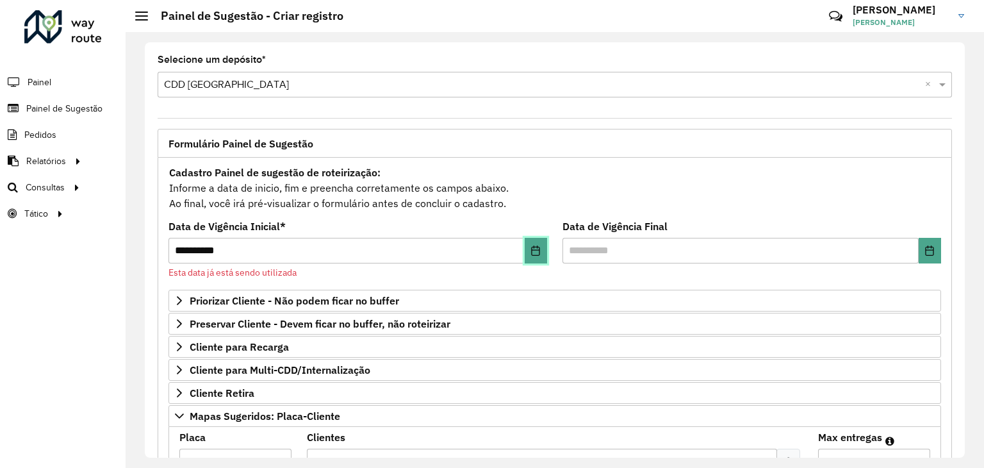
click at [528, 250] on button "Choose Date" at bounding box center [536, 251] width 22 height 26
click at [566, 275] on formly-field "Data de Vigência Final" at bounding box center [752, 256] width 394 height 68
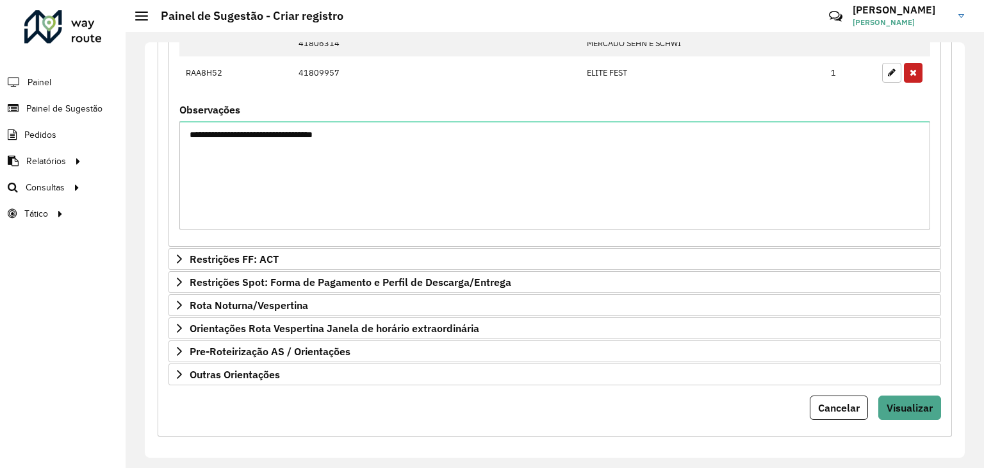
scroll to position [541, 0]
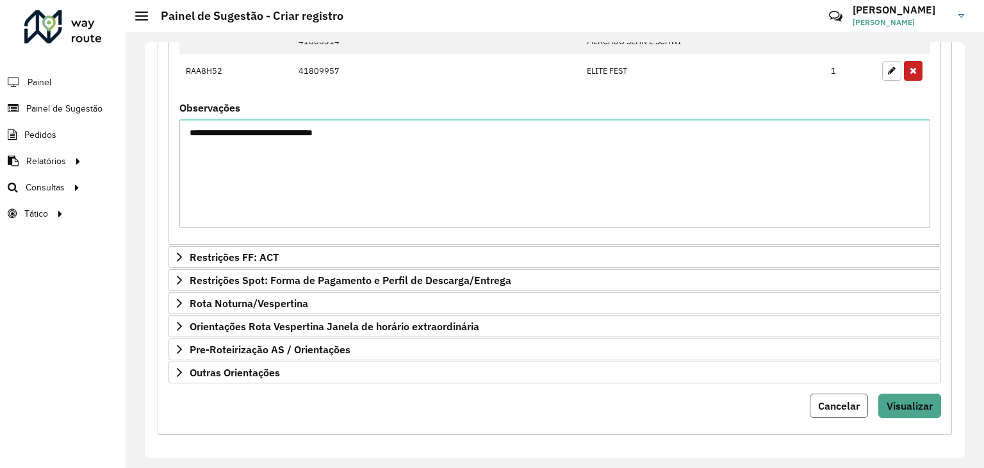
click at [838, 399] on span "Cancelar" at bounding box center [839, 405] width 42 height 13
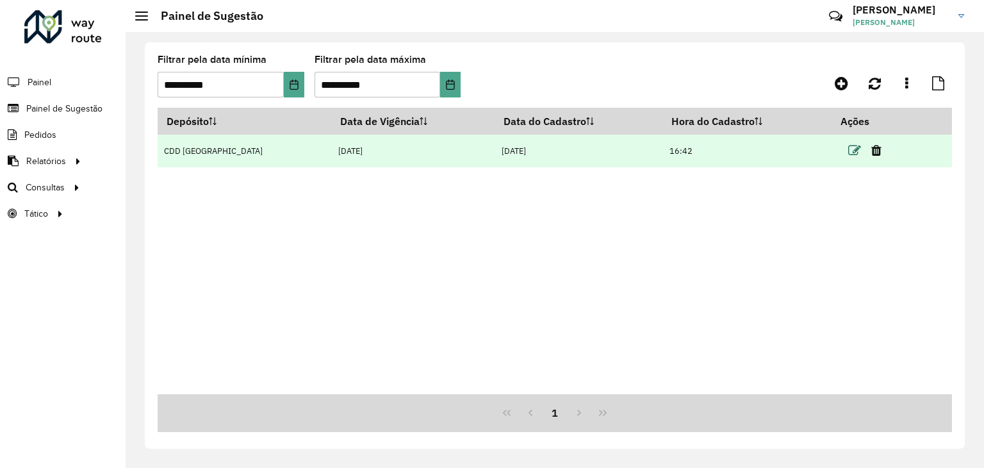
click at [848, 151] on icon at bounding box center [854, 150] width 13 height 13
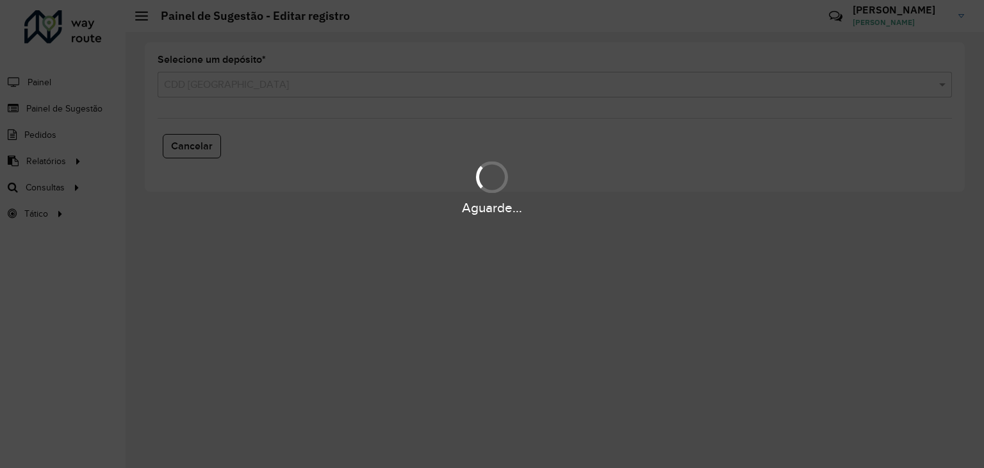
click at [270, 89] on div "Aguarde..." at bounding box center [492, 234] width 984 height 468
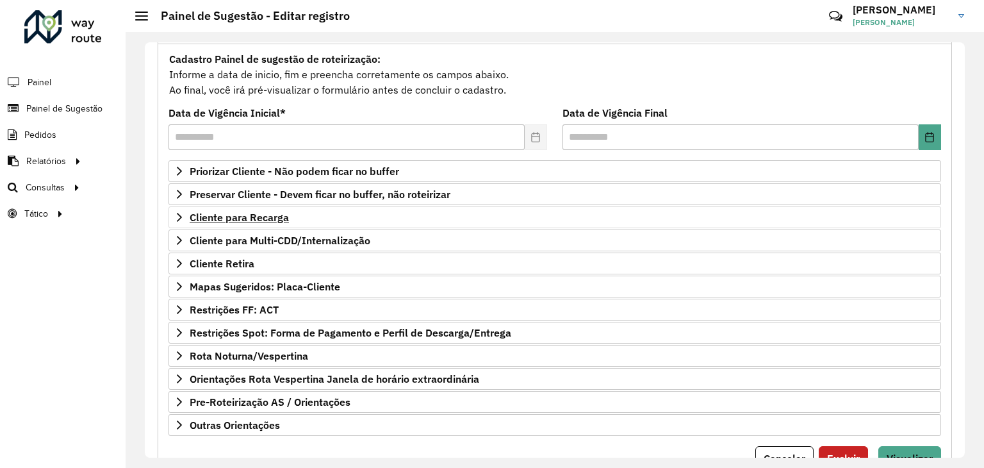
scroll to position [167, 0]
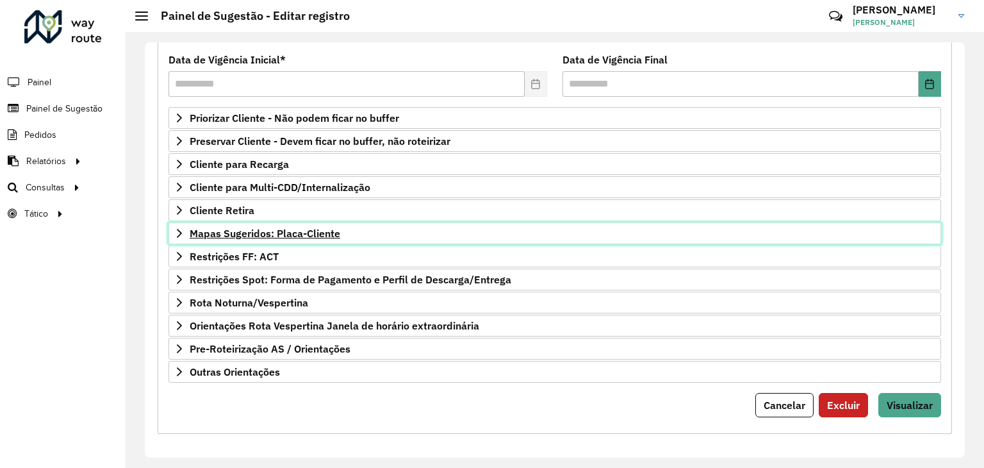
click at [256, 229] on span "Mapas Sugeridos: Placa-Cliente" at bounding box center [265, 233] width 151 height 10
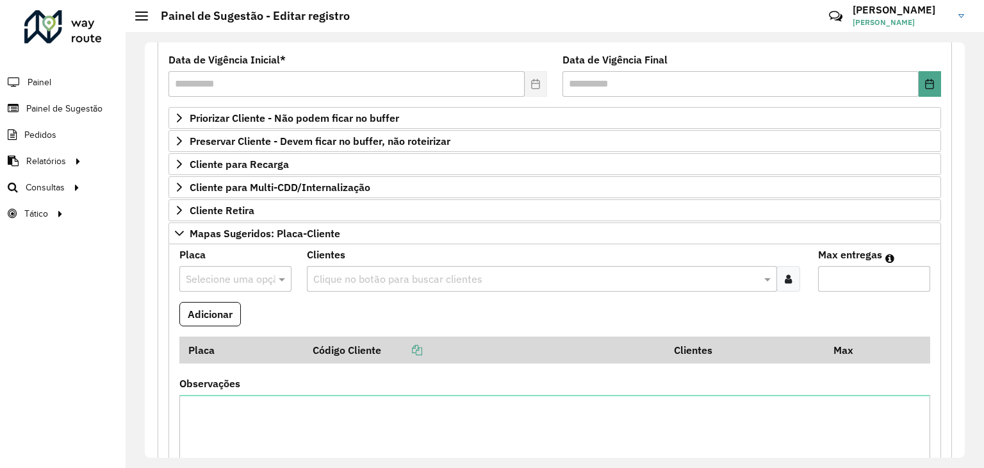
click at [238, 272] on input "text" at bounding box center [223, 279] width 74 height 15
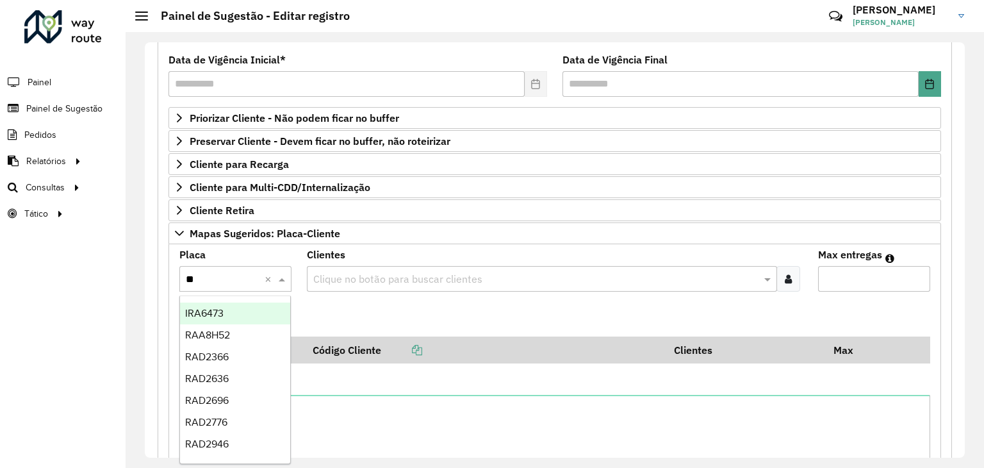
type input "***"
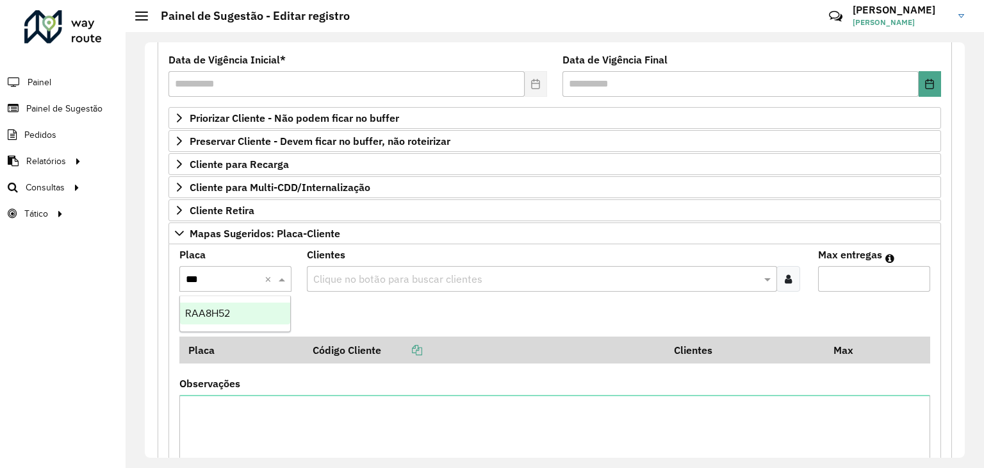
click at [229, 314] on span "RAA8H52" at bounding box center [207, 313] width 45 height 11
click at [349, 272] on input "text" at bounding box center [535, 279] width 450 height 15
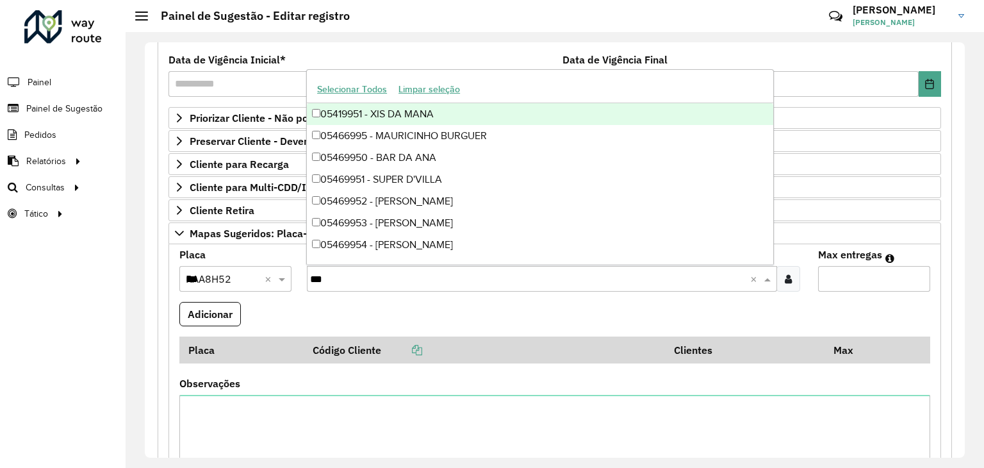
type input "****"
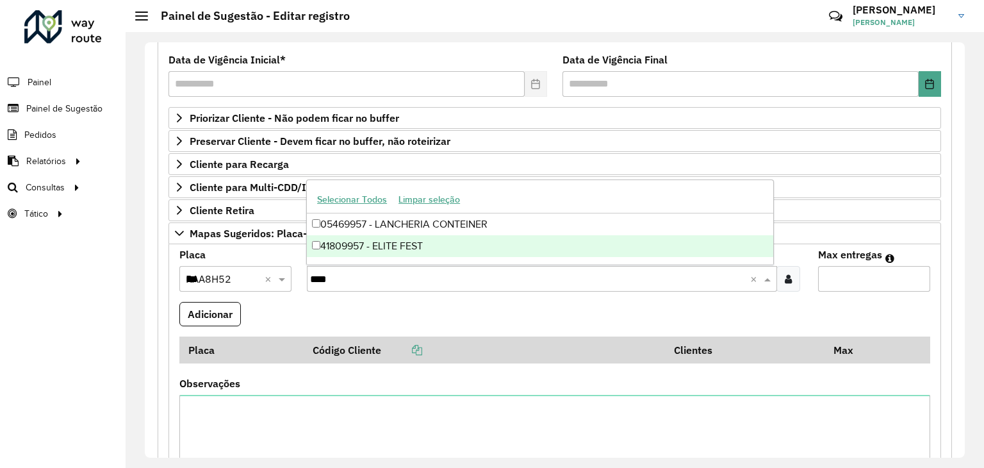
click at [362, 245] on div "41809957 - ELITE FEST" at bounding box center [540, 246] width 466 height 22
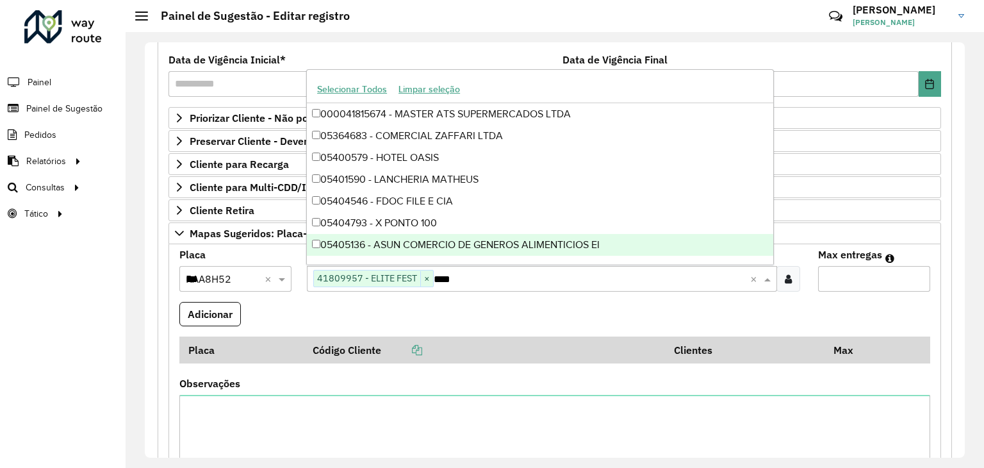
click at [819, 276] on input "Max entregas" at bounding box center [874, 279] width 112 height 26
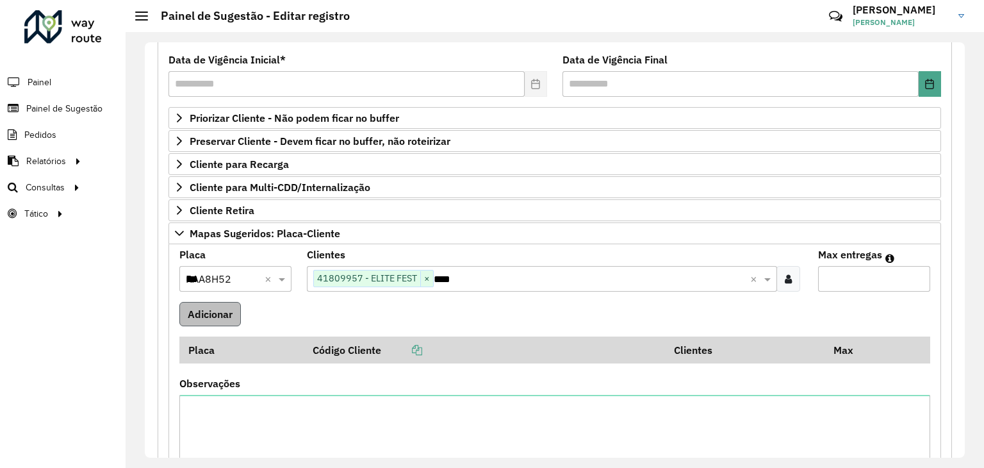
type input "*"
click at [226, 312] on button "Adicionar" at bounding box center [210, 314] width 62 height 24
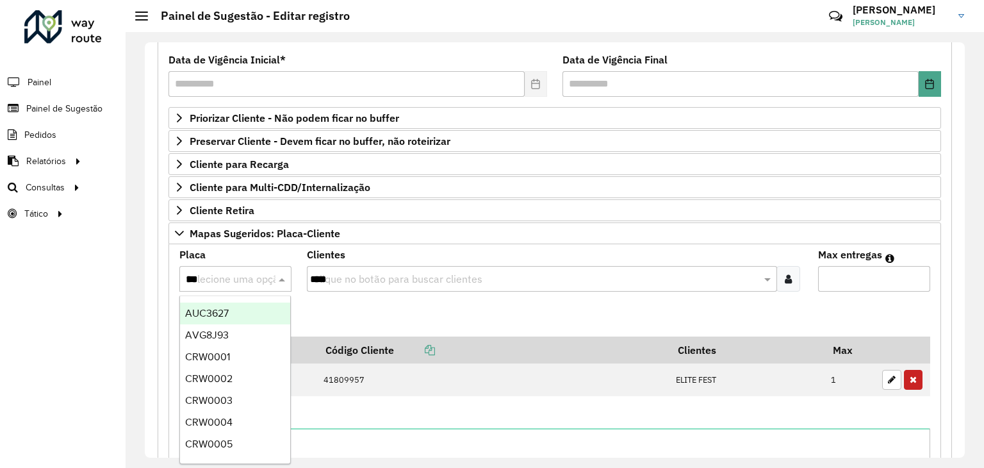
click at [222, 277] on input "***" at bounding box center [223, 279] width 74 height 15
type input "***"
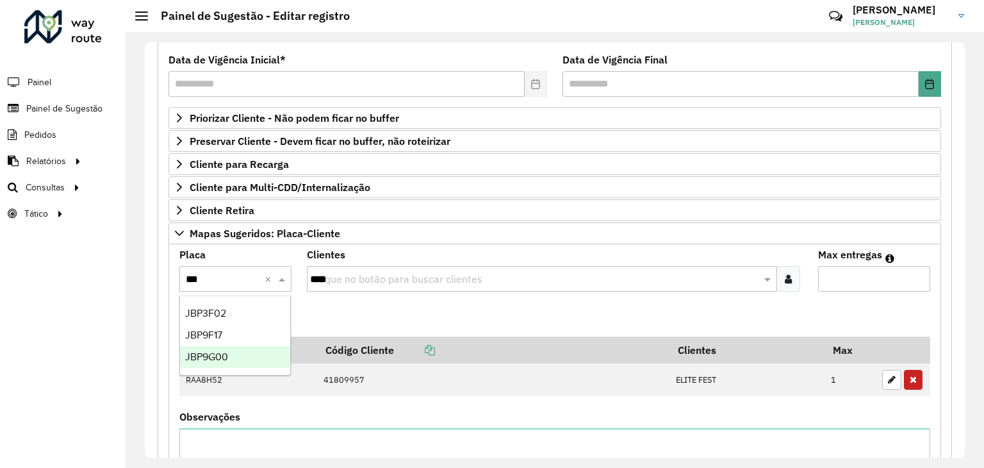
click at [233, 350] on div "JBP9G00" at bounding box center [235, 357] width 111 height 22
click at [334, 281] on input "****" at bounding box center [535, 279] width 450 height 15
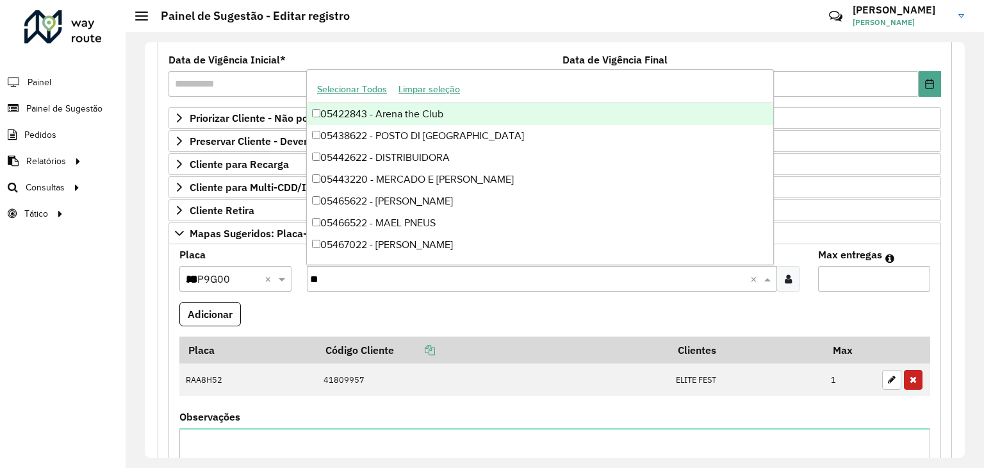
type input "***"
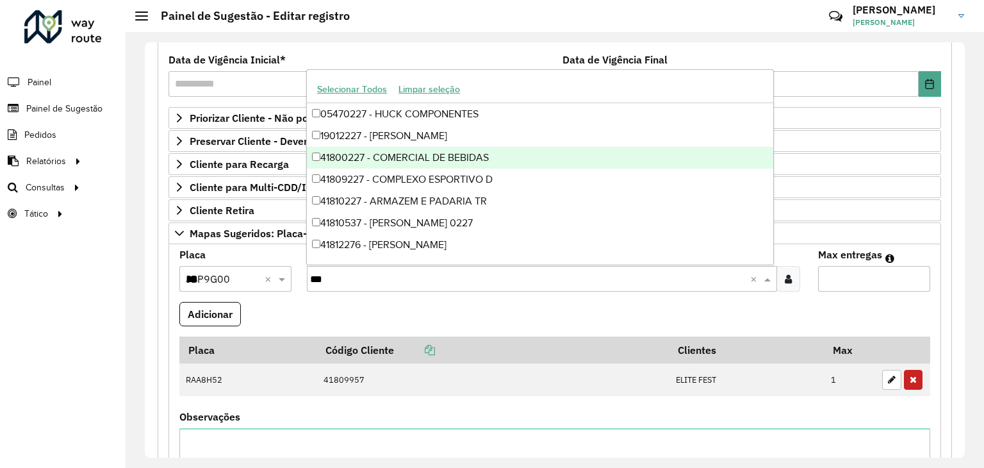
click at [425, 157] on div "41800227 - COMERCIAL DE BEBIDAS" at bounding box center [540, 158] width 466 height 22
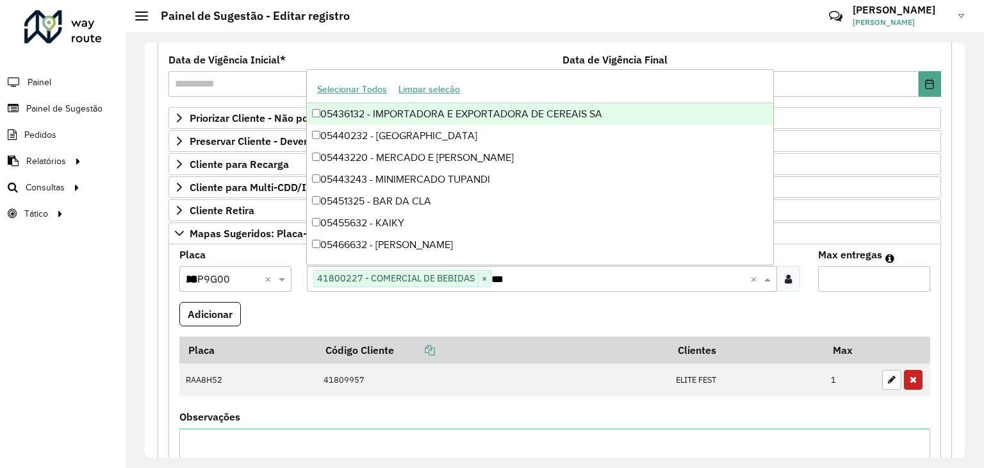
type input "****"
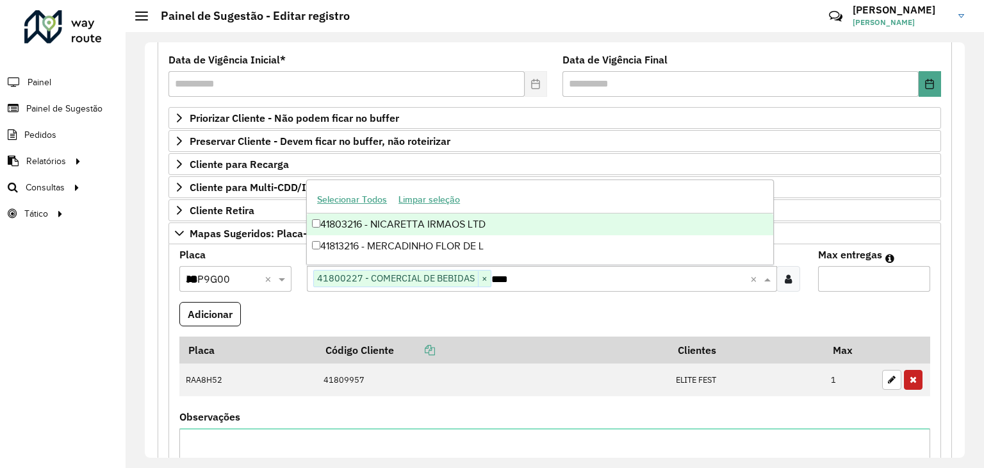
click at [426, 224] on div "41803216 - NICARETTA IRMAOS LTD" at bounding box center [540, 224] width 466 height 22
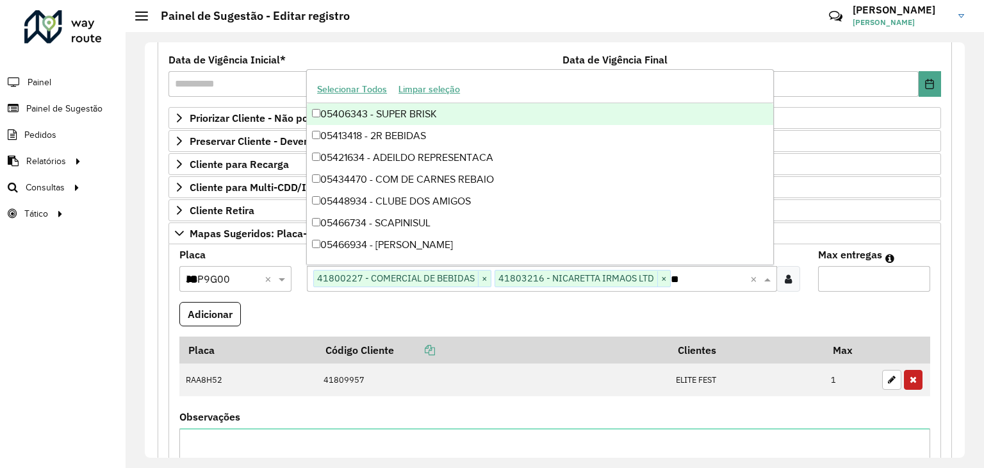
type input "*"
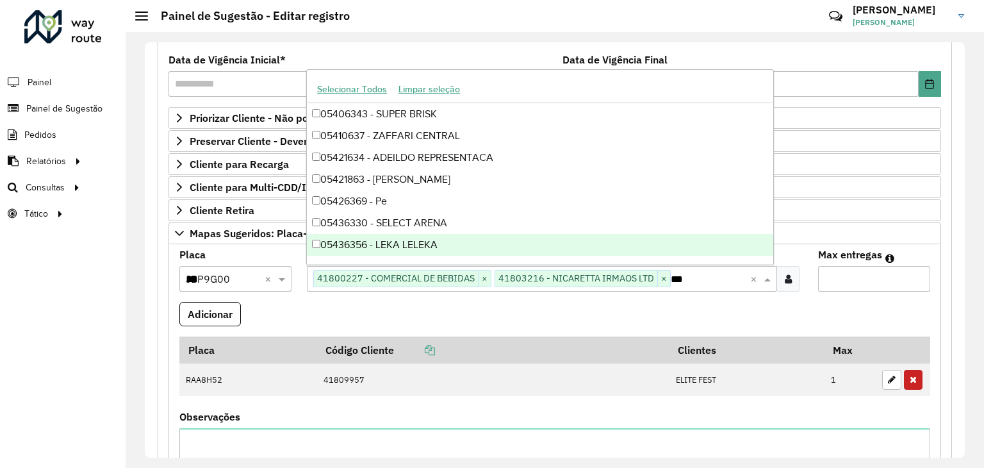
type input "****"
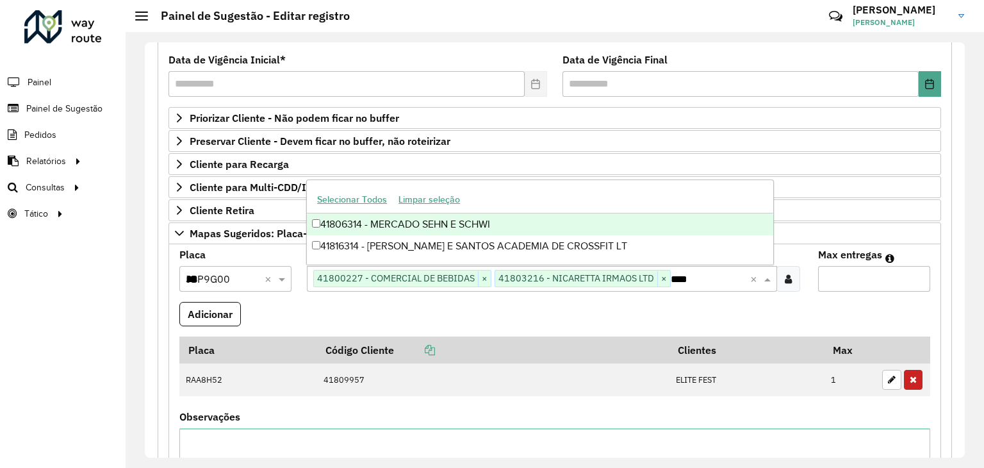
click at [512, 226] on div "41806314 - MERCADO SEHN E SCHWI" at bounding box center [540, 224] width 466 height 22
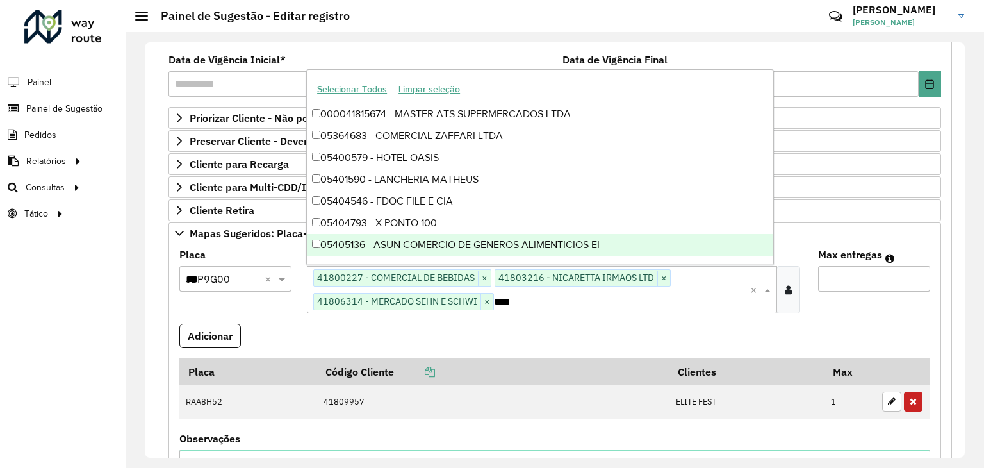
click at [887, 279] on input "*" at bounding box center [874, 279] width 112 height 26
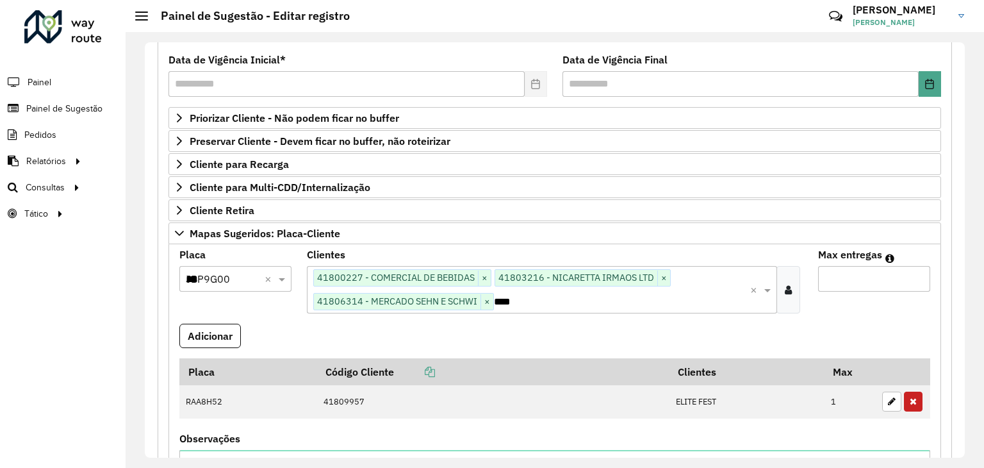
type input "*"
click at [213, 325] on button "Adicionar" at bounding box center [210, 336] width 62 height 24
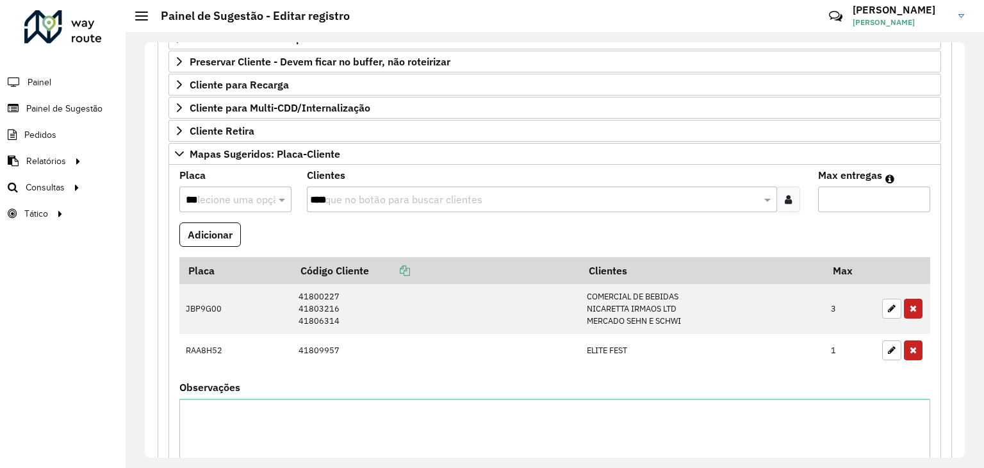
scroll to position [295, 0]
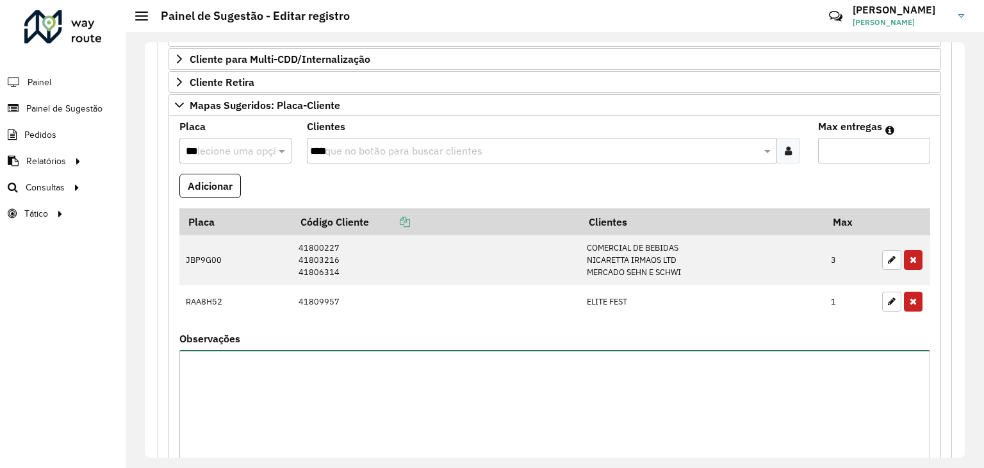
click at [295, 366] on textarea "Observações" at bounding box center [554, 404] width 751 height 108
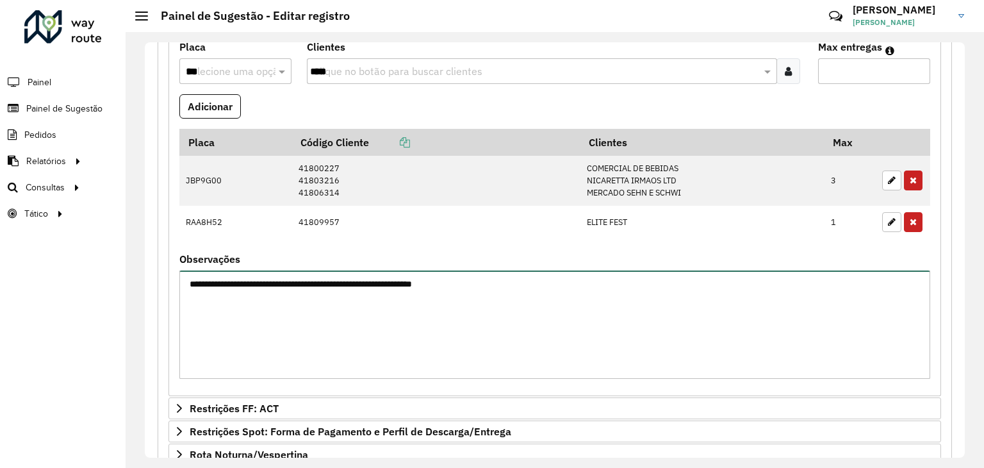
scroll to position [525, 0]
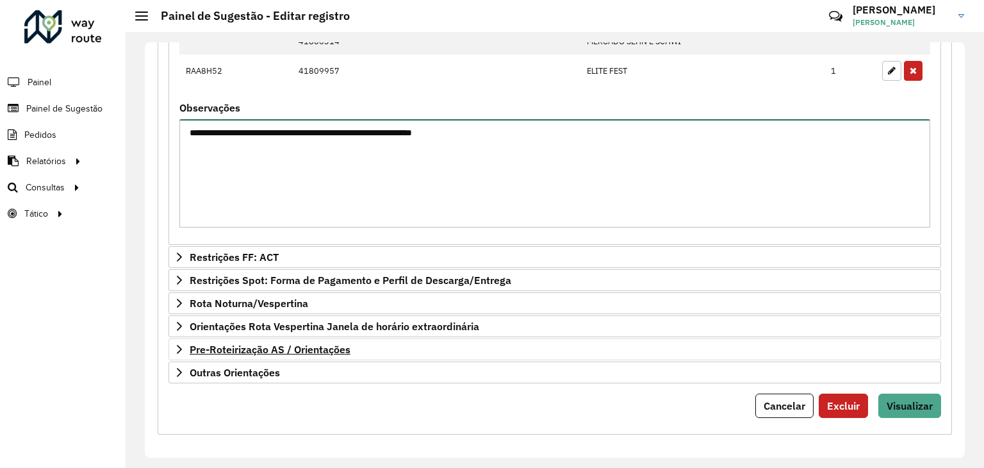
type textarea "**********"
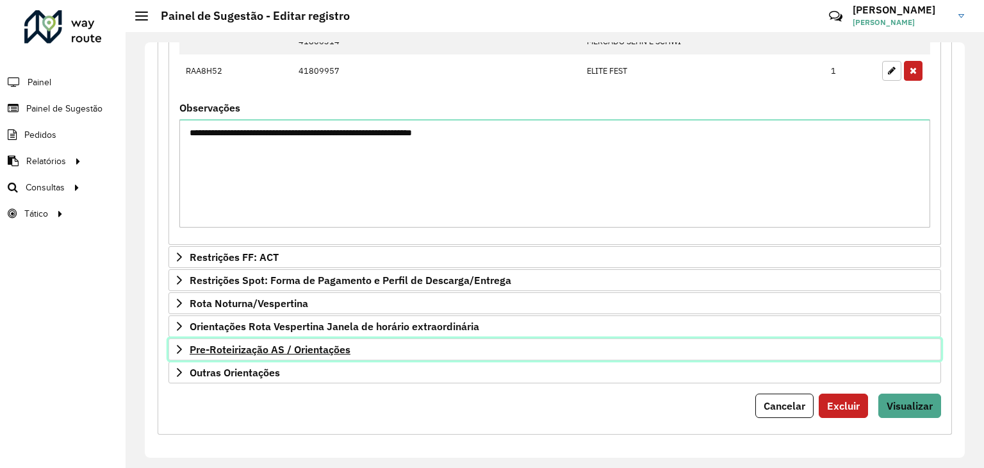
click at [270, 344] on span "Pre-Roteirização AS / Orientações" at bounding box center [270, 349] width 161 height 10
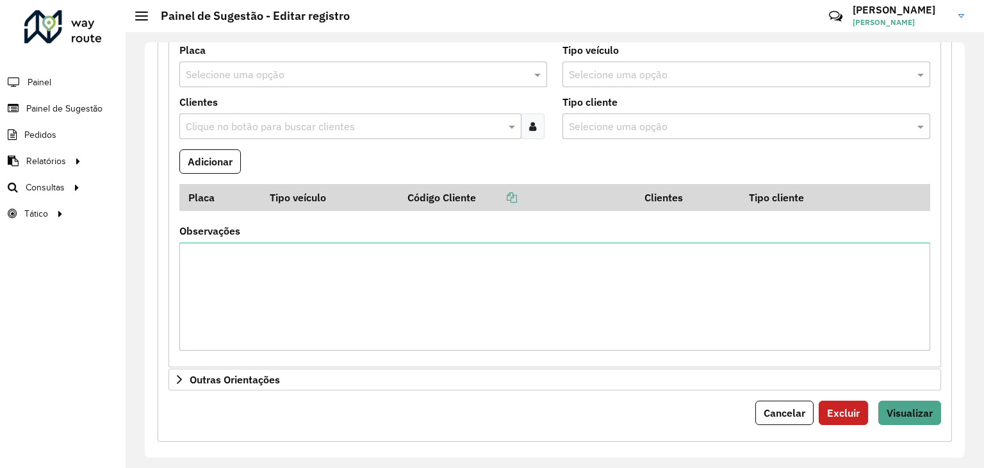
scroll to position [782, 0]
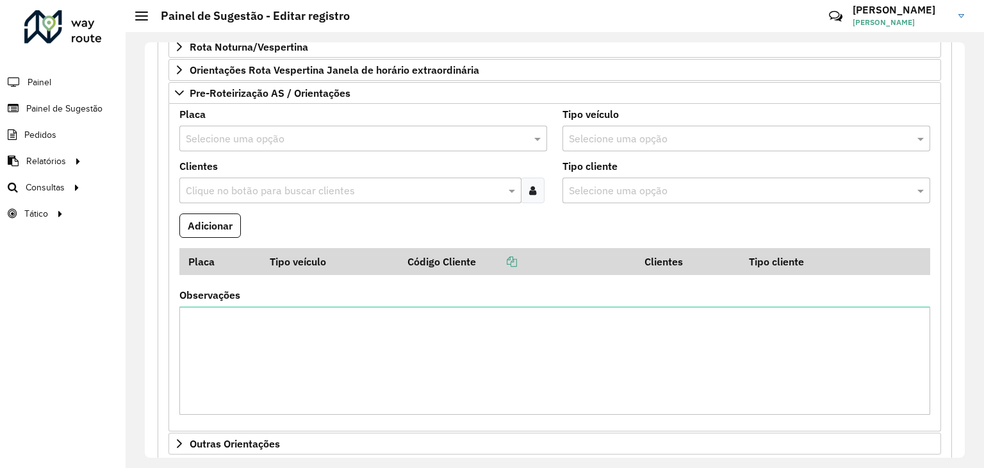
click at [277, 136] on input "text" at bounding box center [350, 138] width 329 height 15
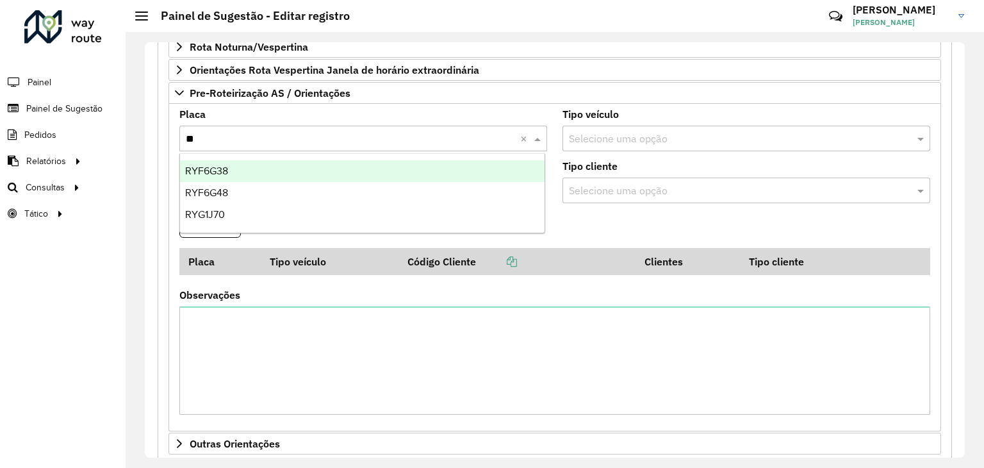
type input "***"
click at [248, 172] on div "RYF6G38" at bounding box center [362, 171] width 365 height 22
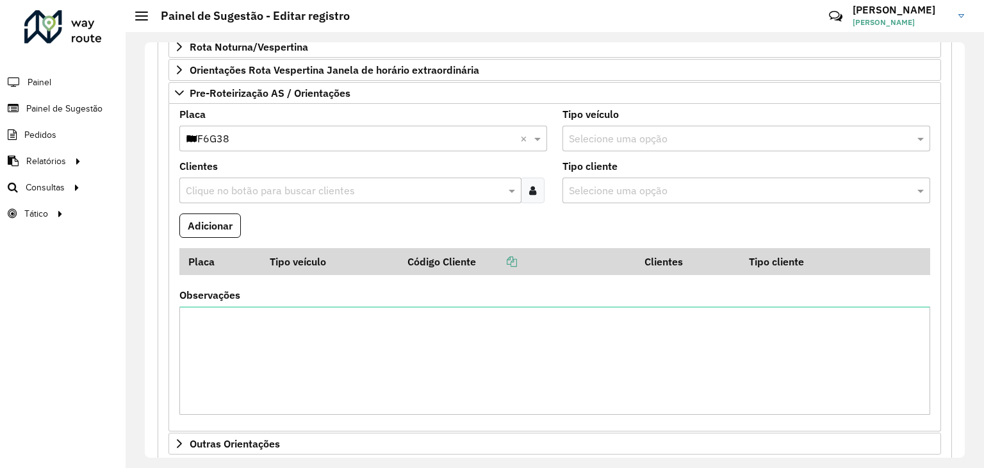
click at [315, 183] on input "text" at bounding box center [344, 190] width 323 height 15
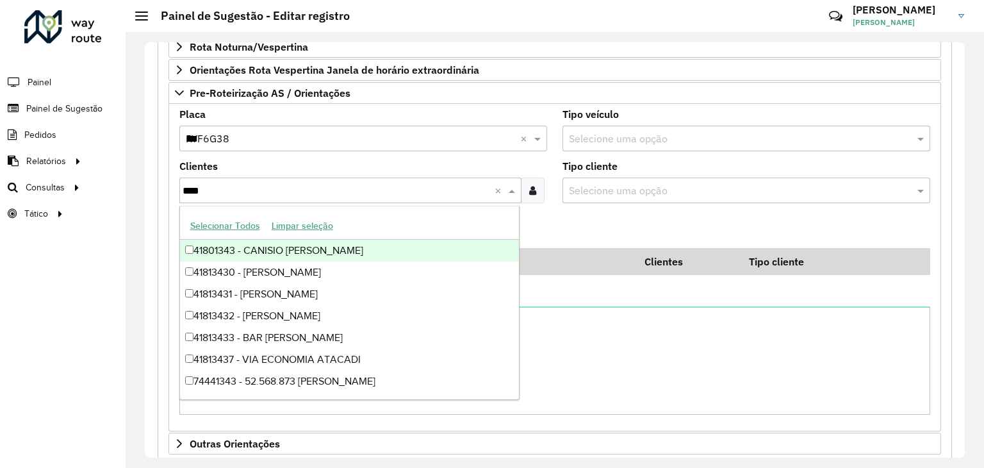
type input "*****"
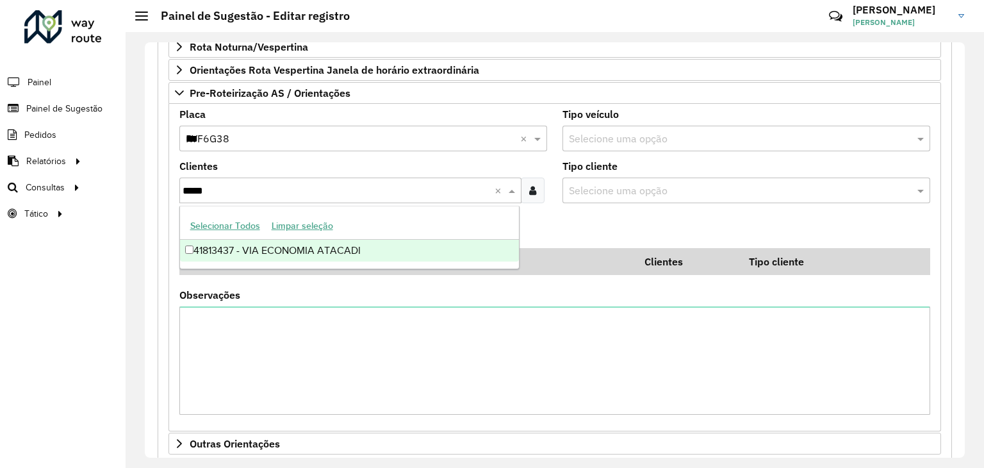
click at [341, 247] on div "41813437 - VIA ECONOMIA ATACADI" at bounding box center [350, 251] width 340 height 22
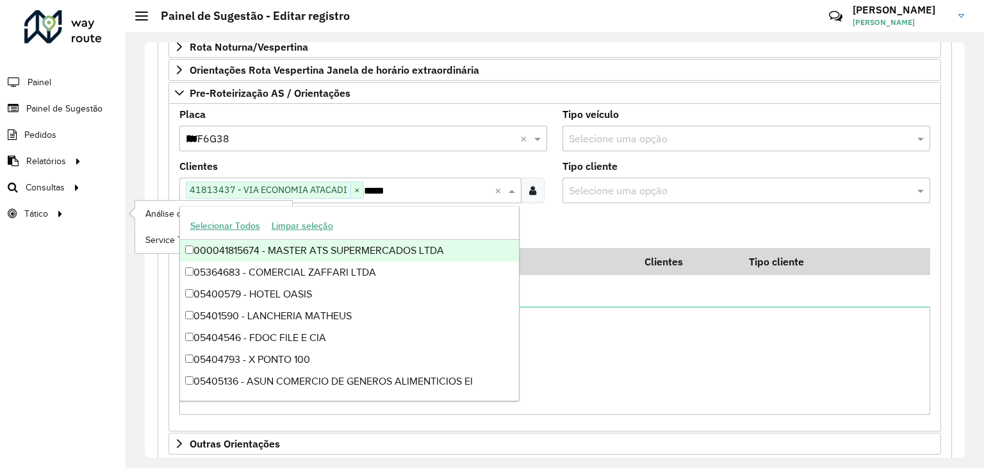
click at [122, 201] on ul "Análise de Sessões Service Time" at bounding box center [202, 227] width 160 height 53
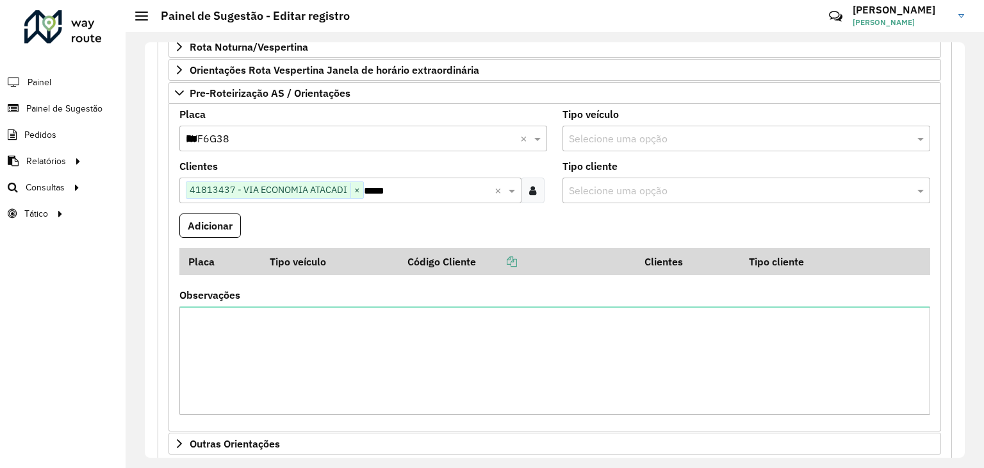
drag, startPoint x: 135, startPoint y: 286, endPoint x: 194, endPoint y: 236, distance: 76.9
click at [135, 286] on div "**********" at bounding box center [555, 250] width 859 height 436
click at [210, 217] on button "Adicionar" at bounding box center [210, 225] width 62 height 24
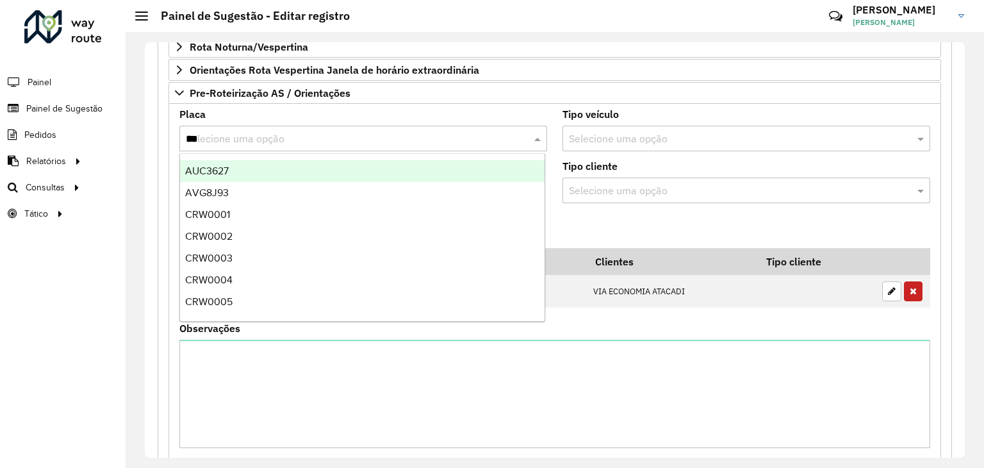
click at [232, 137] on input "***" at bounding box center [350, 138] width 329 height 15
type input "***"
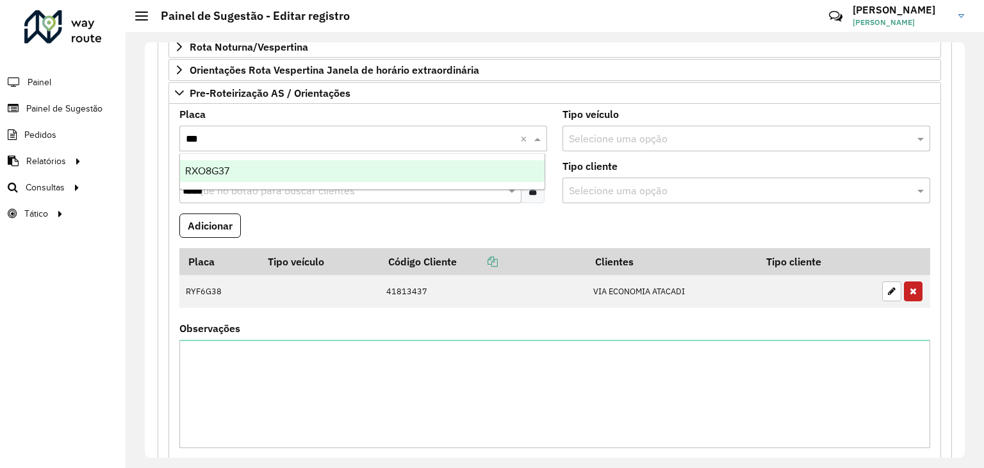
drag, startPoint x: 272, startPoint y: 188, endPoint x: 273, endPoint y: 177, distance: 10.9
click at [272, 186] on ng-dropdown-panel "RXO8G37" at bounding box center [362, 171] width 366 height 37
click at [274, 176] on div "RXO8G37" at bounding box center [362, 171] width 365 height 22
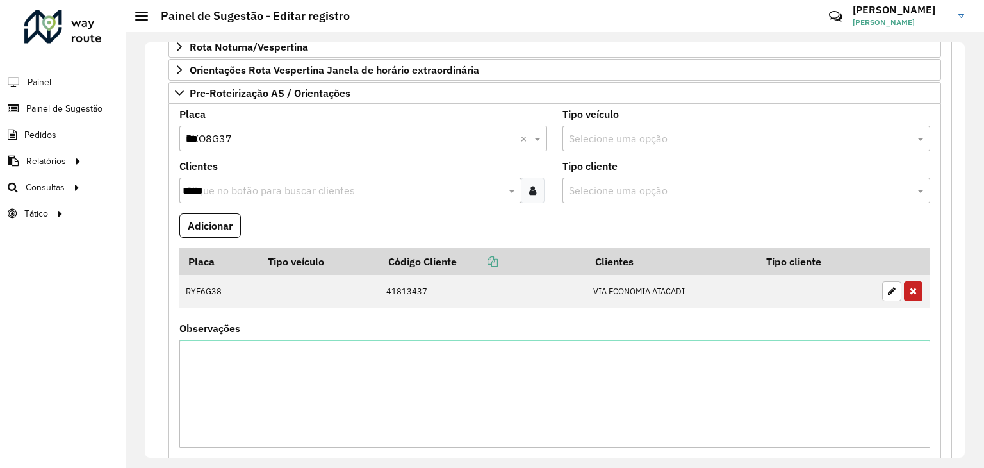
click at [274, 185] on input "*****" at bounding box center [344, 190] width 323 height 15
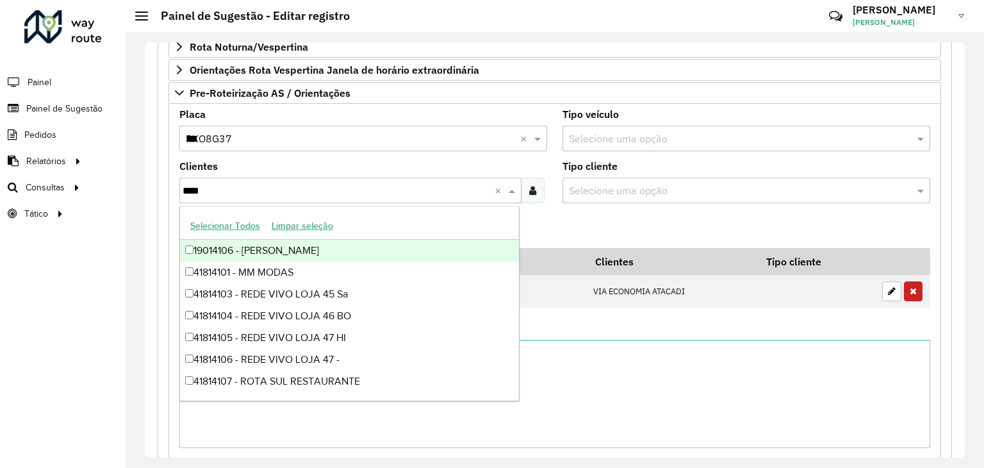
type input "*****"
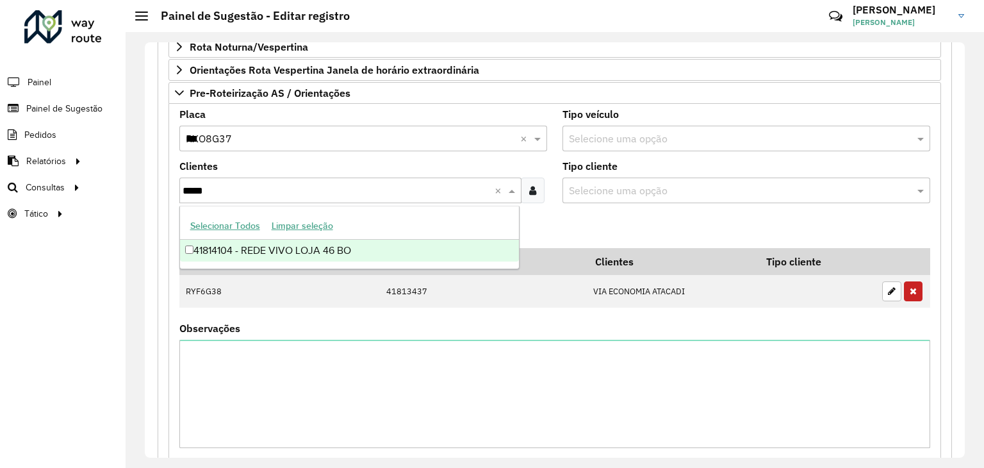
click at [323, 255] on div "41814104 - REDE VIVO LOJA 46 BO" at bounding box center [350, 251] width 340 height 22
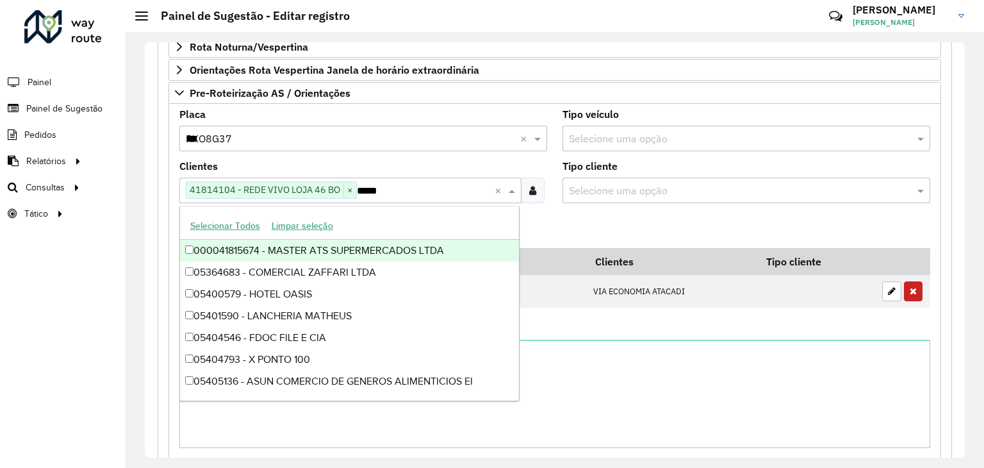
click at [140, 233] on div "**********" at bounding box center [555, 250] width 859 height 436
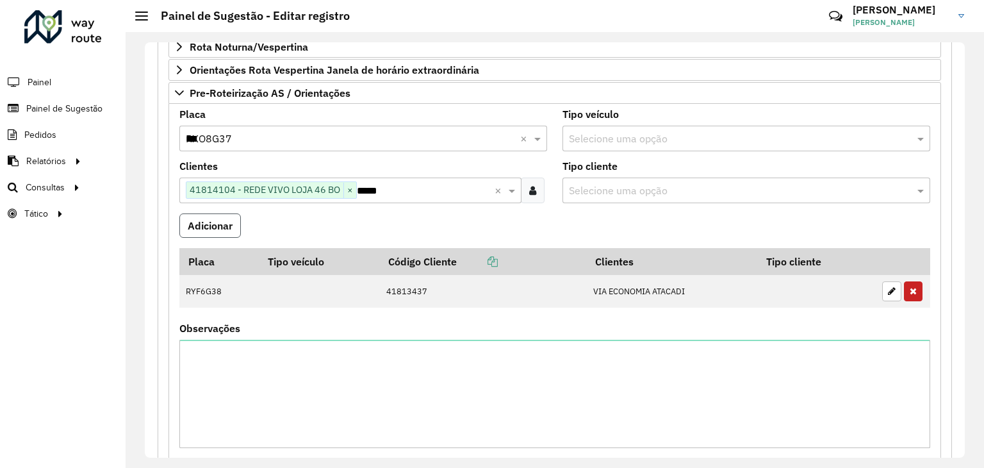
click at [224, 220] on button "Adicionar" at bounding box center [210, 225] width 62 height 24
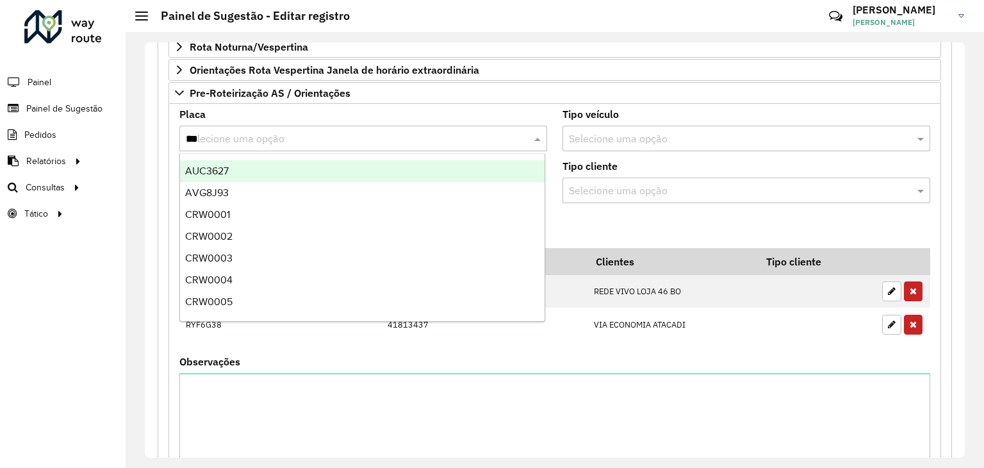
click at [233, 131] on input "***" at bounding box center [350, 138] width 329 height 15
type input "**"
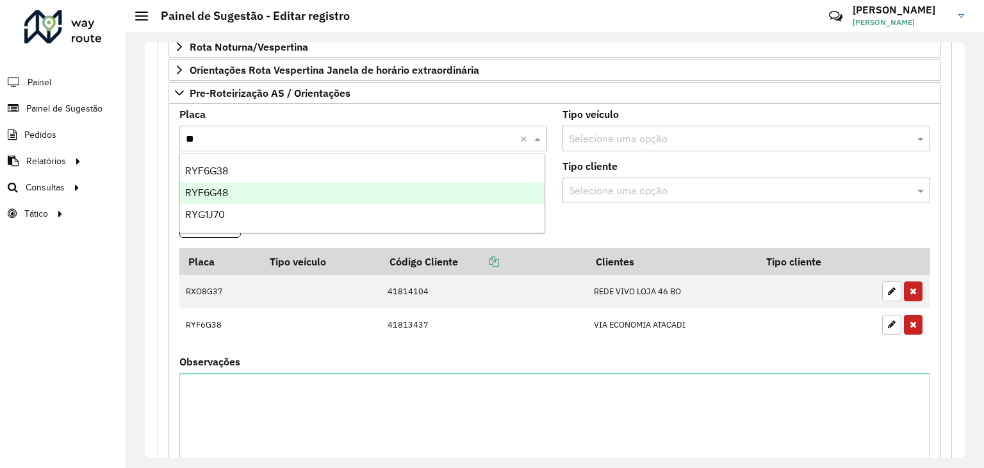
click at [246, 188] on div "RYF6G48" at bounding box center [362, 193] width 365 height 22
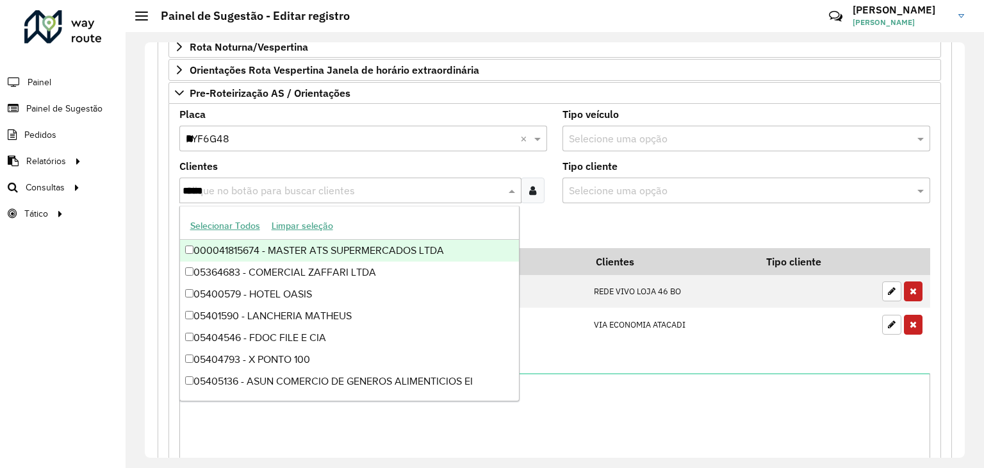
click at [237, 187] on input "*****" at bounding box center [344, 190] width 323 height 15
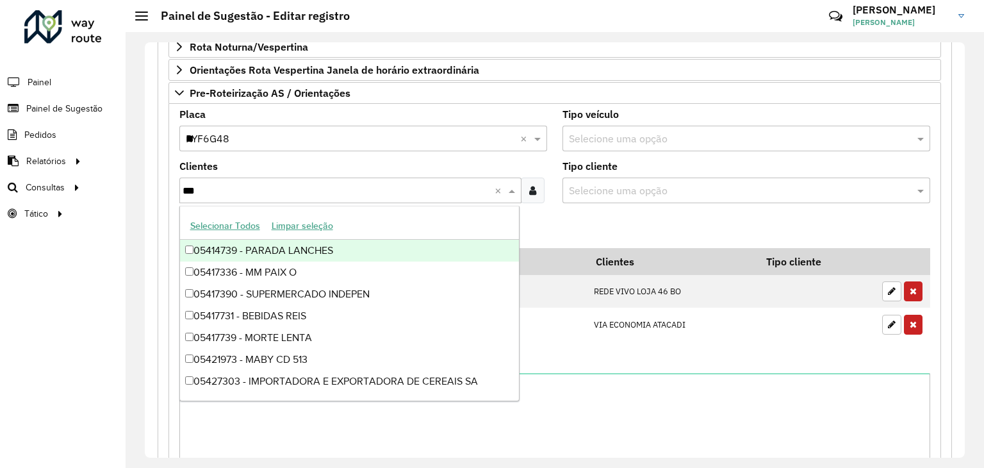
type input "****"
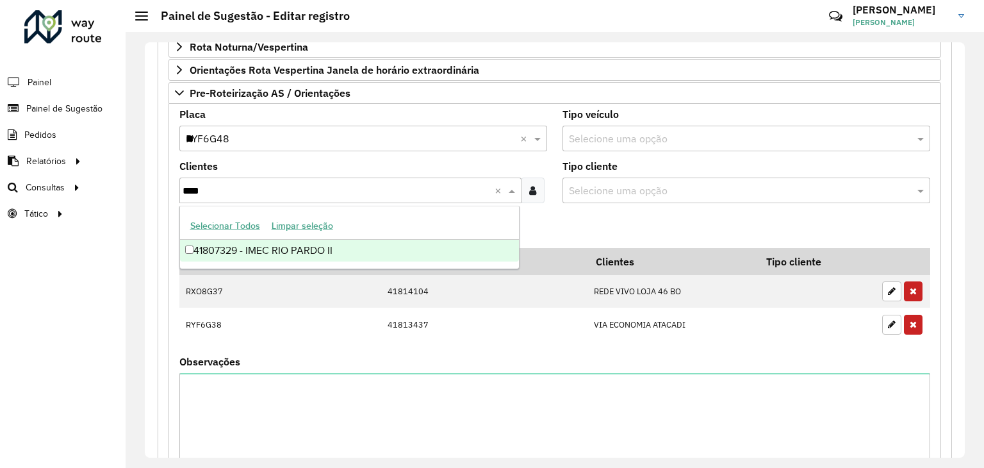
click at [247, 245] on div "41807329 - IMEC RIO PARDO II" at bounding box center [350, 251] width 340 height 22
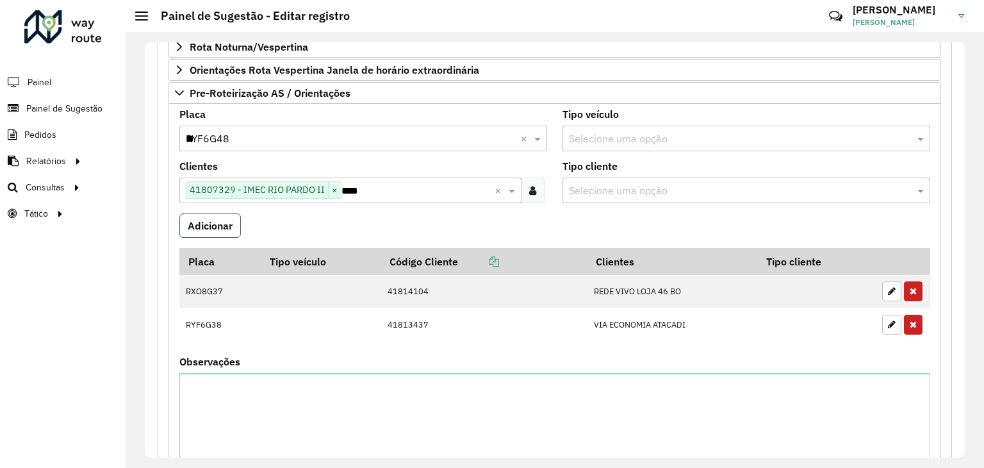
drag, startPoint x: 225, startPoint y: 224, endPoint x: 233, endPoint y: 236, distance: 14.2
click at [226, 224] on button "Adicionar" at bounding box center [210, 225] width 62 height 24
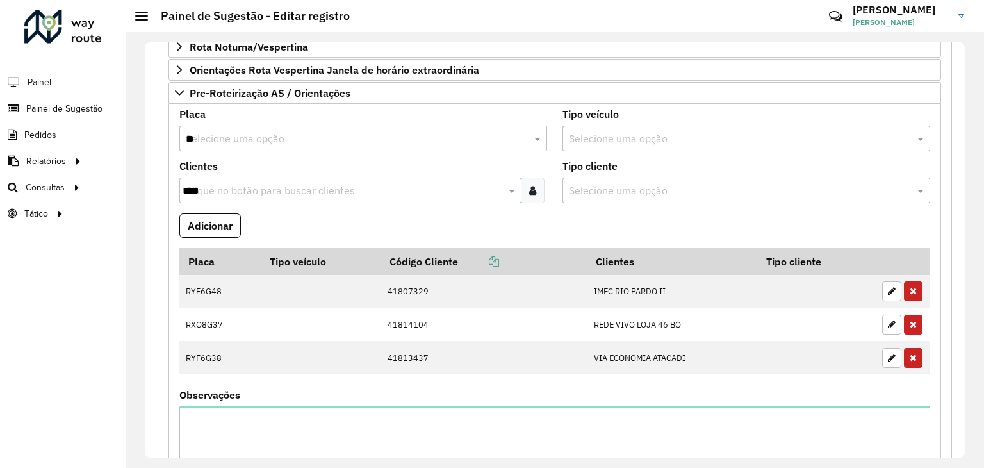
click at [227, 154] on formly-field "Placa Selecione uma opção **" at bounding box center [363, 136] width 383 height 52
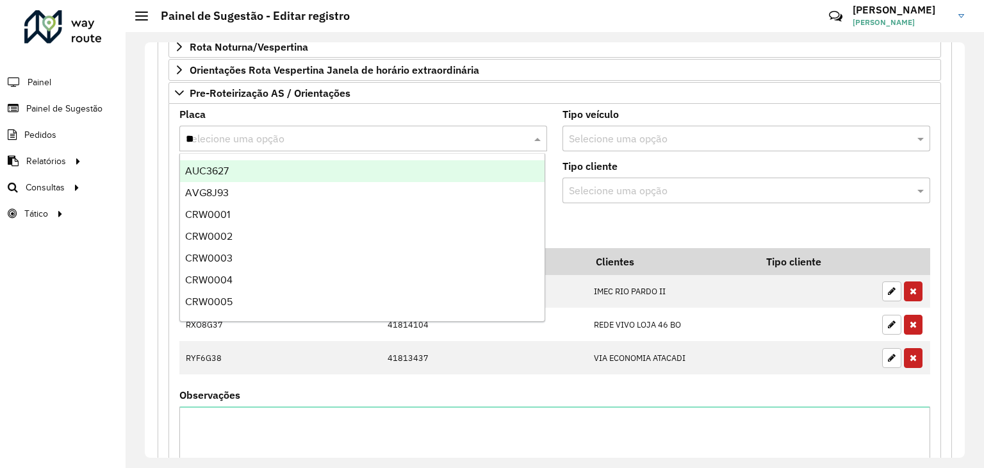
click at [231, 141] on input "**" at bounding box center [350, 138] width 329 height 15
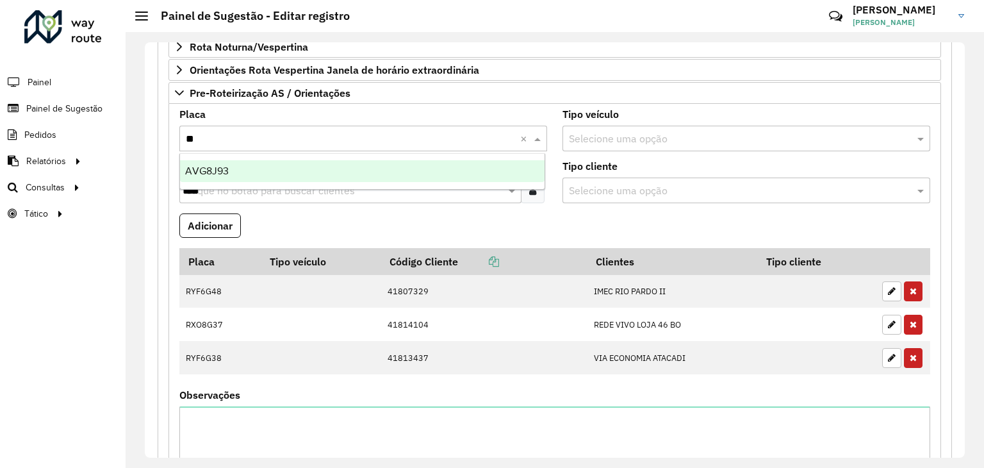
type input "***"
click at [295, 177] on div "AVG8J93" at bounding box center [362, 171] width 365 height 22
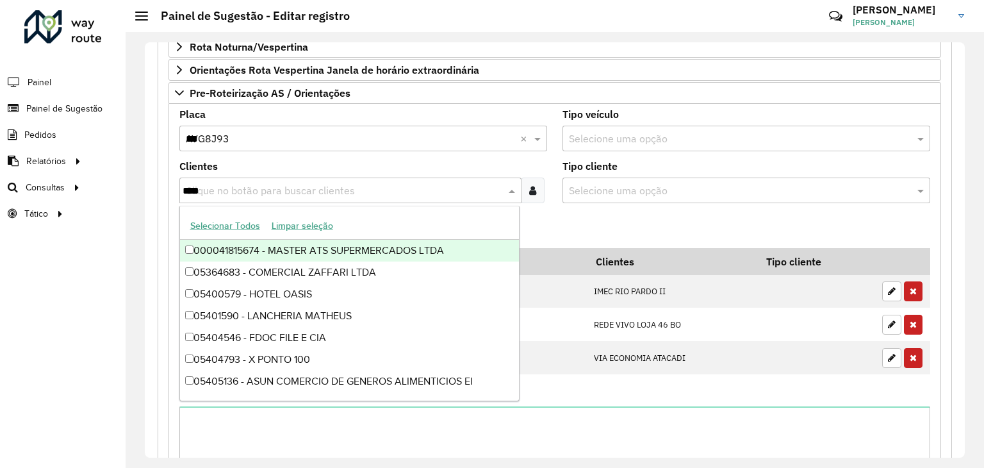
click at [272, 187] on input "****" at bounding box center [344, 190] width 323 height 15
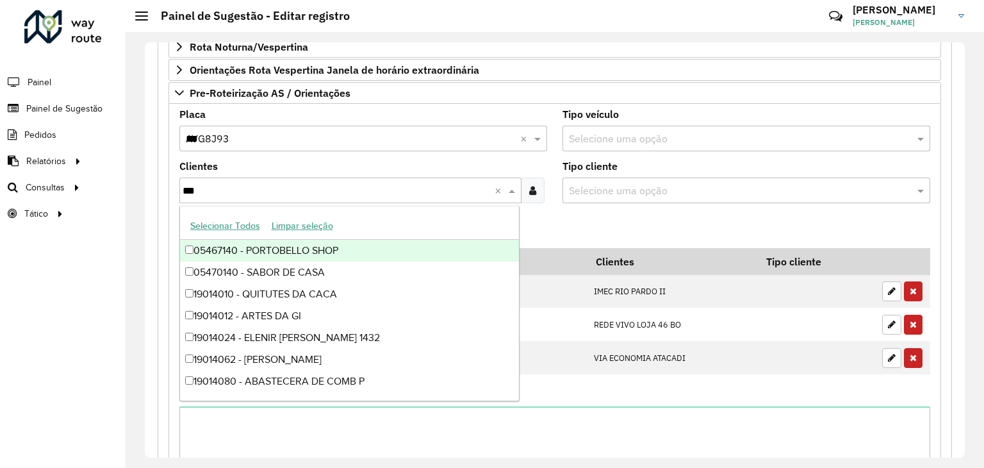
type input "****"
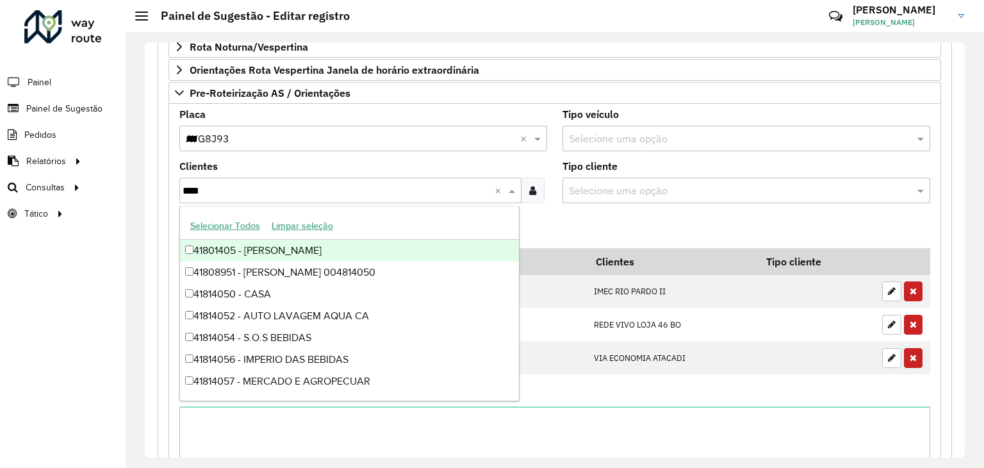
click at [293, 250] on div "41801405 - NOELISE FOESCH RACHO" at bounding box center [350, 251] width 340 height 22
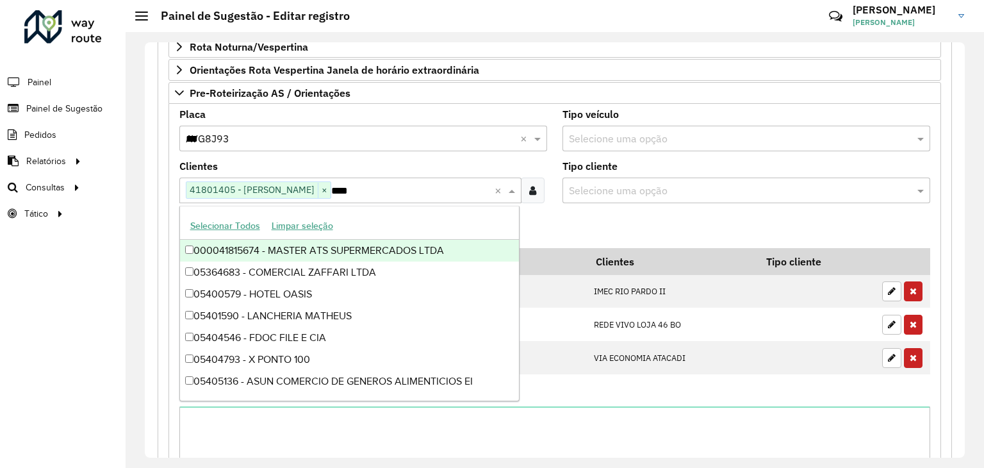
click at [144, 210] on div "**********" at bounding box center [555, 250] width 859 height 436
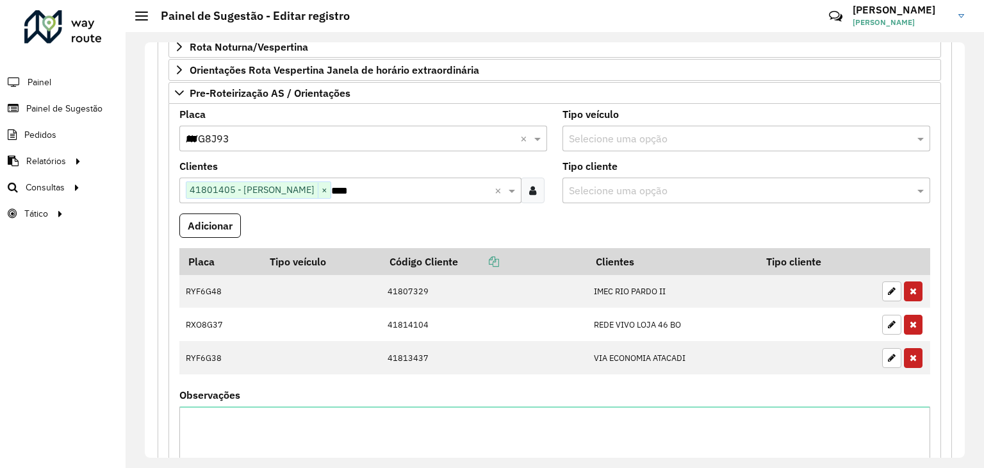
click at [364, 183] on div "Clique no botão para buscar clientes 41801405 - NOELISE FOESCH RACHO × ****" at bounding box center [336, 190] width 315 height 24
click at [331, 185] on span "×" at bounding box center [324, 190] width 13 height 15
click at [354, 185] on input "****" at bounding box center [344, 190] width 323 height 15
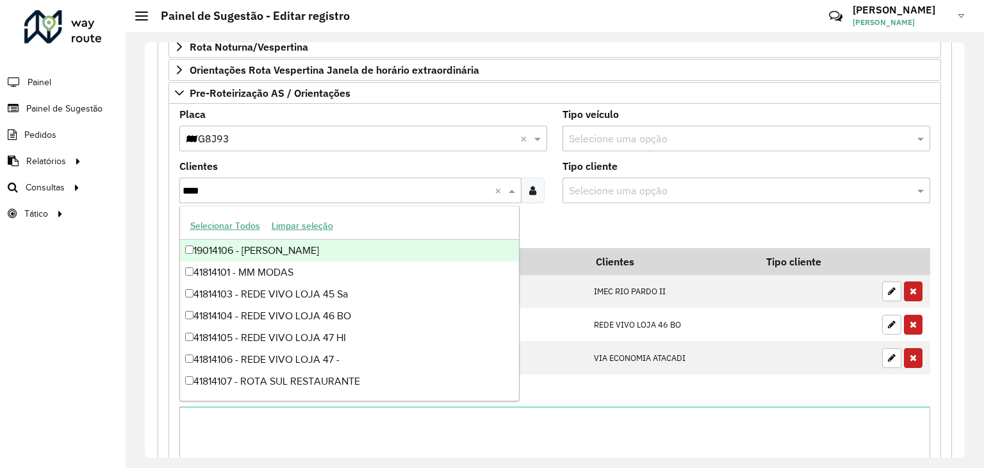
type input "*****"
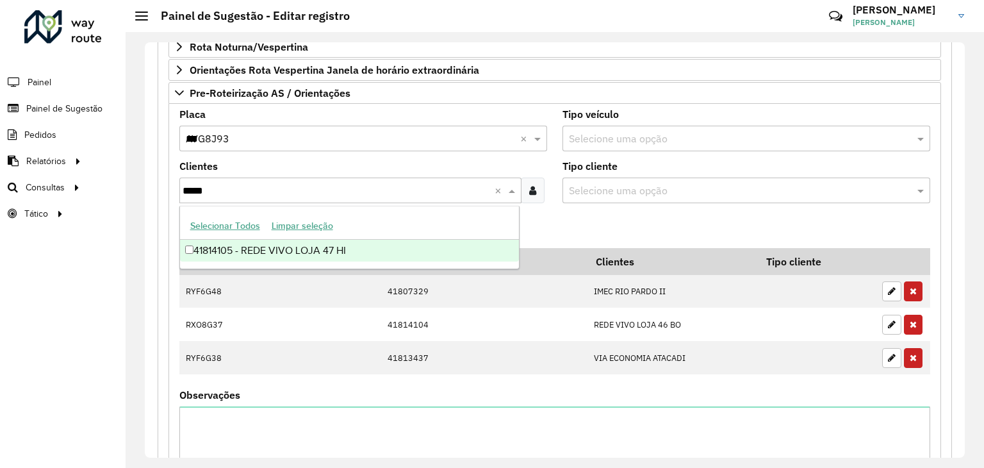
click at [341, 250] on div "41814105 - REDE VIVO LOJA 47 HI" at bounding box center [350, 251] width 340 height 22
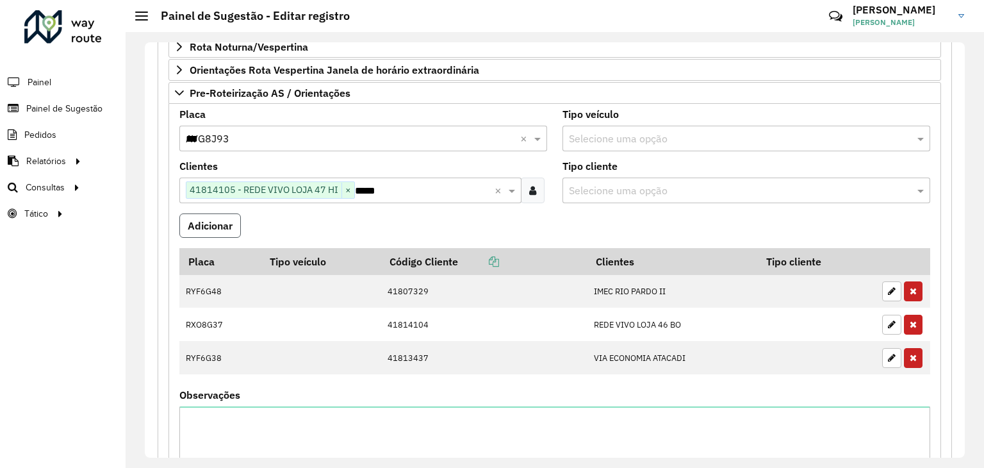
click at [215, 222] on button "Adicionar" at bounding box center [210, 225] width 62 height 24
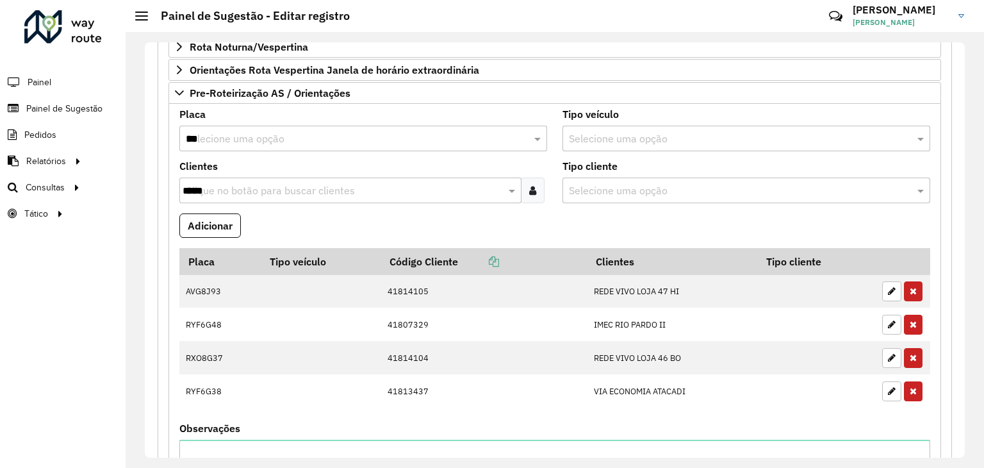
click at [282, 142] on input "***" at bounding box center [350, 138] width 329 height 15
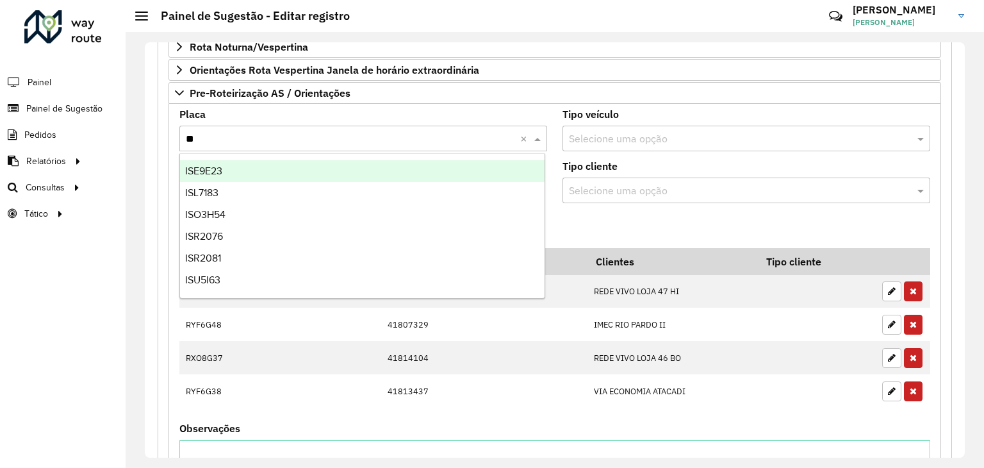
type input "*"
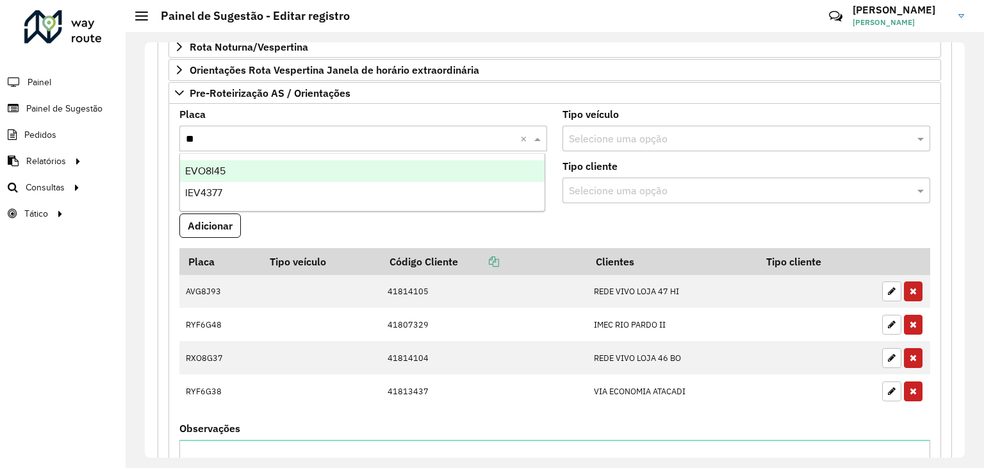
type input "***"
click at [293, 172] on div "EVO8I45" at bounding box center [362, 171] width 365 height 22
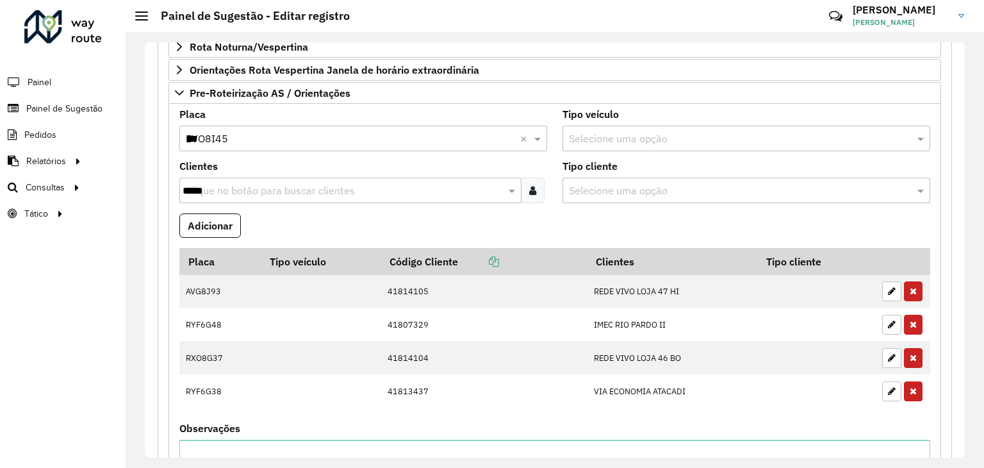
click at [298, 185] on input "*****" at bounding box center [344, 190] width 323 height 15
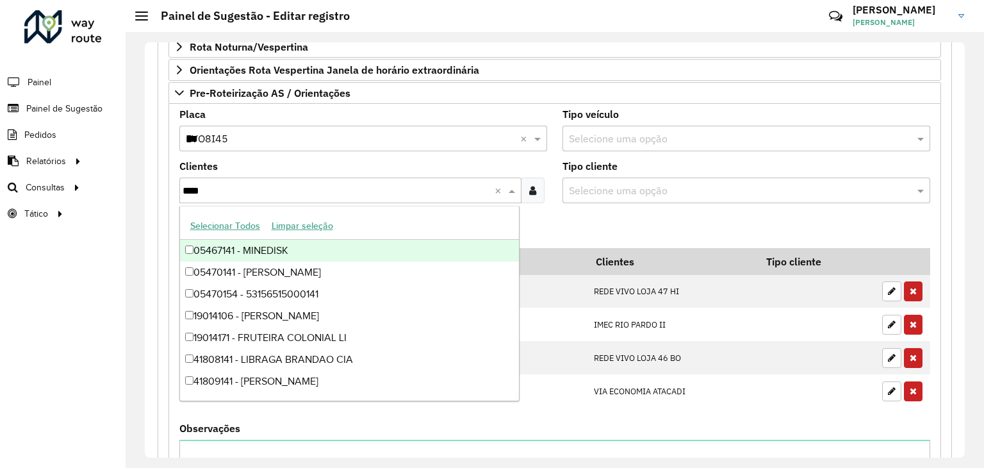
type input "*****"
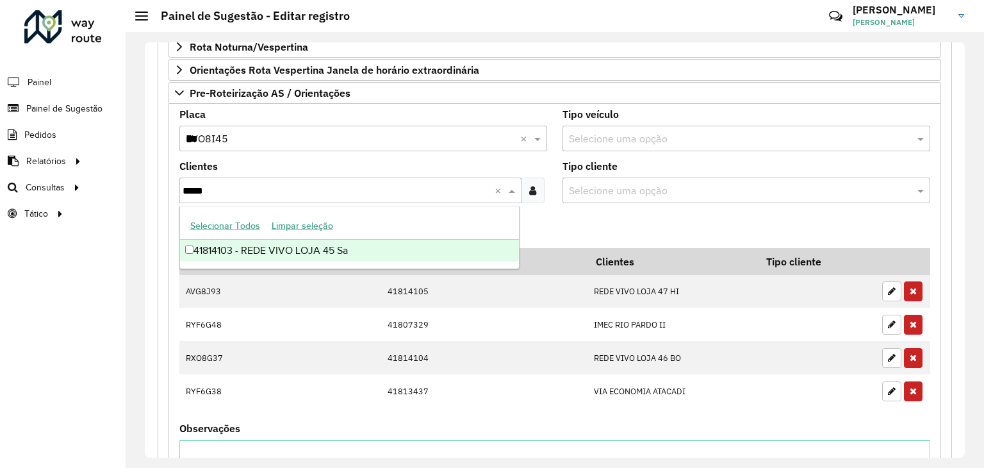
click at [338, 247] on div "41814103 - REDE VIVO LOJA 45 Sa" at bounding box center [350, 251] width 340 height 22
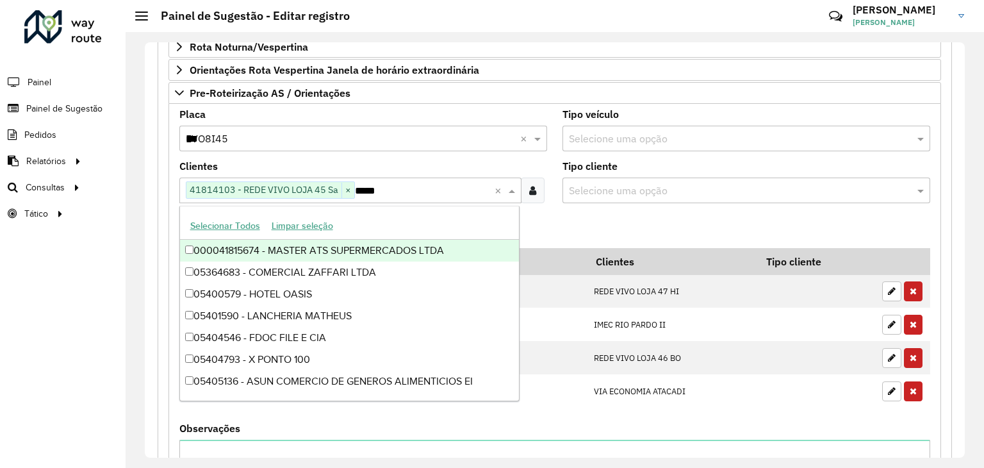
click at [160, 227] on div "**********" at bounding box center [555, 7] width 794 height 1263
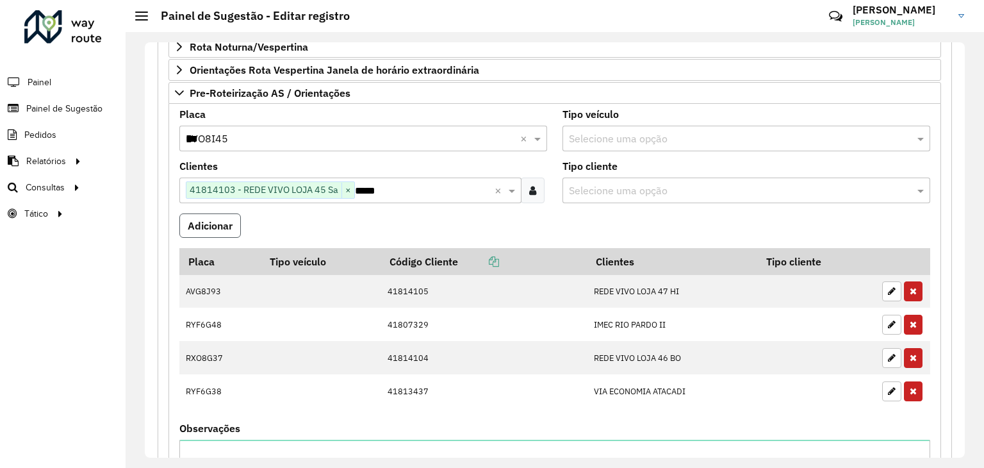
click at [224, 216] on button "Adicionar" at bounding box center [210, 225] width 62 height 24
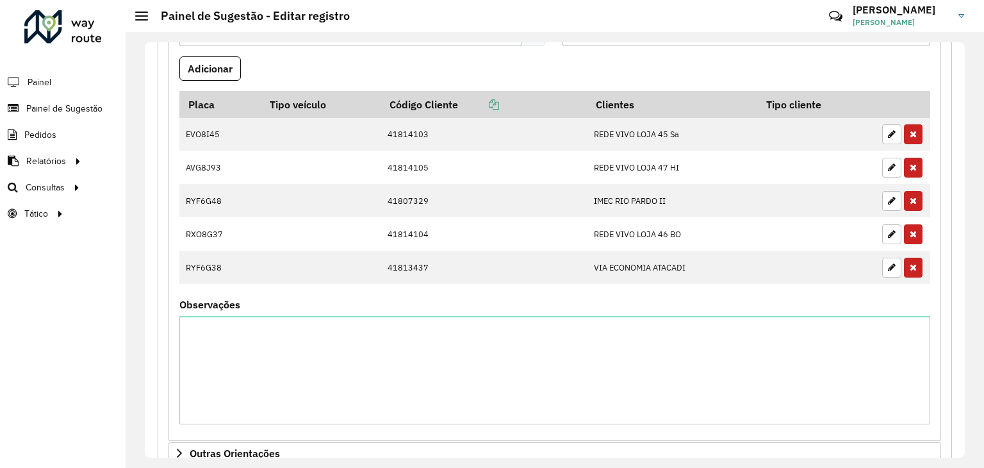
scroll to position [1018, 0]
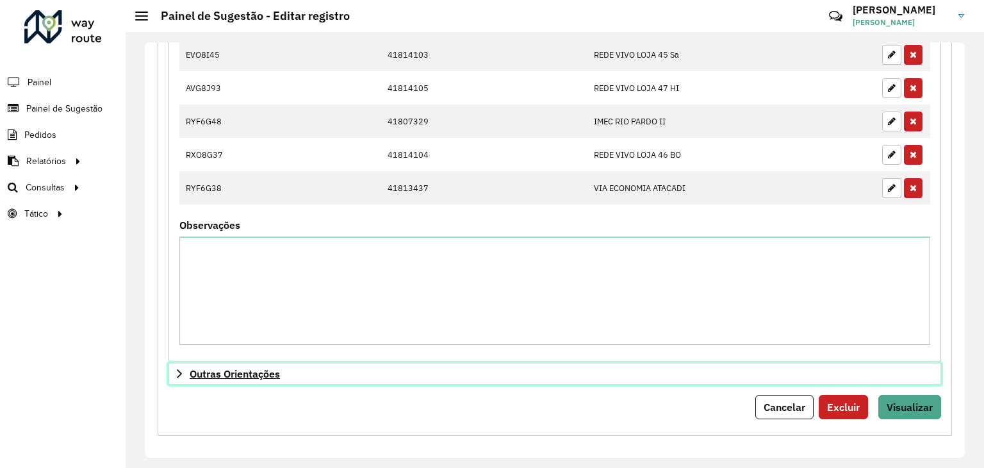
click at [252, 372] on span "Outras Orientações" at bounding box center [235, 373] width 90 height 10
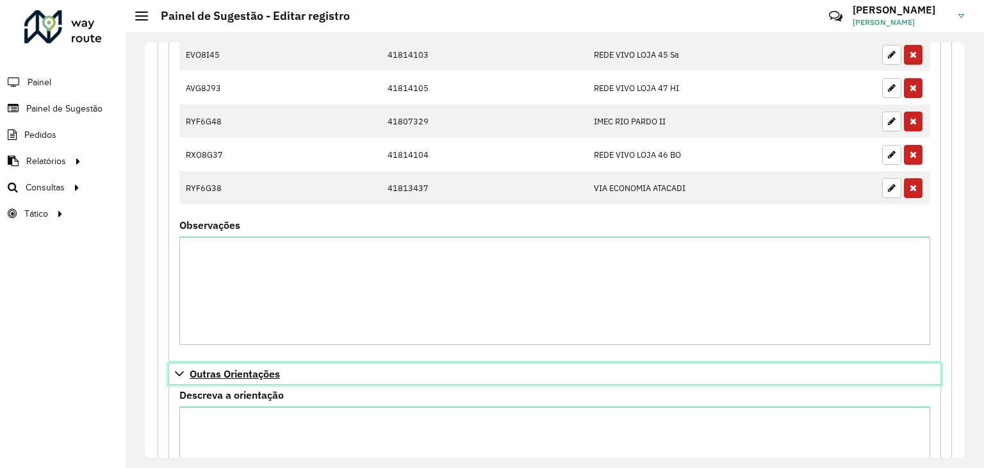
click at [263, 368] on span "Outras Orientações" at bounding box center [235, 373] width 90 height 10
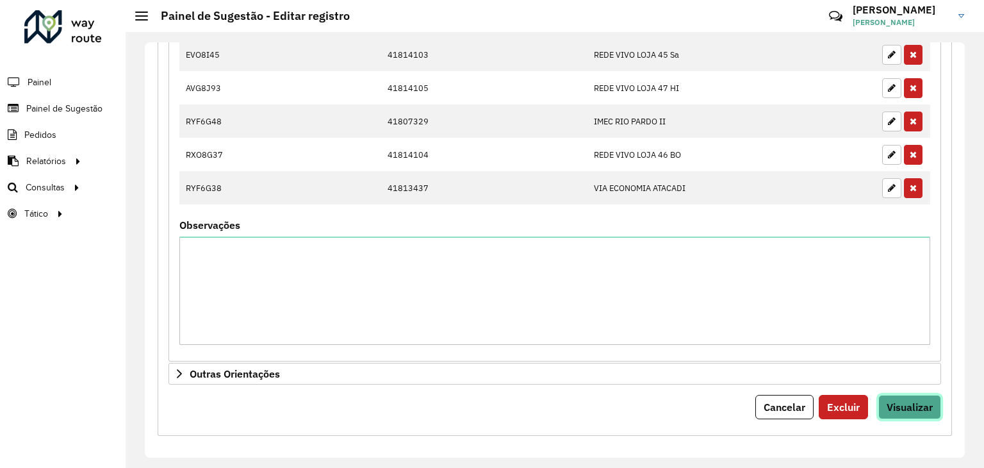
click at [916, 402] on span "Visualizar" at bounding box center [910, 406] width 46 height 13
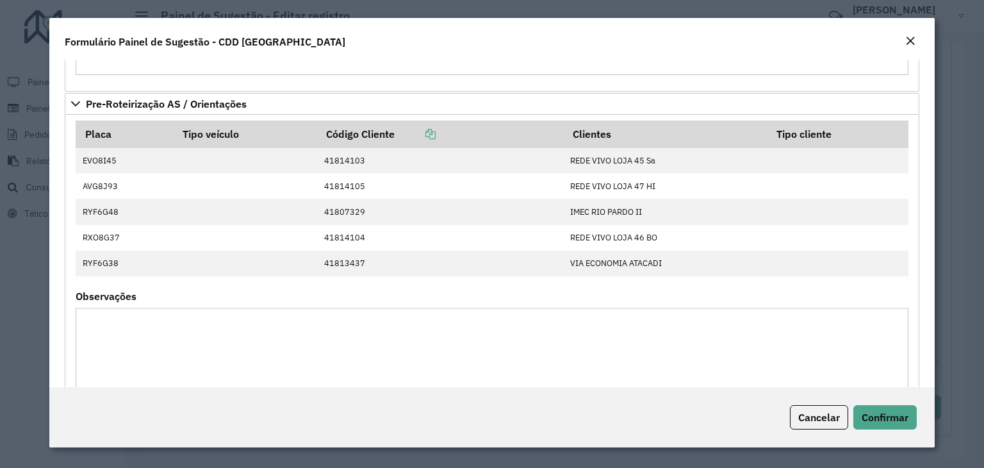
scroll to position [638, 0]
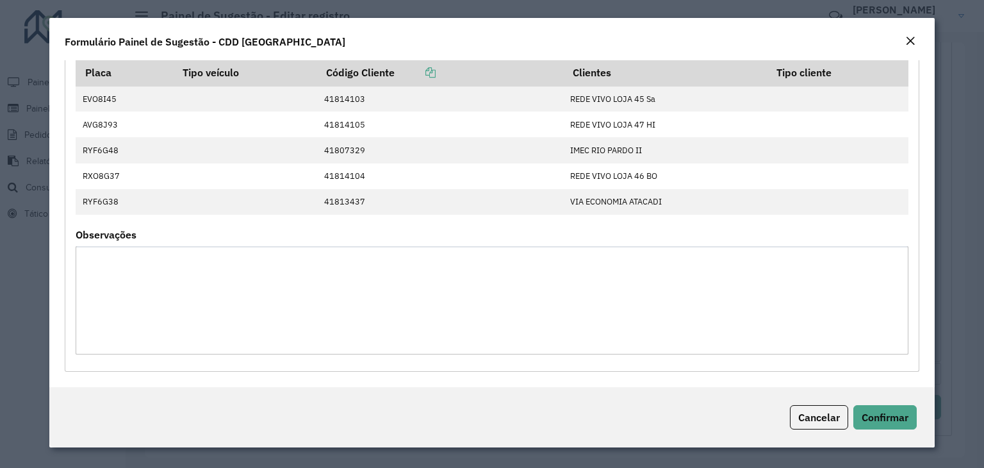
click at [692, 308] on textarea "Observações" at bounding box center [492, 300] width 833 height 108
click at [884, 421] on span "Confirmar" at bounding box center [885, 417] width 47 height 13
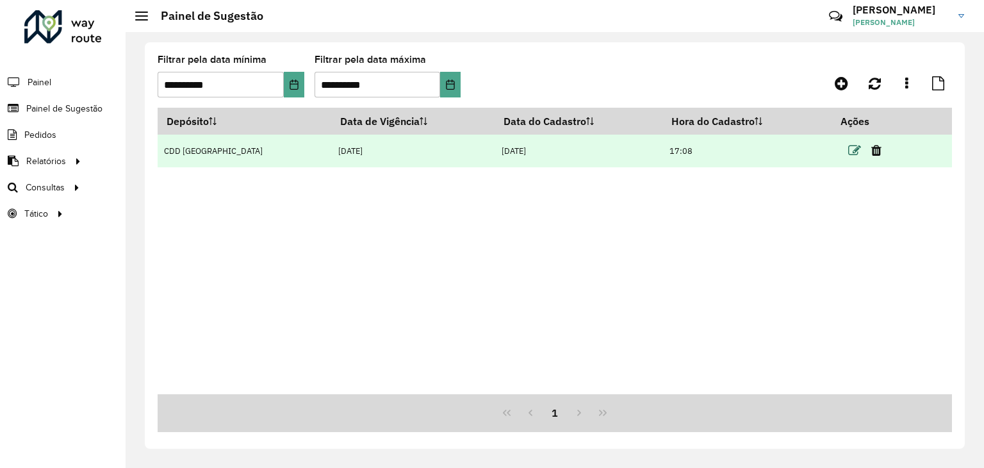
click at [848, 154] on icon at bounding box center [854, 150] width 13 height 13
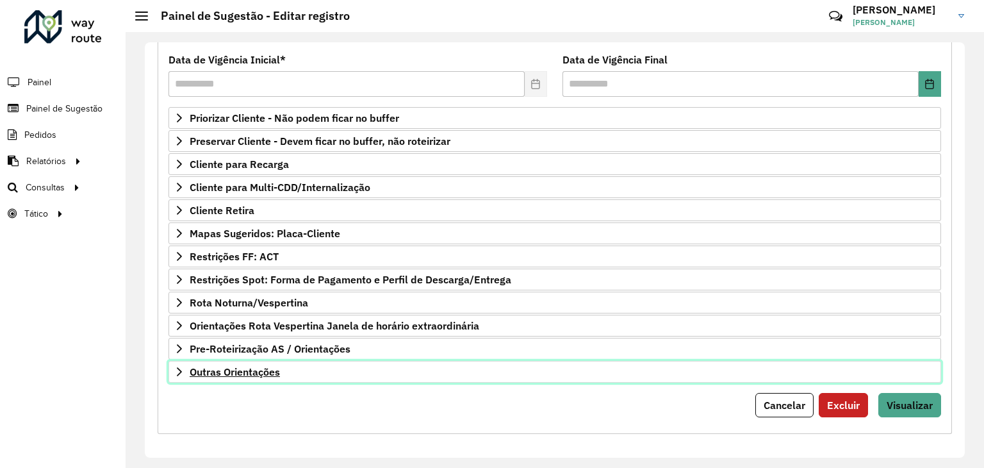
click at [272, 367] on span "Outras Orientações" at bounding box center [235, 371] width 90 height 10
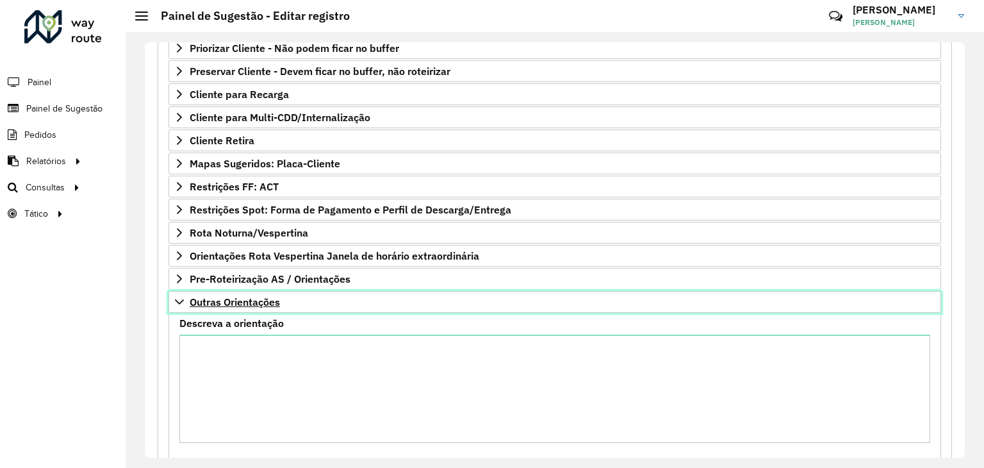
scroll to position [309, 0]
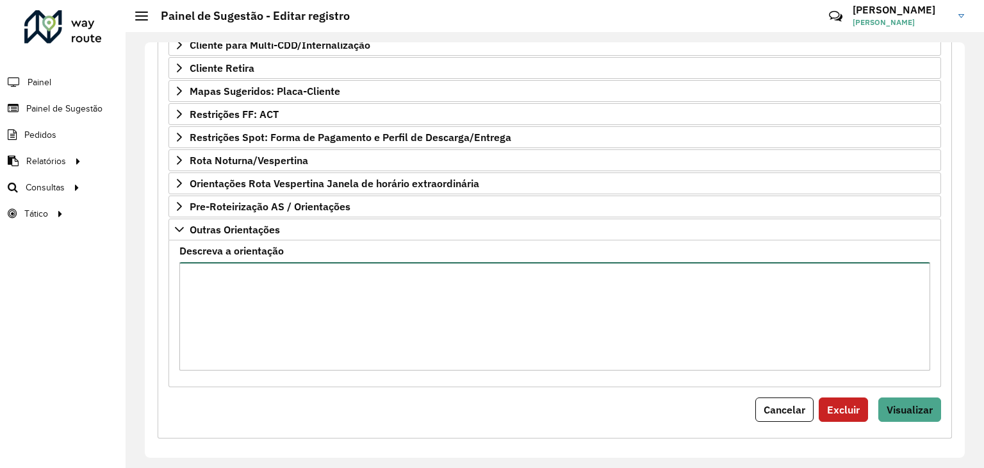
click at [276, 263] on textarea "Descreva a orientação" at bounding box center [554, 316] width 751 height 108
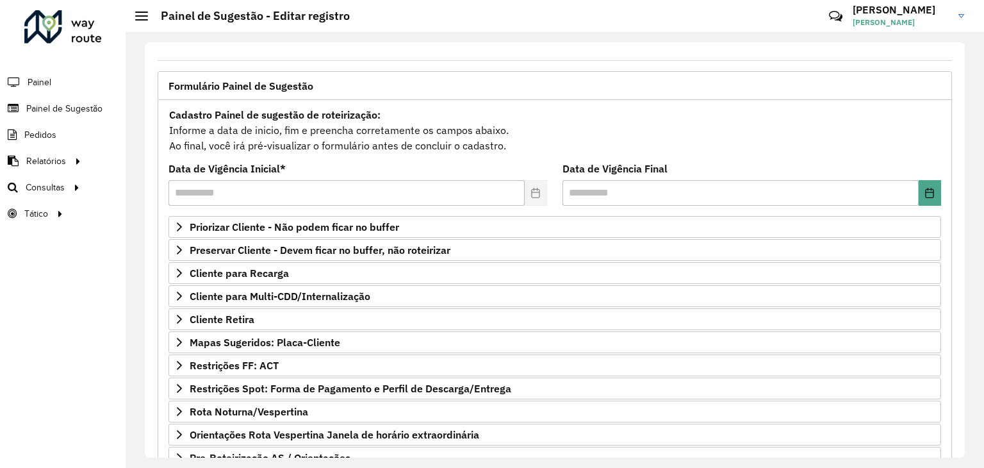
scroll to position [0, 0]
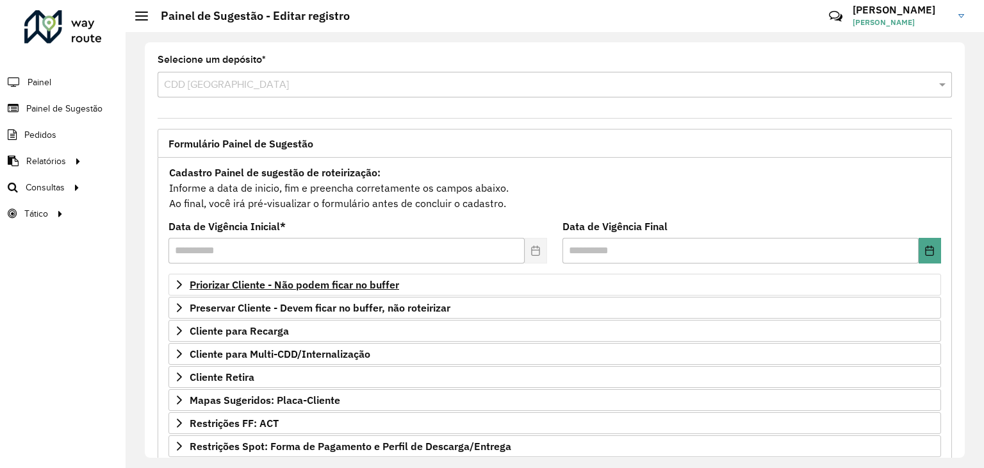
type textarea "**********"
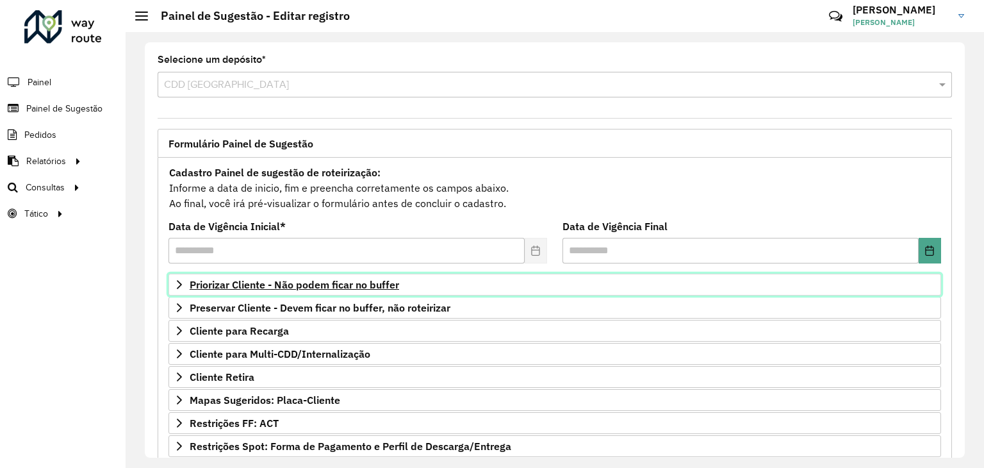
click at [274, 284] on span "Priorizar Cliente - Não podem ficar no buffer" at bounding box center [295, 284] width 210 height 10
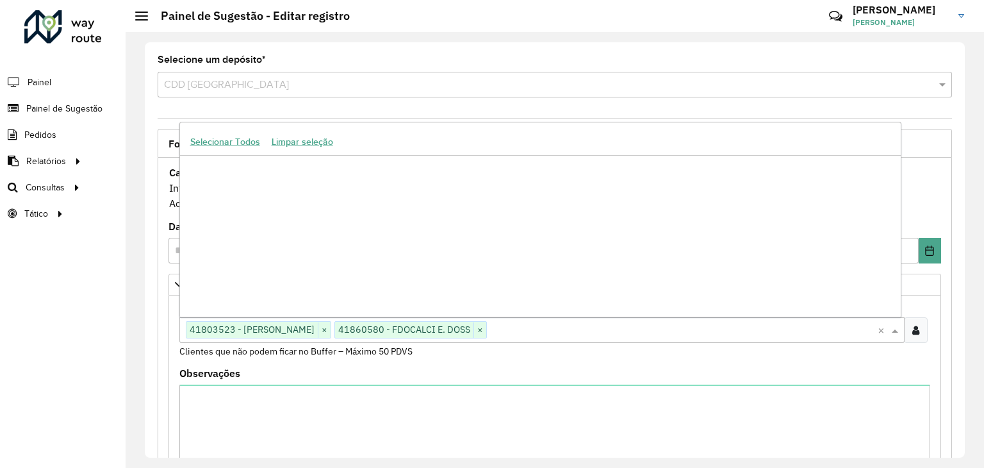
click at [525, 336] on input "text" at bounding box center [682, 330] width 391 height 15
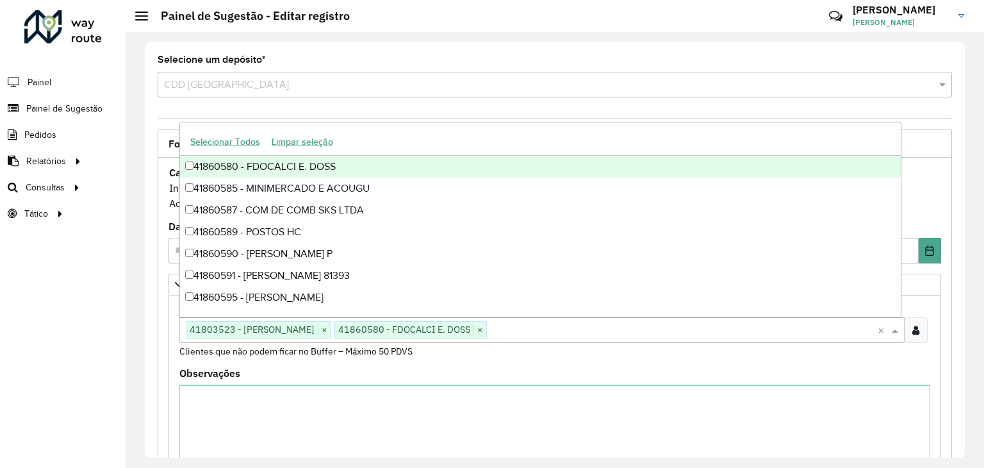
click at [127, 351] on div "**********" at bounding box center [555, 250] width 859 height 436
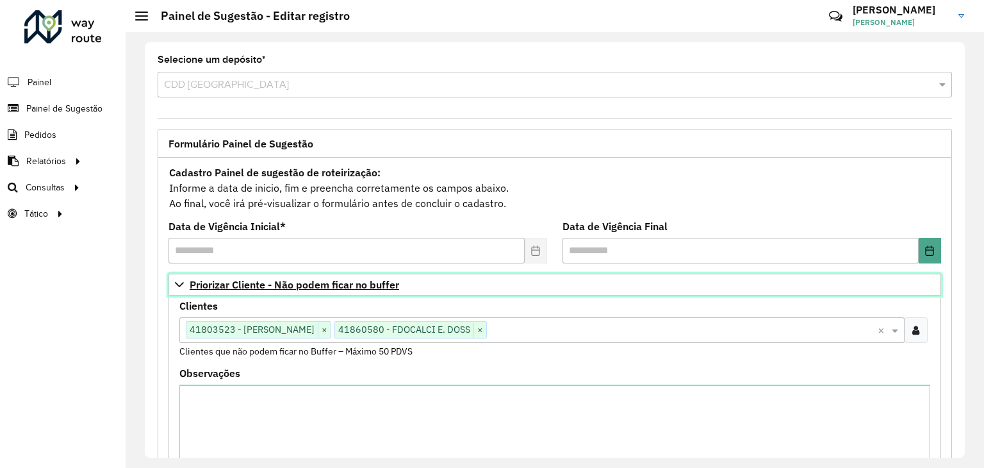
click at [210, 292] on link "Priorizar Cliente - Não podem ficar no buffer" at bounding box center [555, 285] width 773 height 22
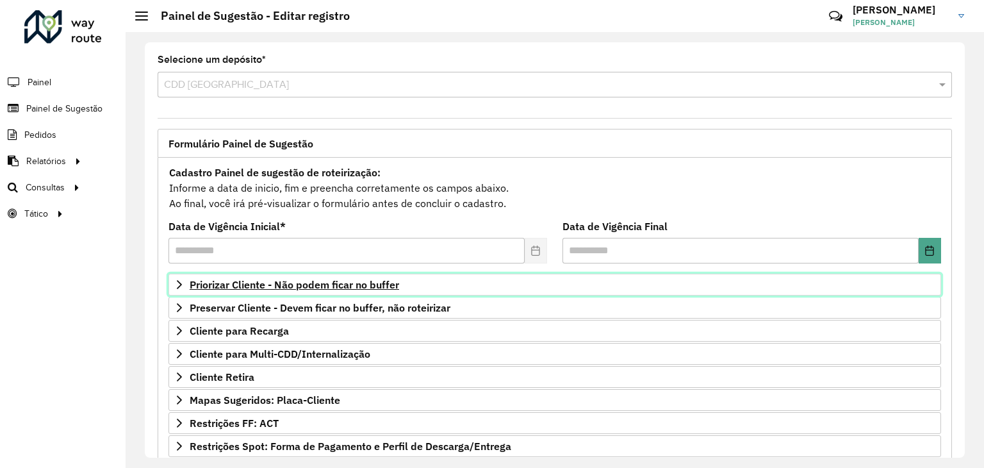
click at [274, 290] on span "Priorizar Cliente - Não podem ficar no buffer" at bounding box center [295, 284] width 210 height 10
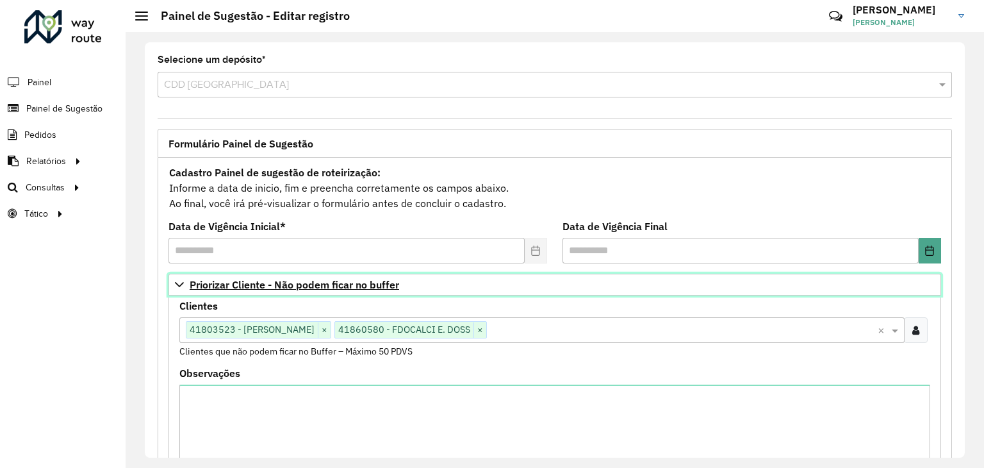
click at [274, 290] on span "Priorizar Cliente - Não podem ficar no buffer" at bounding box center [295, 284] width 210 height 10
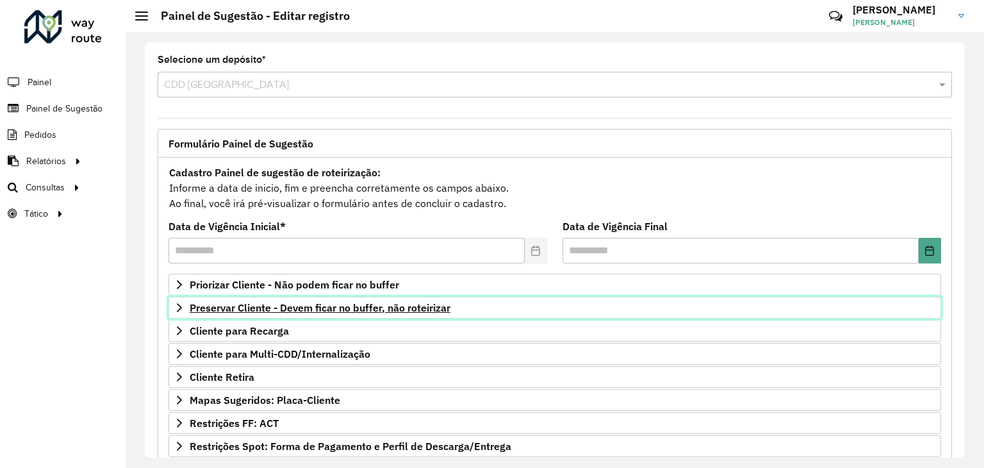
click at [292, 316] on link "Preservar Cliente - Devem ficar no buffer, não roteirizar" at bounding box center [555, 308] width 773 height 22
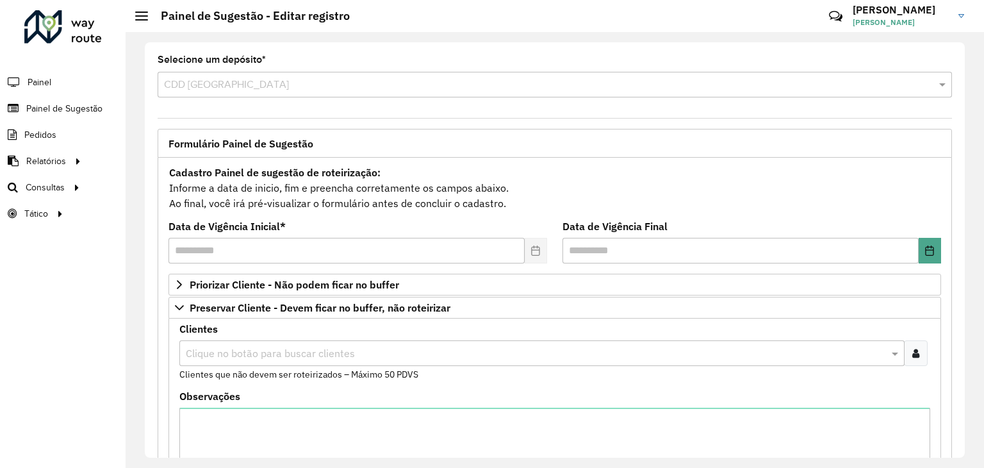
click at [306, 356] on input "text" at bounding box center [536, 353] width 706 height 15
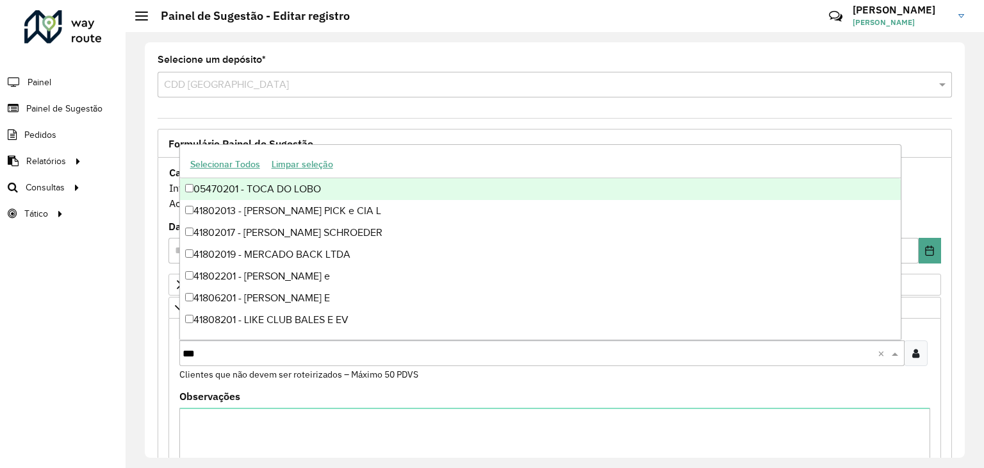
type input "****"
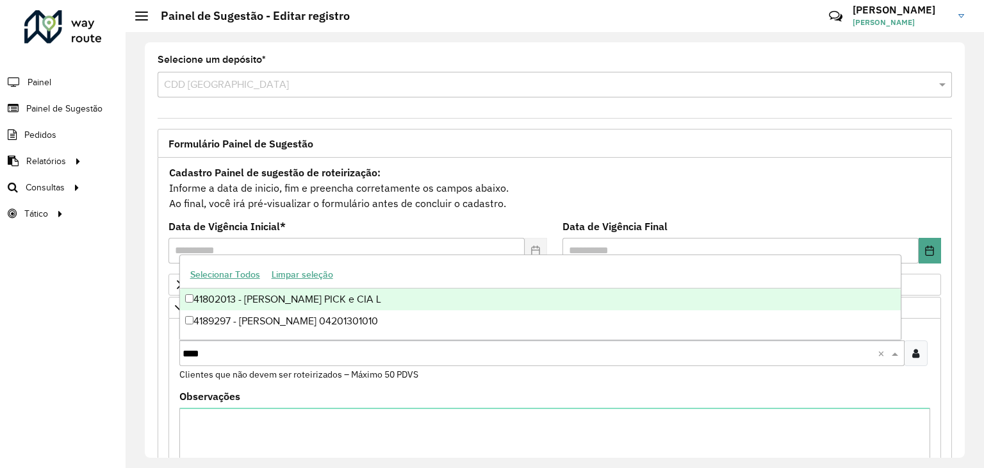
click at [314, 301] on div "41802013 - ARNOLDO PICK e CIA L" at bounding box center [540, 299] width 721 height 22
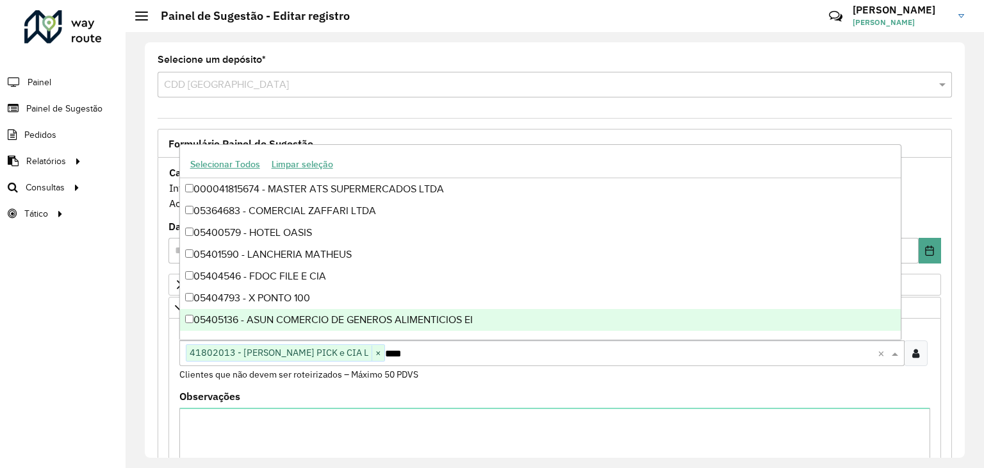
click at [107, 338] on div "Roteirizador AmbevTech Painel Painel de Sugestão Pedidos Relatórios Clientes Cl…" at bounding box center [63, 234] width 126 height 468
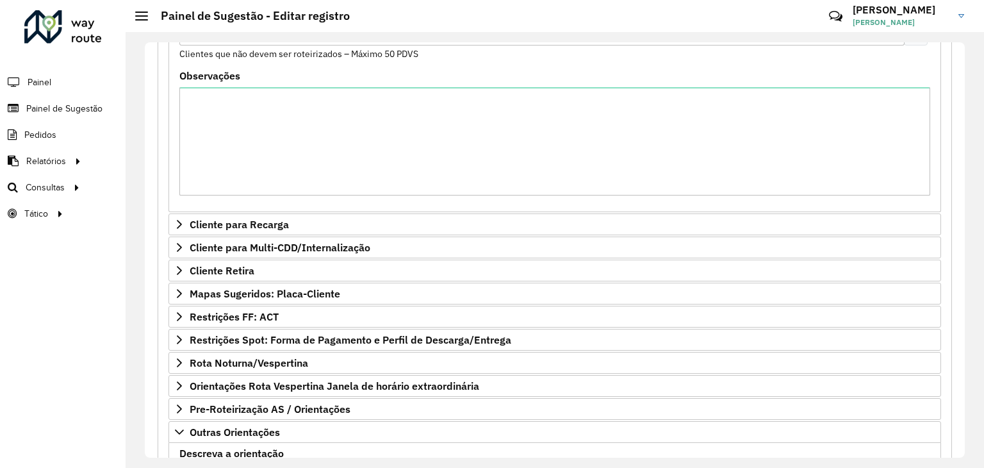
scroll to position [528, 0]
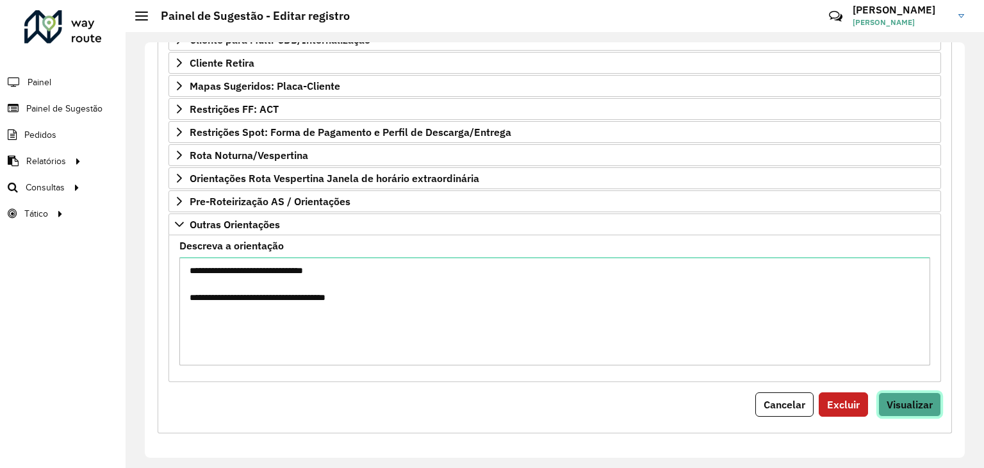
click at [916, 404] on span "Visualizar" at bounding box center [910, 404] width 46 height 13
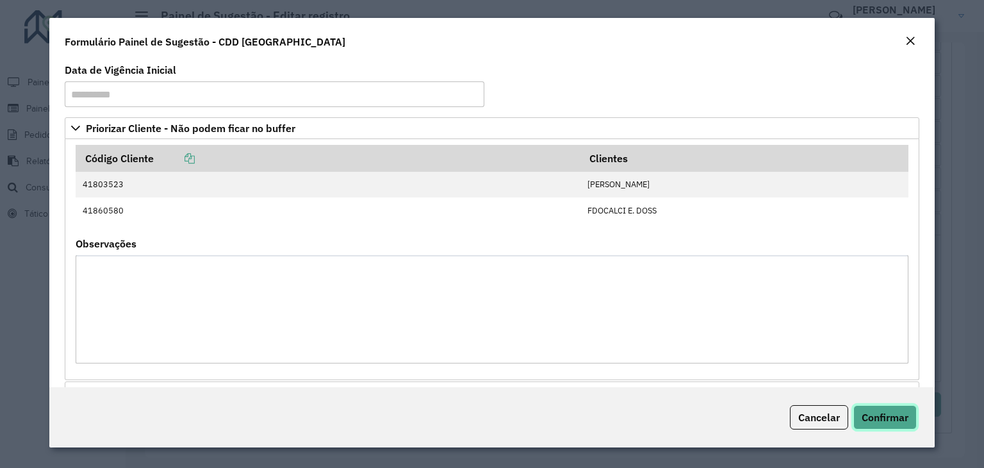
click at [877, 421] on span "Confirmar" at bounding box center [885, 417] width 47 height 13
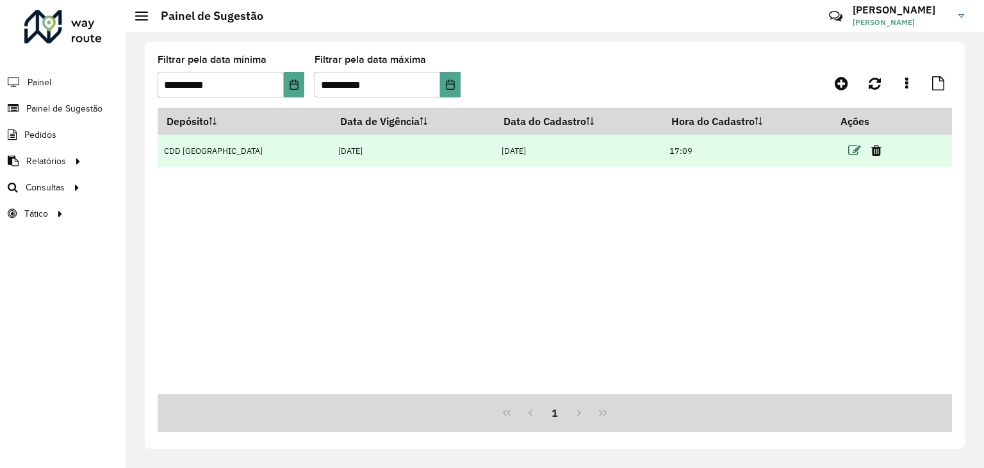
click at [848, 154] on icon at bounding box center [854, 150] width 13 height 13
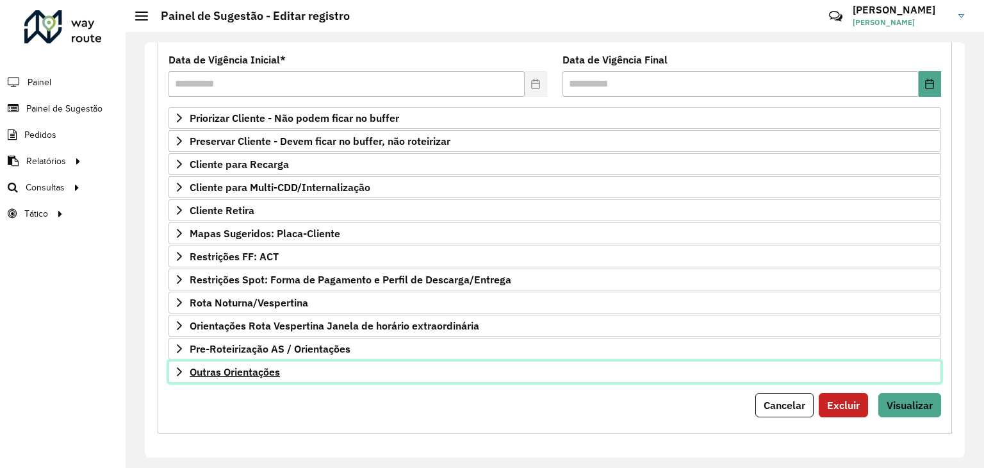
click at [274, 368] on span "Outras Orientações" at bounding box center [235, 371] width 90 height 10
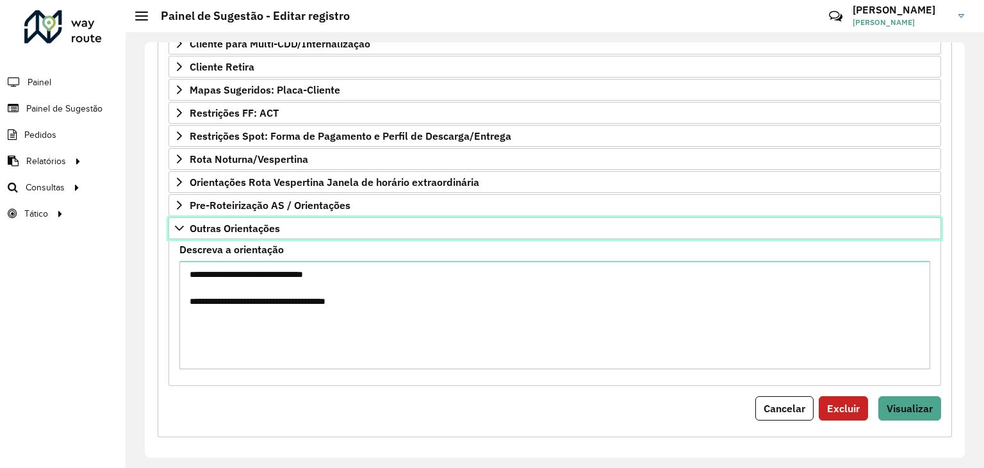
scroll to position [312, 0]
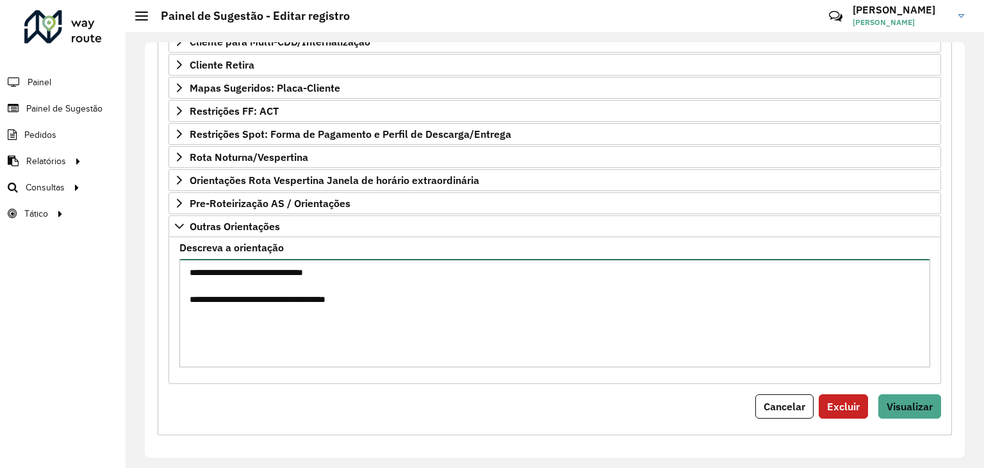
click at [470, 318] on textarea "**********" at bounding box center [554, 313] width 751 height 108
type textarea "**********"
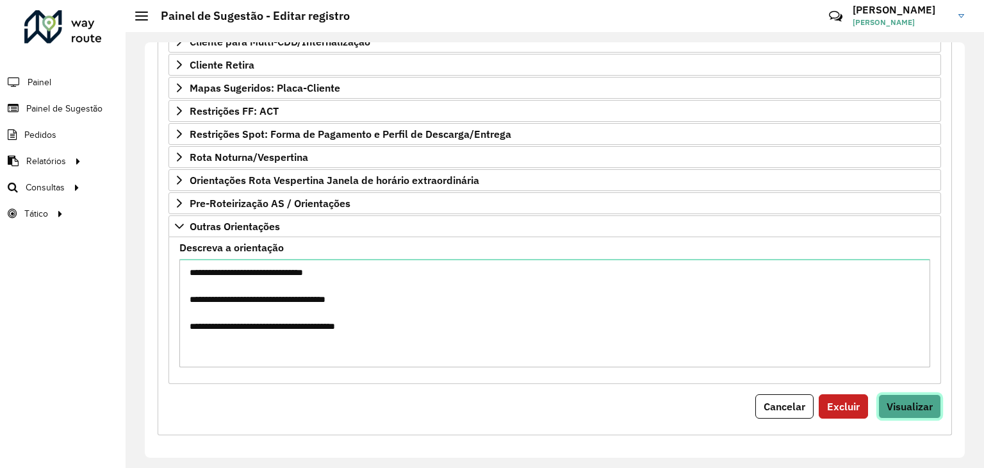
click at [927, 400] on span "Visualizar" at bounding box center [910, 406] width 46 height 13
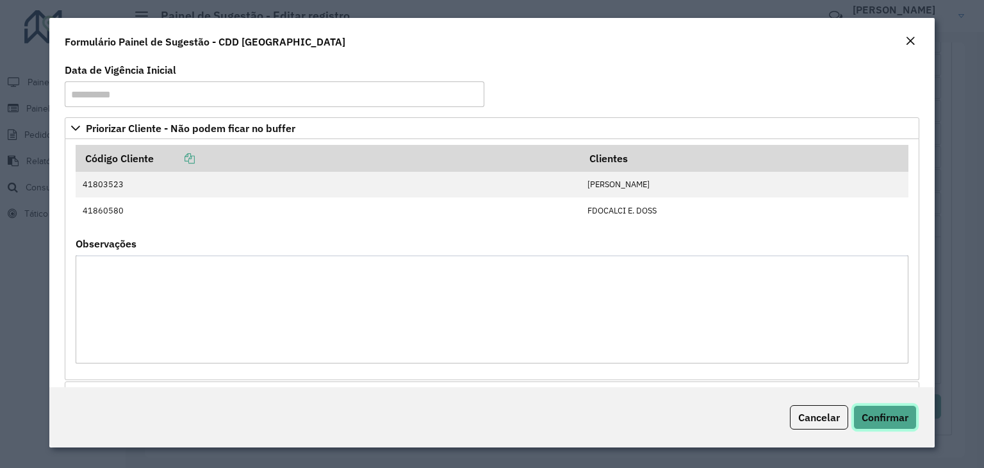
click at [880, 416] on span "Confirmar" at bounding box center [885, 417] width 47 height 13
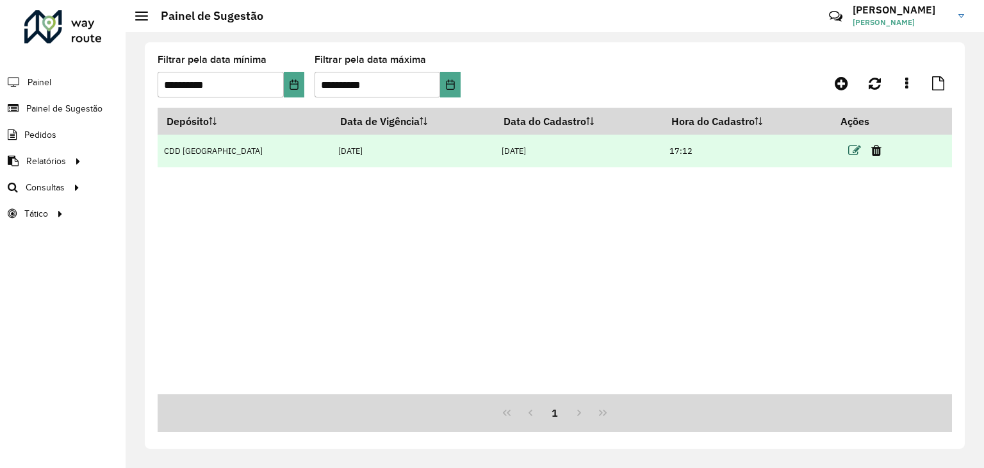
click at [852, 150] on icon at bounding box center [854, 150] width 13 height 13
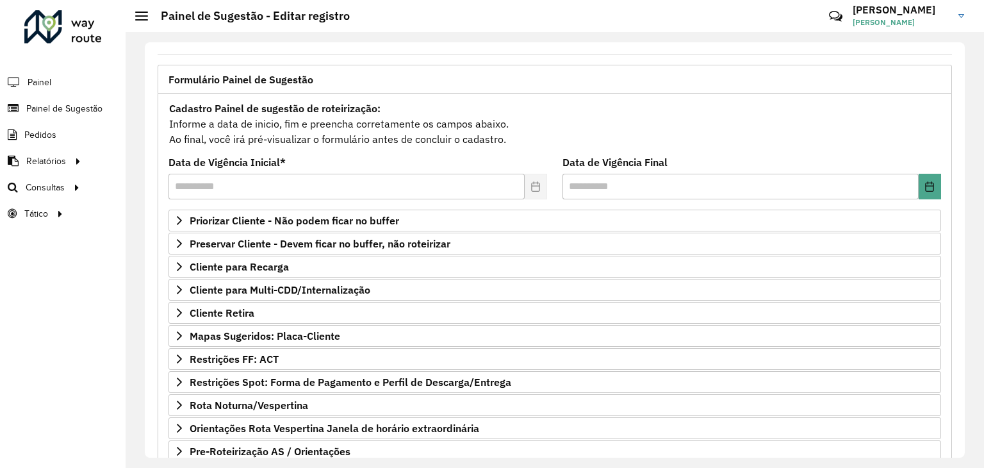
scroll to position [167, 0]
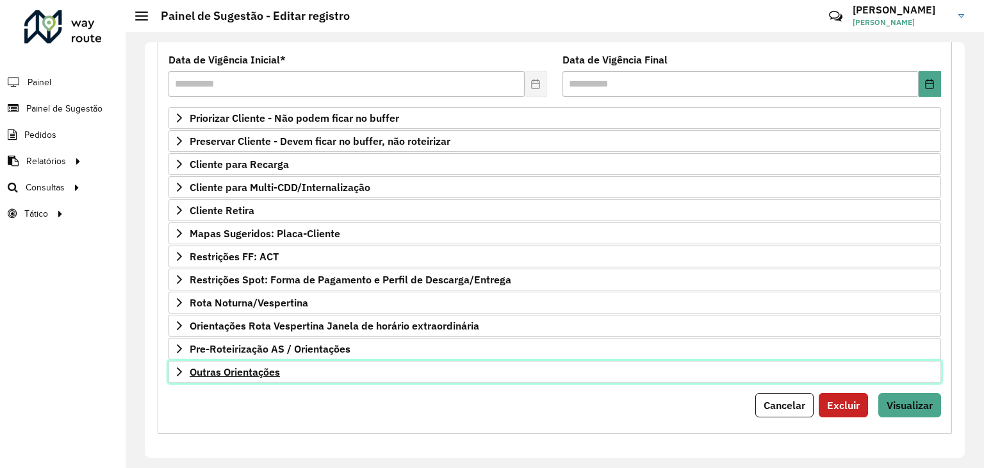
click at [322, 361] on link "Outras Orientações" at bounding box center [555, 372] width 773 height 22
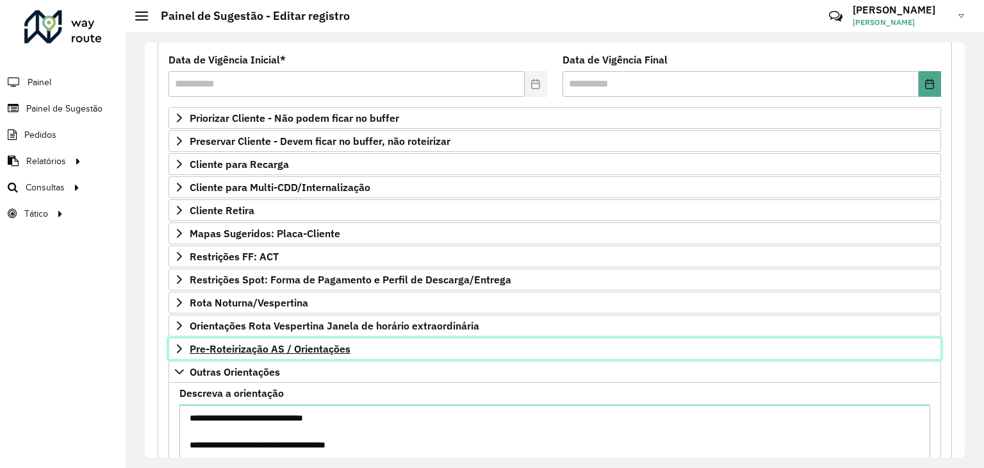
click at [323, 348] on span "Pre-Roteirização AS / Orientações" at bounding box center [270, 348] width 161 height 10
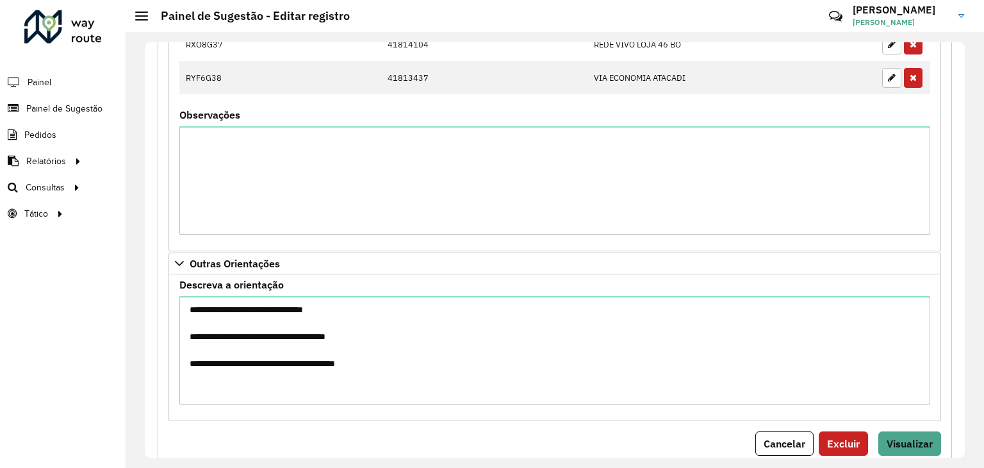
scroll to position [806, 0]
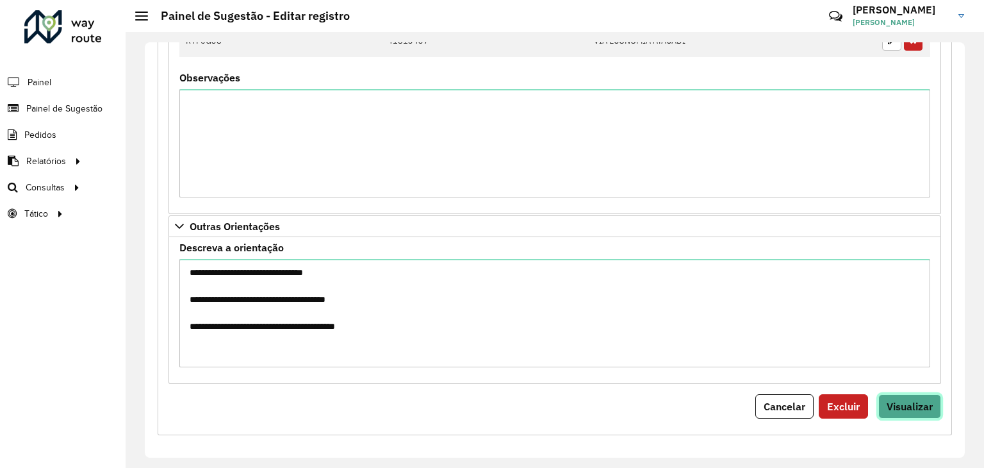
click at [927, 400] on span "Visualizar" at bounding box center [910, 406] width 46 height 13
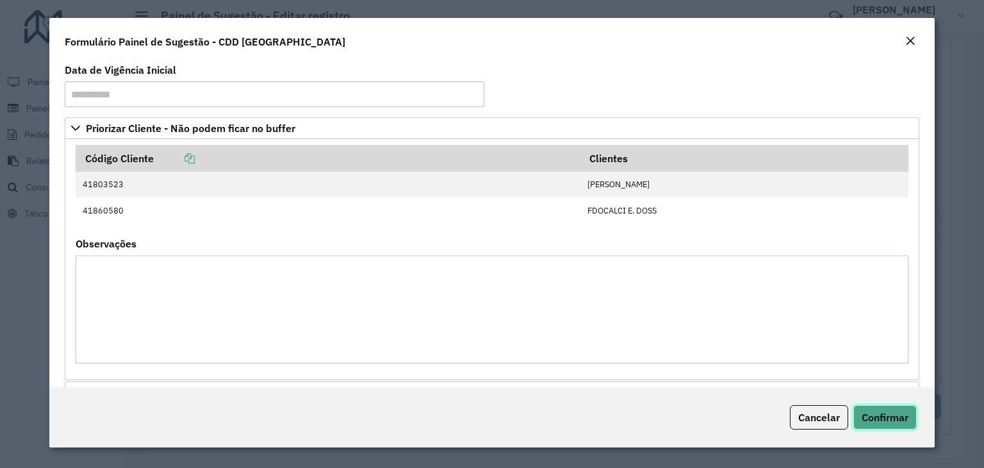
drag, startPoint x: 879, startPoint y: 408, endPoint x: 860, endPoint y: 421, distance: 23.1
click at [879, 409] on button "Confirmar" at bounding box center [884, 417] width 63 height 24
